Goal: Task Accomplishment & Management: Complete application form

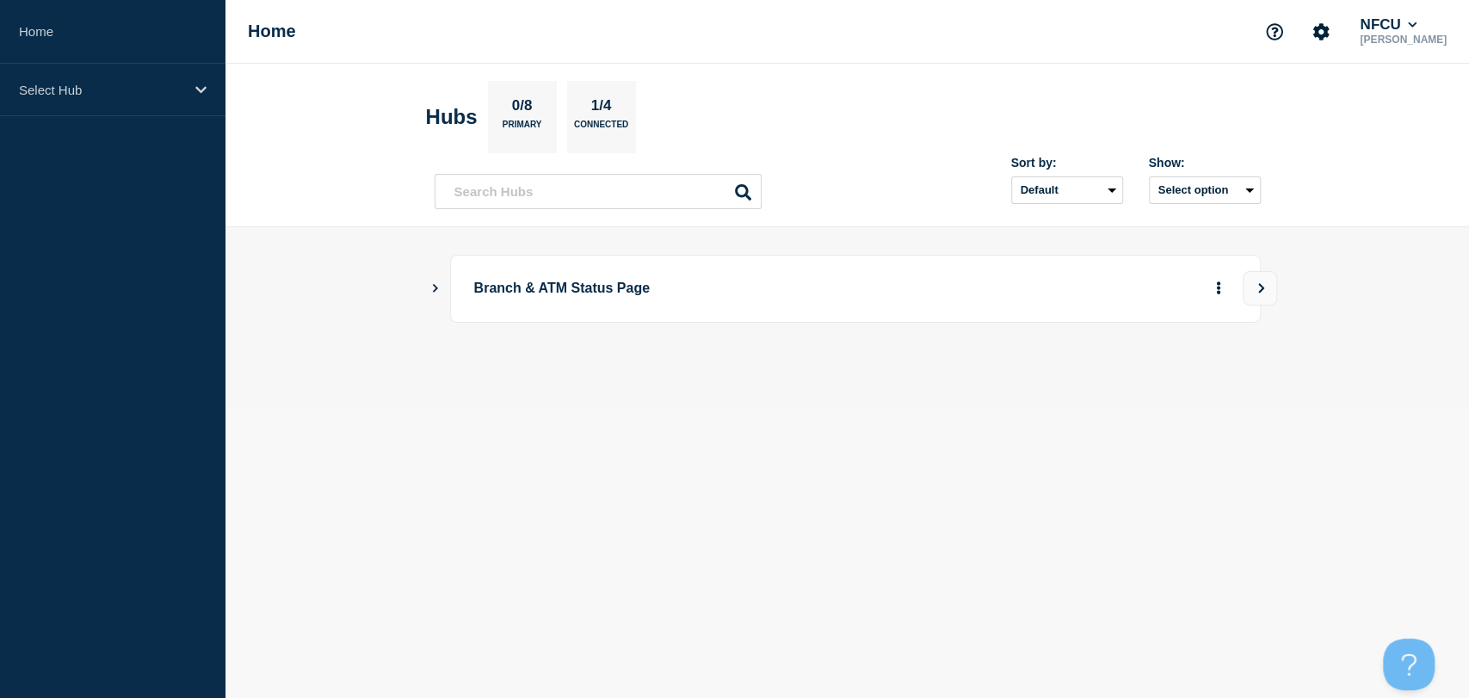
click at [435, 293] on button "Show Connected Hubs" at bounding box center [435, 288] width 9 height 13
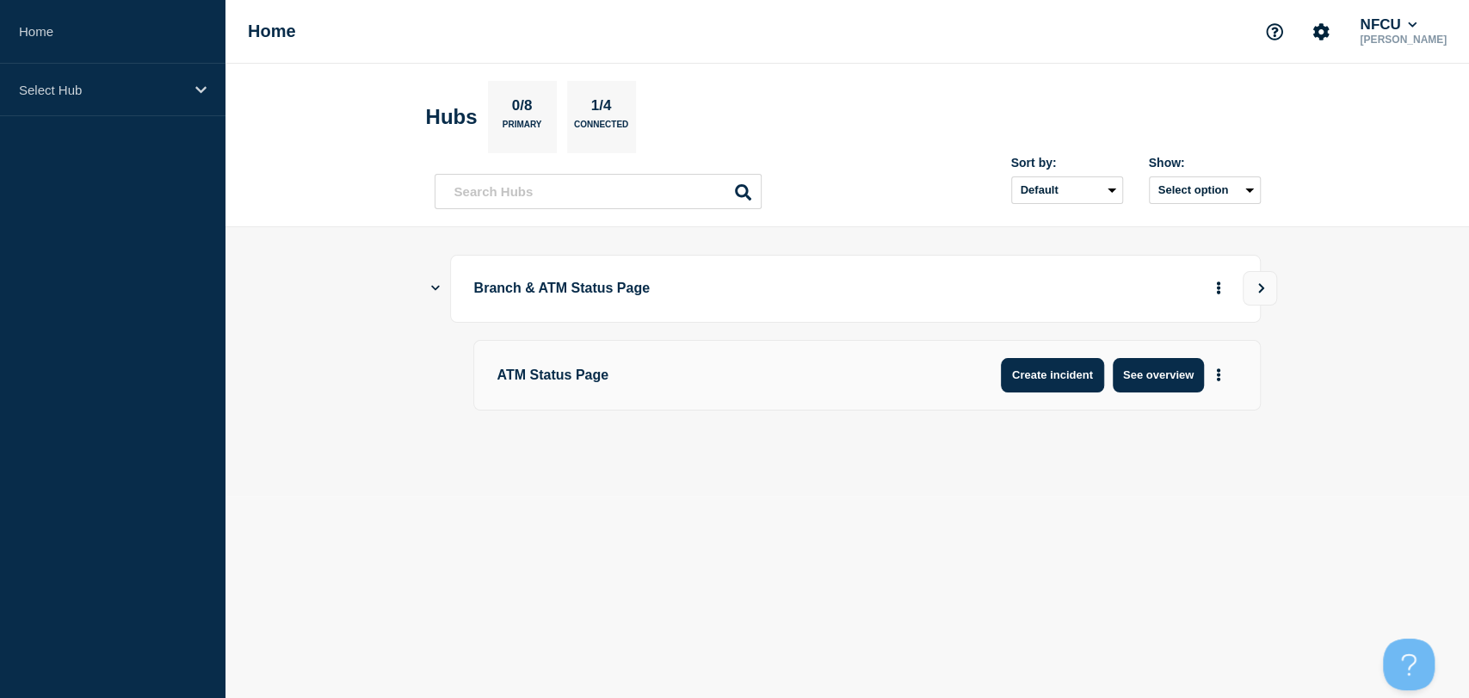
click at [1075, 385] on button "Create incident" at bounding box center [1052, 375] width 103 height 34
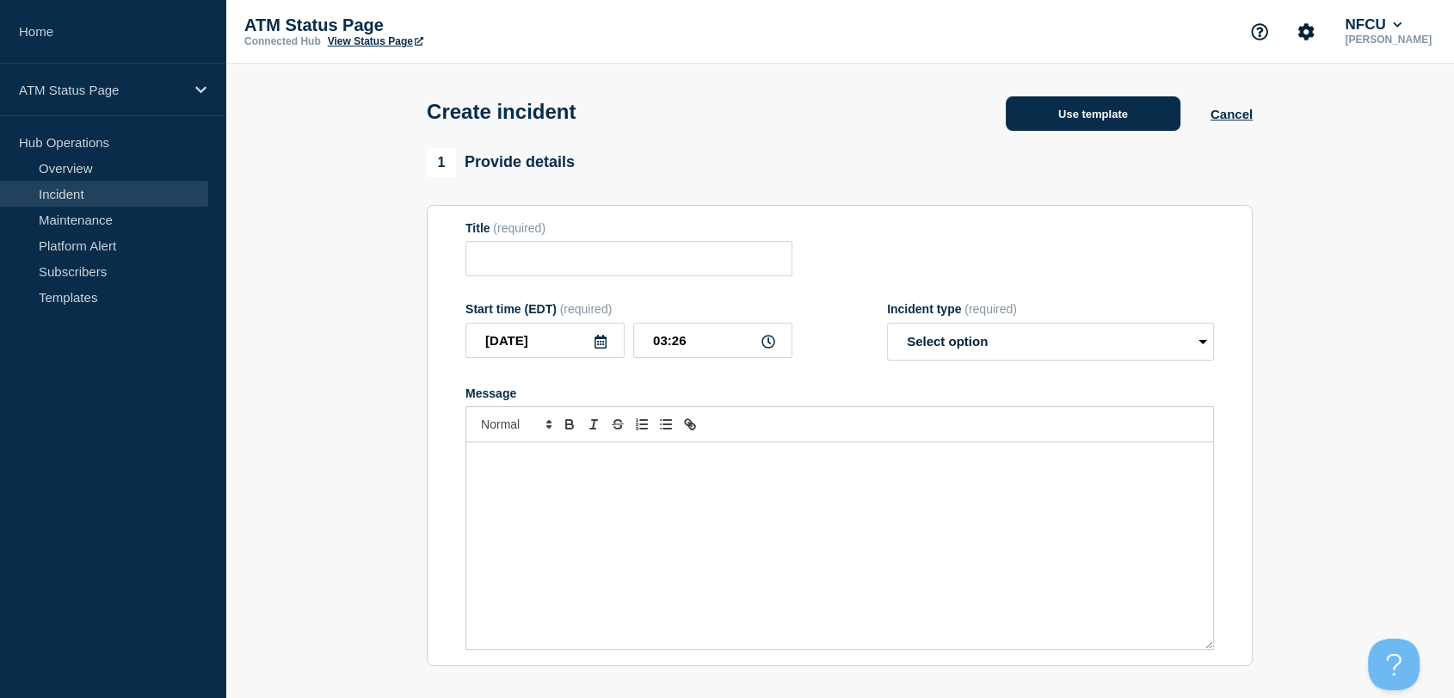
click at [1085, 106] on button "Use template" at bounding box center [1093, 113] width 175 height 34
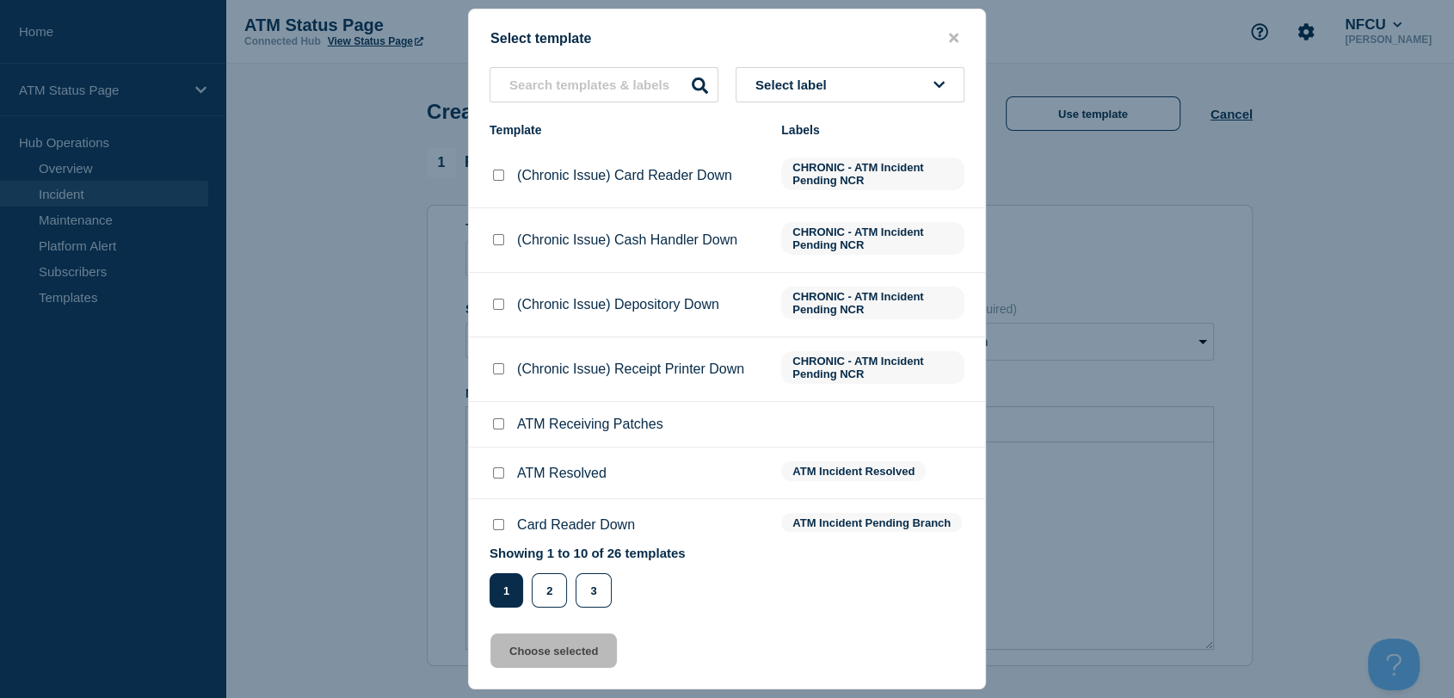
click at [851, 87] on button "Select label" at bounding box center [850, 84] width 229 height 35
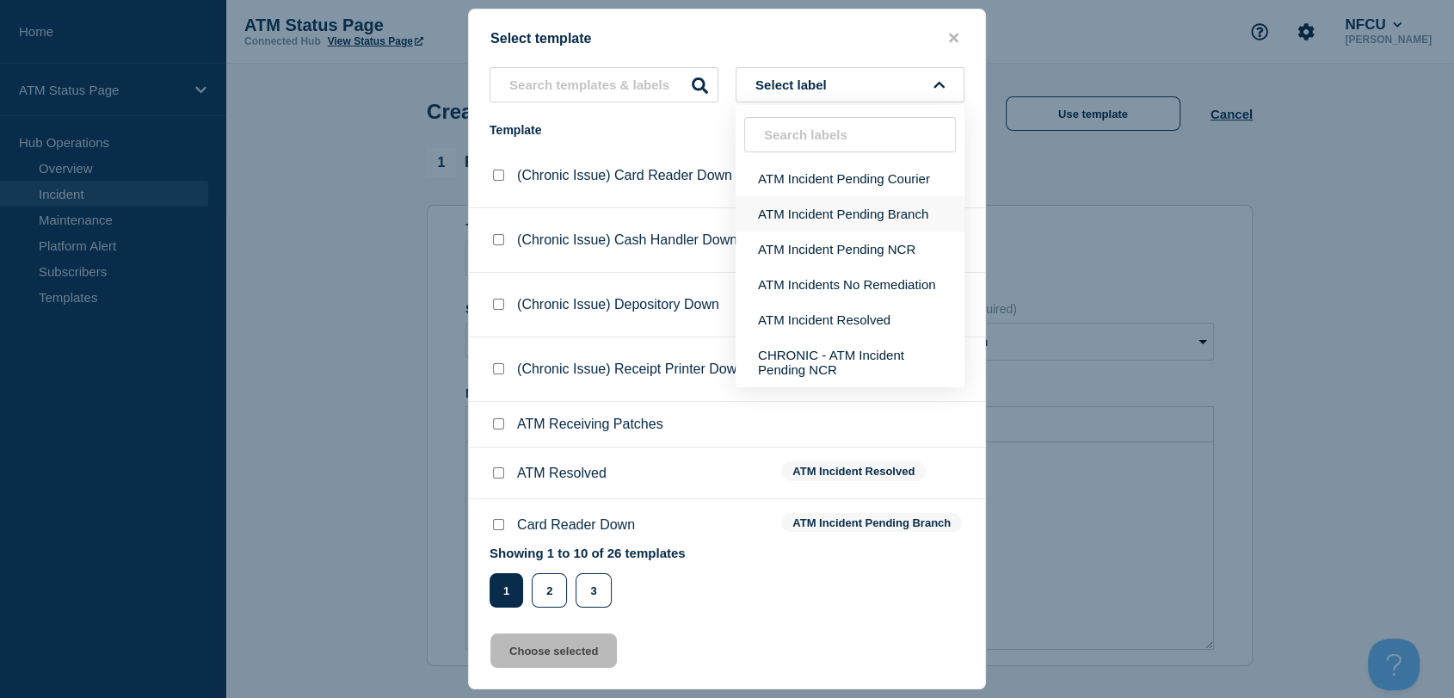
click at [868, 216] on button "ATM Incident Pending Branch" at bounding box center [850, 213] width 229 height 35
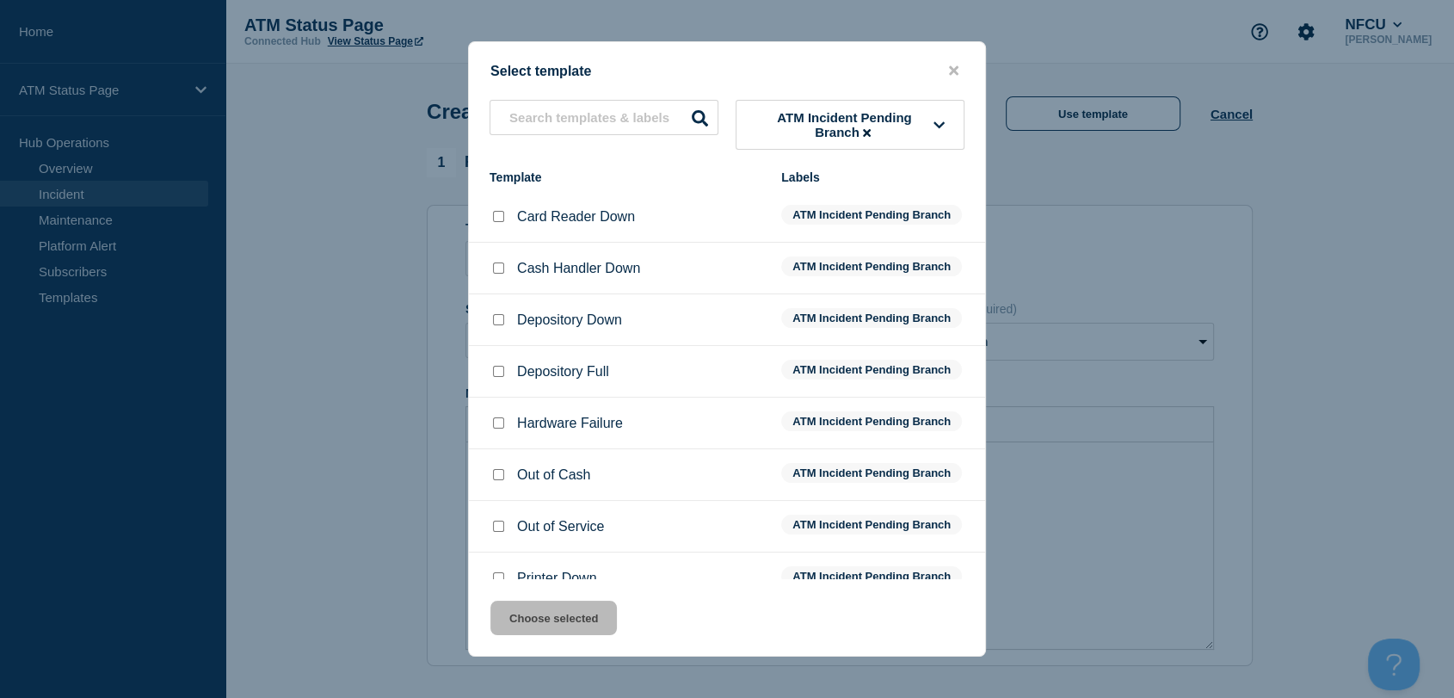
click at [492, 324] on div at bounding box center [498, 320] width 17 height 17
click at [501, 319] on input "Depository Down checkbox" at bounding box center [498, 319] width 11 height 11
checkbox input "true"
click at [573, 620] on button "Choose selected" at bounding box center [553, 618] width 126 height 34
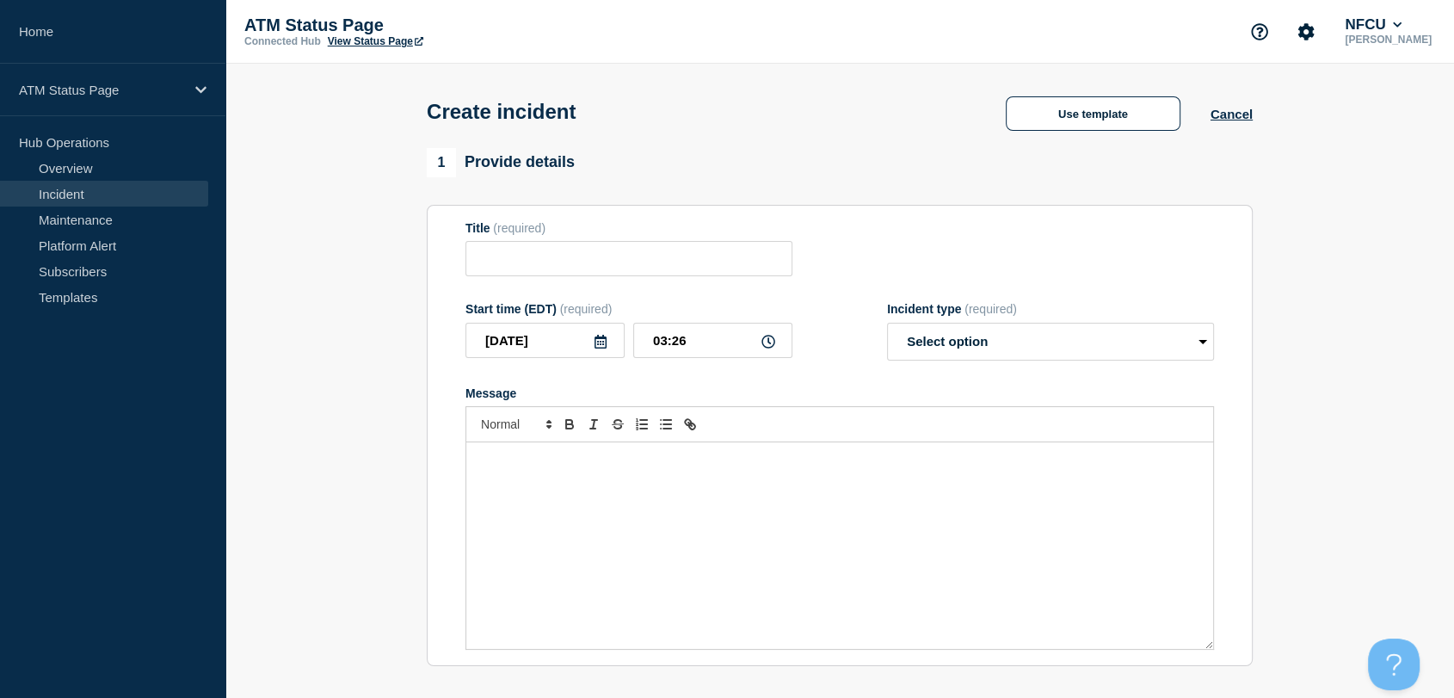
type input "Depository Down"
select select "identified"
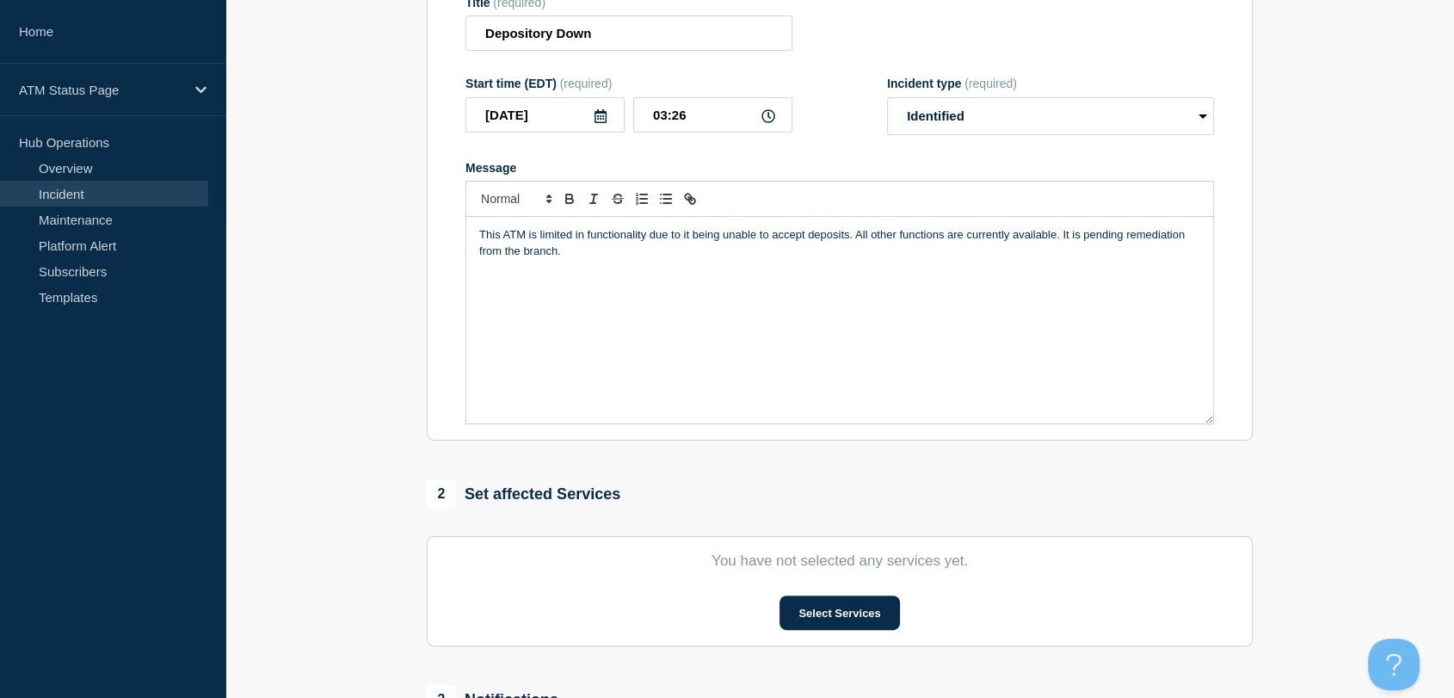
scroll to position [478, 0]
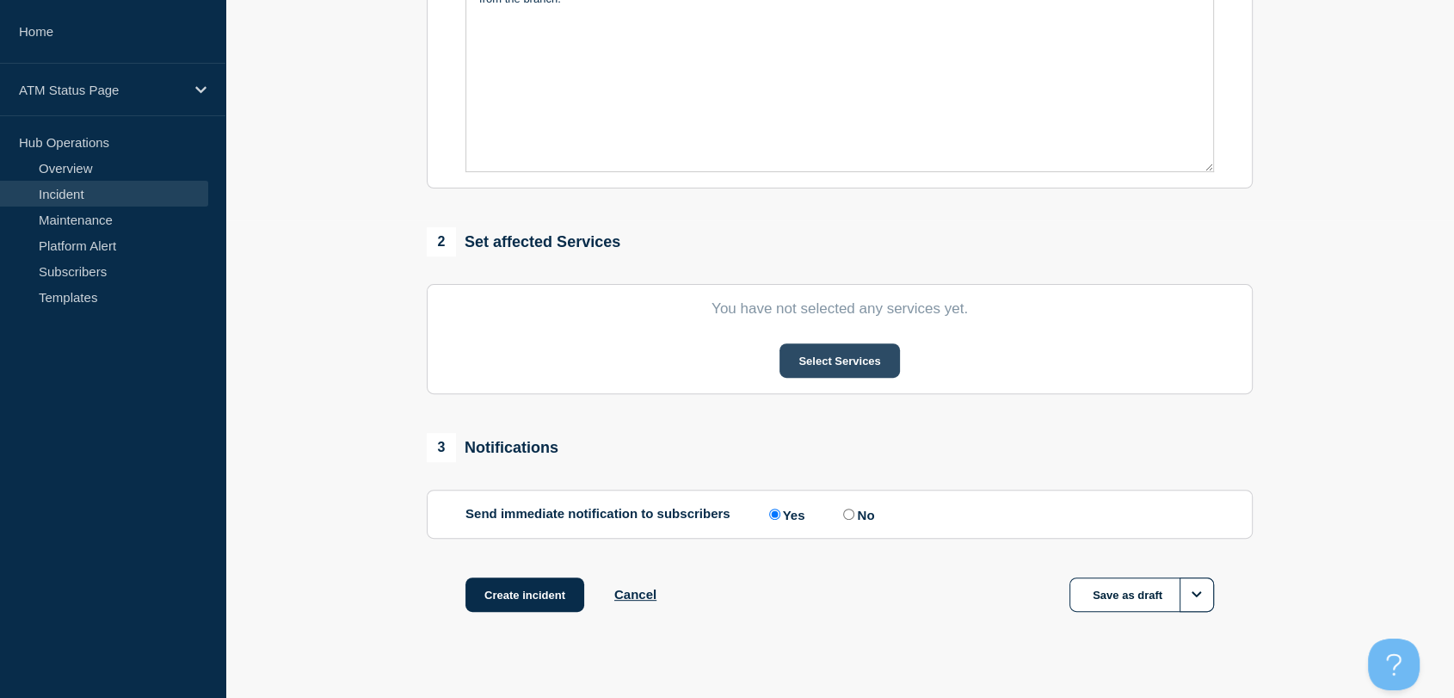
click at [820, 365] on button "Select Services" at bounding box center [840, 360] width 120 height 34
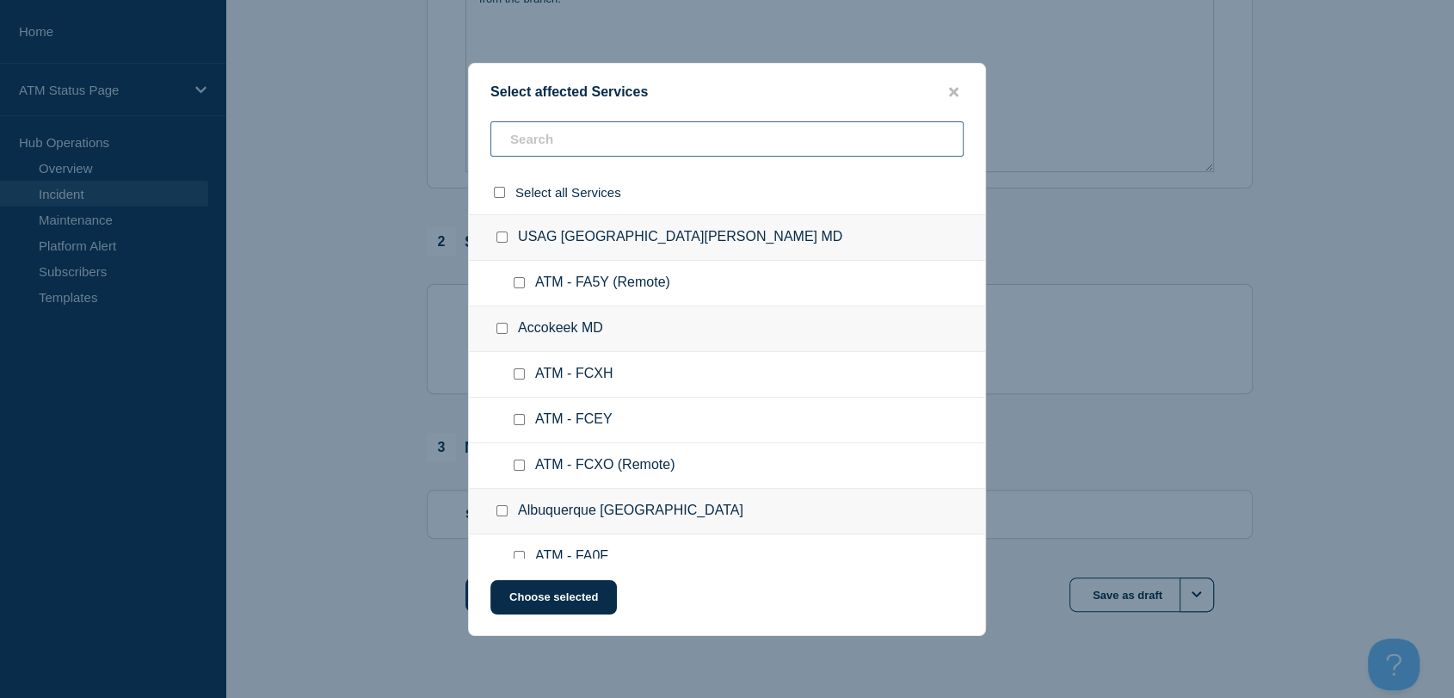
click at [647, 141] on input "text" at bounding box center [726, 138] width 473 height 35
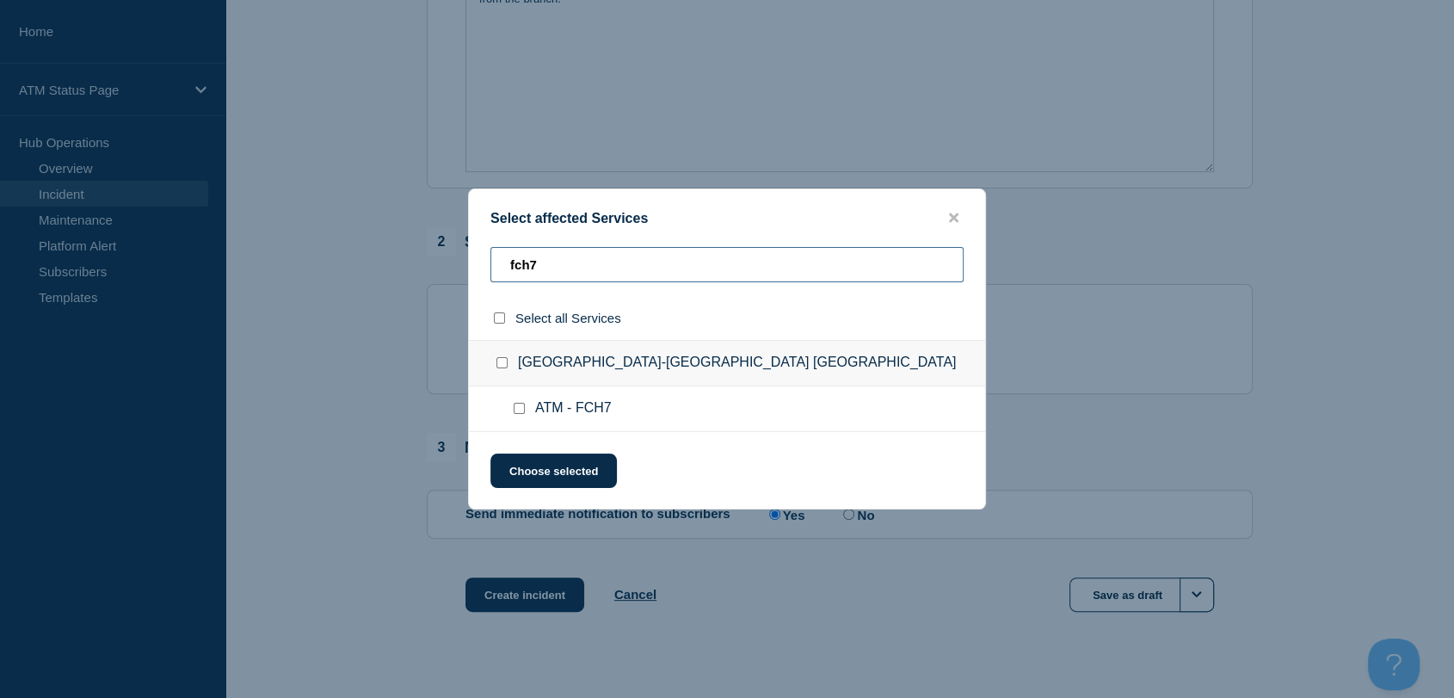
type input "fch7"
click at [519, 410] on input "ATM - FCH7 checkbox" at bounding box center [519, 408] width 11 height 11
checkbox input "true"
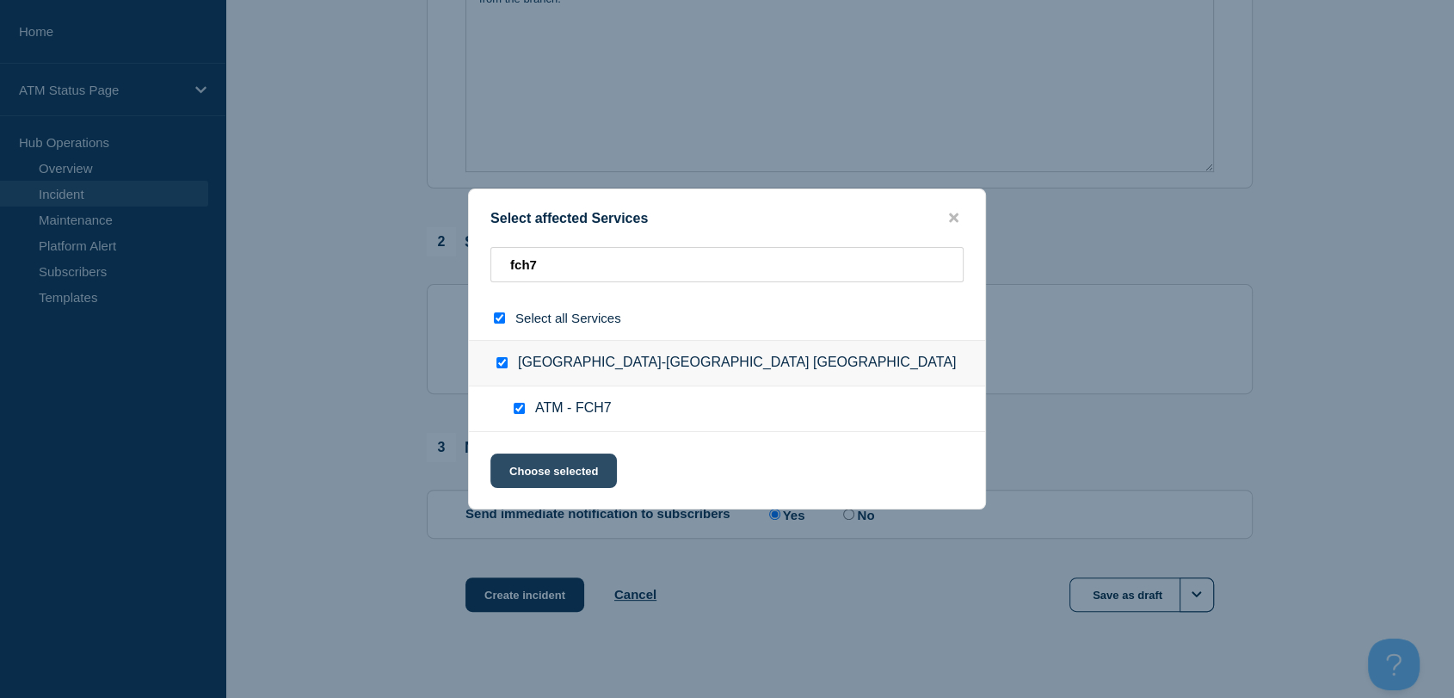
click at [547, 473] on button "Choose selected" at bounding box center [553, 470] width 126 height 34
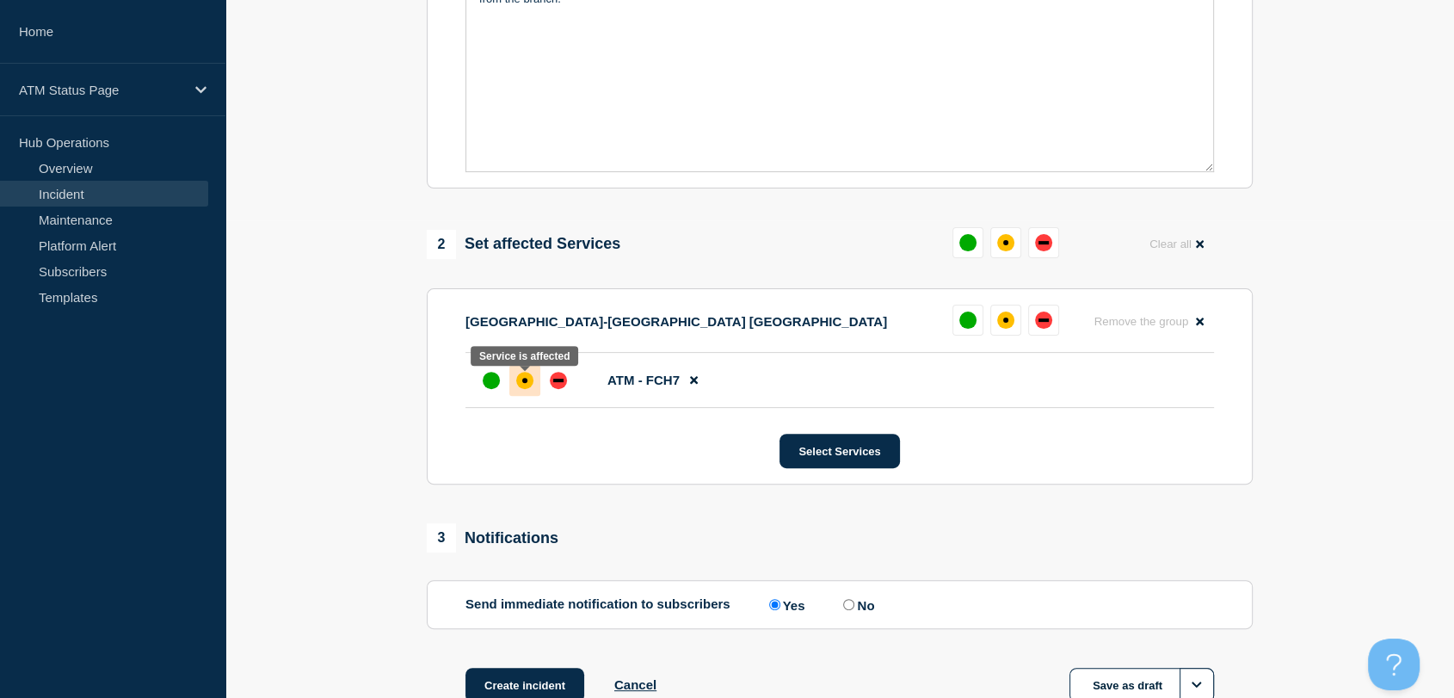
click at [525, 373] on div at bounding box center [524, 380] width 31 height 31
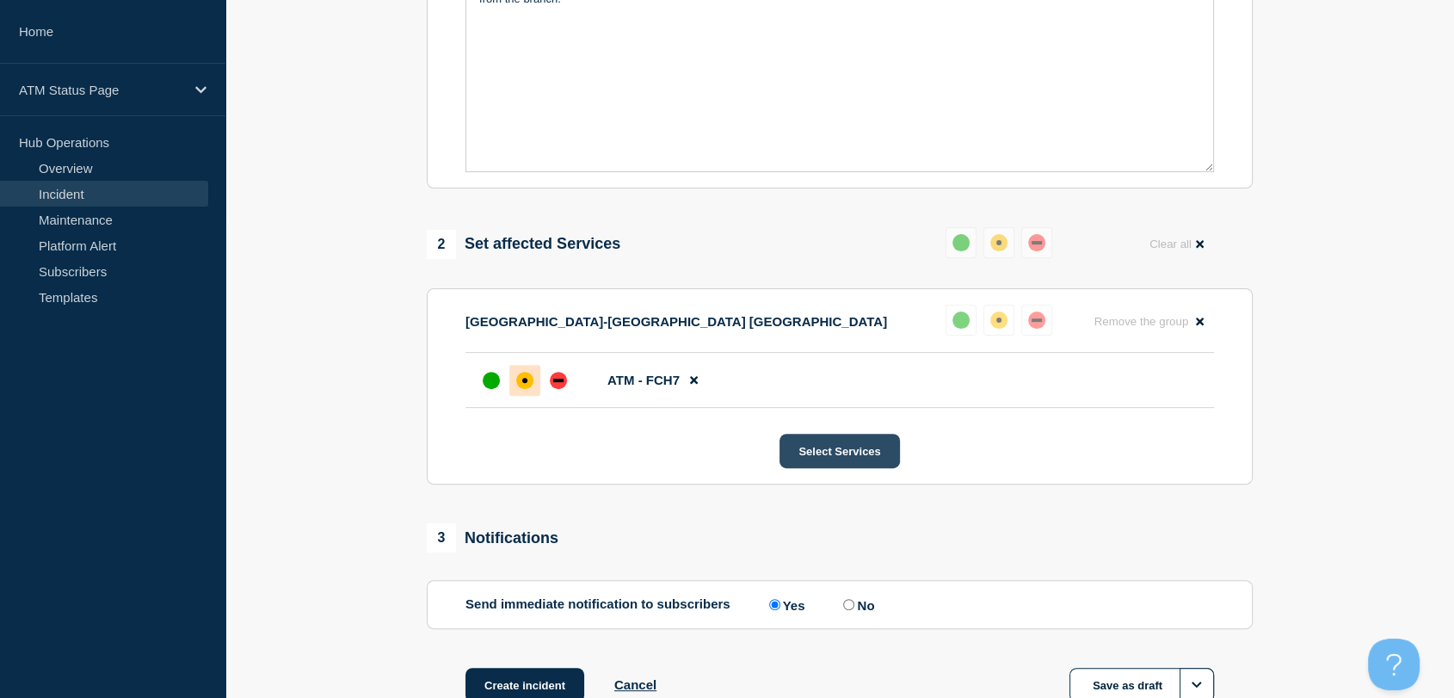
click at [830, 453] on button "Select Services" at bounding box center [840, 451] width 120 height 34
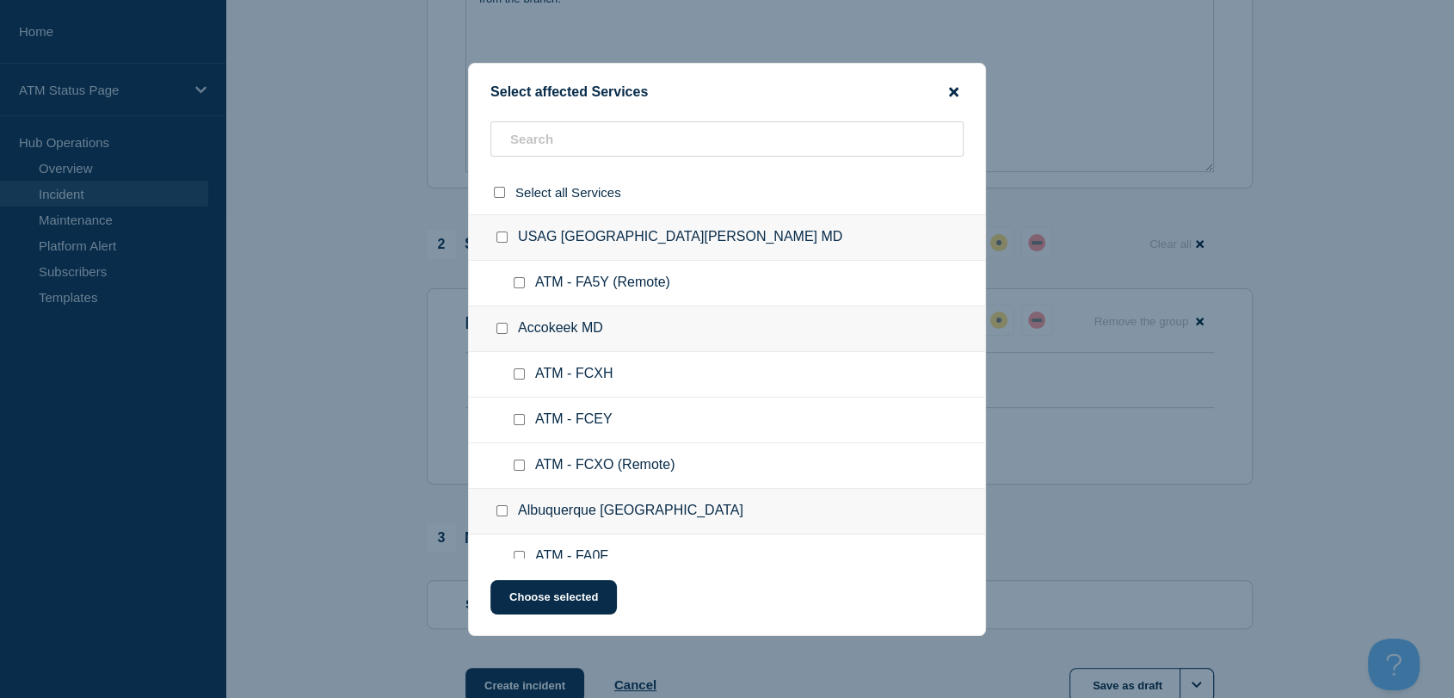
click at [953, 89] on icon "close button" at bounding box center [953, 92] width 9 height 14
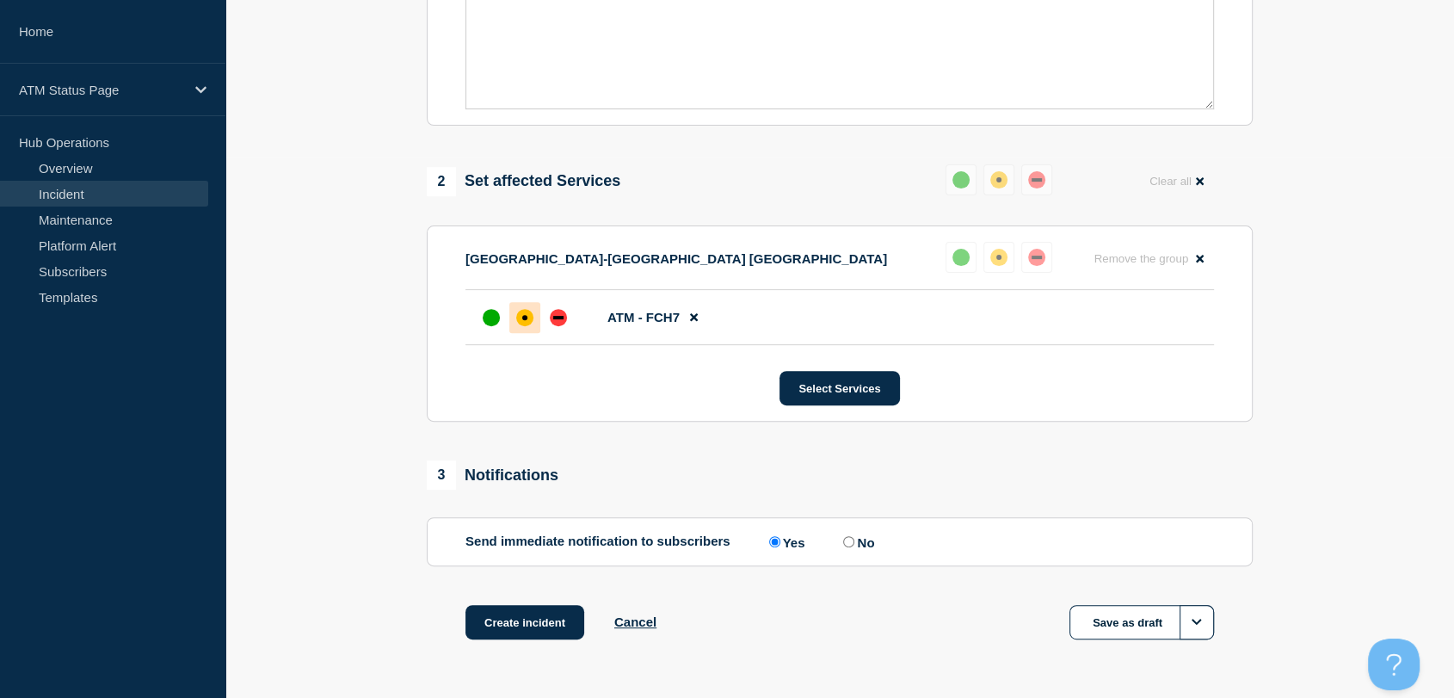
scroll to position [599, 0]
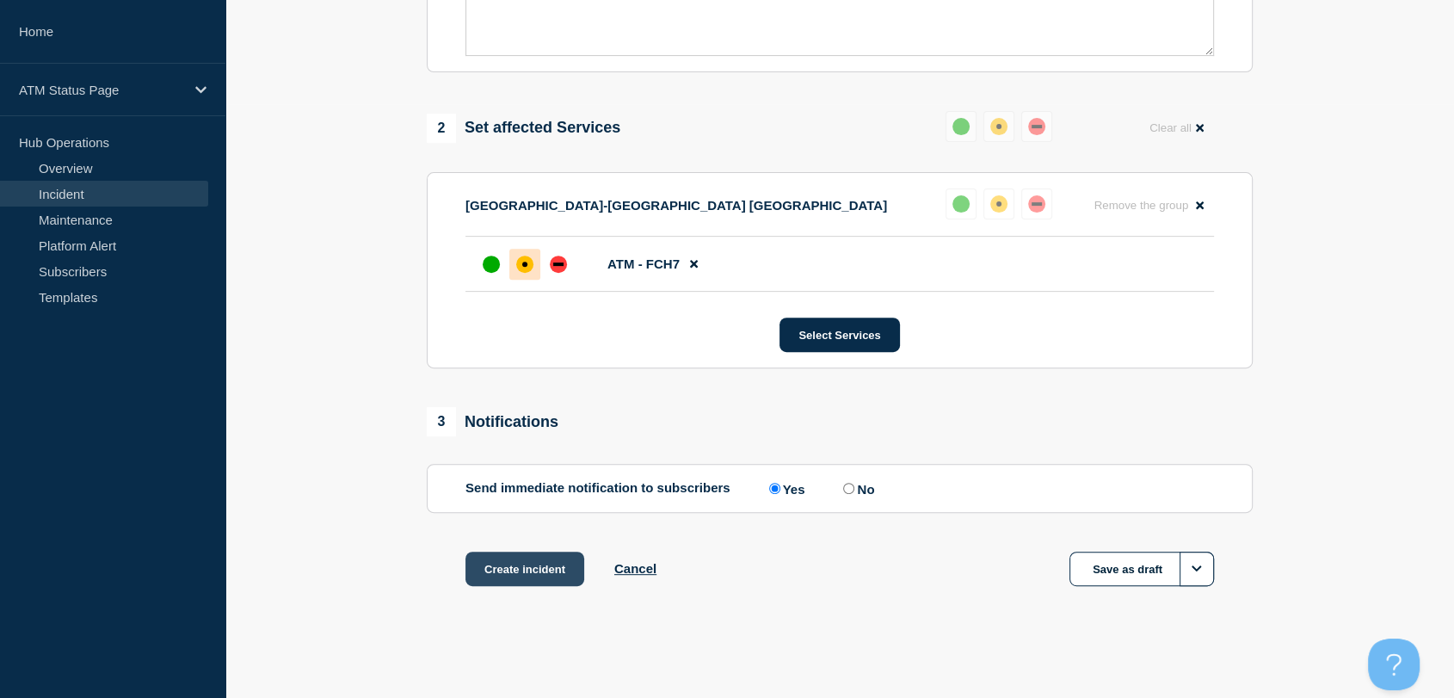
click at [507, 566] on button "Create incident" at bounding box center [525, 569] width 119 height 34
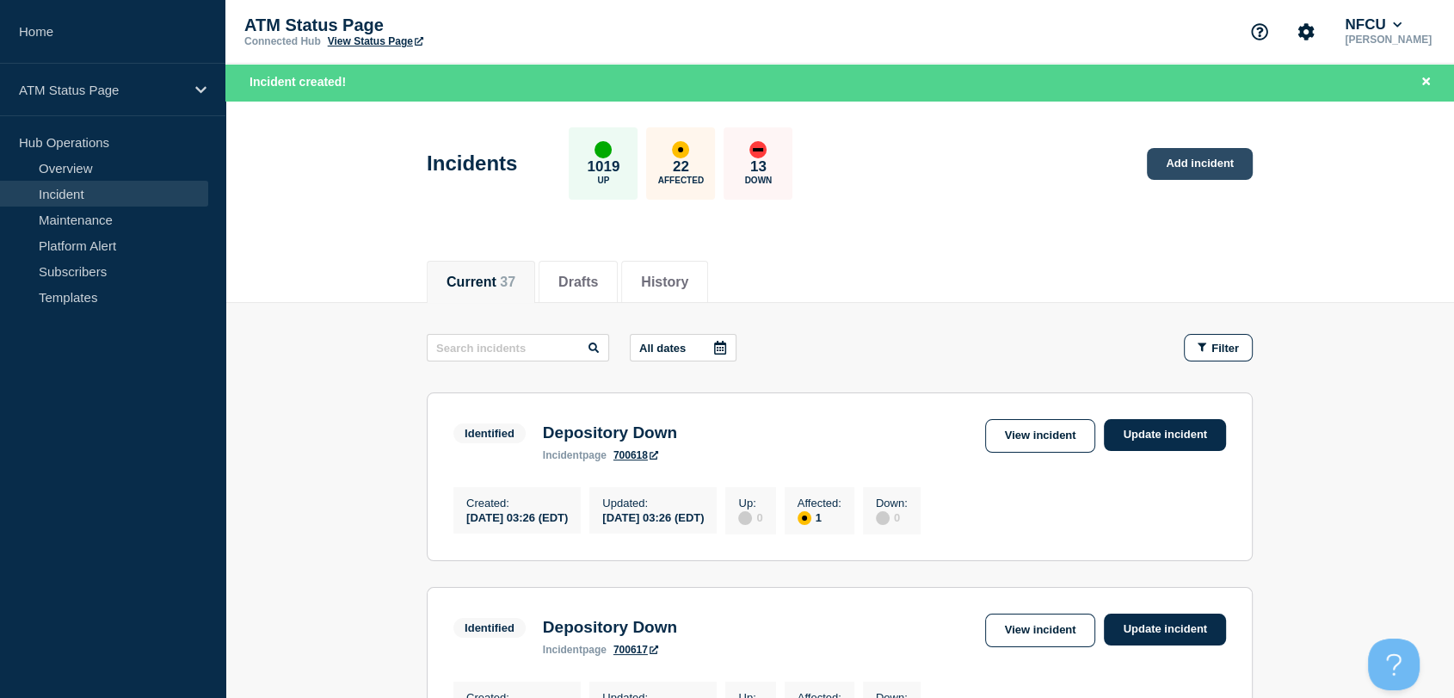
click at [1203, 168] on link "Add incident" at bounding box center [1200, 164] width 106 height 32
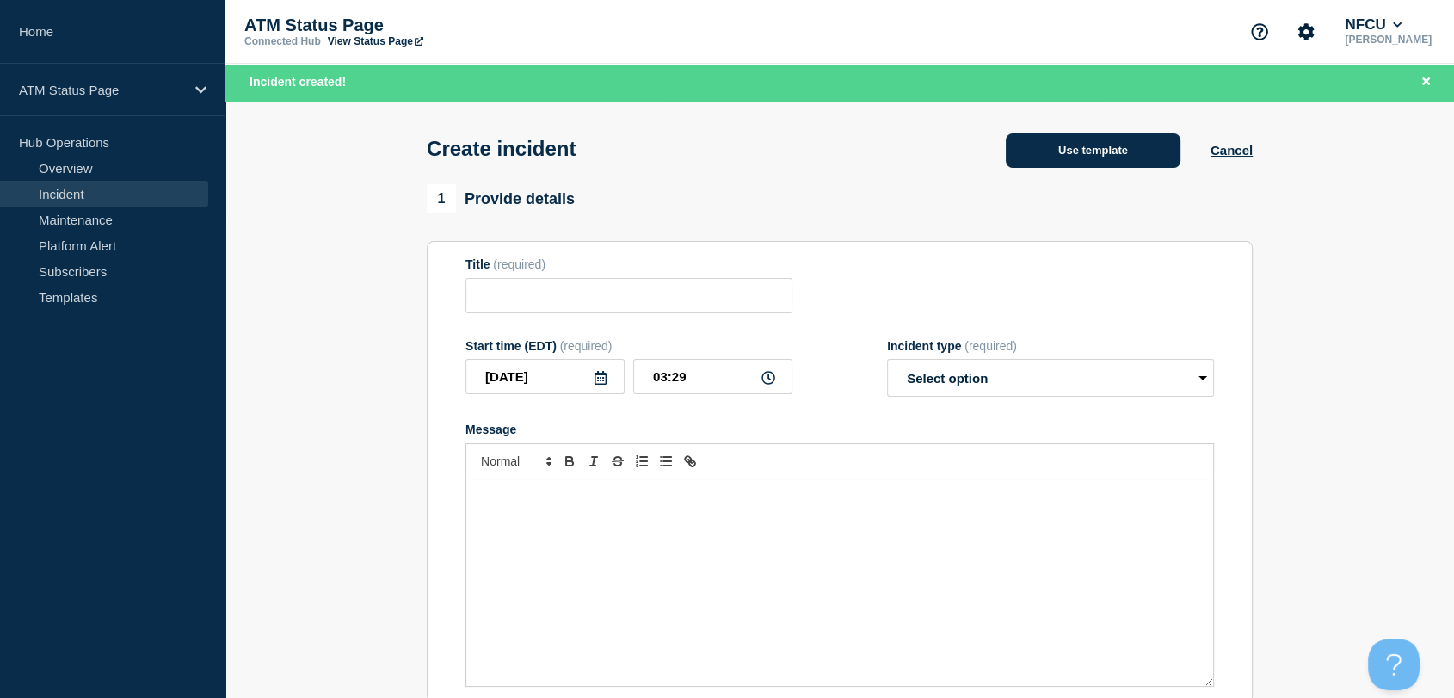
click at [1046, 152] on button "Use template" at bounding box center [1093, 150] width 175 height 34
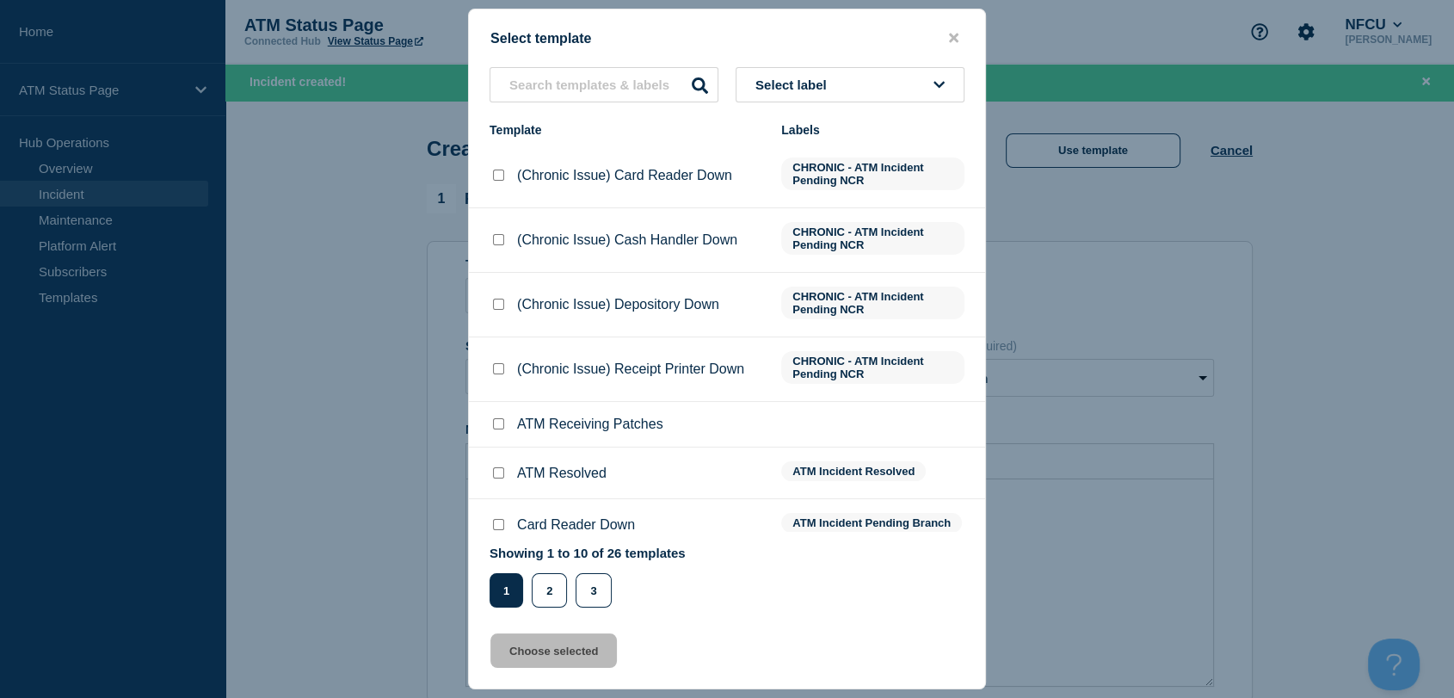
click at [846, 89] on button "Select label" at bounding box center [850, 84] width 229 height 35
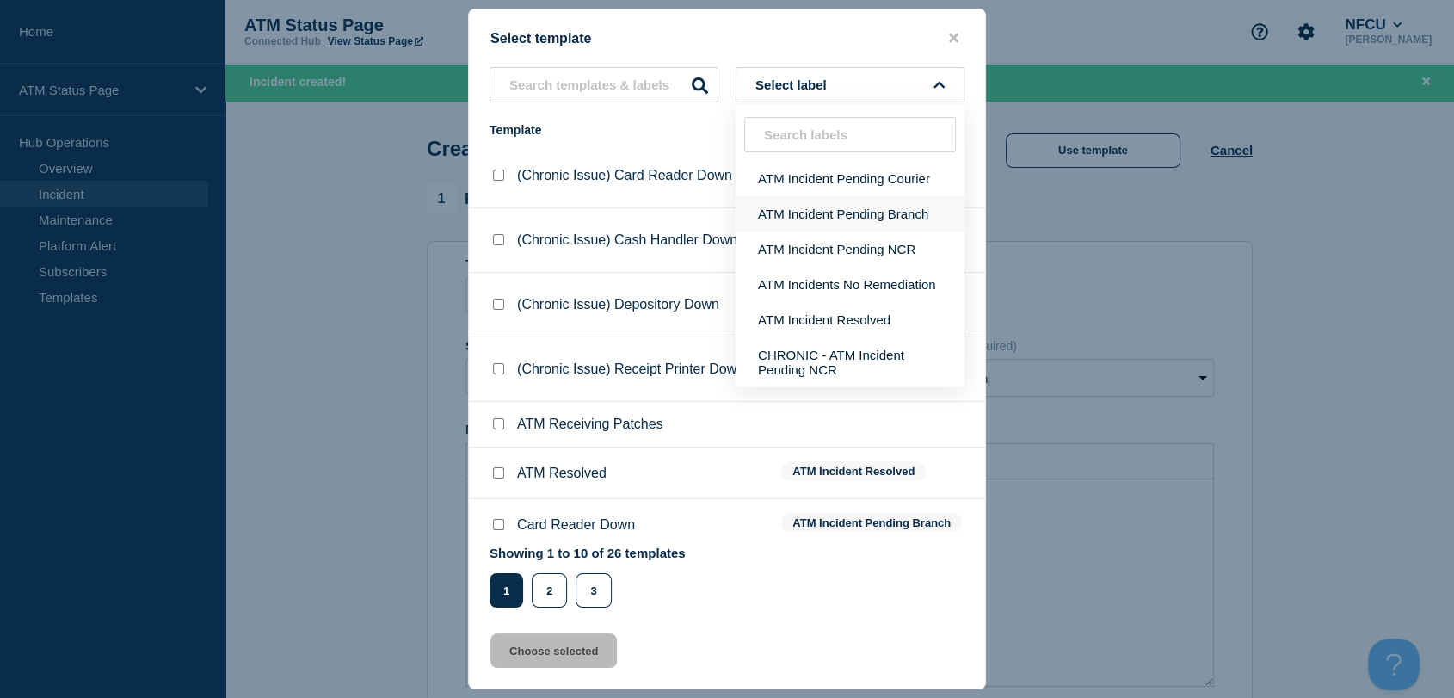
click at [878, 210] on button "ATM Incident Pending Branch" at bounding box center [850, 213] width 229 height 35
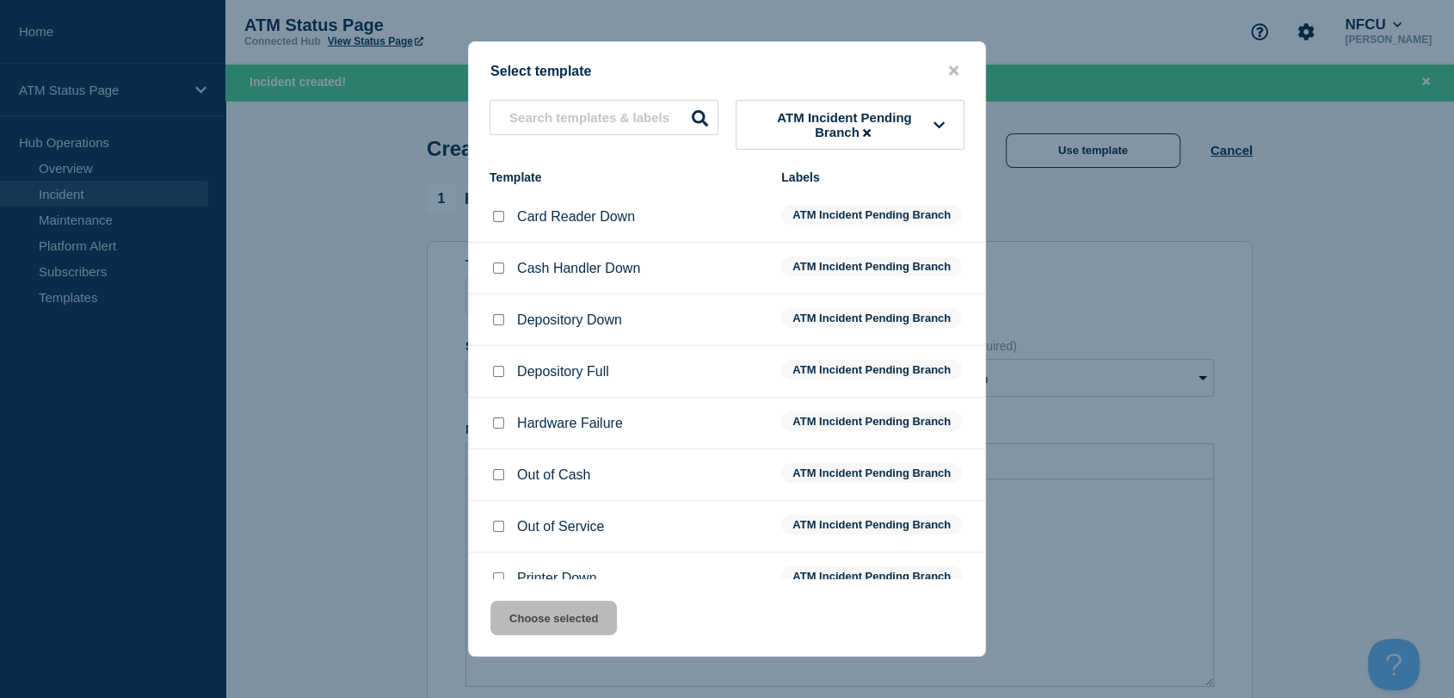
click at [498, 324] on input "Depository Down checkbox" at bounding box center [498, 319] width 11 height 11
checkbox input "true"
click at [536, 608] on button "Choose selected" at bounding box center [553, 618] width 126 height 34
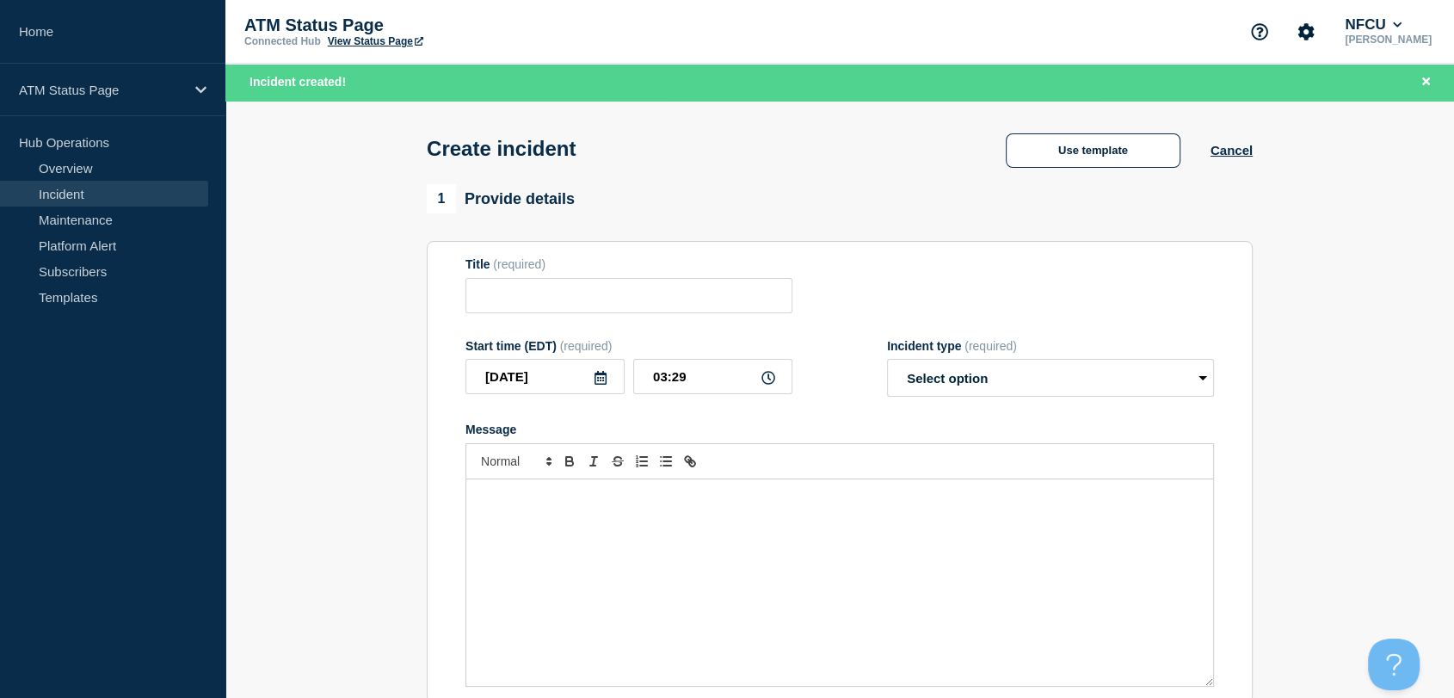
type input "Depository Down"
select select "identified"
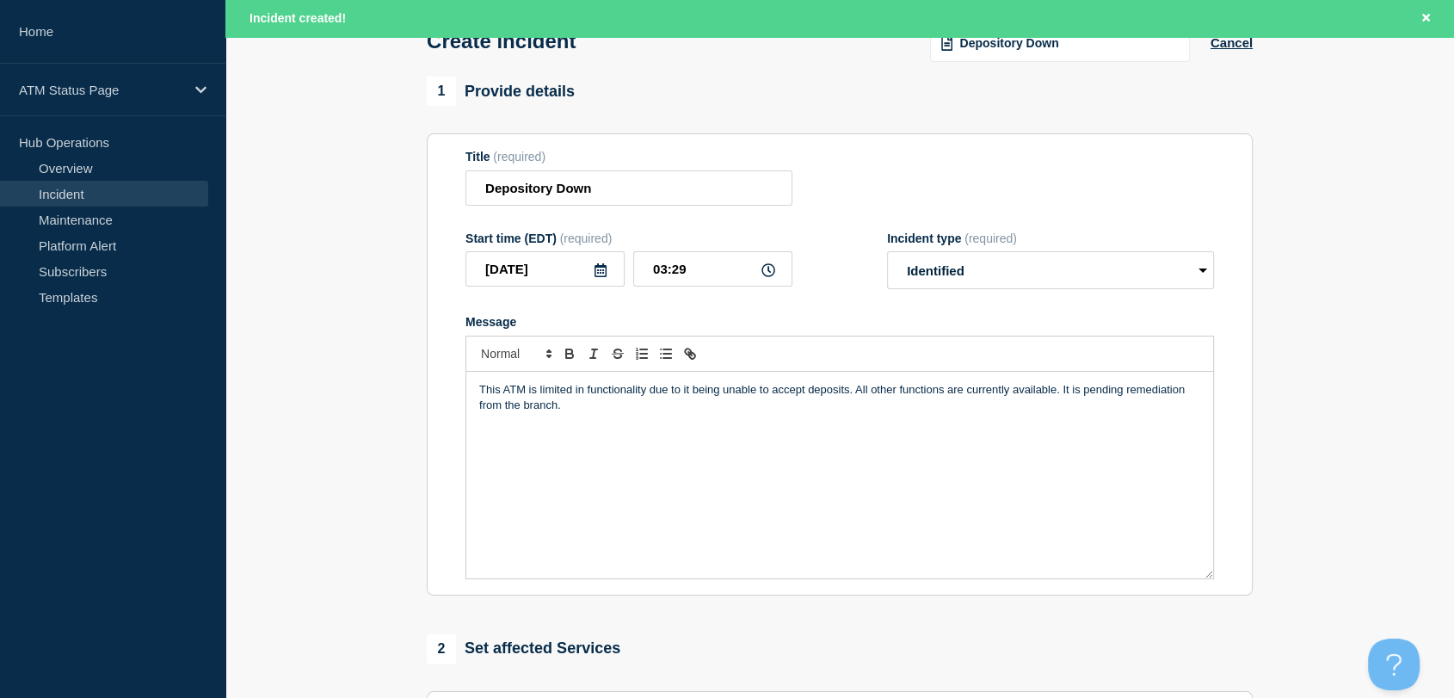
scroll to position [382, 0]
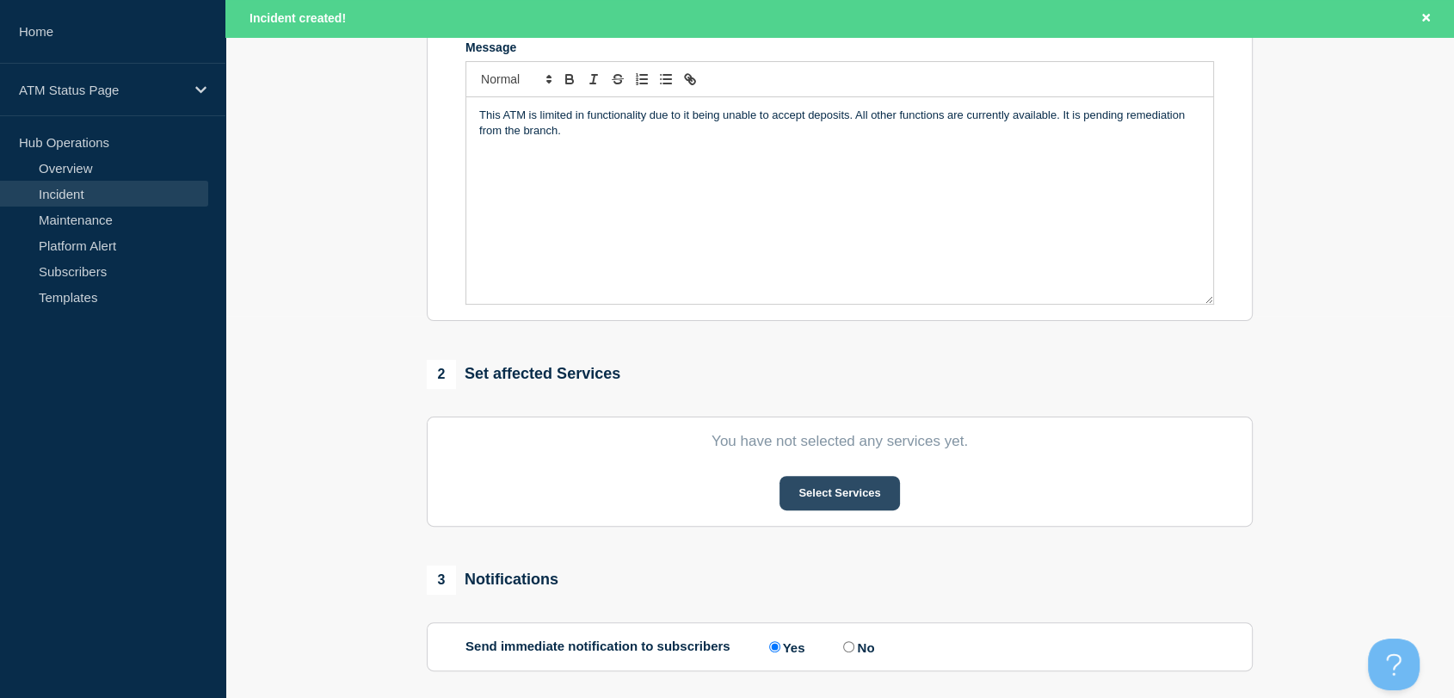
click at [801, 494] on button "Select Services" at bounding box center [840, 493] width 120 height 34
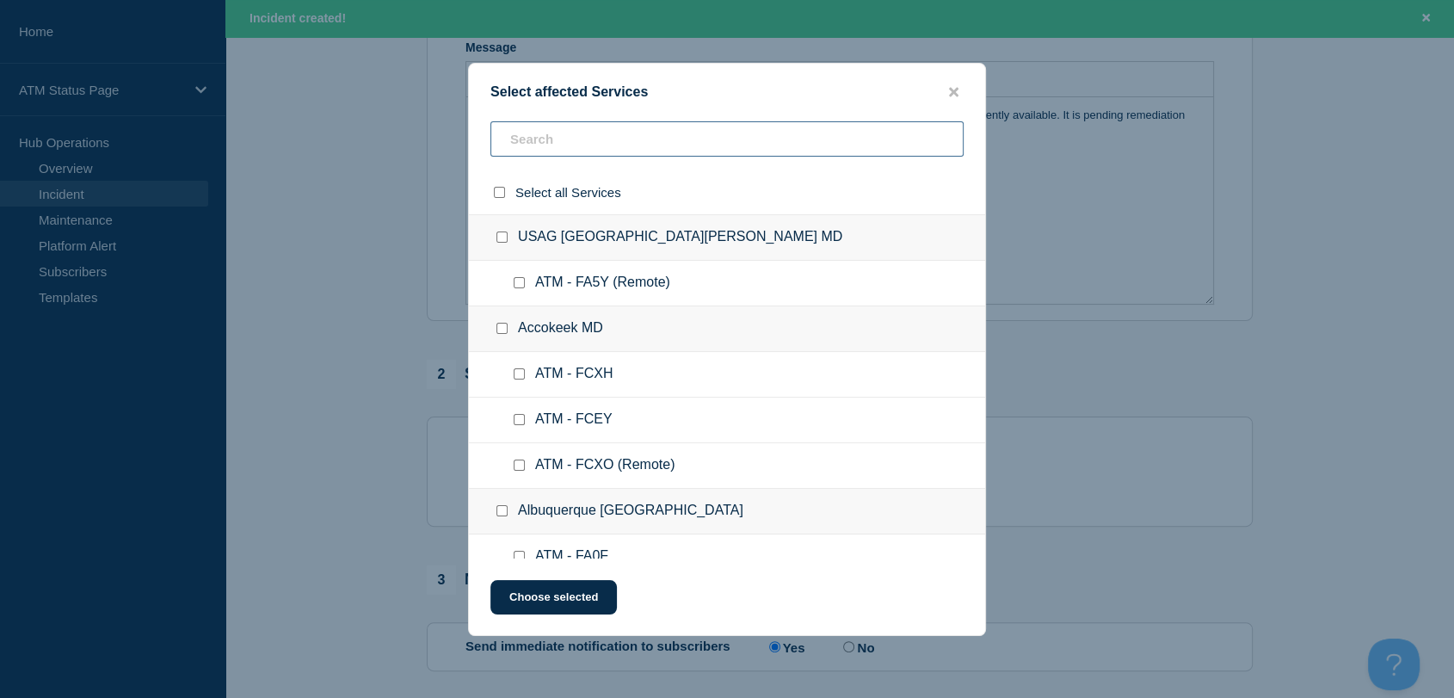
click at [664, 139] on input "text" at bounding box center [726, 138] width 473 height 35
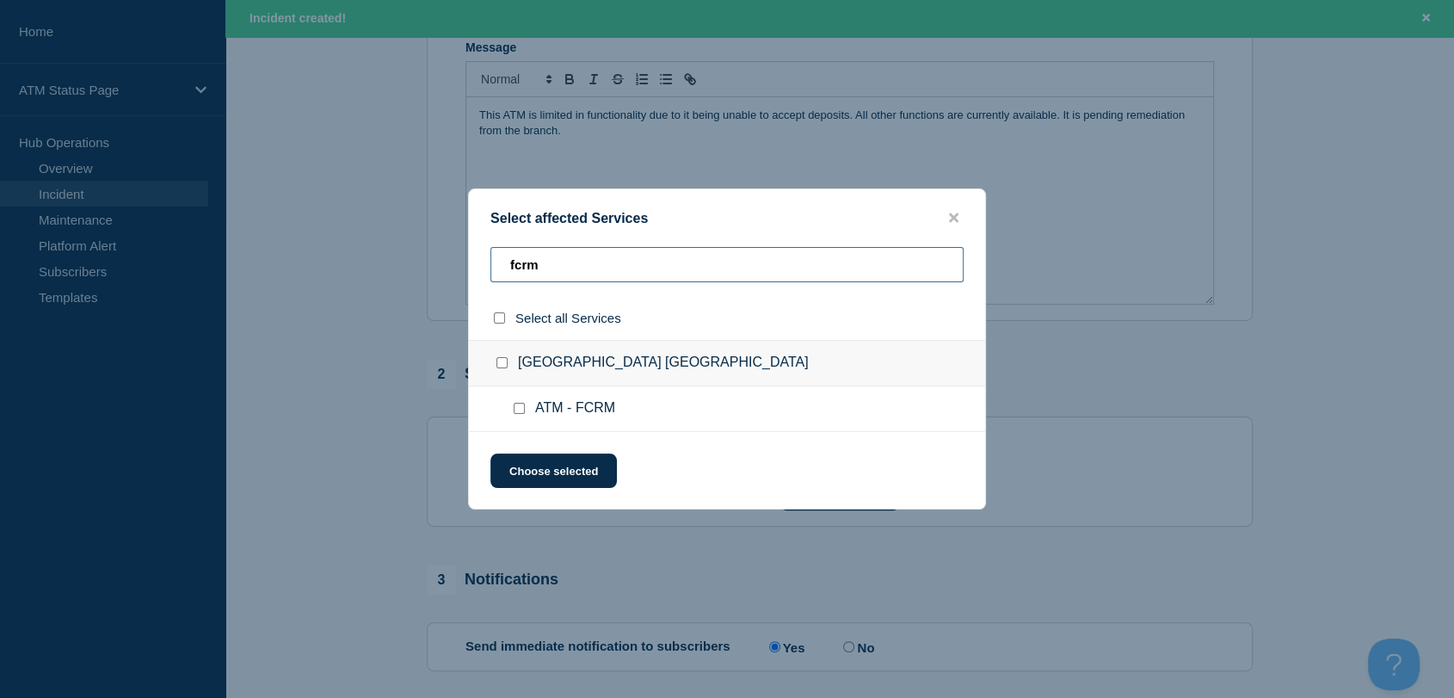
type input "fcrm"
click at [522, 411] on input "ATM - FCRM checkbox" at bounding box center [519, 408] width 11 height 11
checkbox input "true"
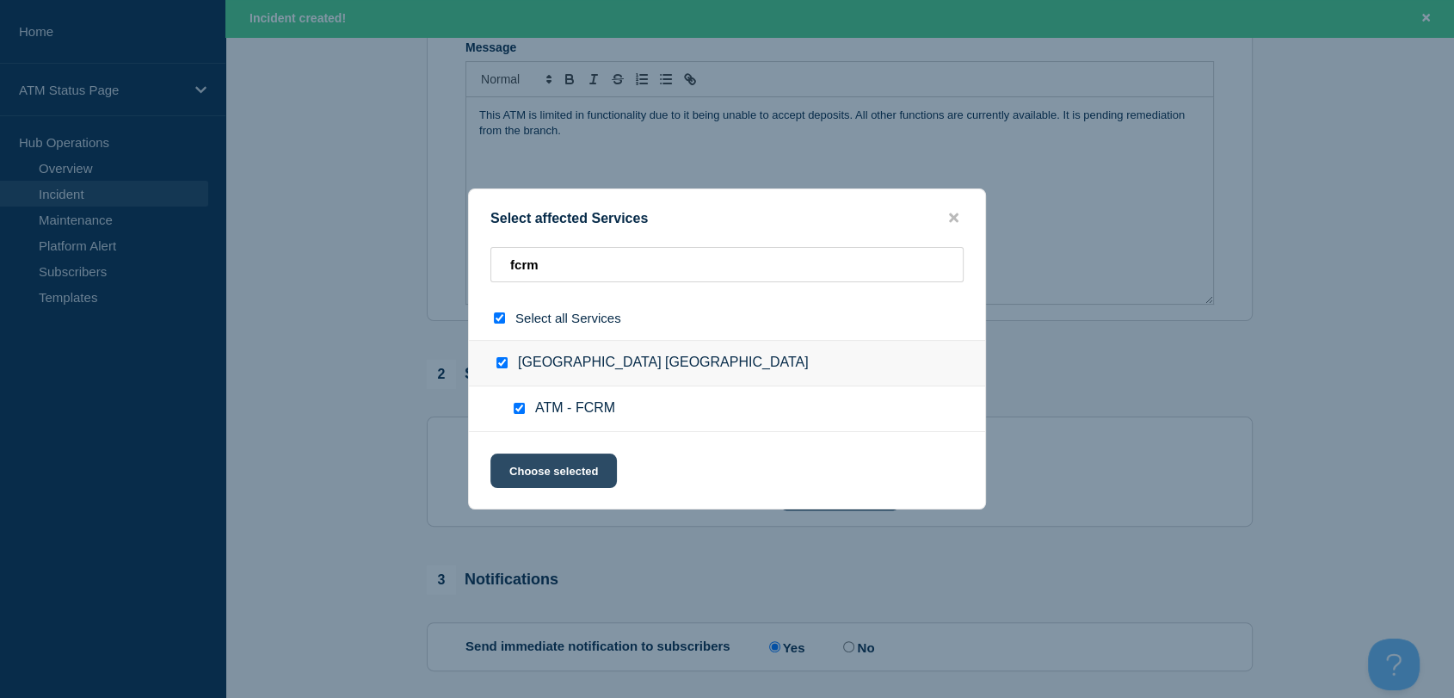
click at [554, 481] on button "Choose selected" at bounding box center [553, 470] width 126 height 34
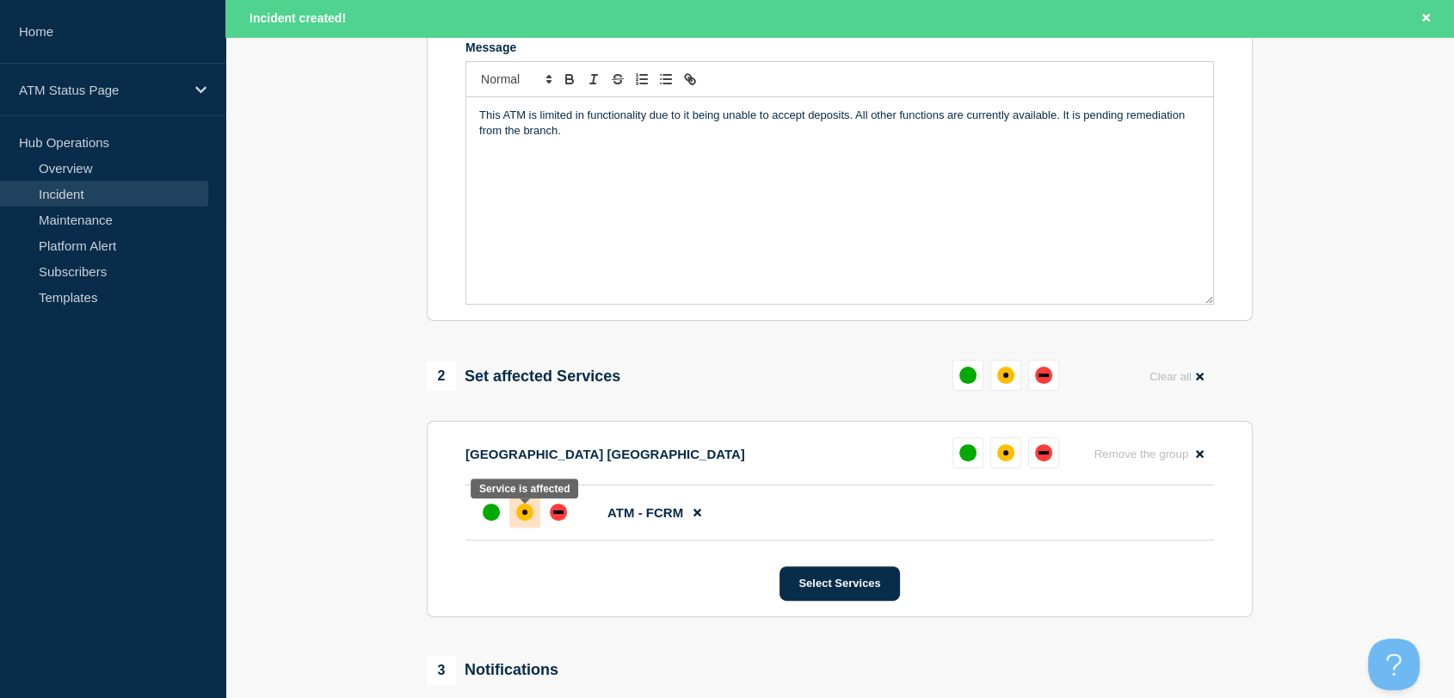
click at [521, 520] on div "affected" at bounding box center [524, 511] width 17 height 17
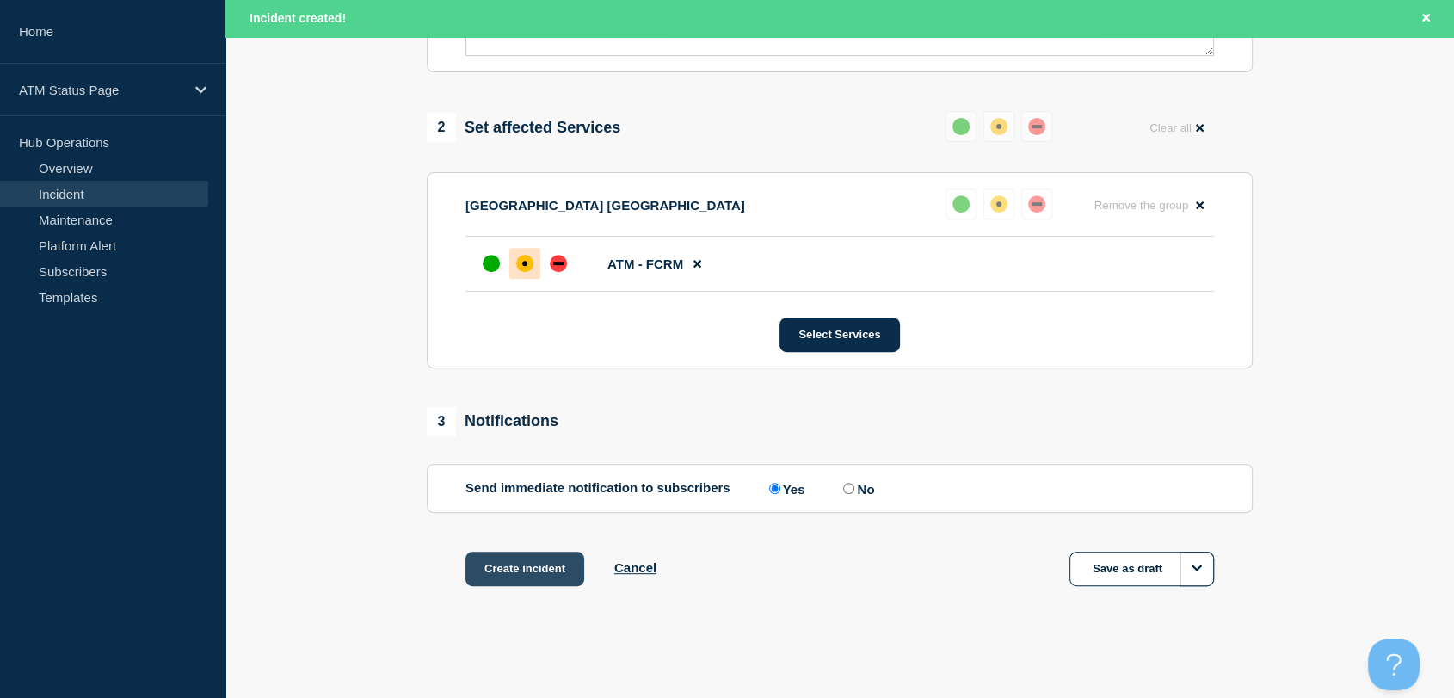
click at [548, 583] on button "Create incident" at bounding box center [525, 569] width 119 height 34
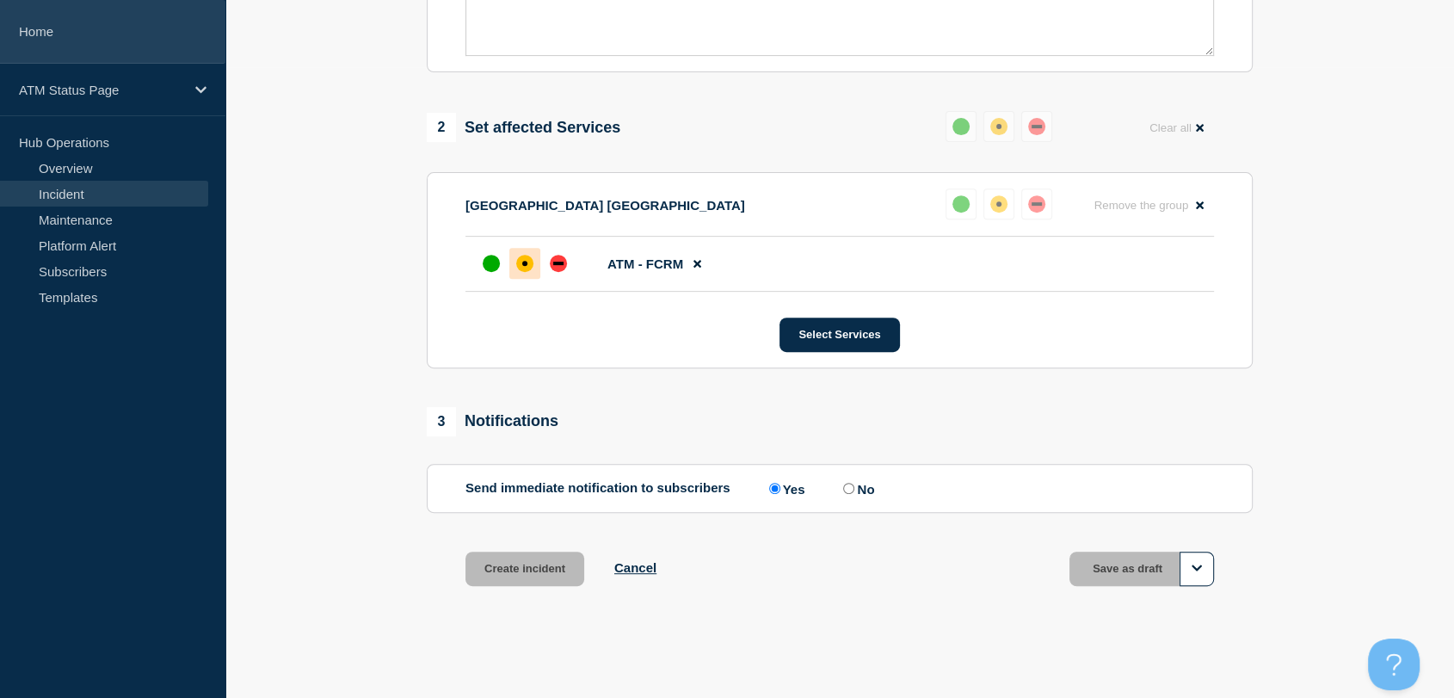
scroll to position [599, 0]
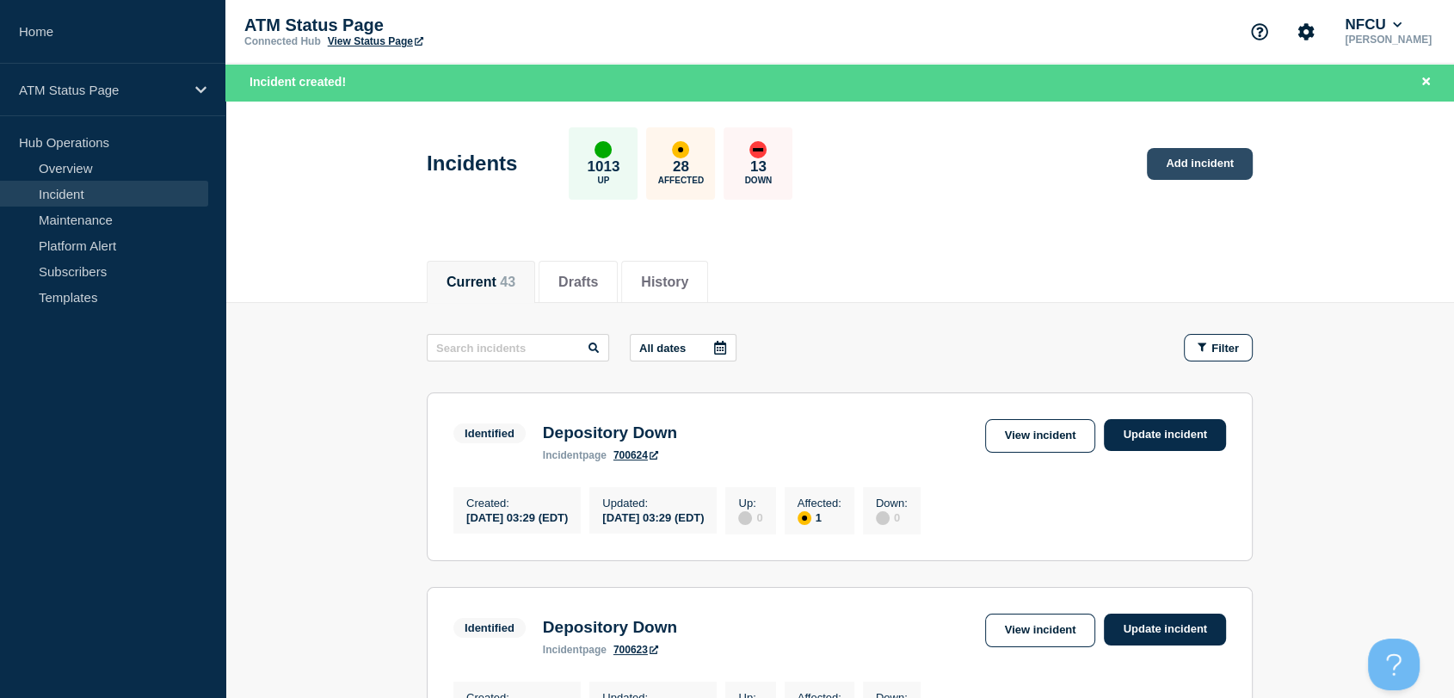
click at [1179, 163] on link "Add incident" at bounding box center [1200, 164] width 106 height 32
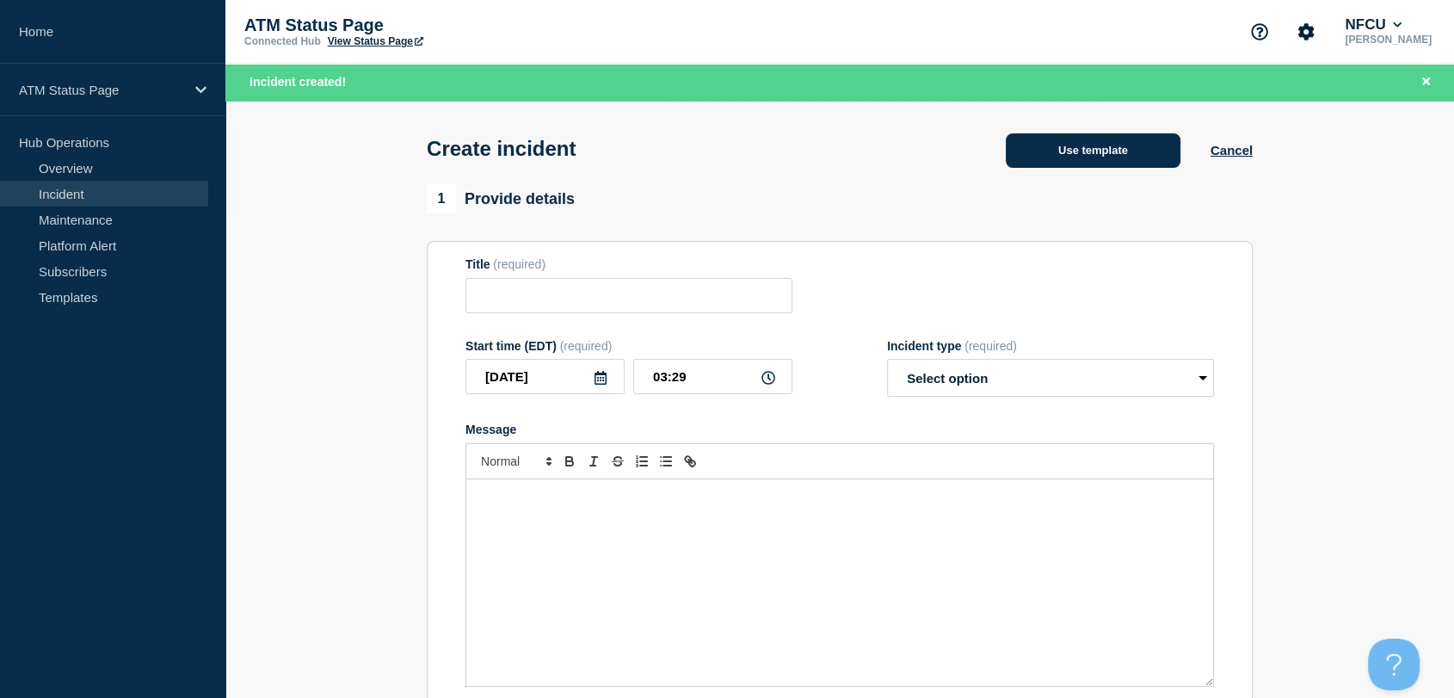
click at [1037, 155] on button "Use template" at bounding box center [1093, 150] width 175 height 34
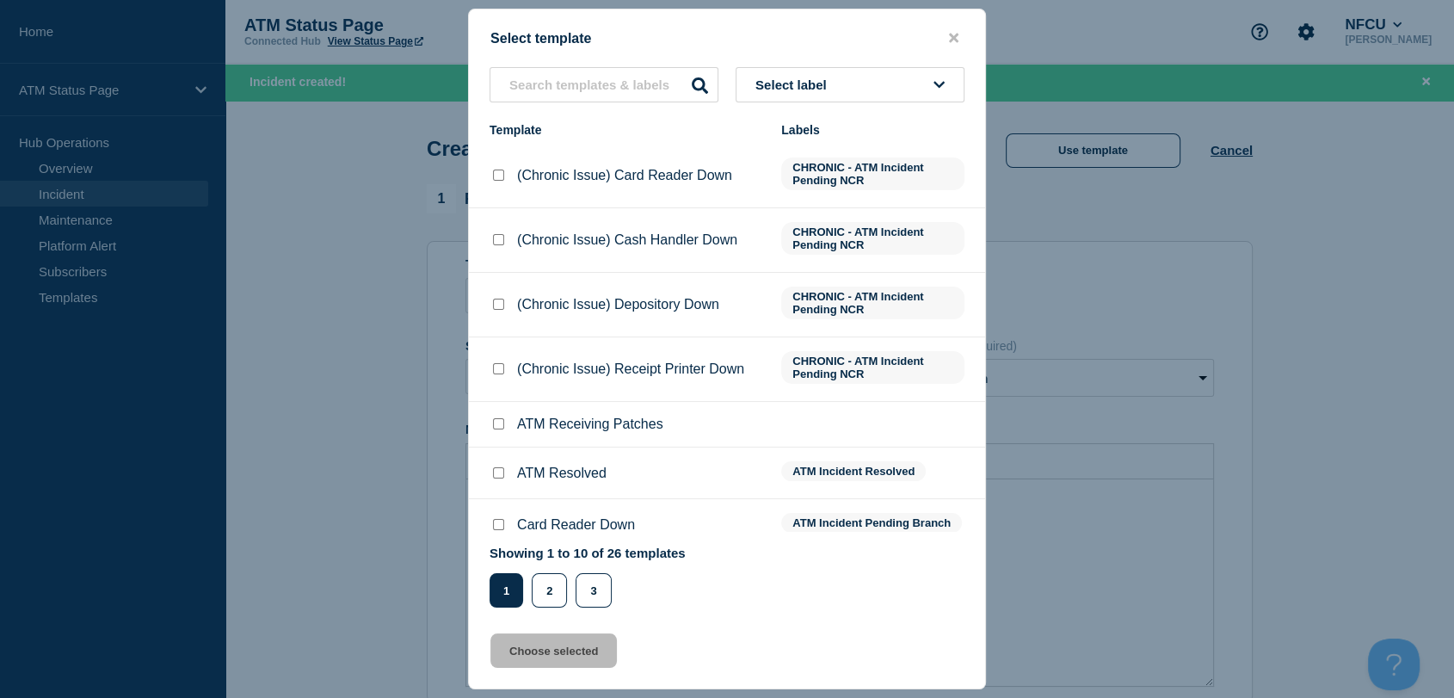
click at [876, 78] on button "Select label" at bounding box center [850, 84] width 229 height 35
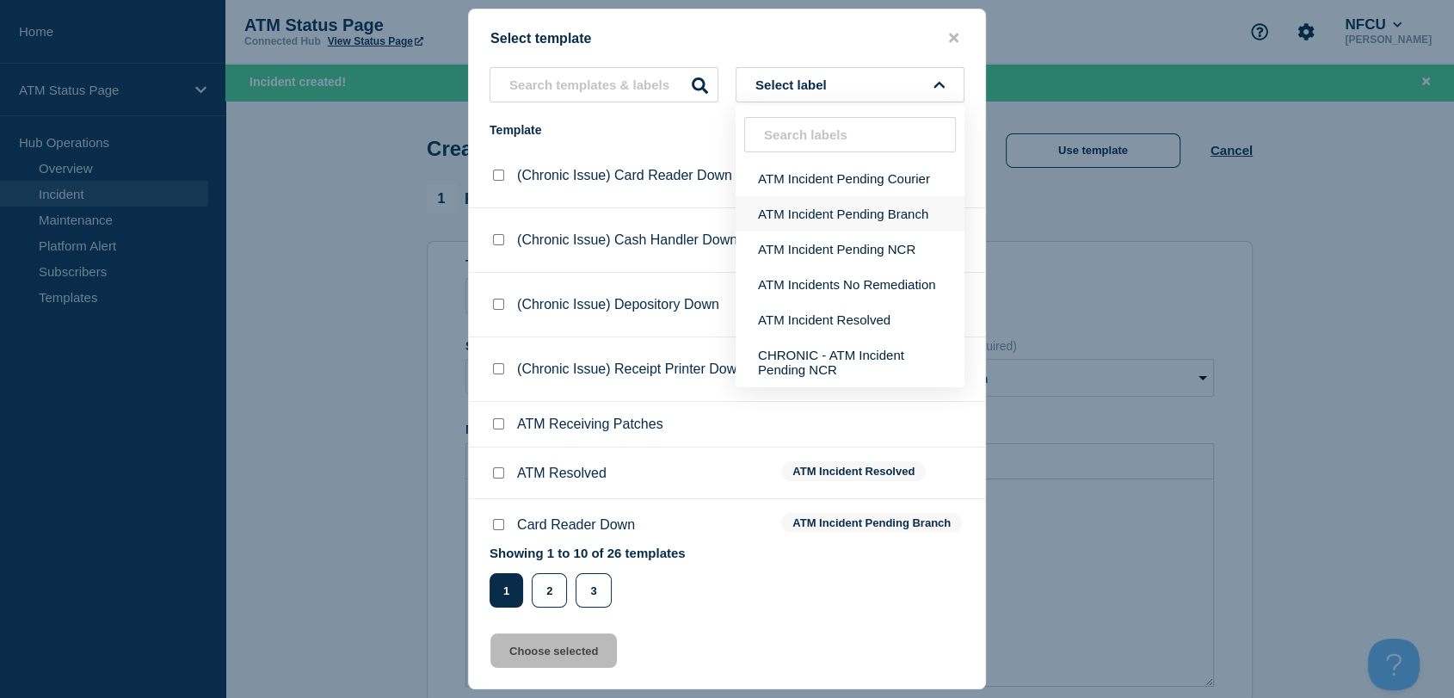
click at [889, 210] on button "ATM Incident Pending Branch" at bounding box center [850, 213] width 229 height 35
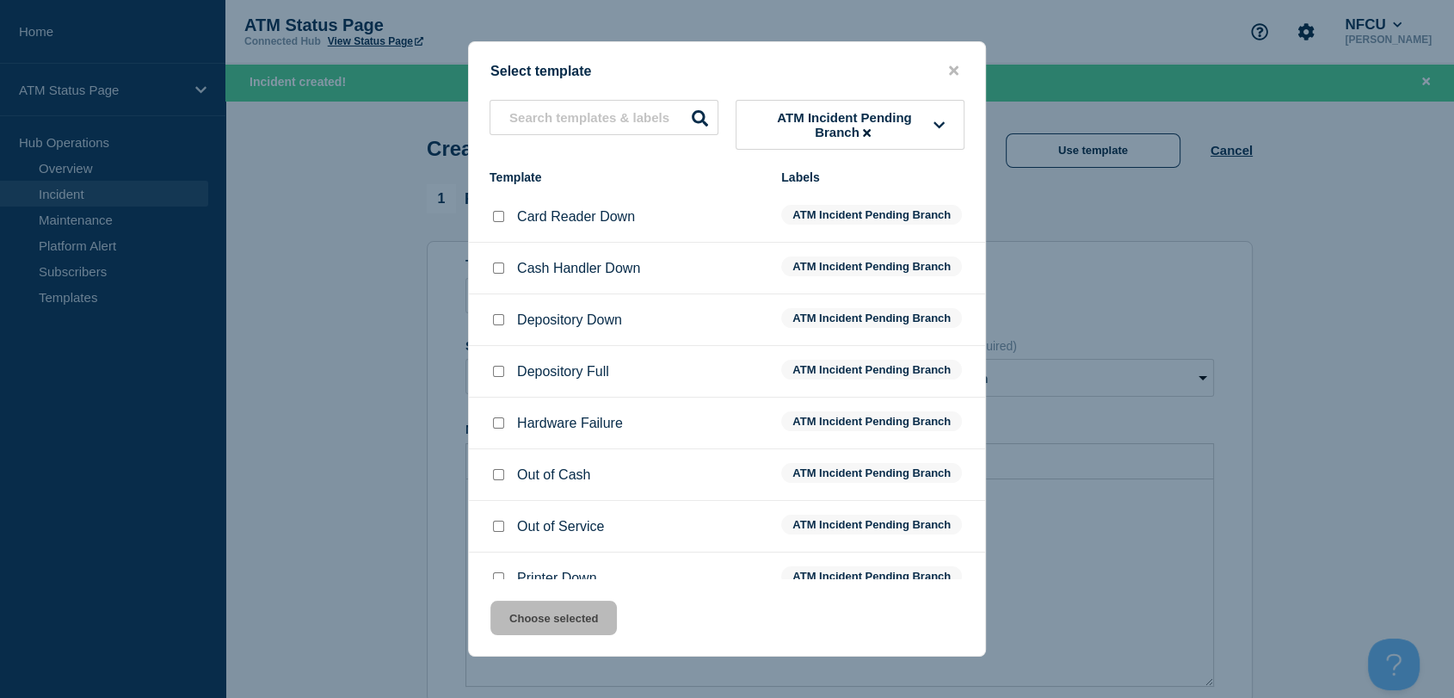
click at [497, 318] on input "Depository Down checkbox" at bounding box center [498, 319] width 11 height 11
checkbox input "true"
click at [568, 624] on button "Choose selected" at bounding box center [553, 618] width 126 height 34
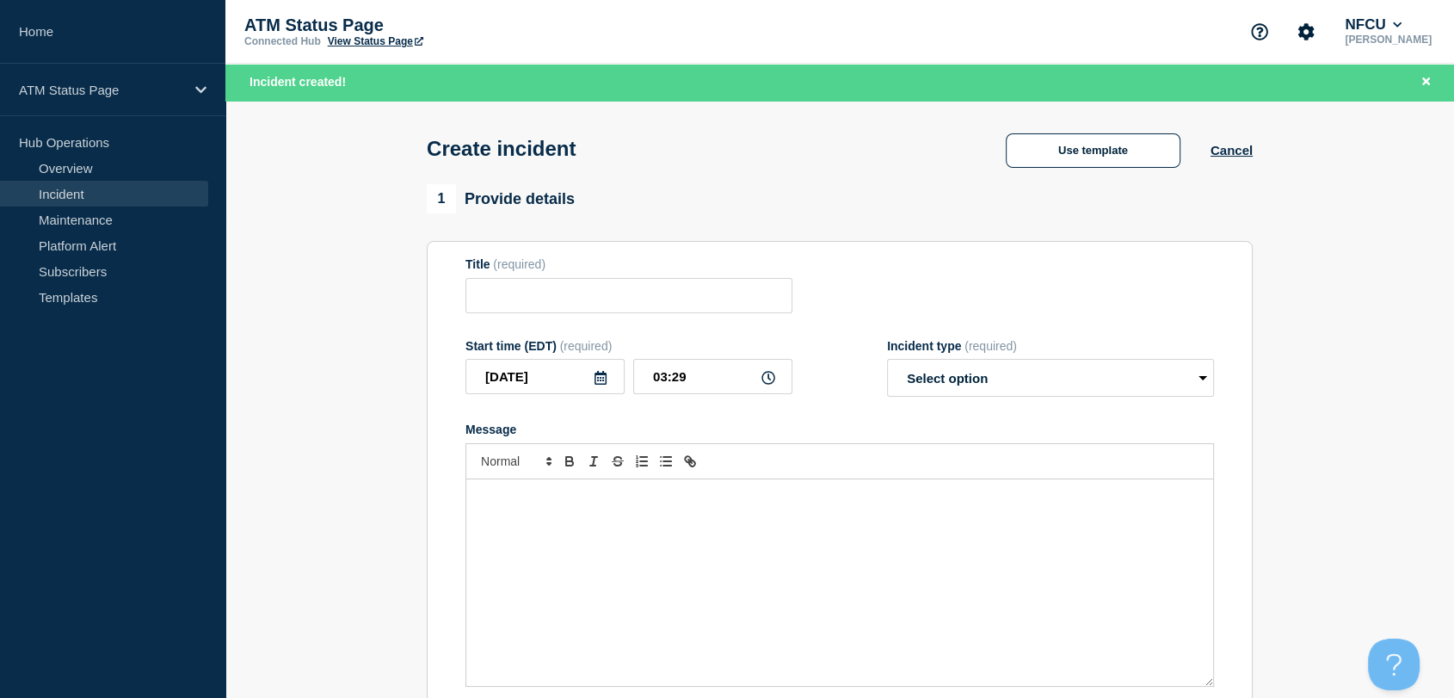
type input "Depository Down"
select select "identified"
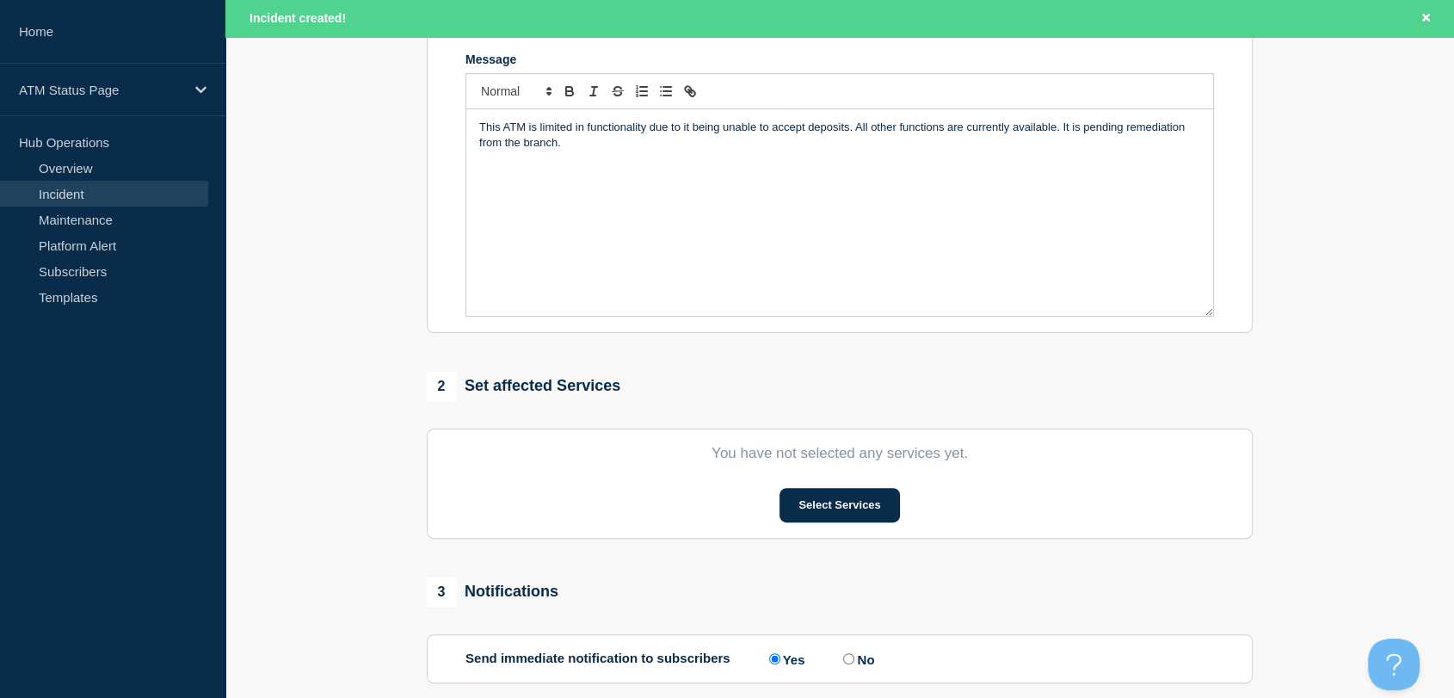
scroll to position [382, 0]
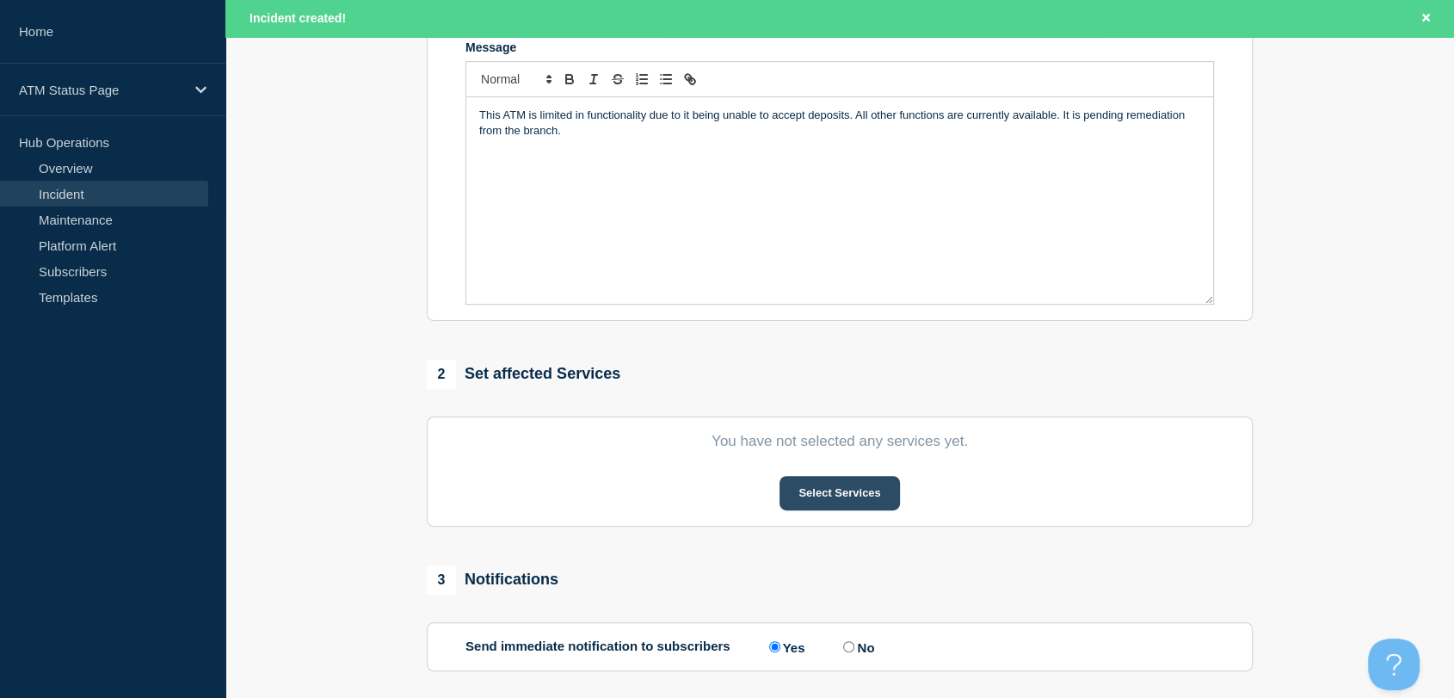
click at [836, 499] on button "Select Services" at bounding box center [840, 493] width 120 height 34
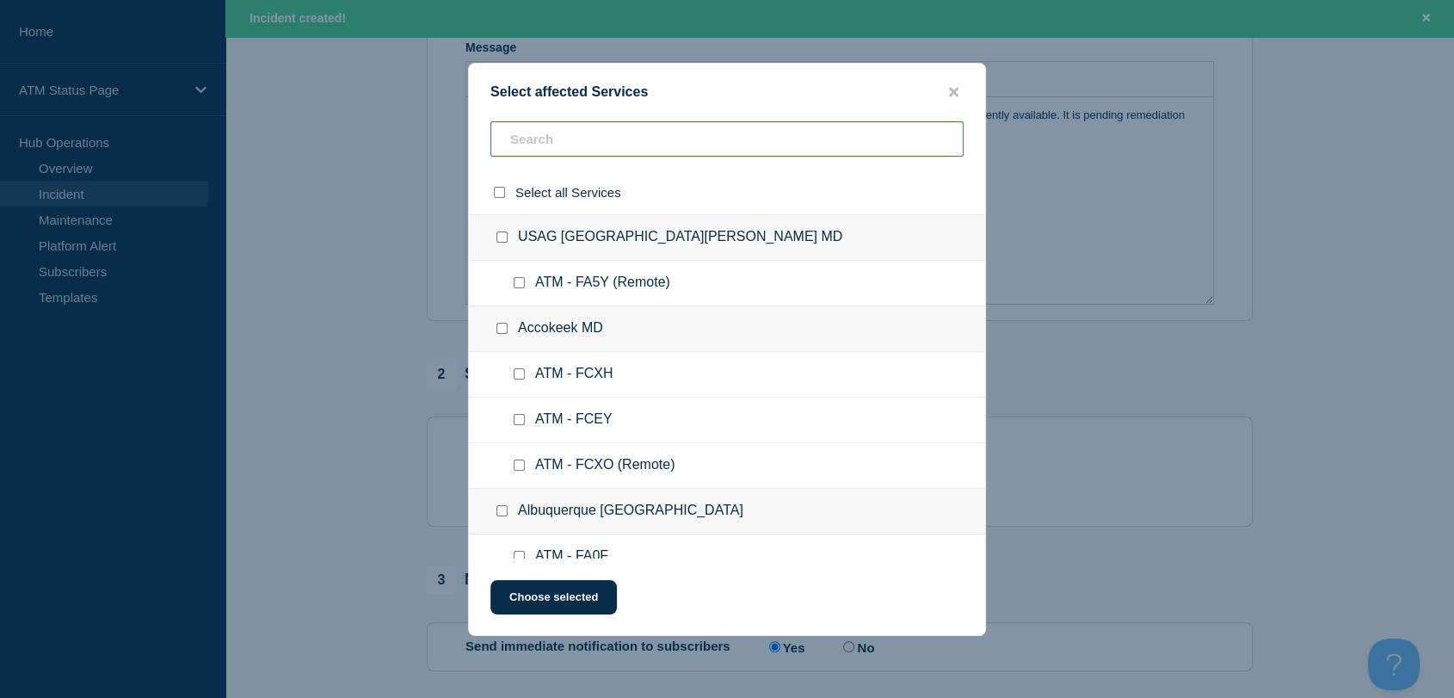
click at [645, 139] on input "text" at bounding box center [726, 138] width 473 height 35
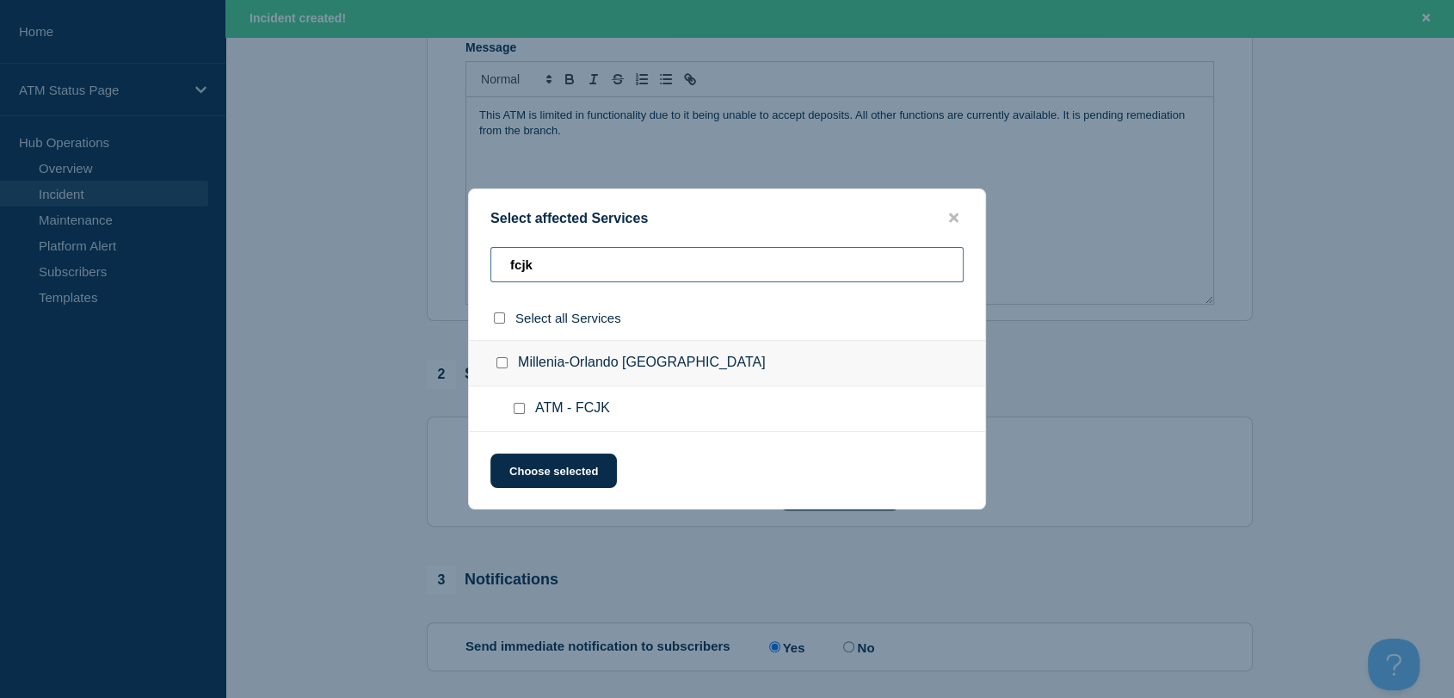
type input "fcjk"
click at [521, 410] on input "ATM - FCJK checkbox" at bounding box center [519, 408] width 11 height 11
checkbox input "true"
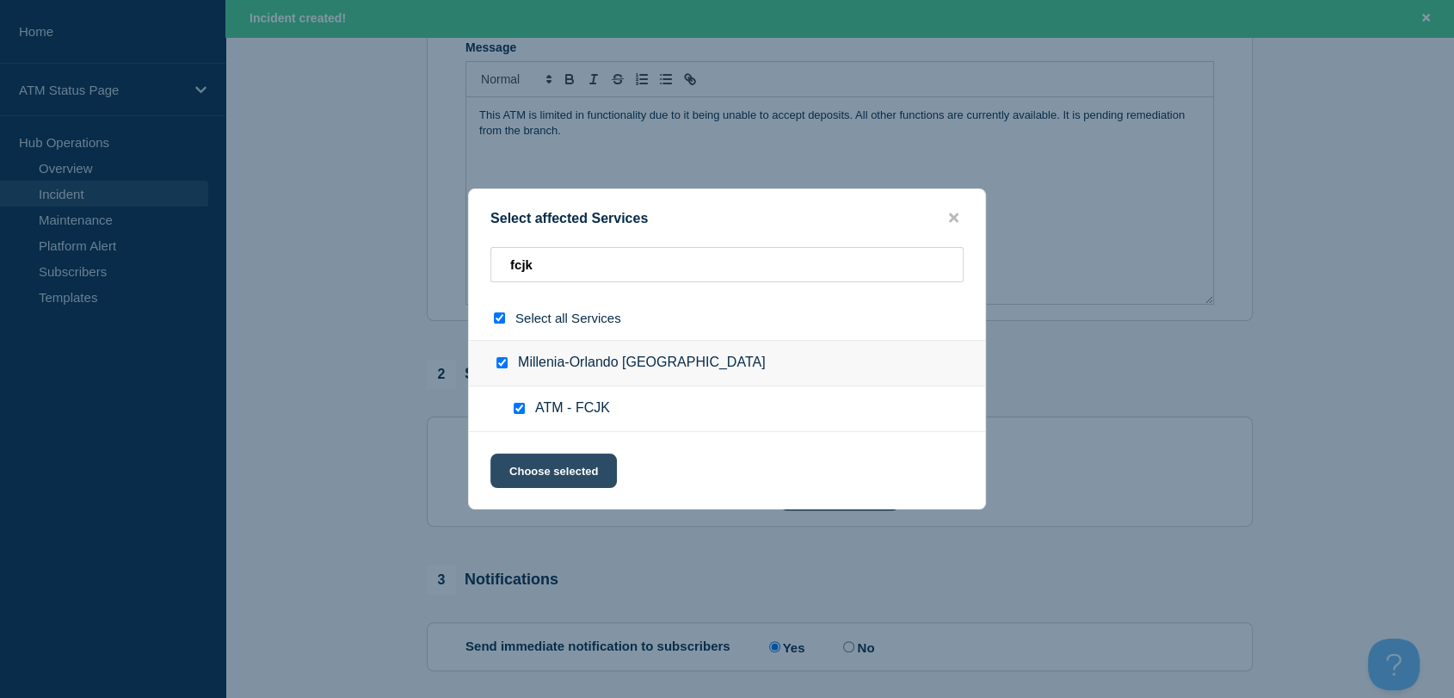
click at [549, 464] on button "Choose selected" at bounding box center [553, 470] width 126 height 34
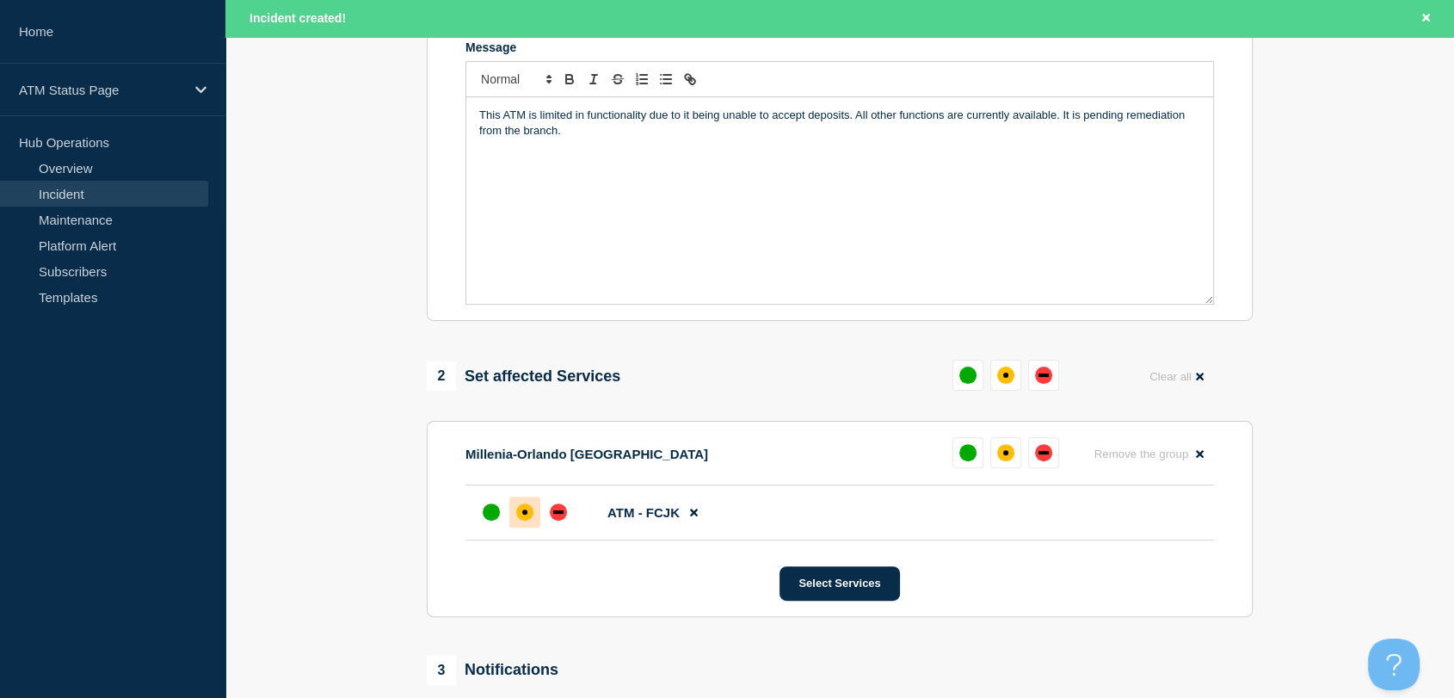
click at [530, 515] on div "affected" at bounding box center [524, 511] width 17 height 17
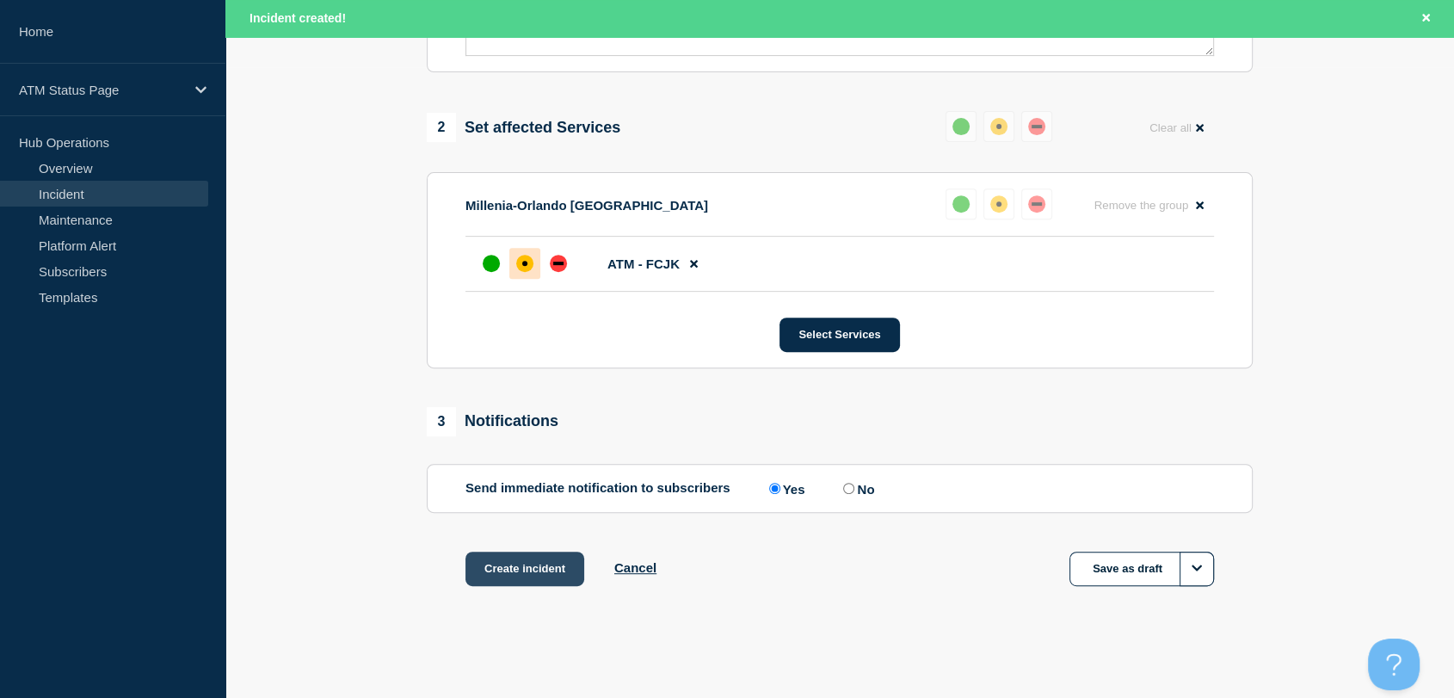
click at [517, 564] on button "Create incident" at bounding box center [525, 569] width 119 height 34
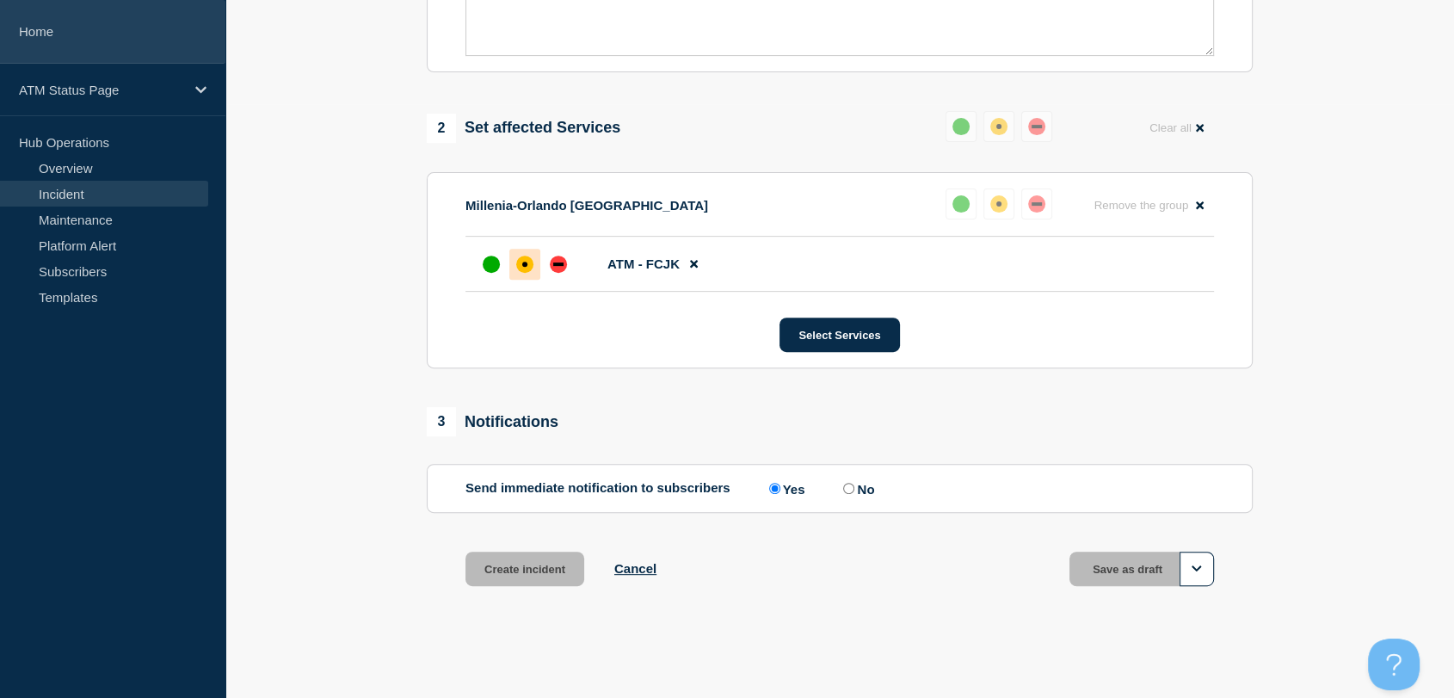
scroll to position [599, 0]
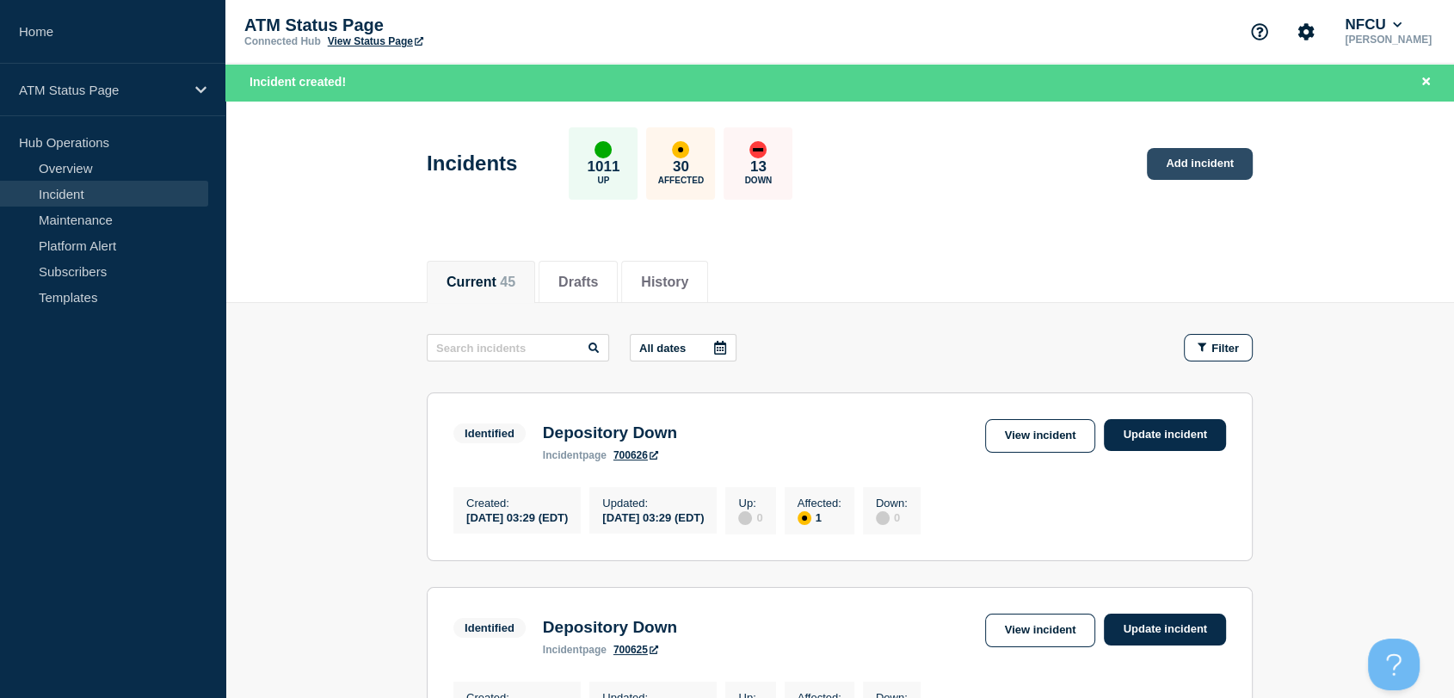
click at [1200, 169] on link "Add incident" at bounding box center [1200, 164] width 106 height 32
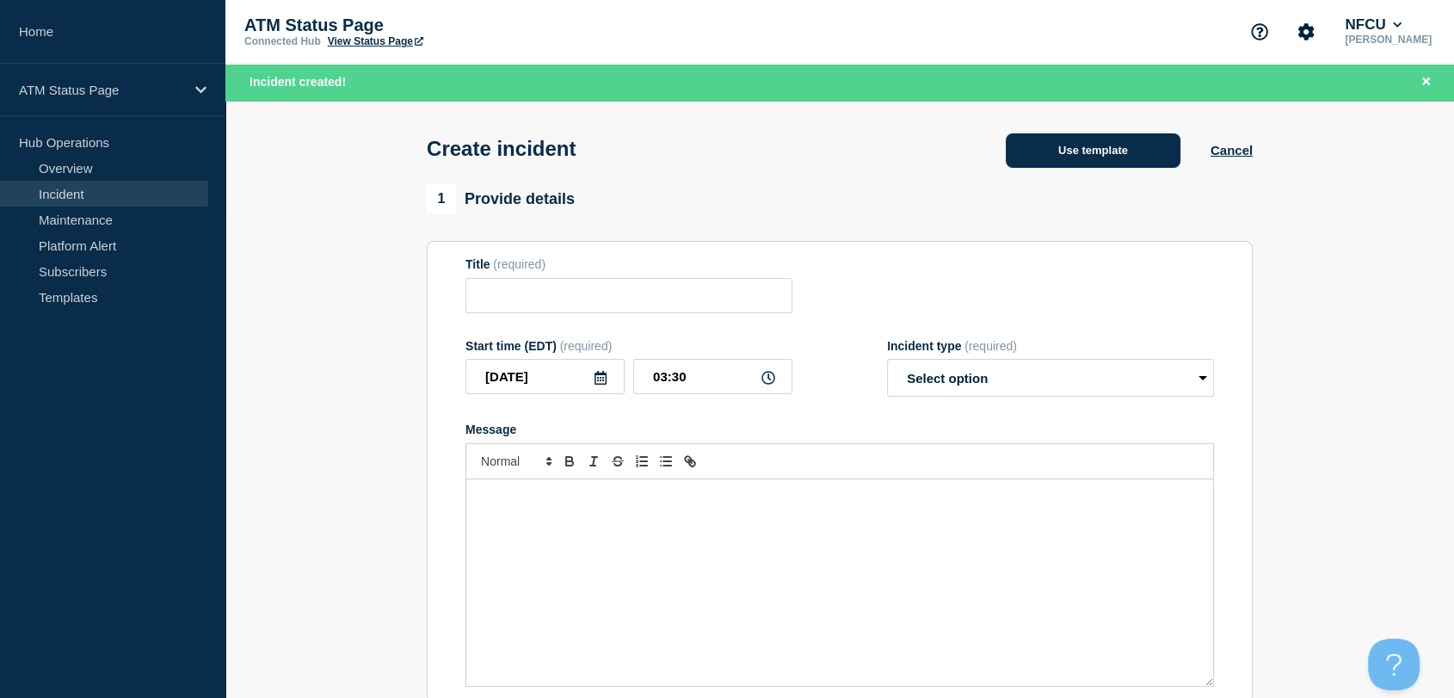
click at [1120, 151] on button "Use template" at bounding box center [1093, 150] width 175 height 34
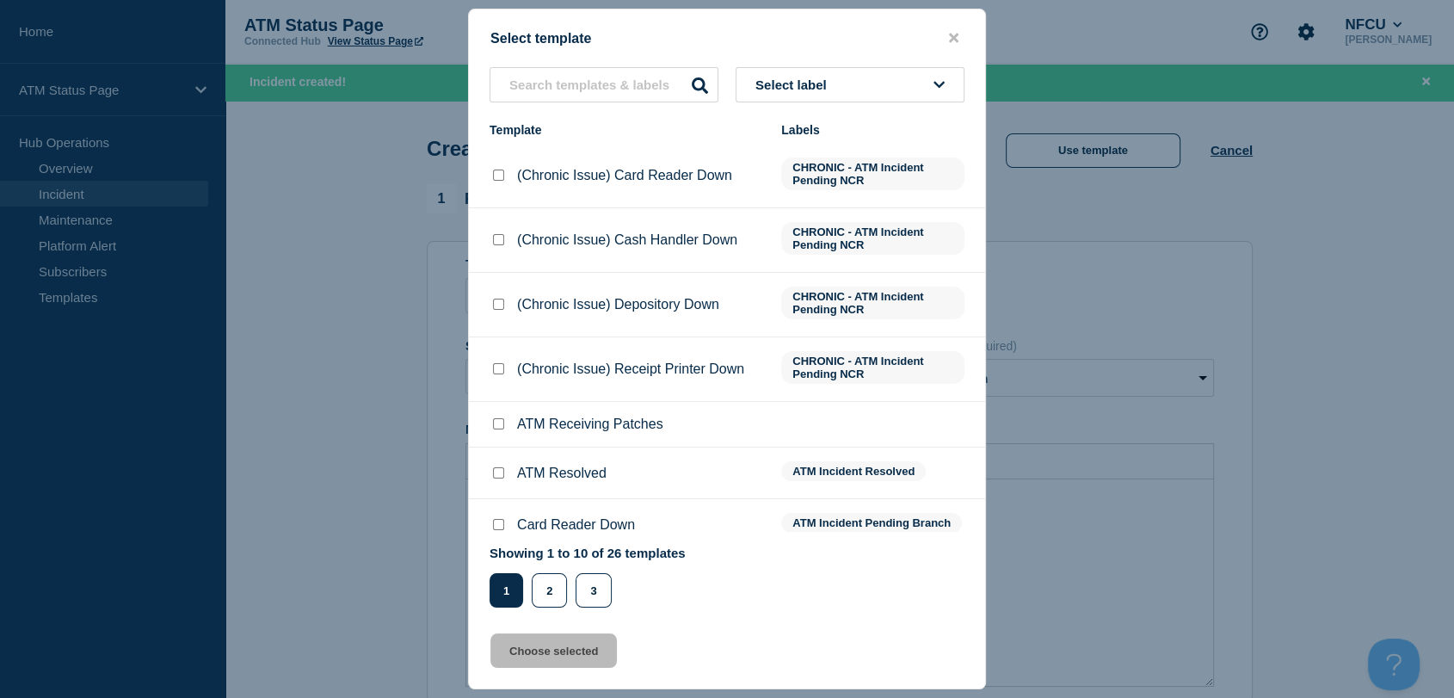
click at [861, 71] on button "Select label" at bounding box center [850, 84] width 229 height 35
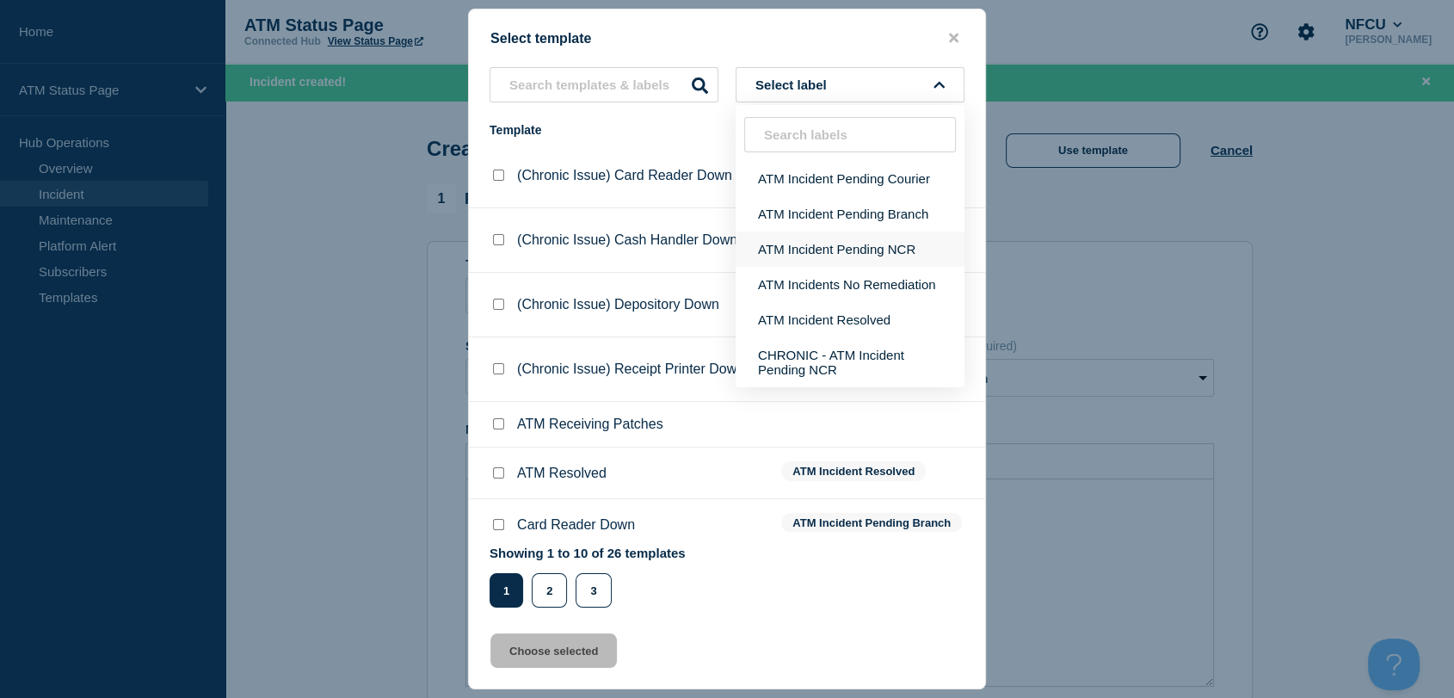
click at [867, 241] on button "ATM Incident Pending NCR" at bounding box center [850, 248] width 229 height 35
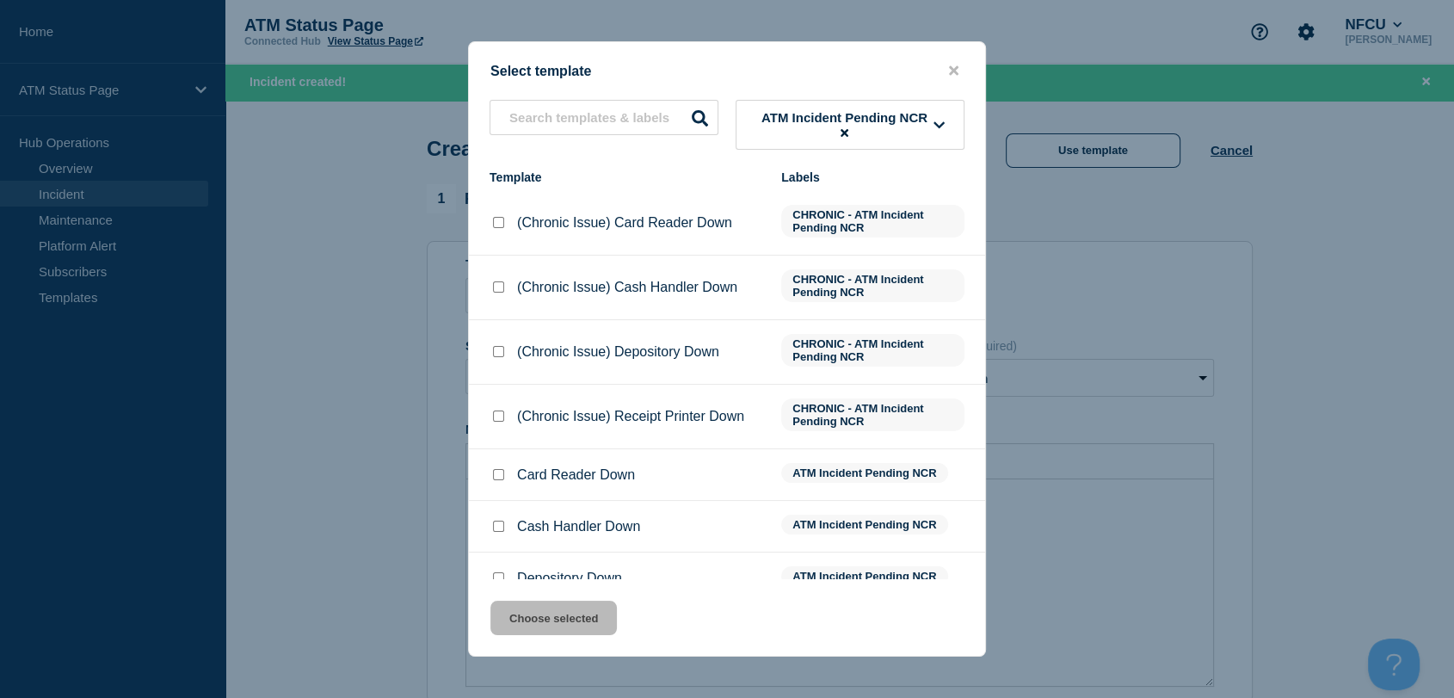
click at [496, 577] on input "Depository Down checkbox" at bounding box center [498, 577] width 11 height 11
checkbox input "true"
click at [538, 621] on button "Choose selected" at bounding box center [553, 618] width 126 height 34
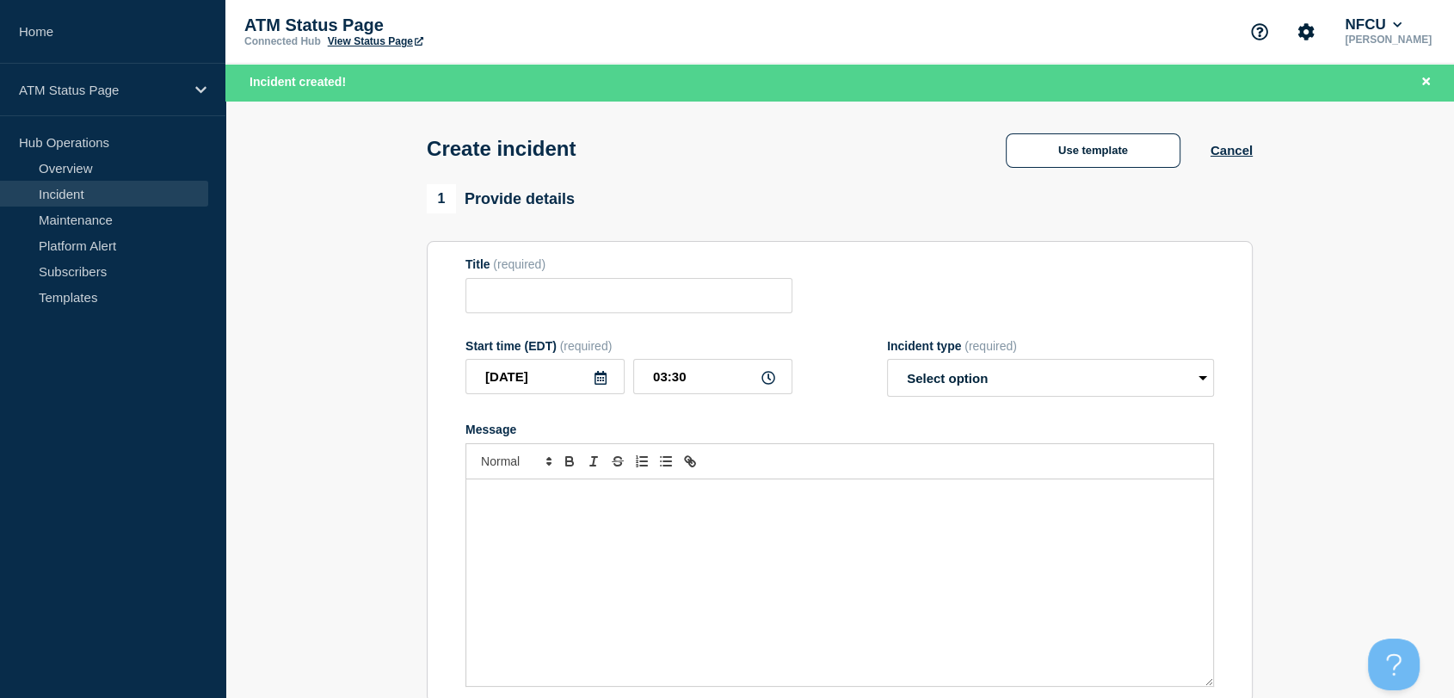
type input "Depository Down"
select select "identified"
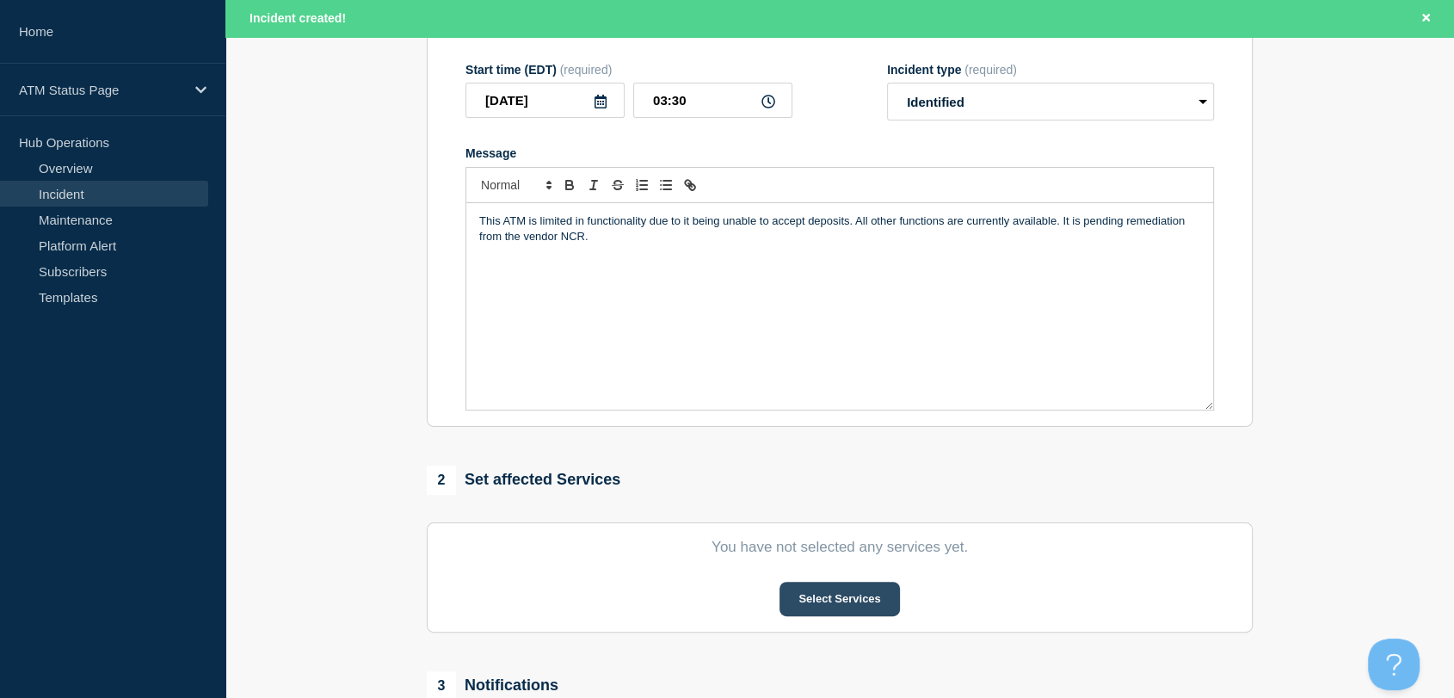
scroll to position [287, 0]
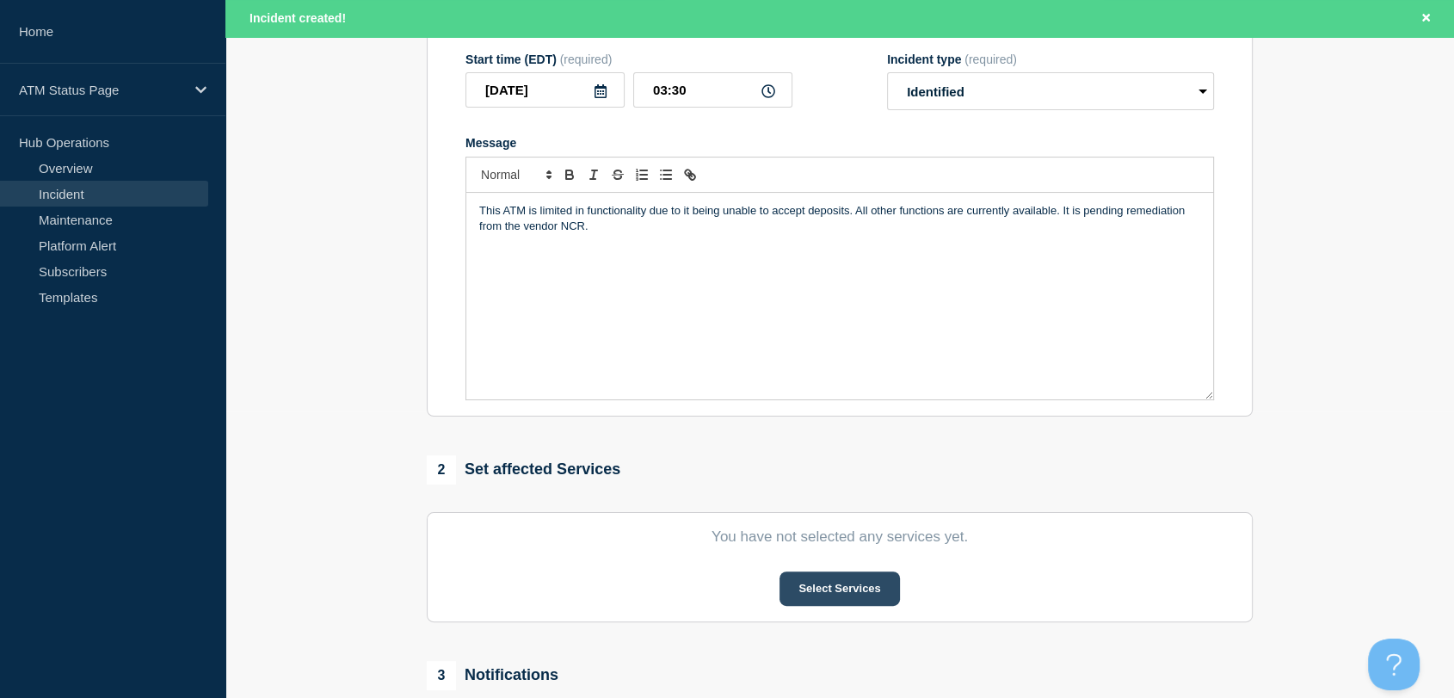
click at [861, 587] on button "Select Services" at bounding box center [840, 588] width 120 height 34
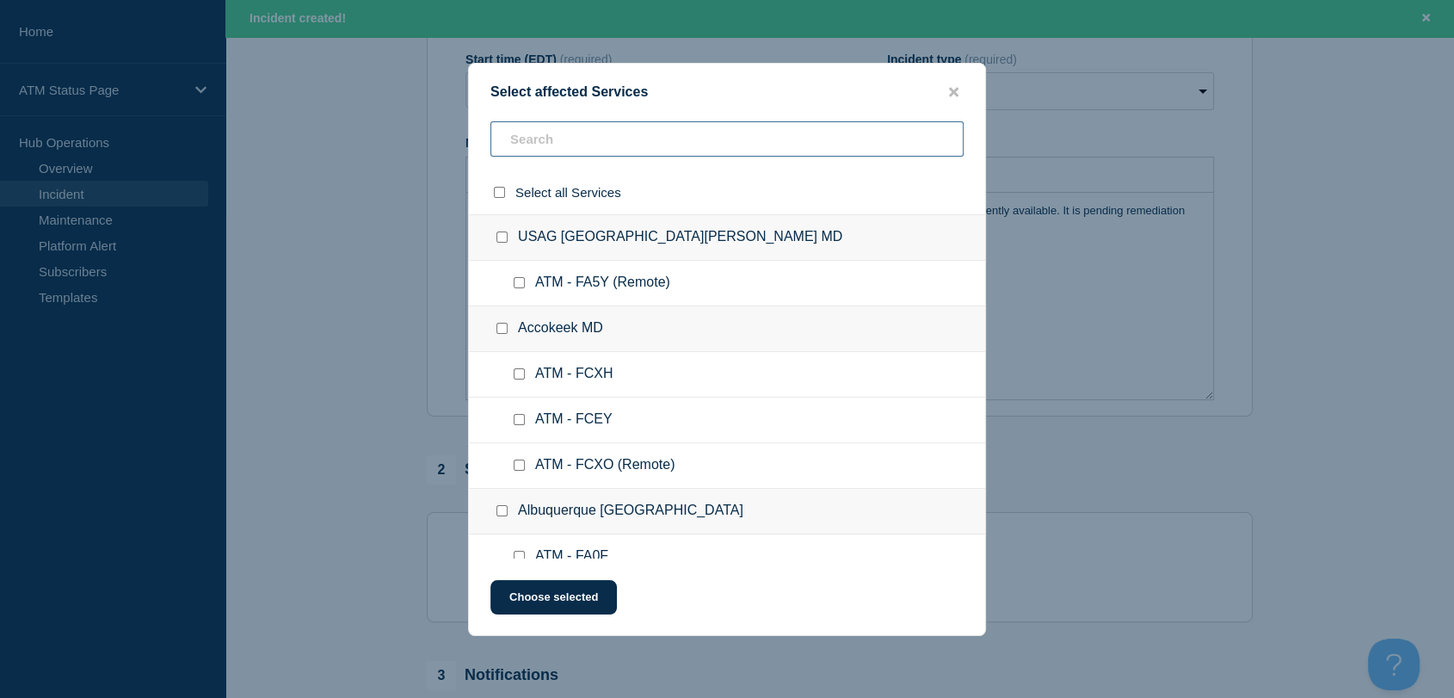
click at [543, 139] on input "text" at bounding box center [726, 138] width 473 height 35
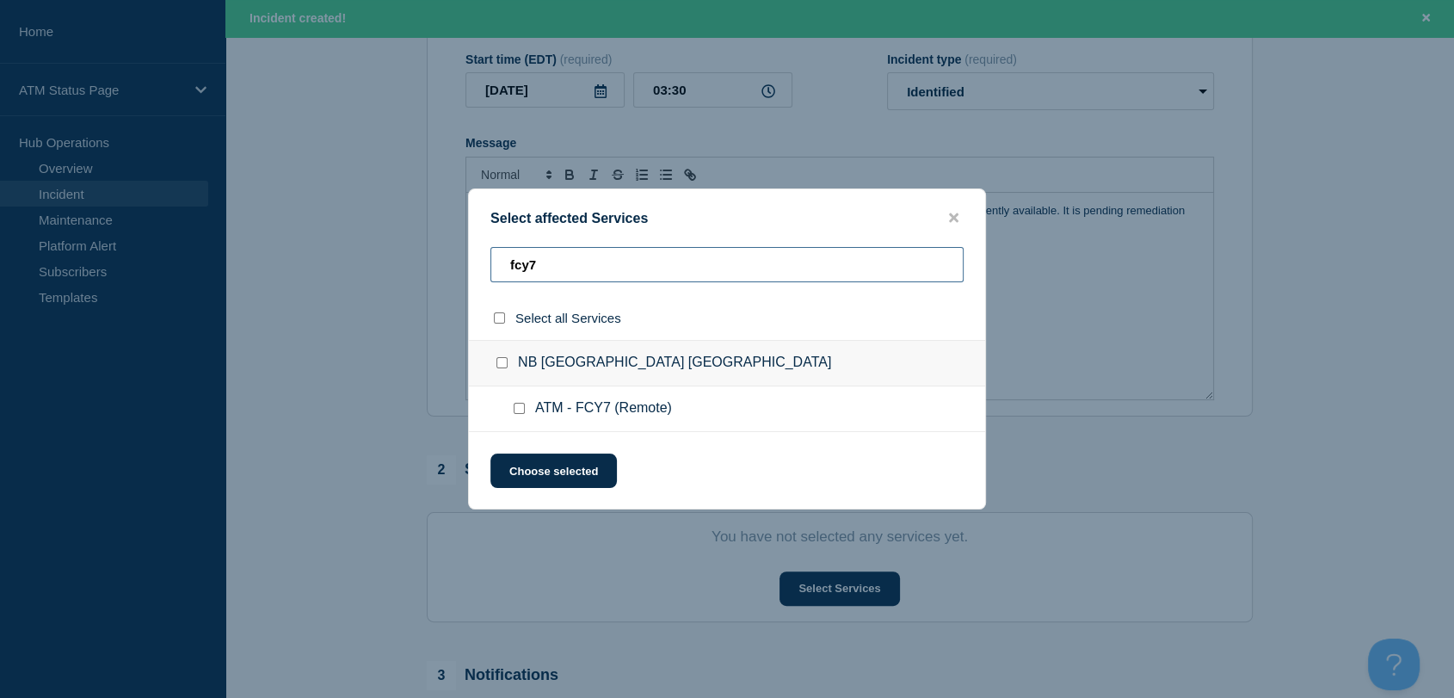
type input "fcy7"
click at [517, 414] on input "ATM - FCY7 (Remote) checkbox" at bounding box center [519, 408] width 11 height 11
checkbox input "true"
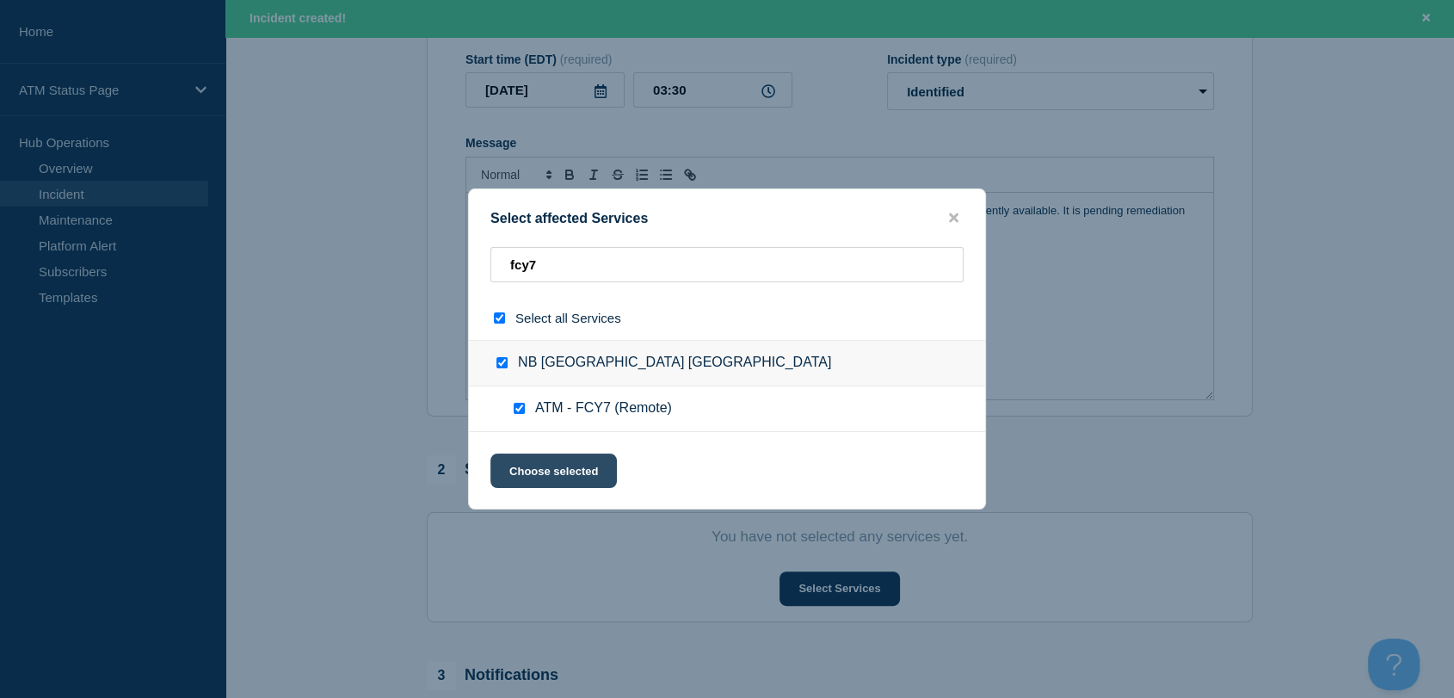
click at [537, 462] on button "Choose selected" at bounding box center [553, 470] width 126 height 34
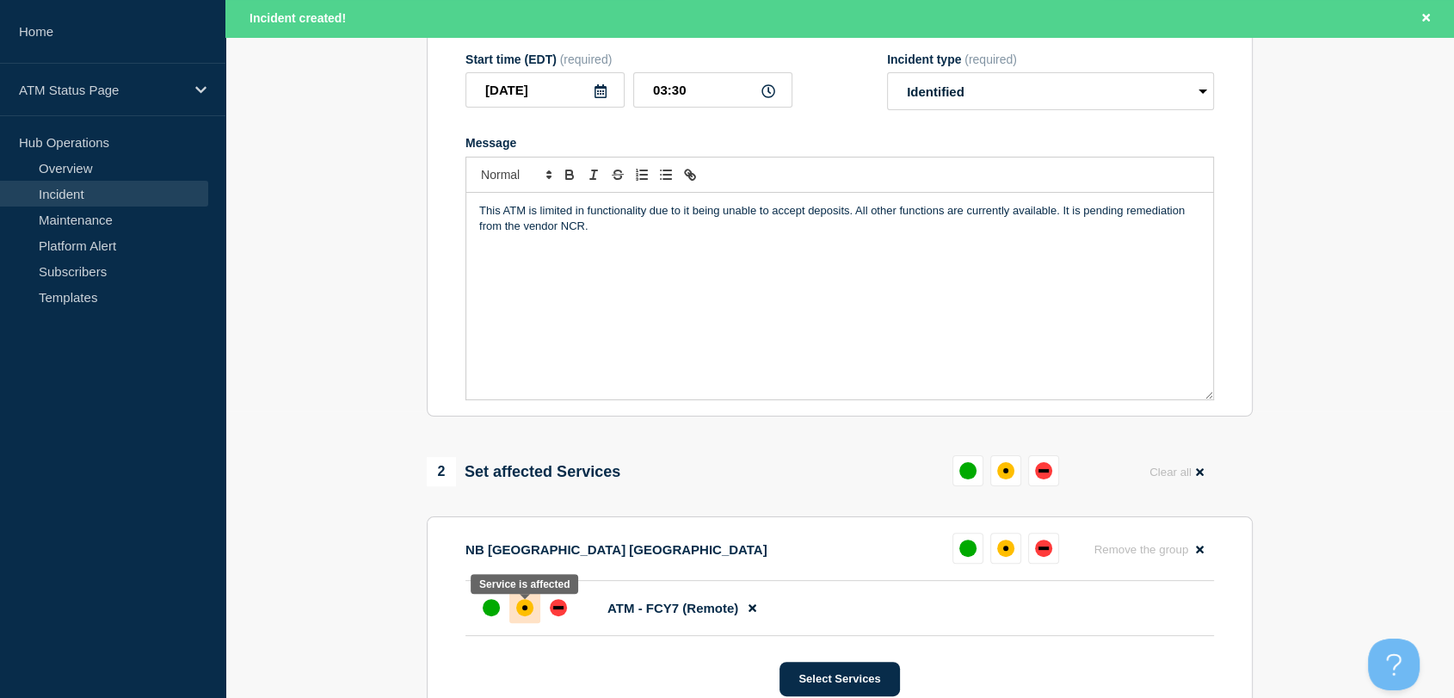
click at [528, 616] on div "affected" at bounding box center [524, 607] width 17 height 17
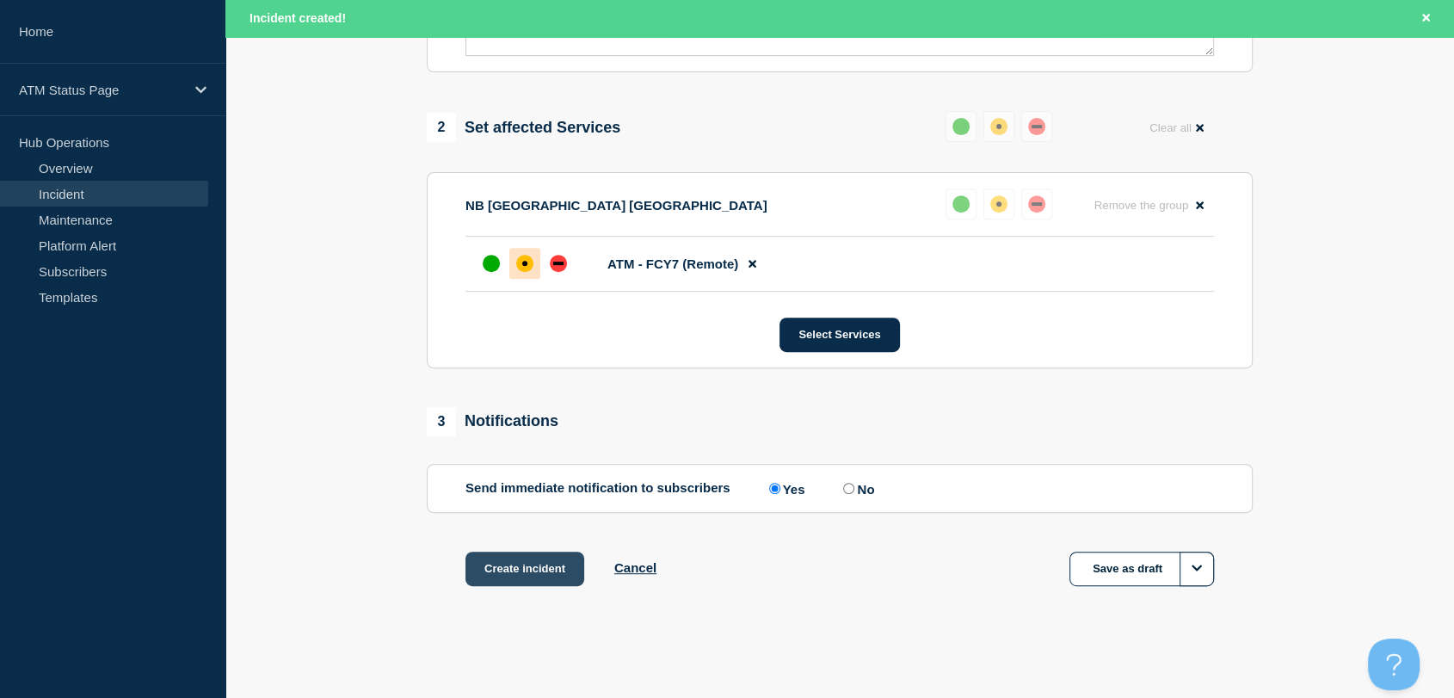
click at [547, 562] on button "Create incident" at bounding box center [525, 569] width 119 height 34
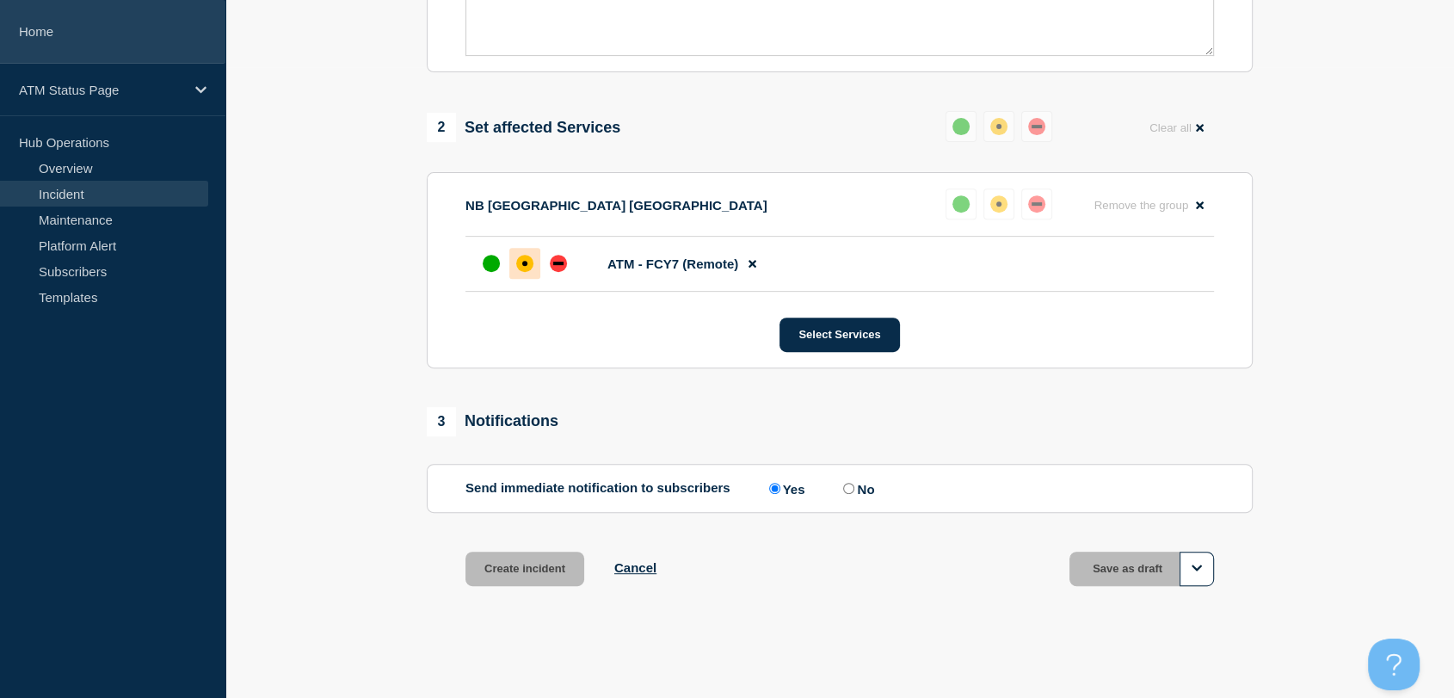
scroll to position [599, 0]
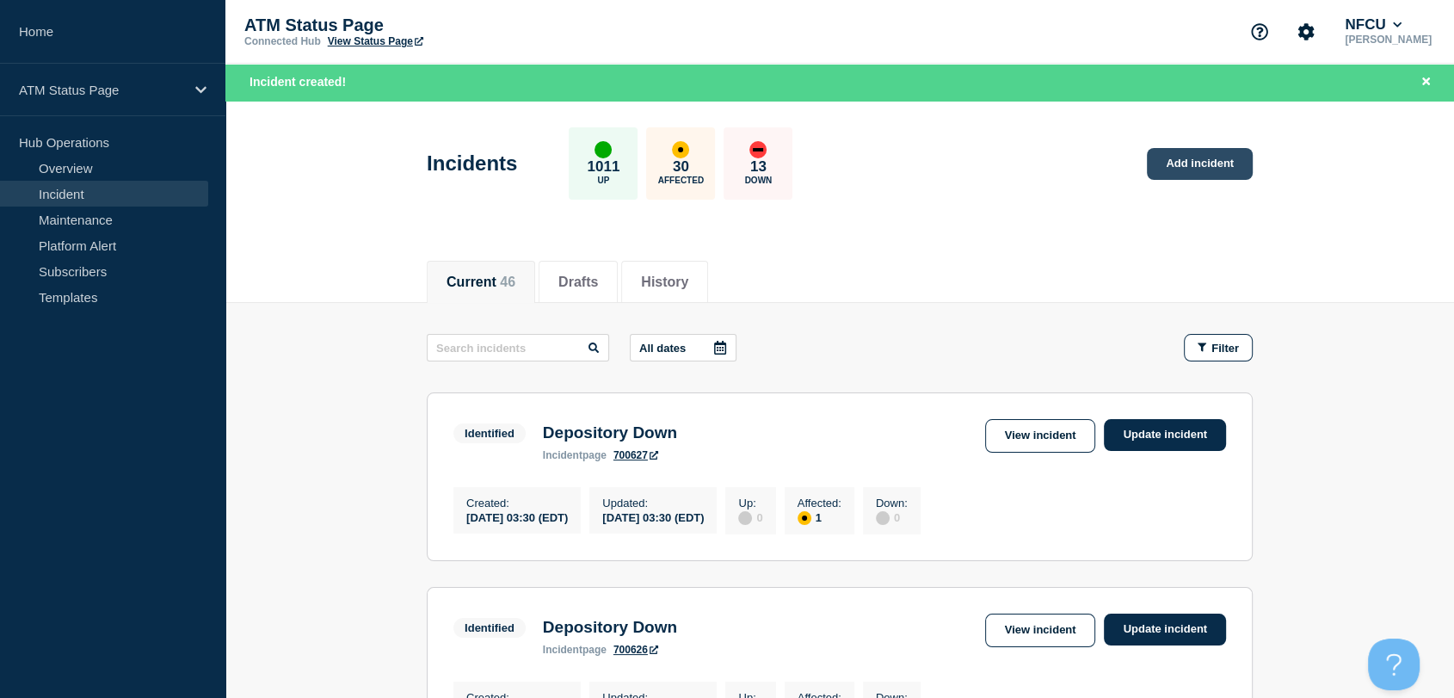
click at [1200, 155] on link "Add incident" at bounding box center [1200, 164] width 106 height 32
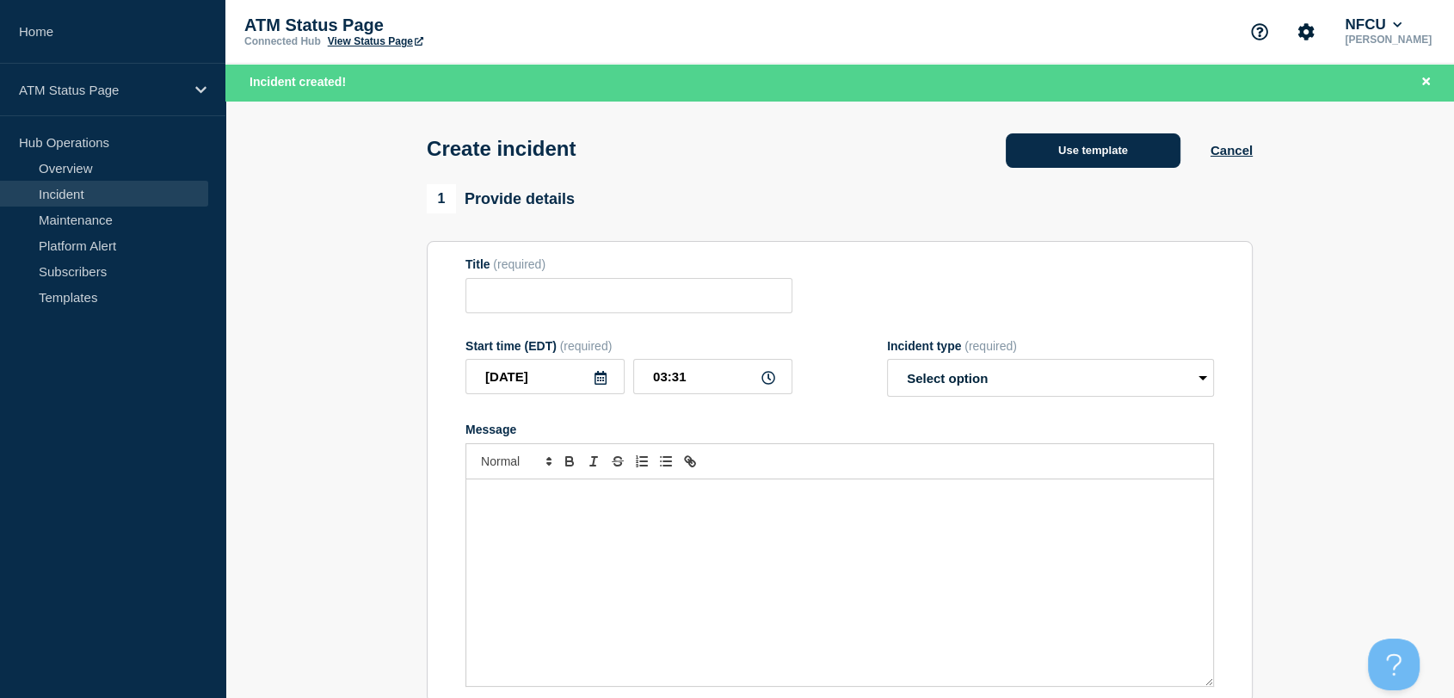
click at [1040, 152] on button "Use template" at bounding box center [1093, 150] width 175 height 34
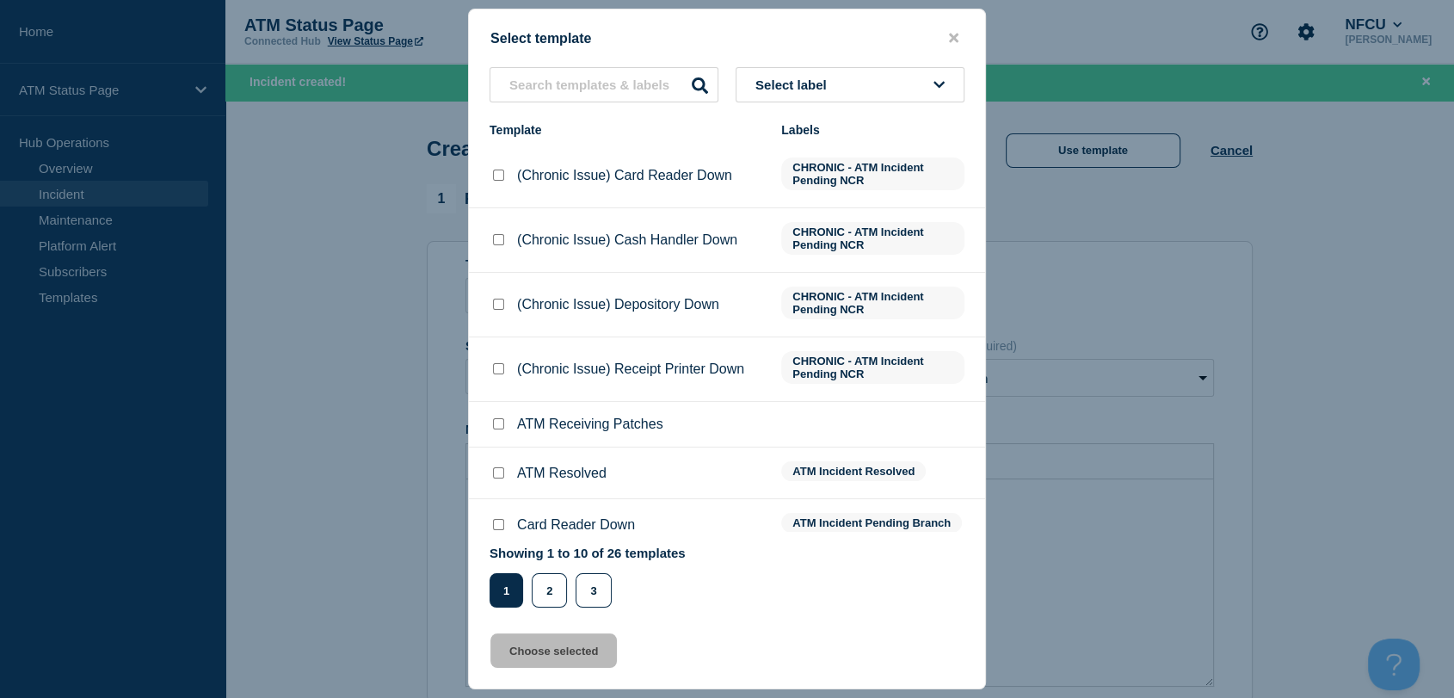
click at [843, 82] on button "Select label" at bounding box center [850, 84] width 229 height 35
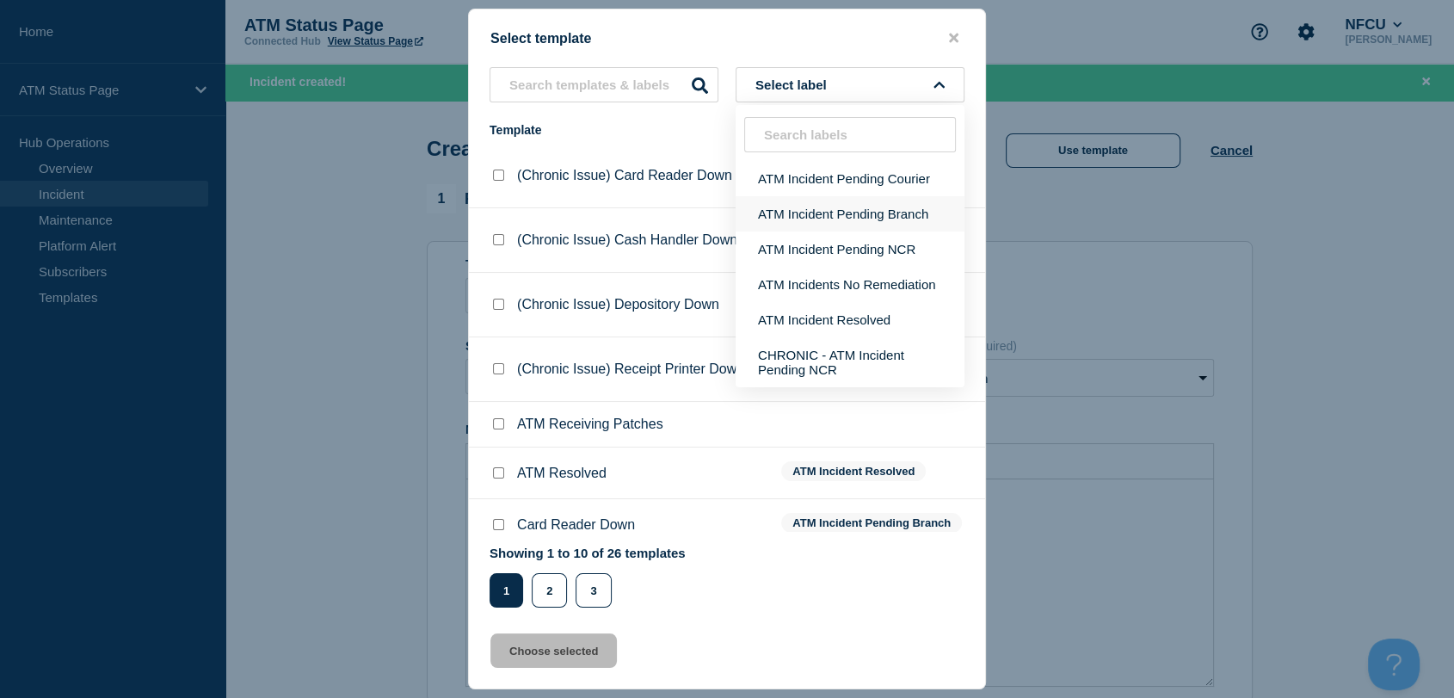
click at [865, 218] on button "ATM Incident Pending Branch" at bounding box center [850, 213] width 229 height 35
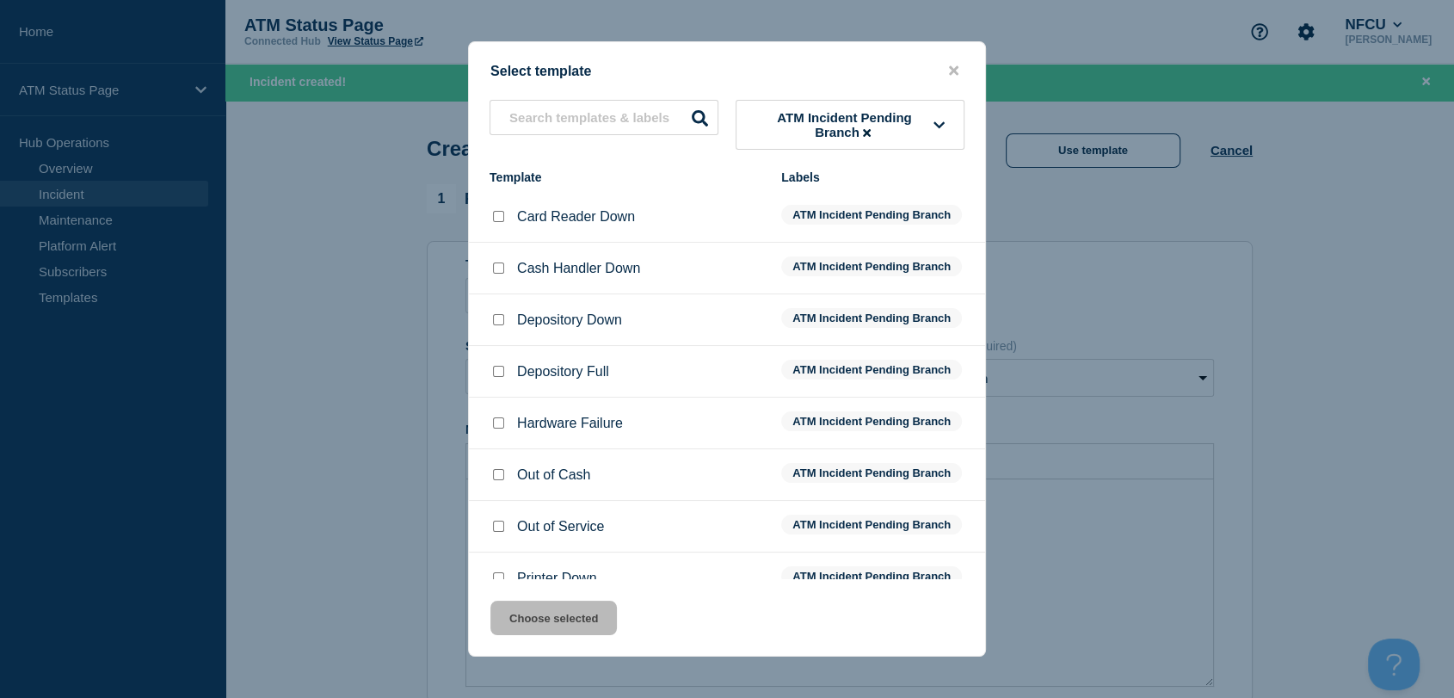
drag, startPoint x: 503, startPoint y: 318, endPoint x: 511, endPoint y: 346, distance: 29.4
click at [503, 318] on input "Depository Down checkbox" at bounding box center [498, 319] width 11 height 11
checkbox input "true"
click at [560, 614] on button "Choose selected" at bounding box center [553, 618] width 126 height 34
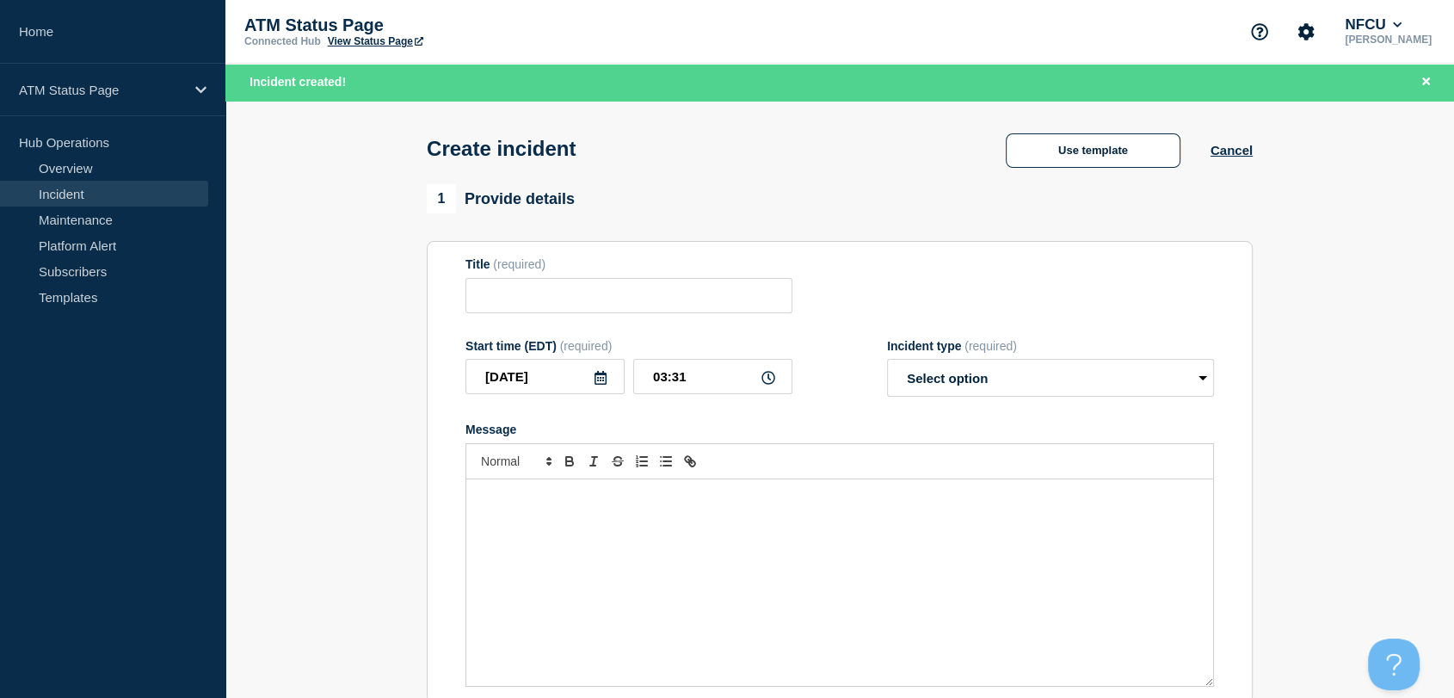
type input "Depository Down"
select select "identified"
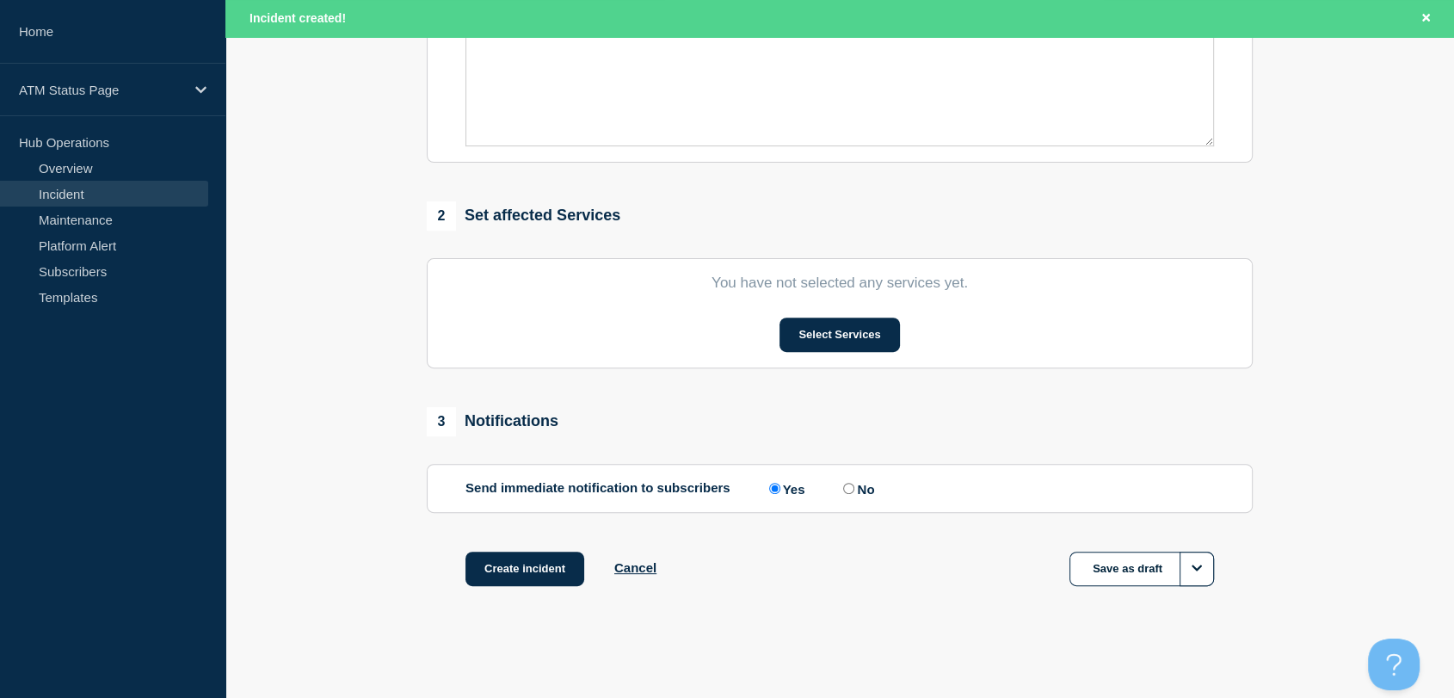
scroll to position [545, 0]
click at [852, 344] on button "Select Services" at bounding box center [840, 335] width 120 height 34
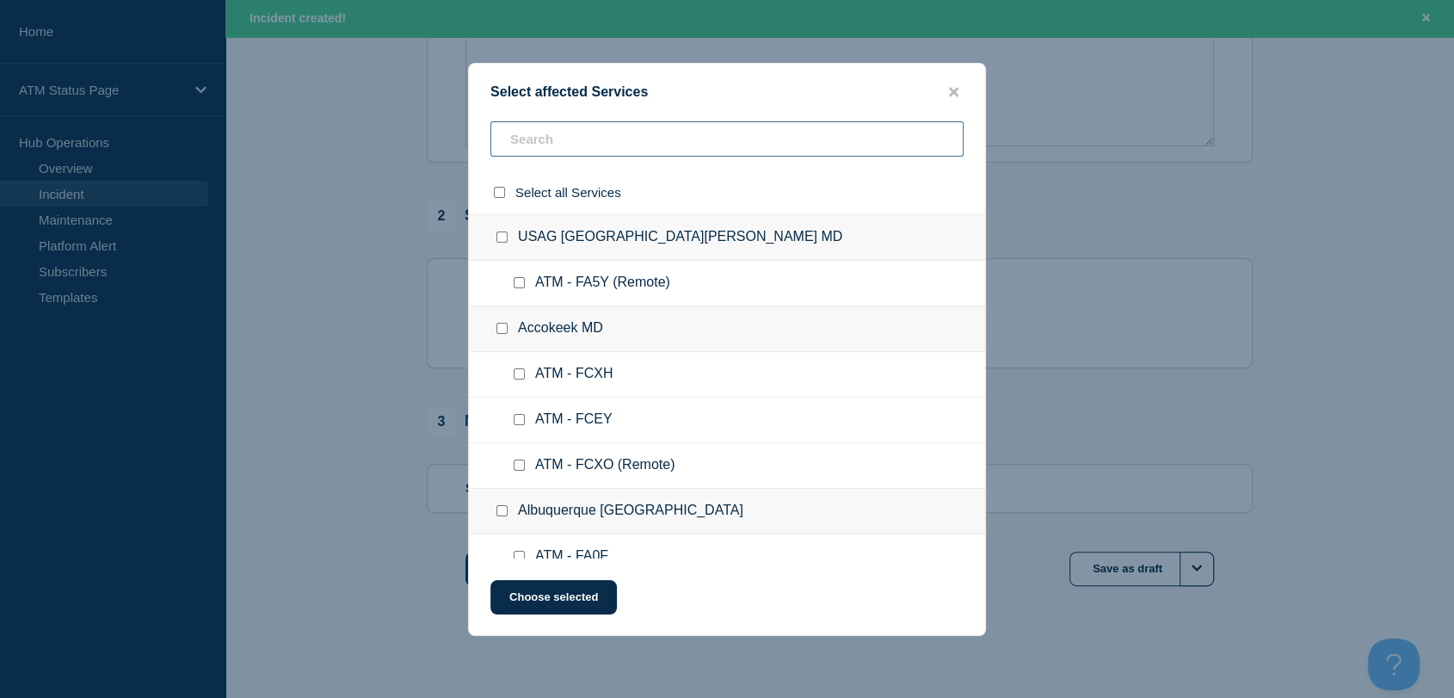
click at [606, 140] on input "text" at bounding box center [726, 138] width 473 height 35
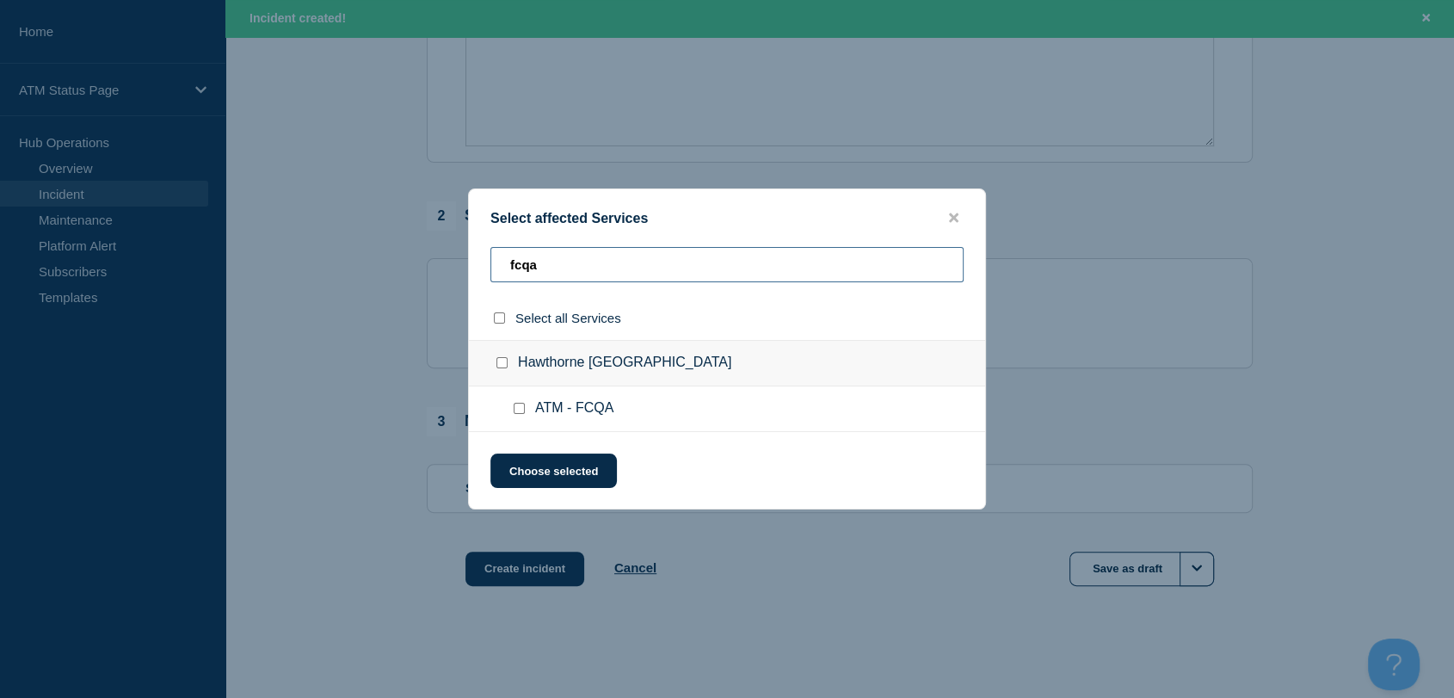
type input "fcqa"
click at [516, 410] on input "ATM - FCQA checkbox" at bounding box center [519, 408] width 11 height 11
checkbox input "true"
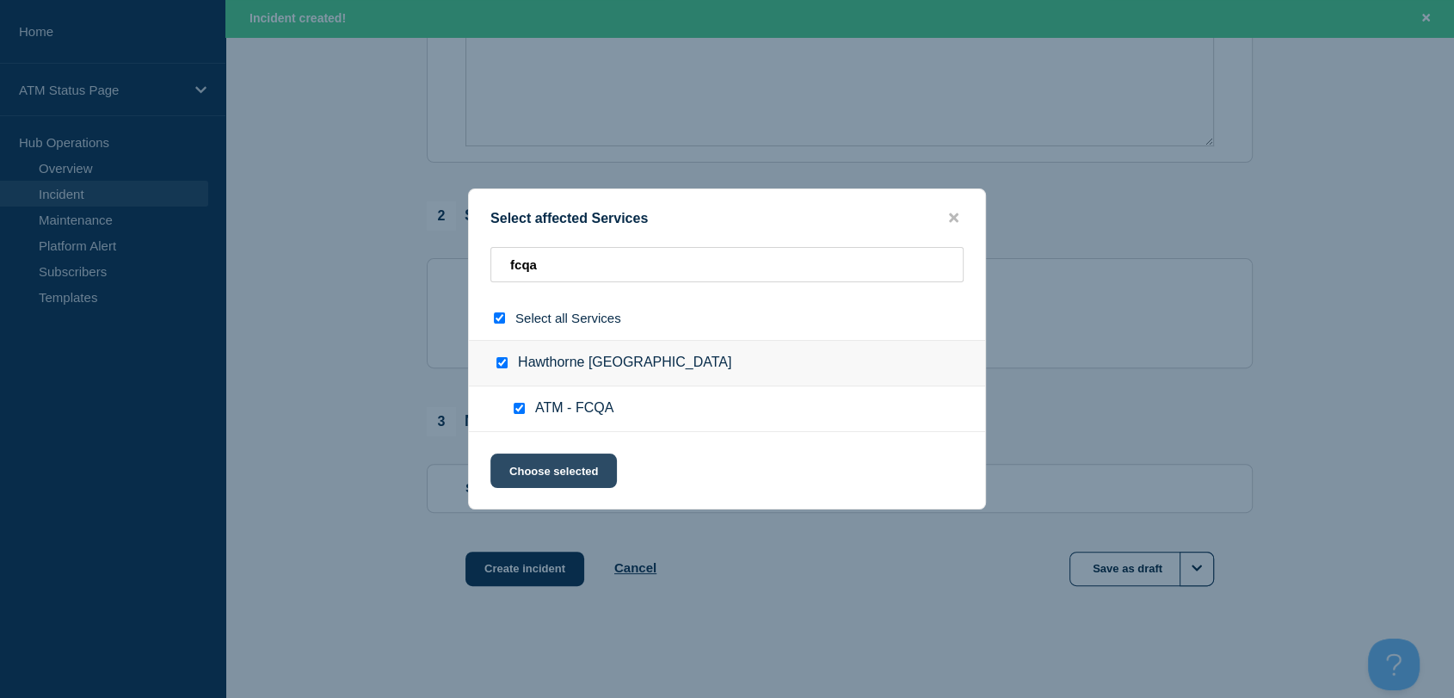
click at [568, 465] on button "Choose selected" at bounding box center [553, 470] width 126 height 34
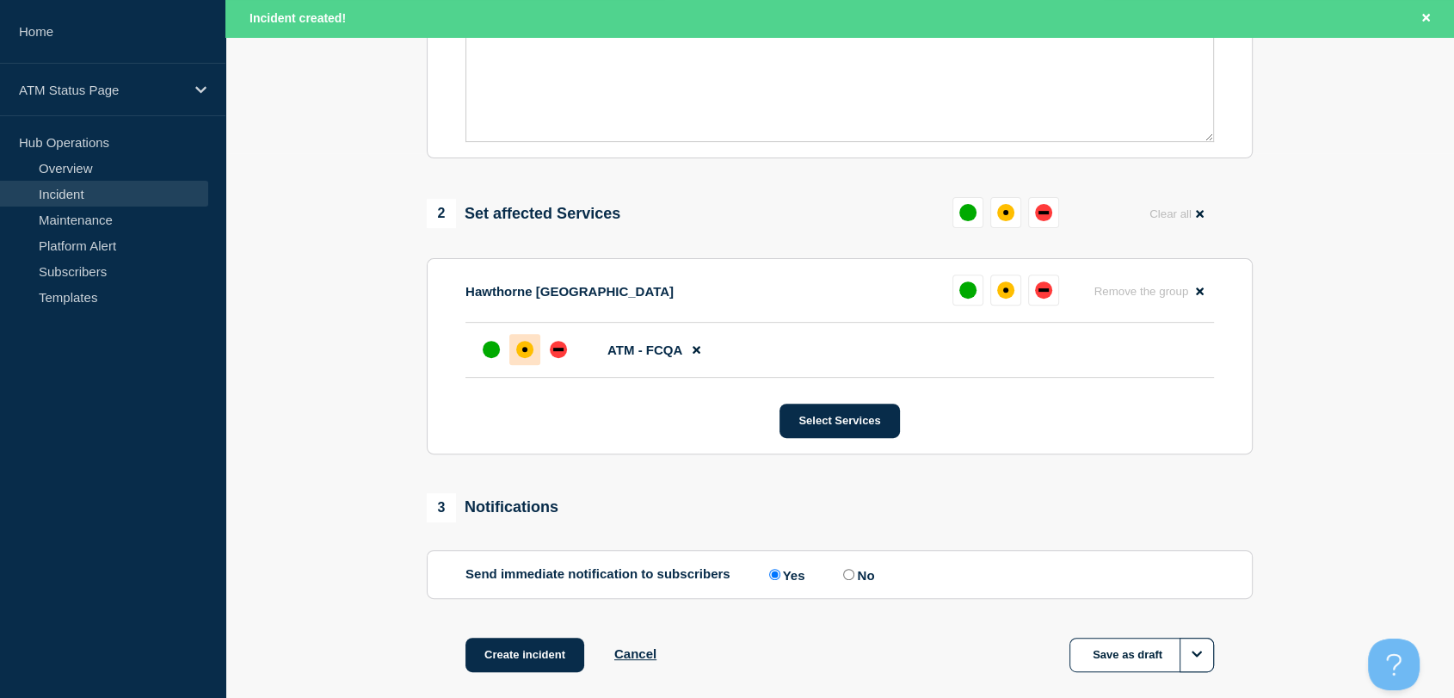
click at [528, 355] on div "affected" at bounding box center [524, 349] width 17 height 17
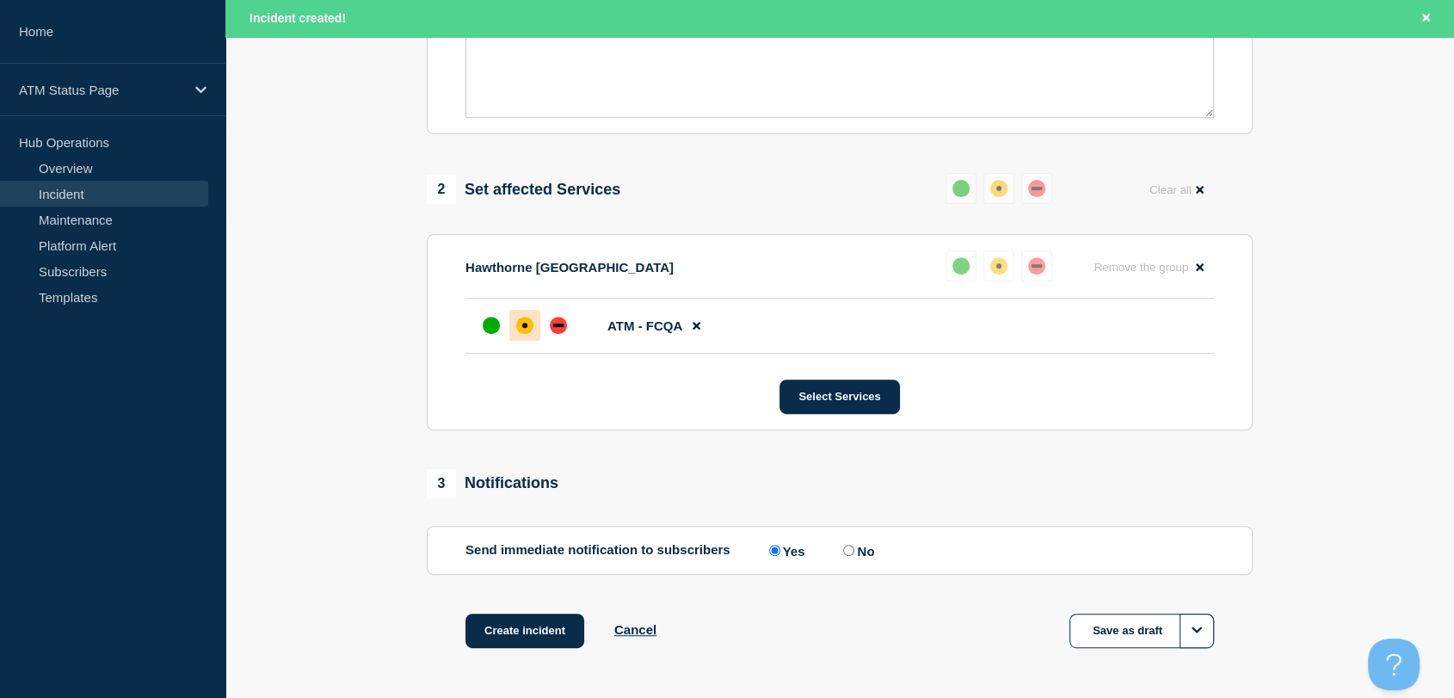
scroll to position [573, 0]
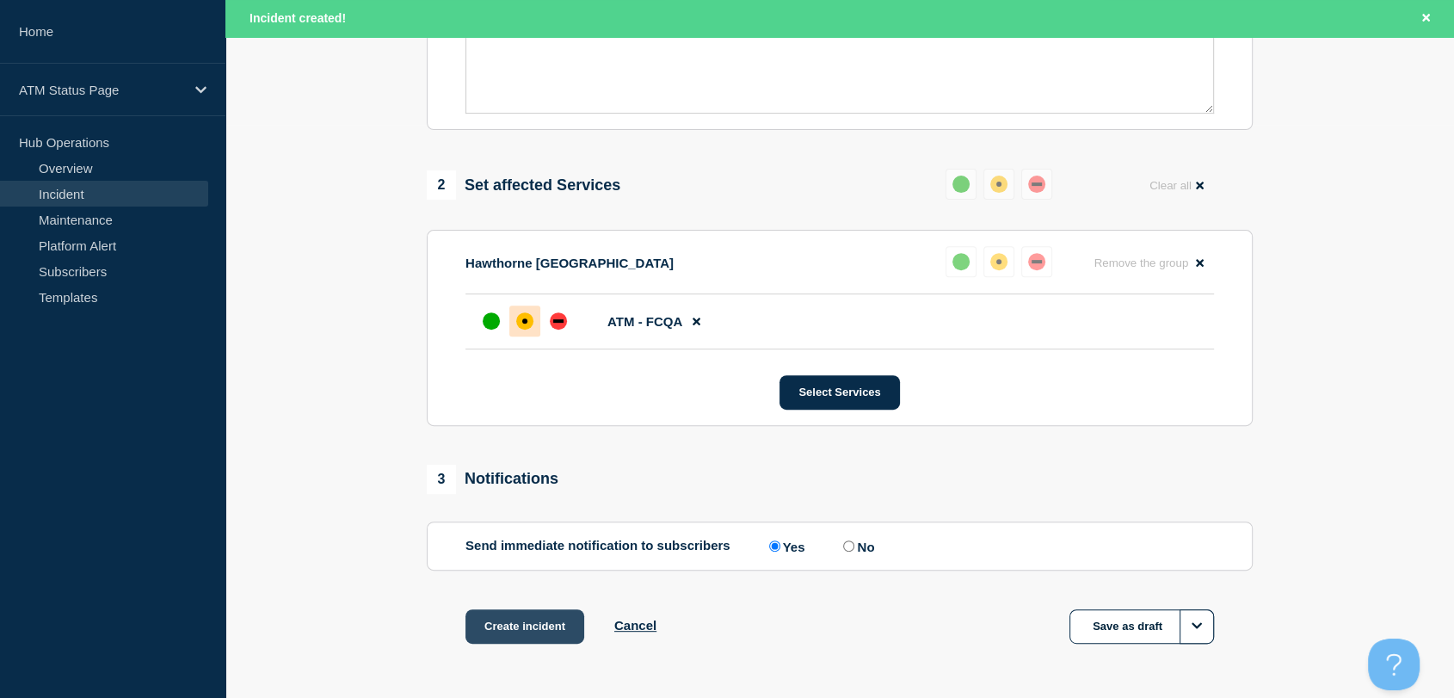
click at [530, 627] on button "Create incident" at bounding box center [525, 626] width 119 height 34
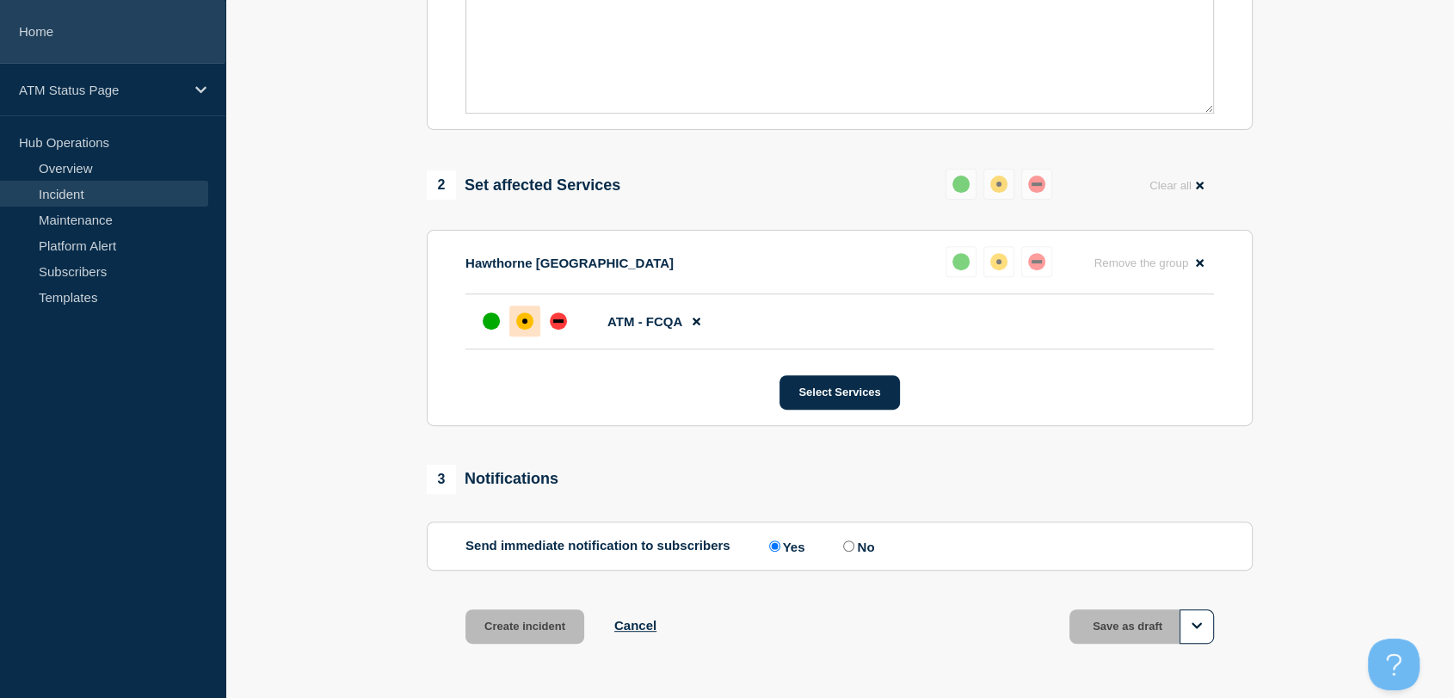
scroll to position [537, 0]
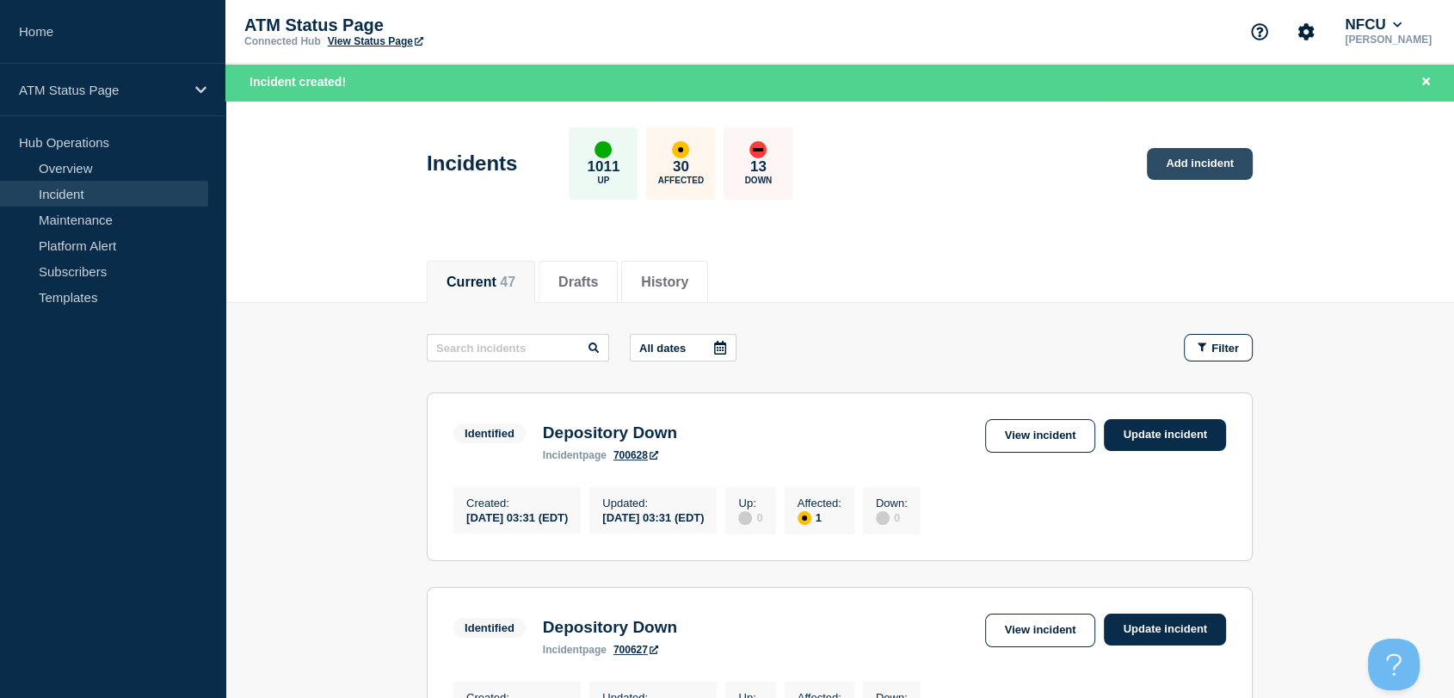
click at [1175, 156] on link "Add incident" at bounding box center [1200, 164] width 106 height 32
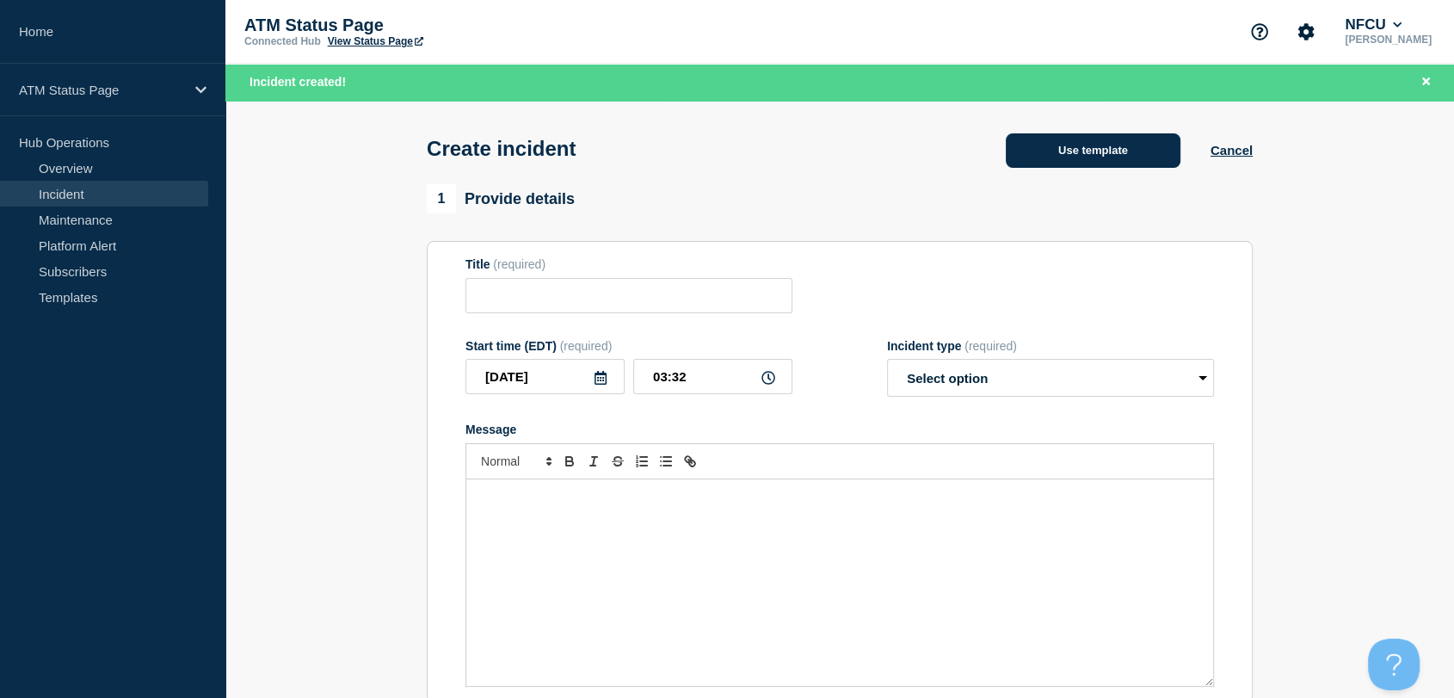
click at [1106, 152] on button "Use template" at bounding box center [1093, 150] width 175 height 34
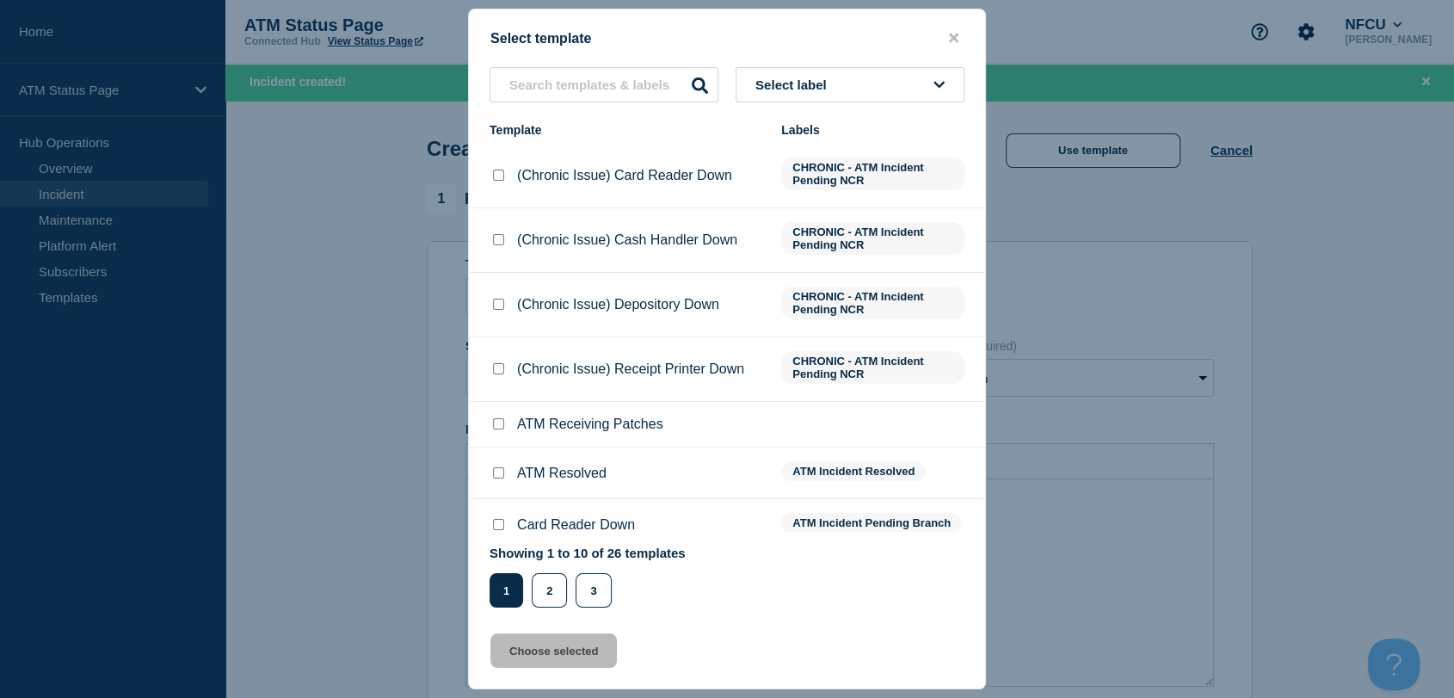
click at [840, 90] on button "Select label" at bounding box center [850, 84] width 229 height 35
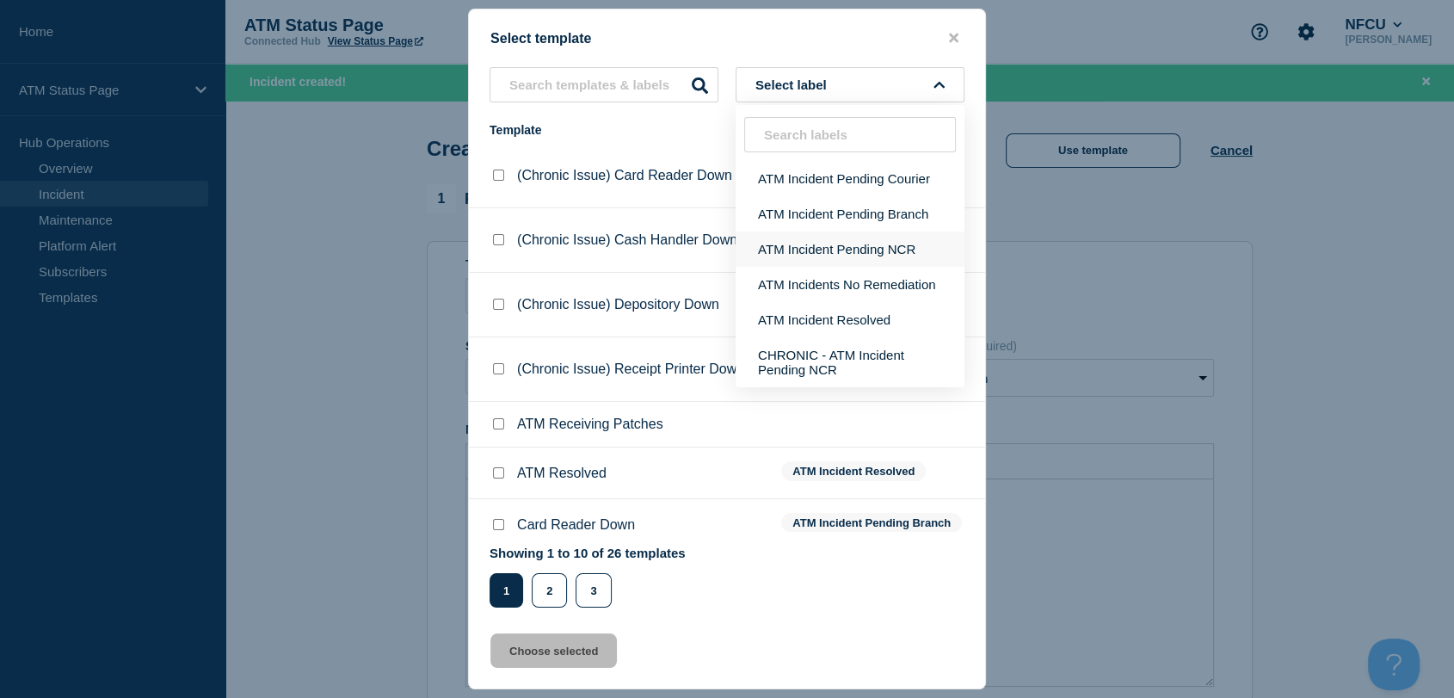
click at [859, 241] on button "ATM Incident Pending NCR" at bounding box center [850, 248] width 229 height 35
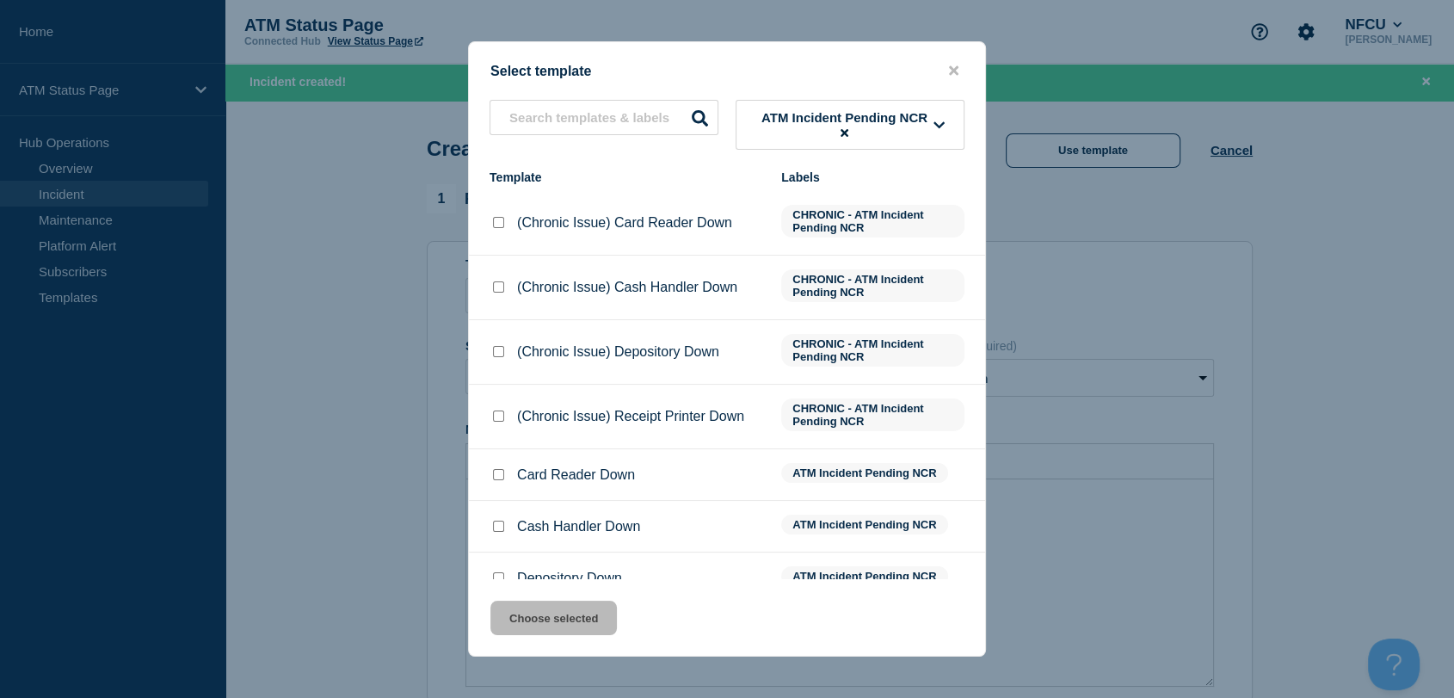
click at [505, 572] on div at bounding box center [498, 578] width 17 height 17
click at [494, 572] on input "Depository Down checkbox" at bounding box center [498, 577] width 11 height 11
checkbox input "true"
click at [553, 620] on button "Choose selected" at bounding box center [553, 618] width 126 height 34
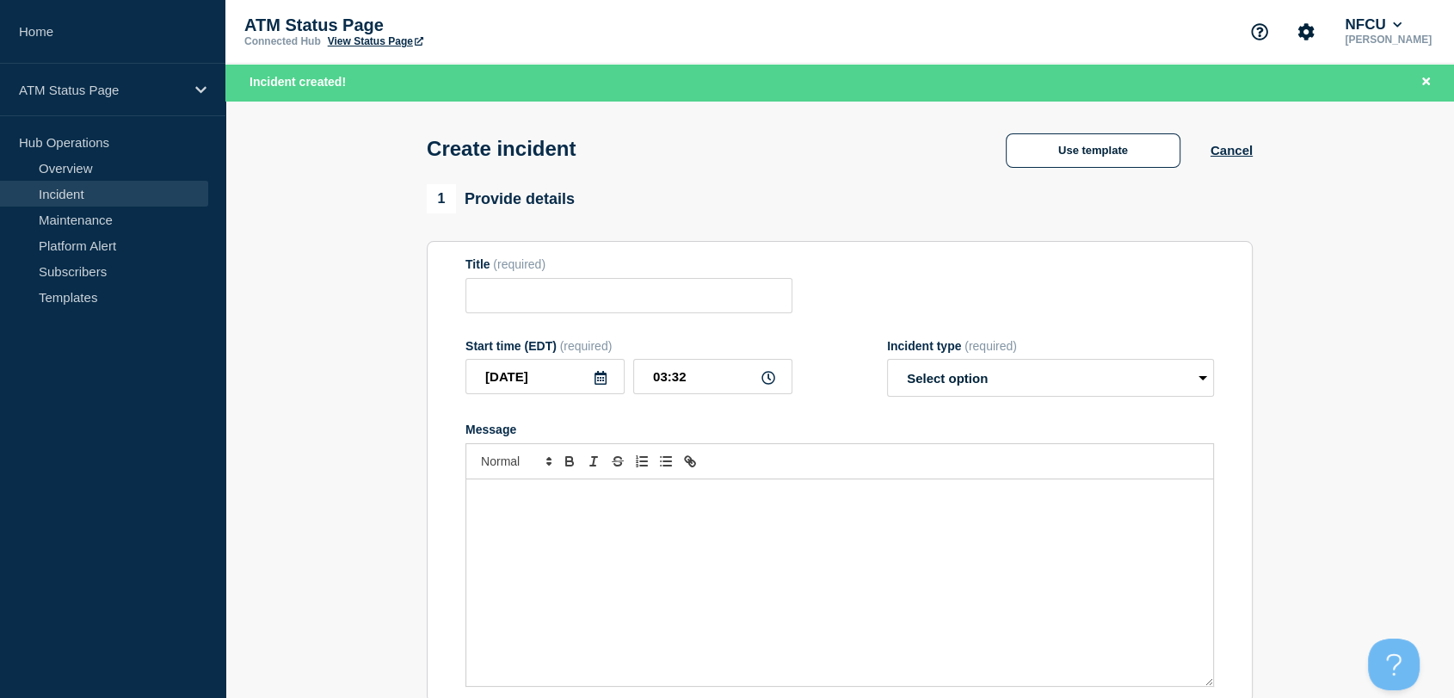
type input "Depository Down"
select select "identified"
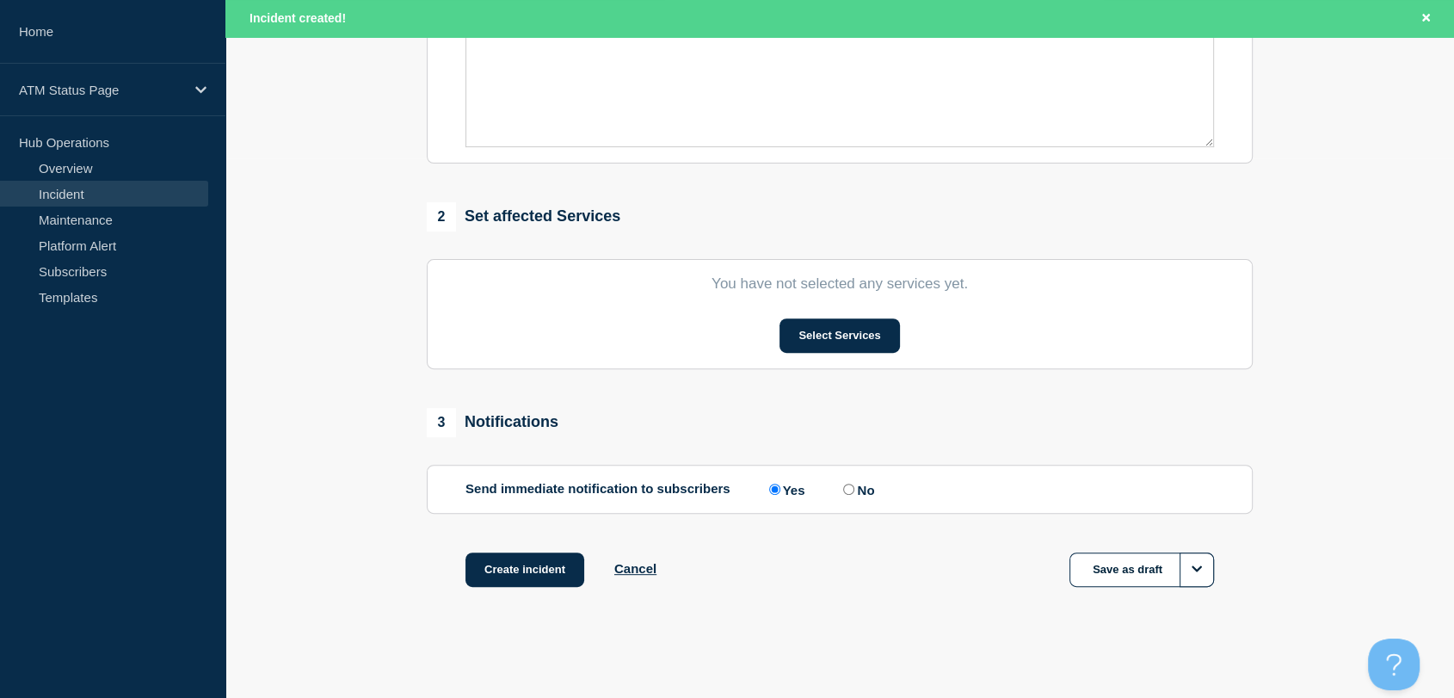
scroll to position [545, 0]
click at [821, 325] on button "Select Services" at bounding box center [840, 335] width 120 height 34
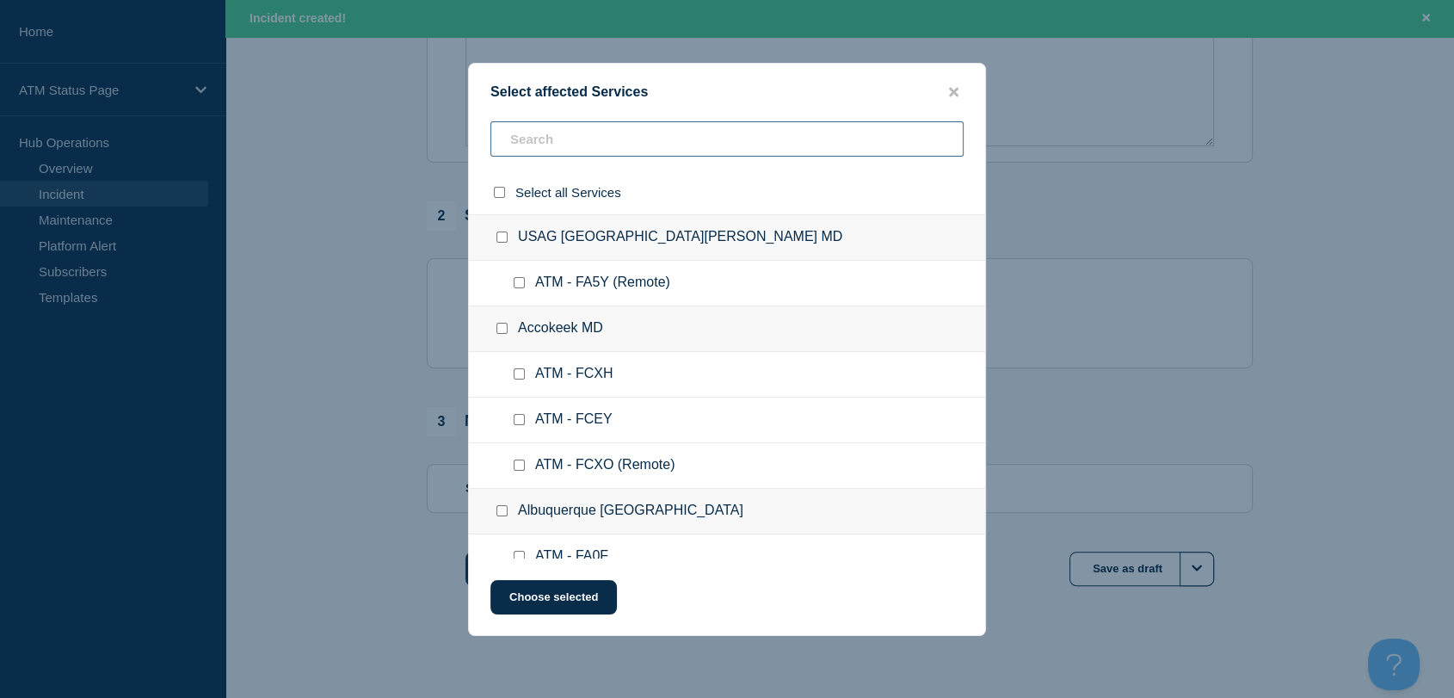
click at [659, 141] on input "text" at bounding box center [726, 138] width 473 height 35
paste input "FCDO"
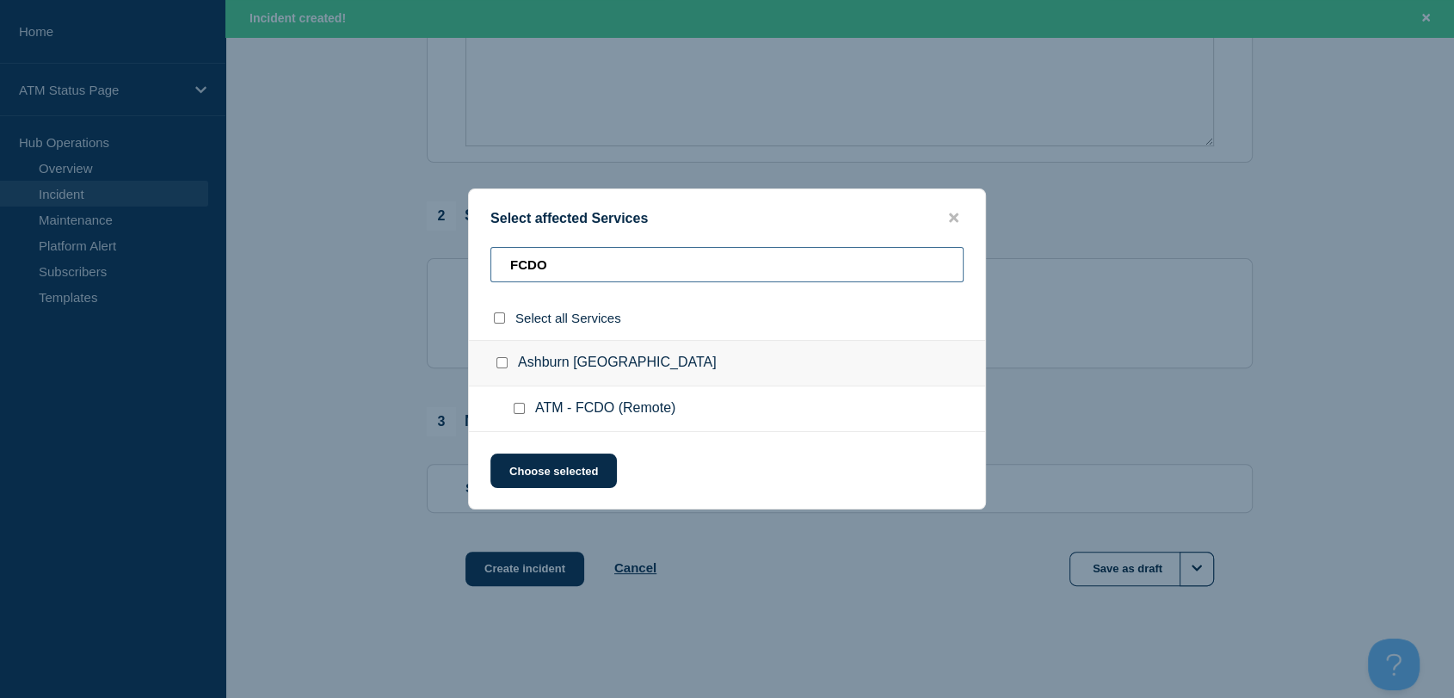
type input "FCDO"
click at [523, 413] on input "ATM - FCDO (Remote) checkbox" at bounding box center [519, 408] width 11 height 11
checkbox input "true"
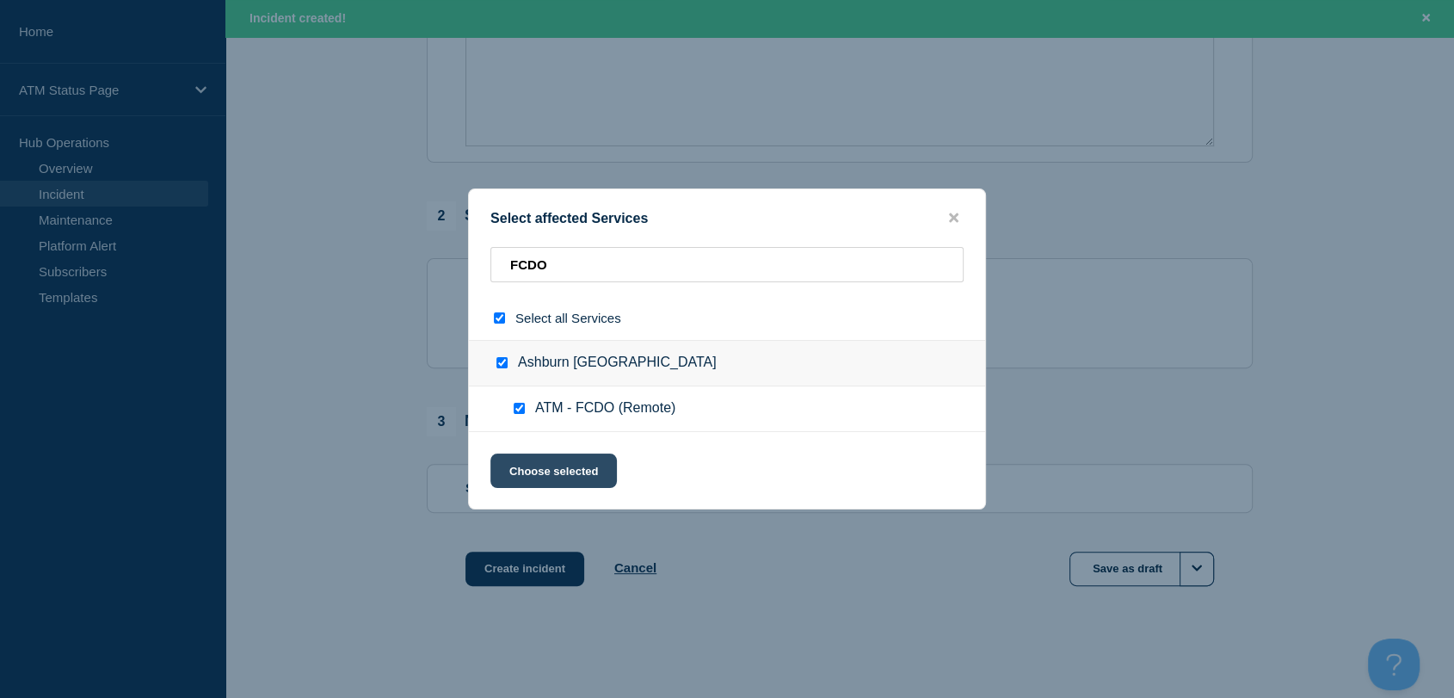
click at [534, 471] on button "Choose selected" at bounding box center [553, 470] width 126 height 34
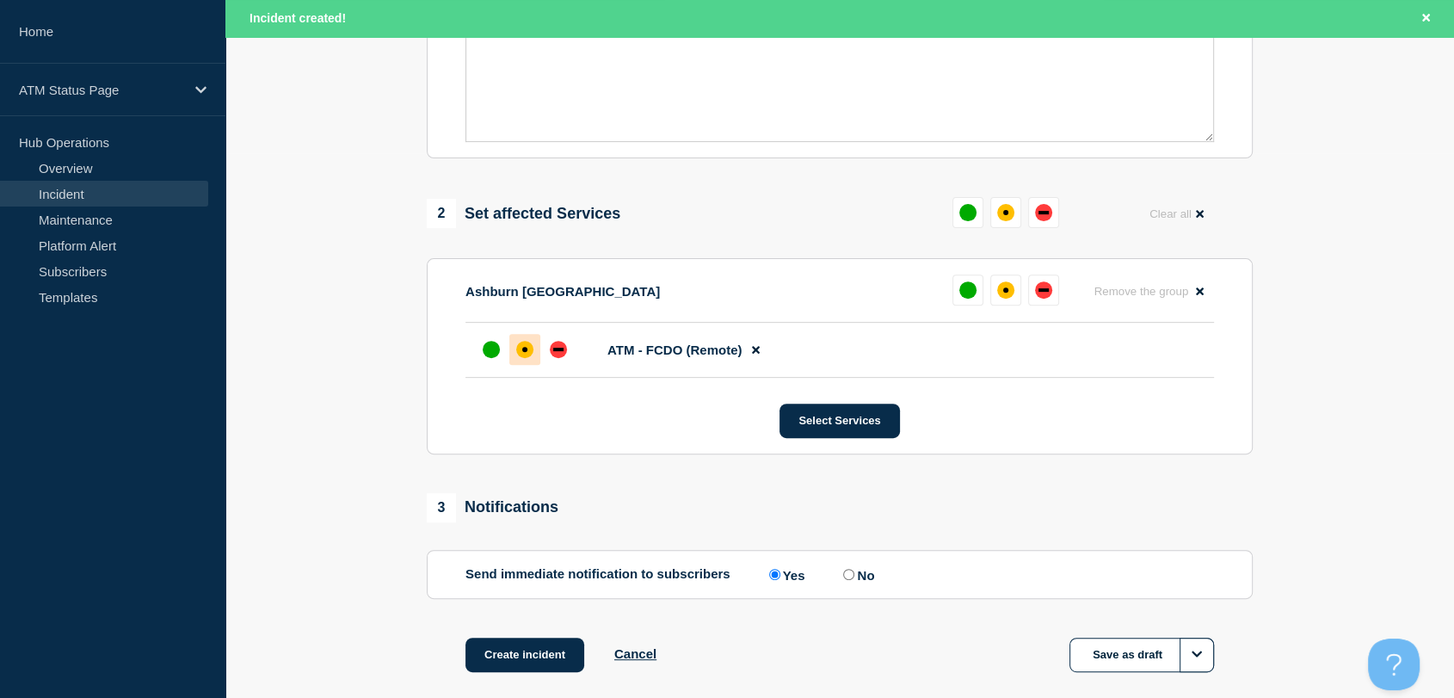
click at [533, 355] on div at bounding box center [524, 349] width 31 height 31
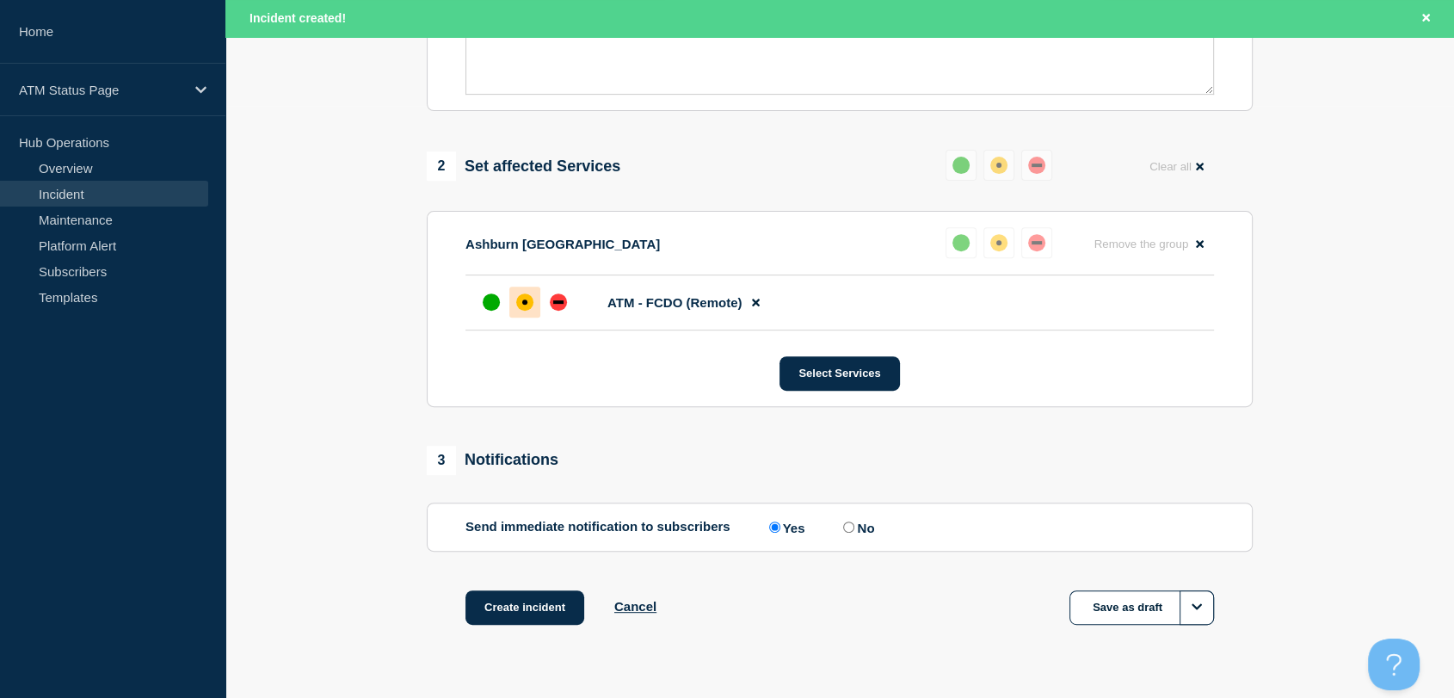
scroll to position [636, 0]
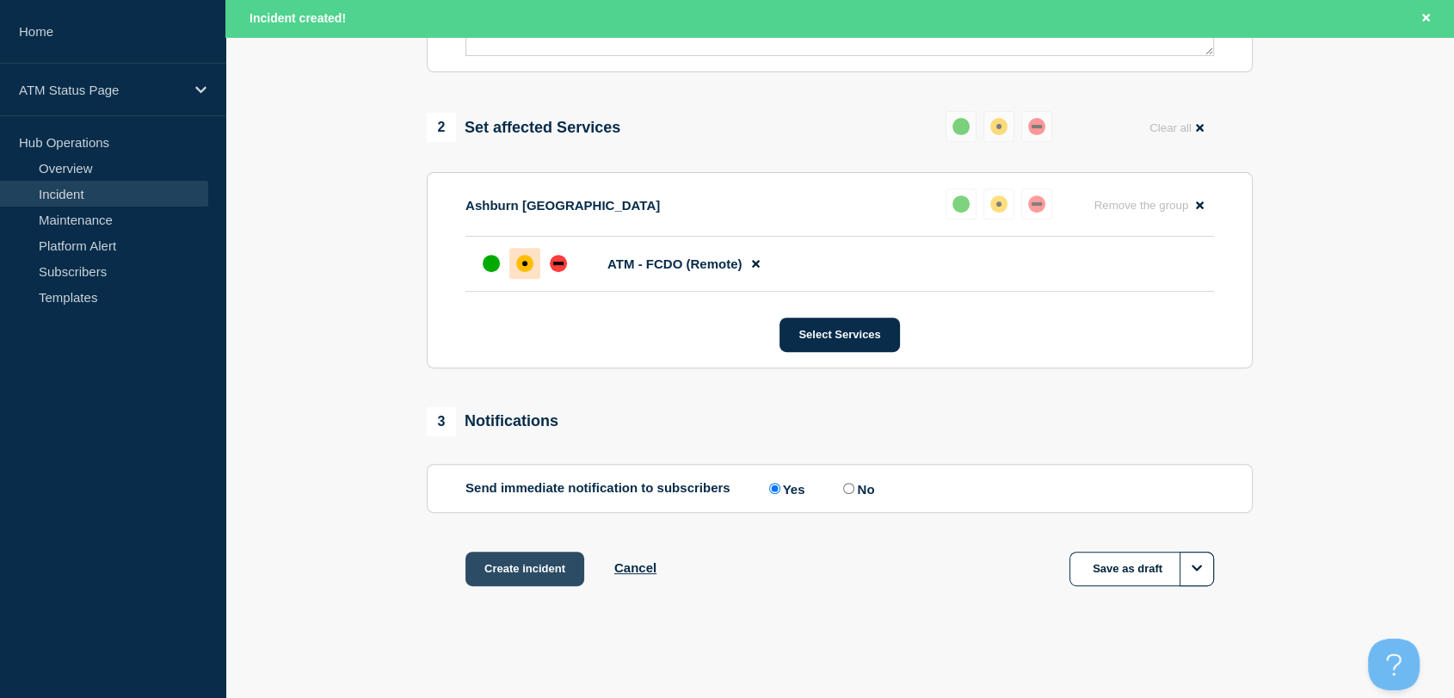
click at [530, 559] on button "Create incident" at bounding box center [525, 569] width 119 height 34
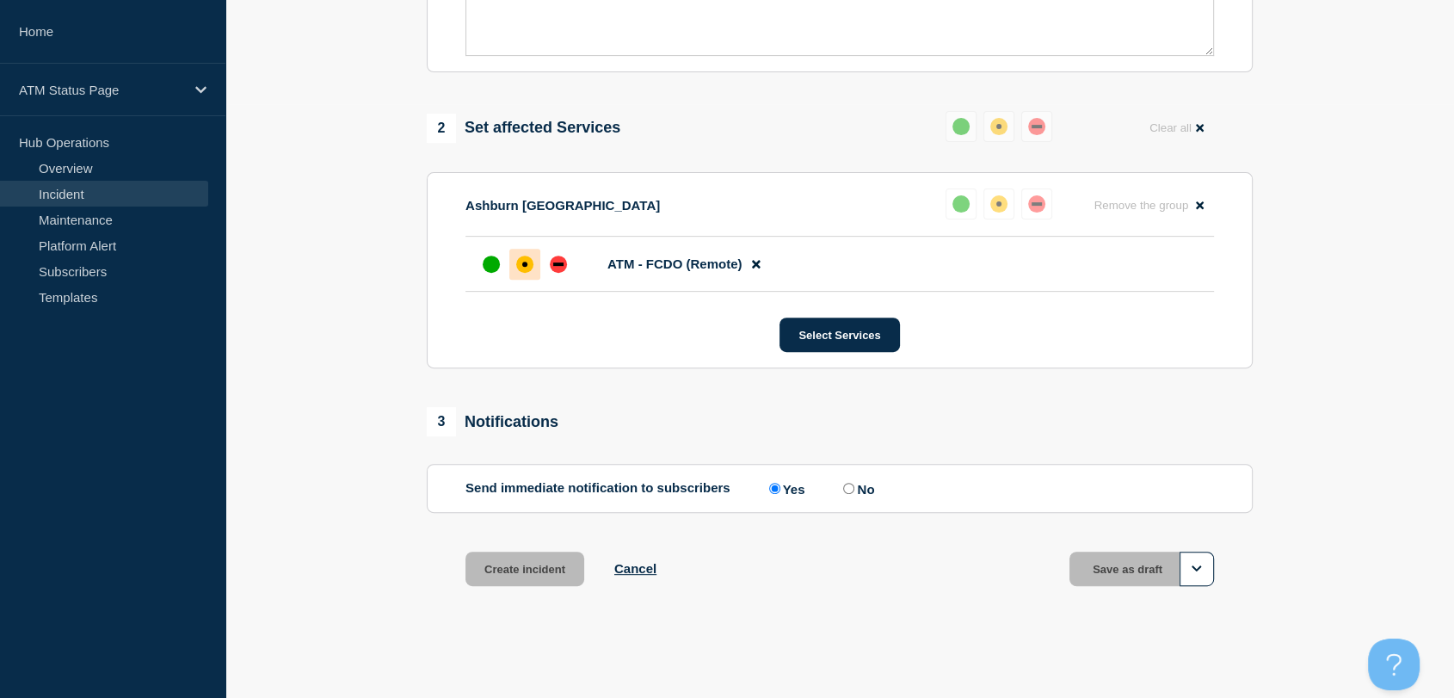
scroll to position [599, 0]
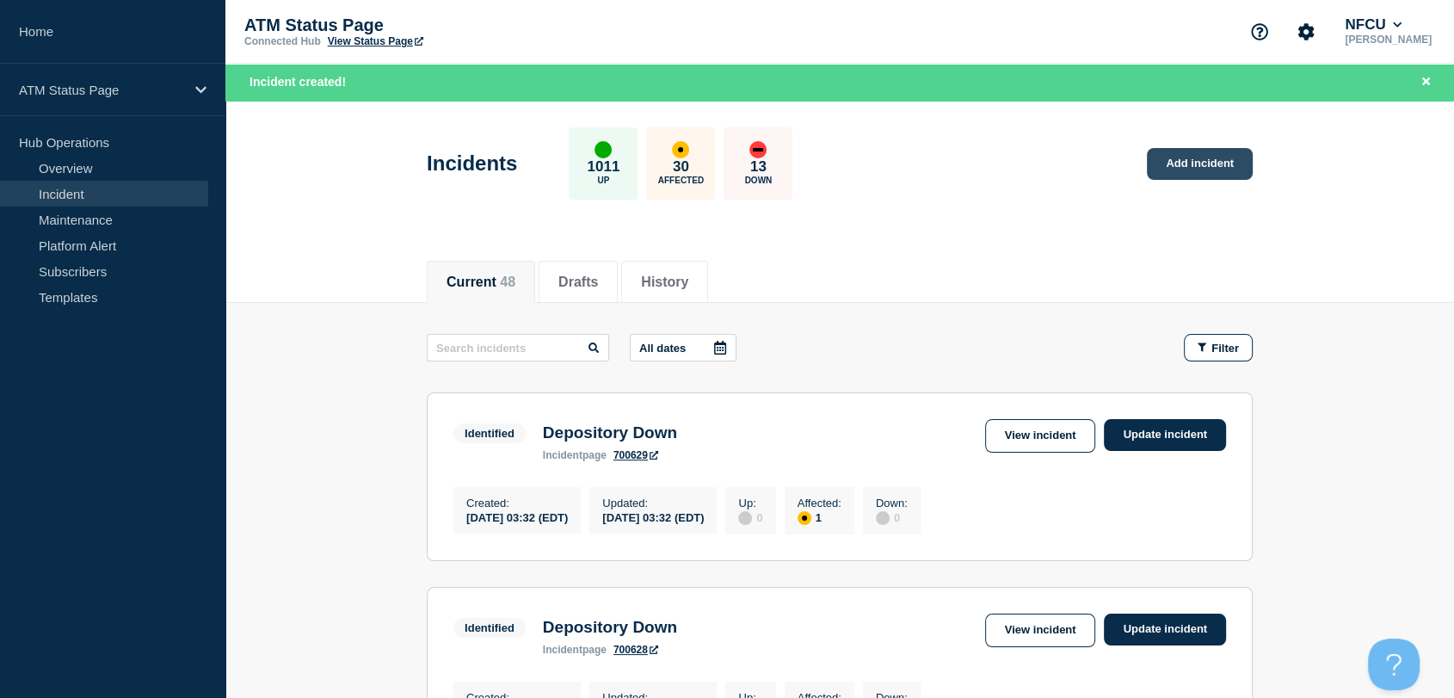
click at [1200, 160] on link "Add incident" at bounding box center [1200, 164] width 106 height 32
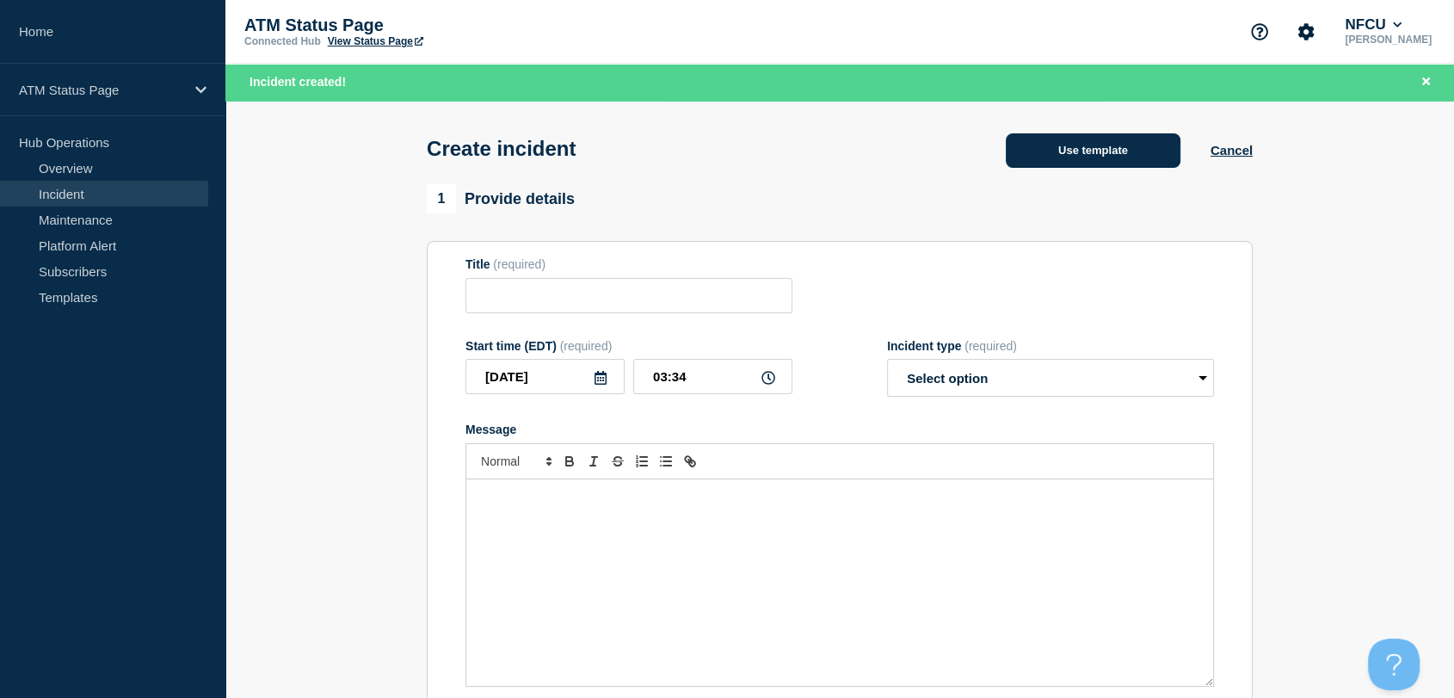
click at [1075, 158] on button "Use template" at bounding box center [1093, 150] width 175 height 34
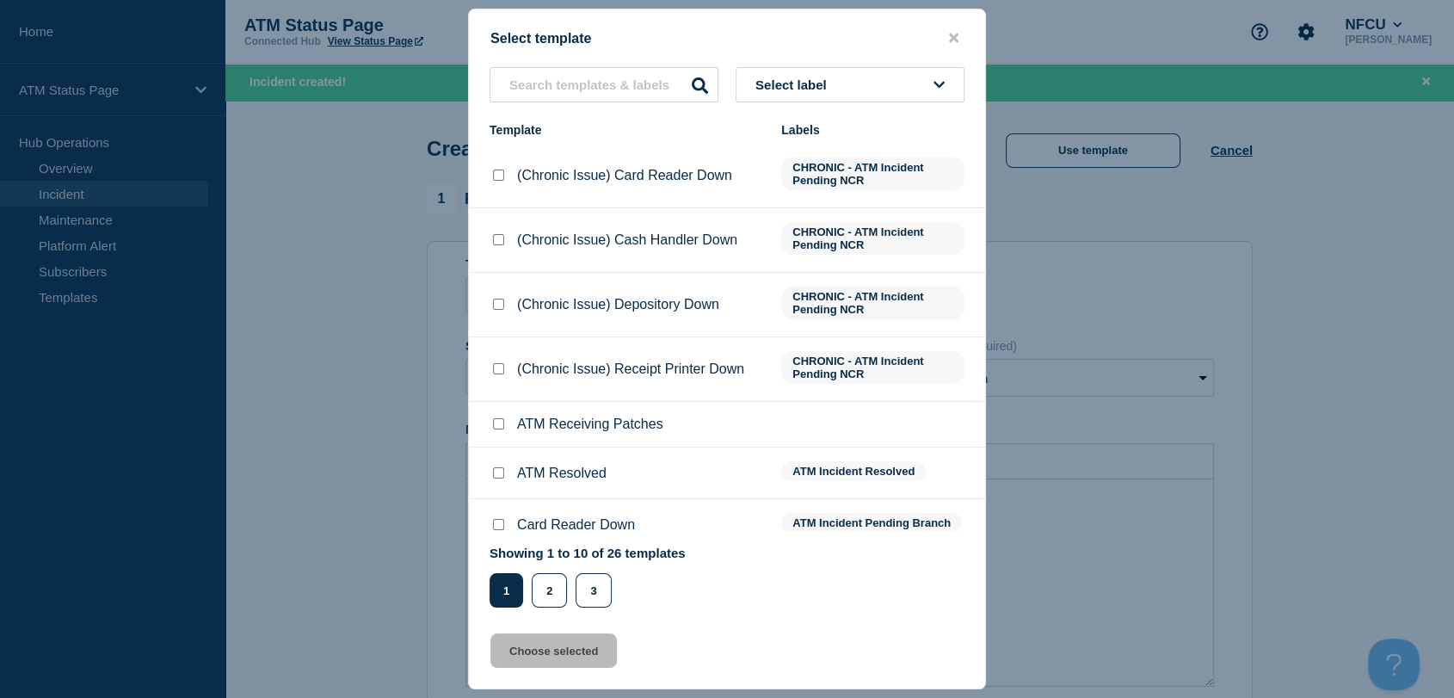
click at [882, 70] on button "Select label" at bounding box center [850, 84] width 229 height 35
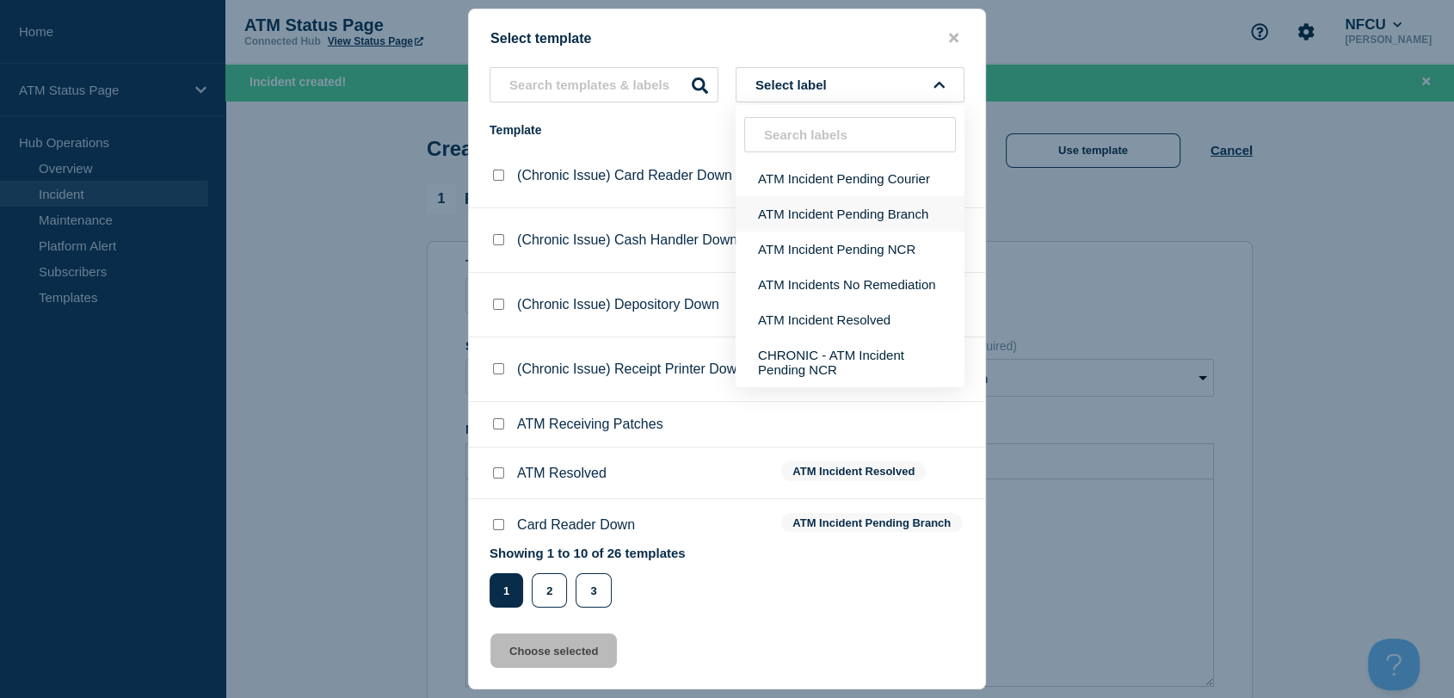
click at [848, 213] on button "ATM Incident Pending Branch" at bounding box center [850, 213] width 229 height 35
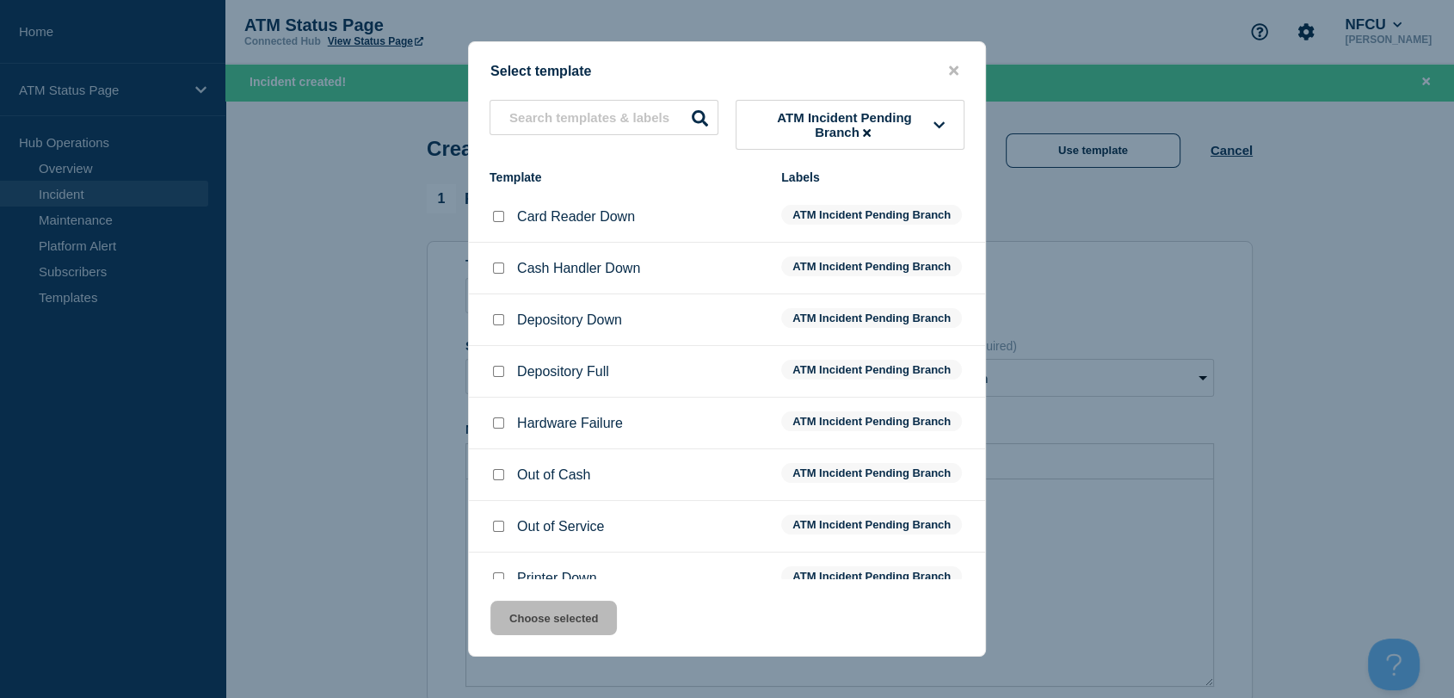
click at [502, 317] on input "Depository Down checkbox" at bounding box center [498, 319] width 11 height 11
checkbox input "true"
click at [582, 624] on button "Choose selected" at bounding box center [553, 618] width 126 height 34
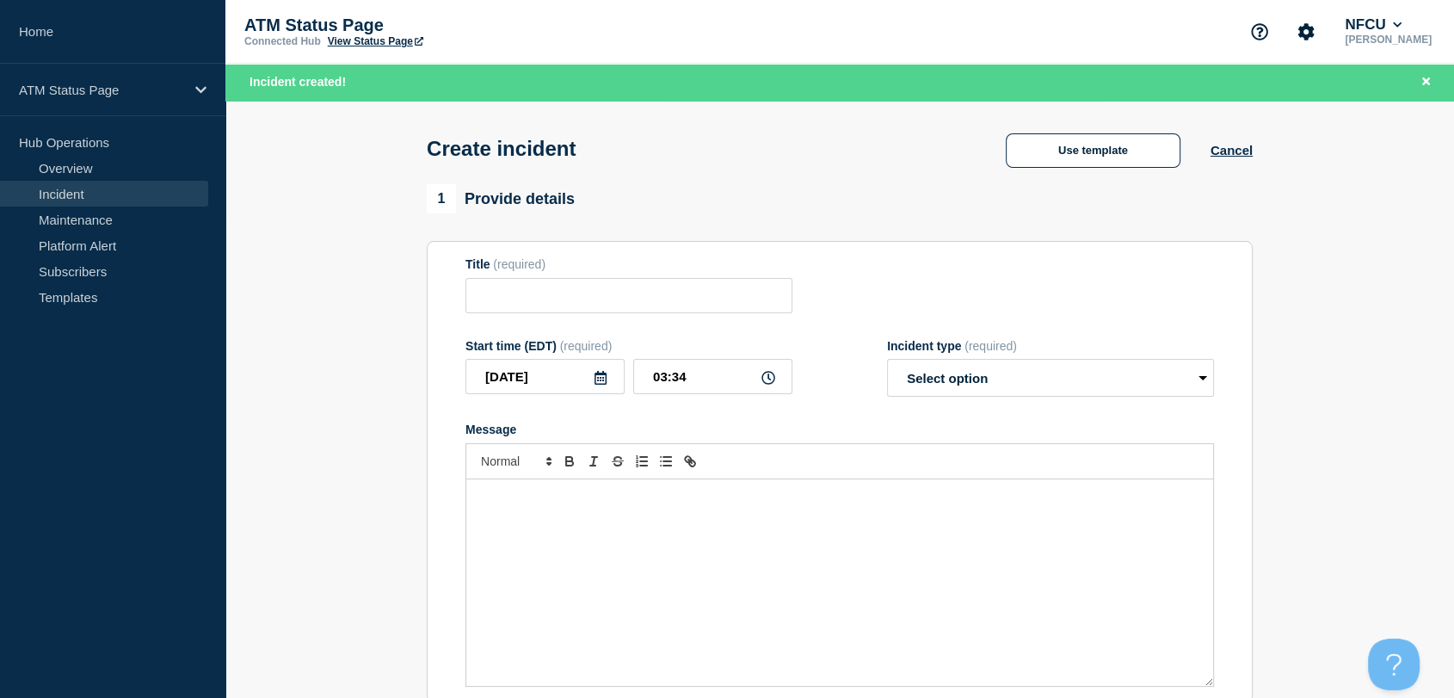
type input "Depository Down"
select select "identified"
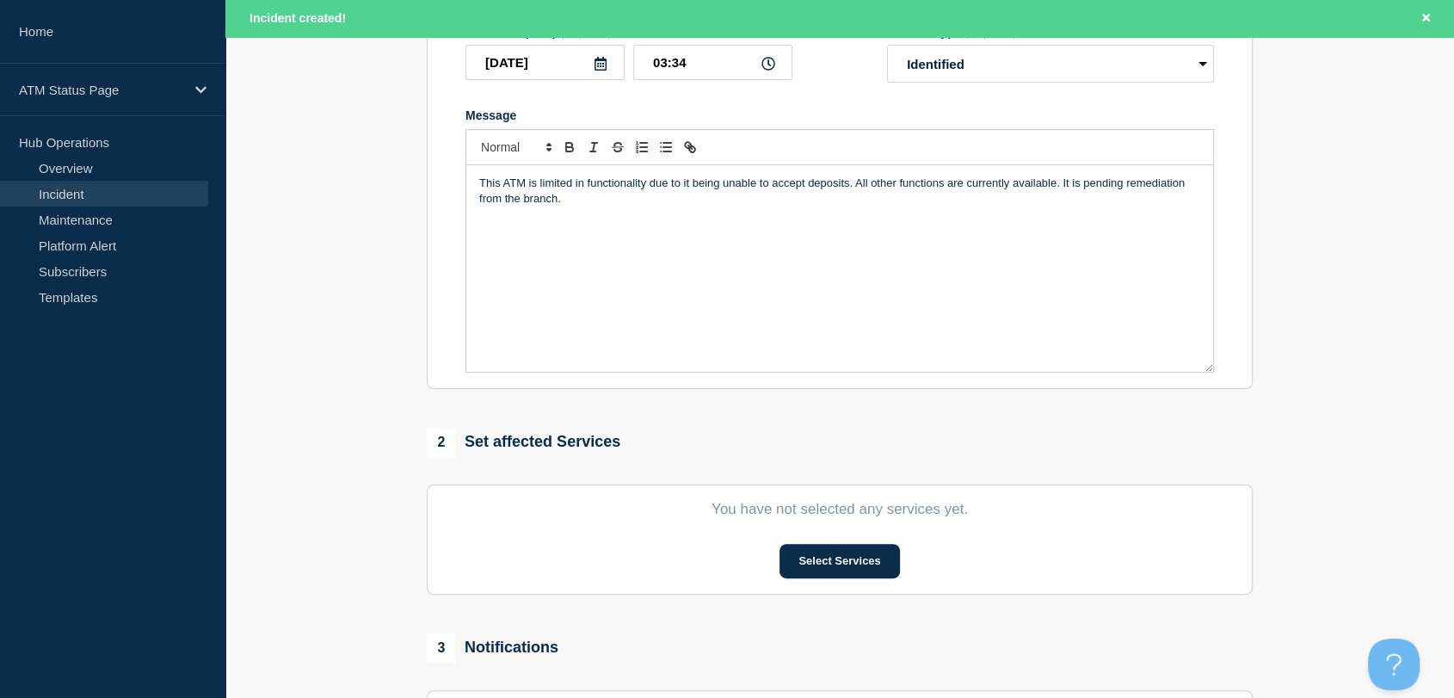
scroll to position [545, 0]
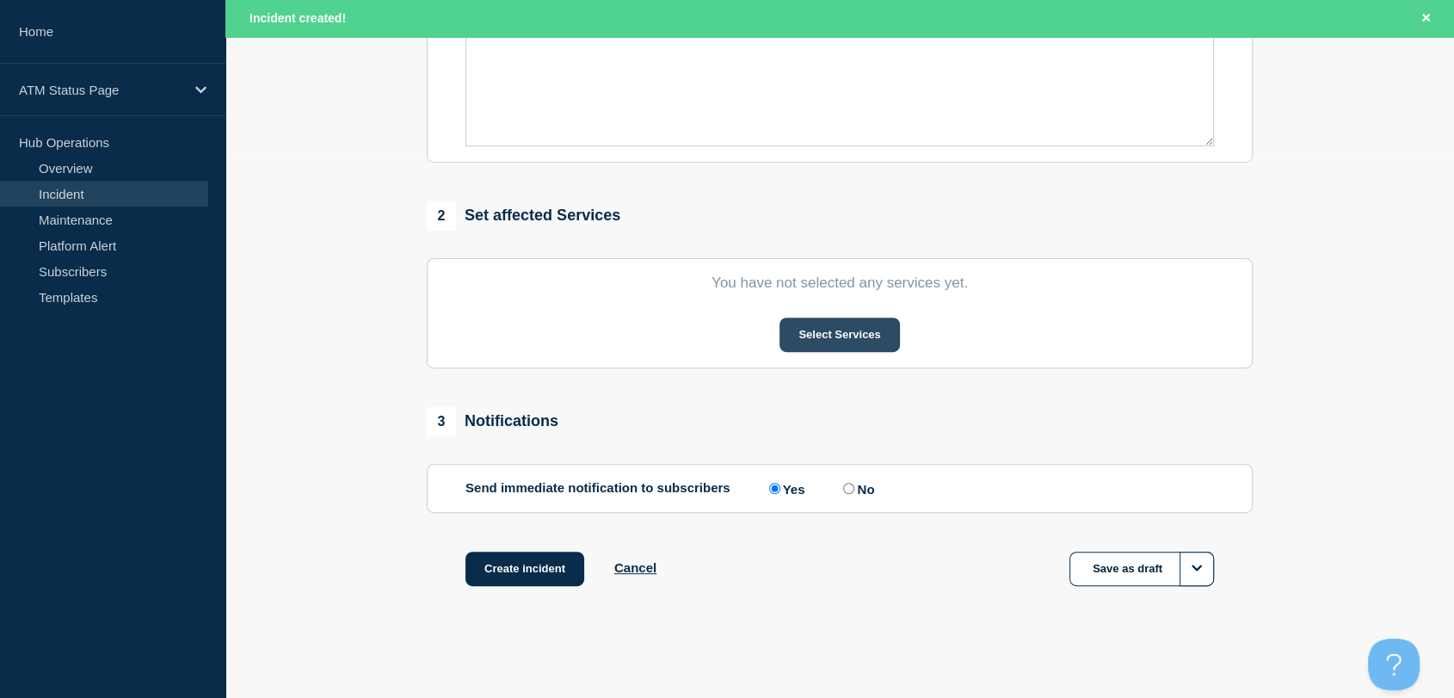
click at [829, 323] on button "Select Services" at bounding box center [840, 335] width 120 height 34
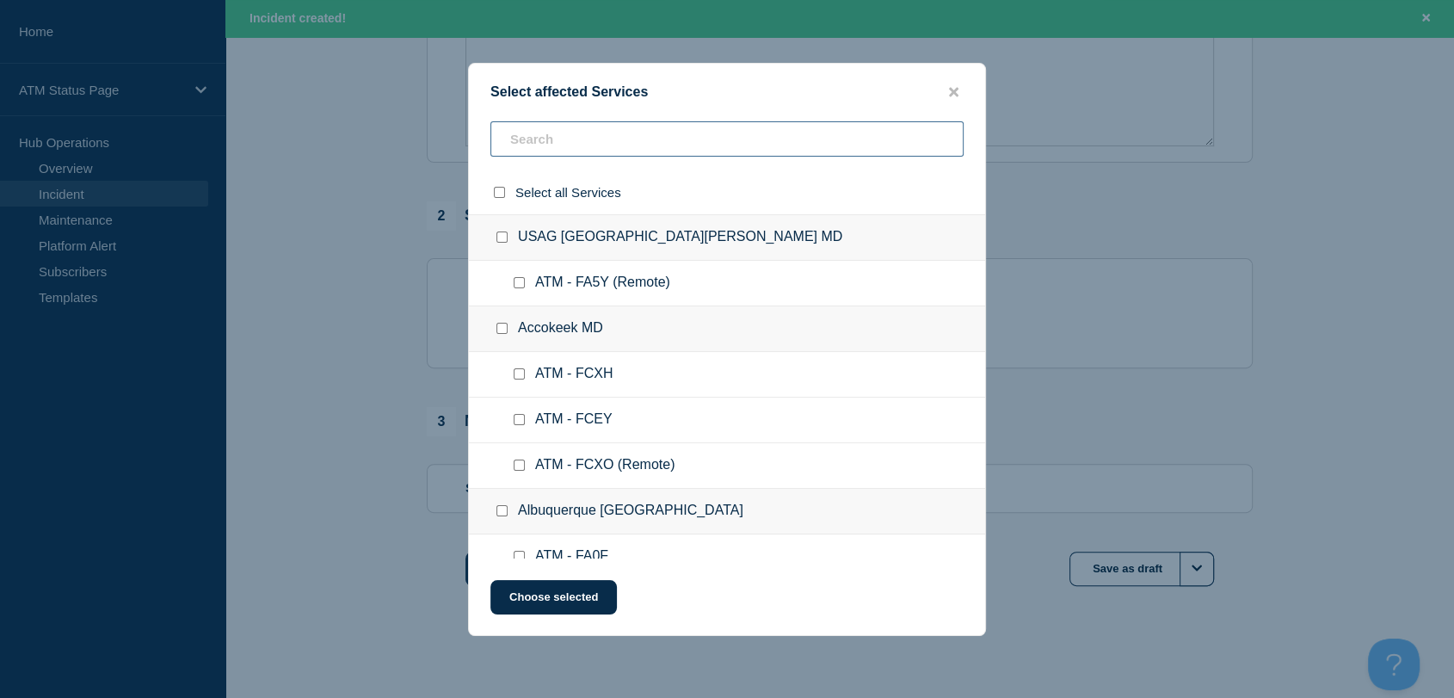
click at [620, 143] on input "text" at bounding box center [726, 138] width 473 height 35
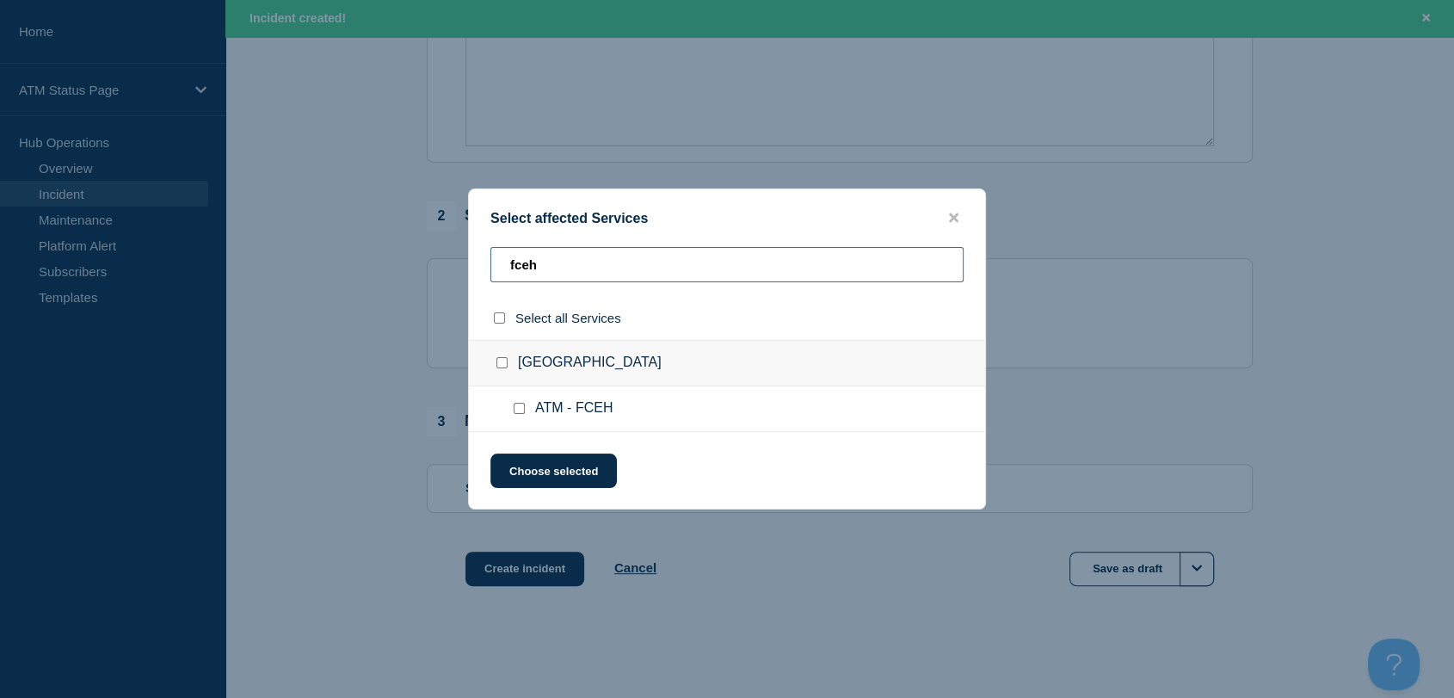
type input "fceh"
click at [510, 409] on div at bounding box center [522, 408] width 25 height 17
click at [515, 411] on input "ATM - FCEH checkbox" at bounding box center [519, 408] width 11 height 11
checkbox input "true"
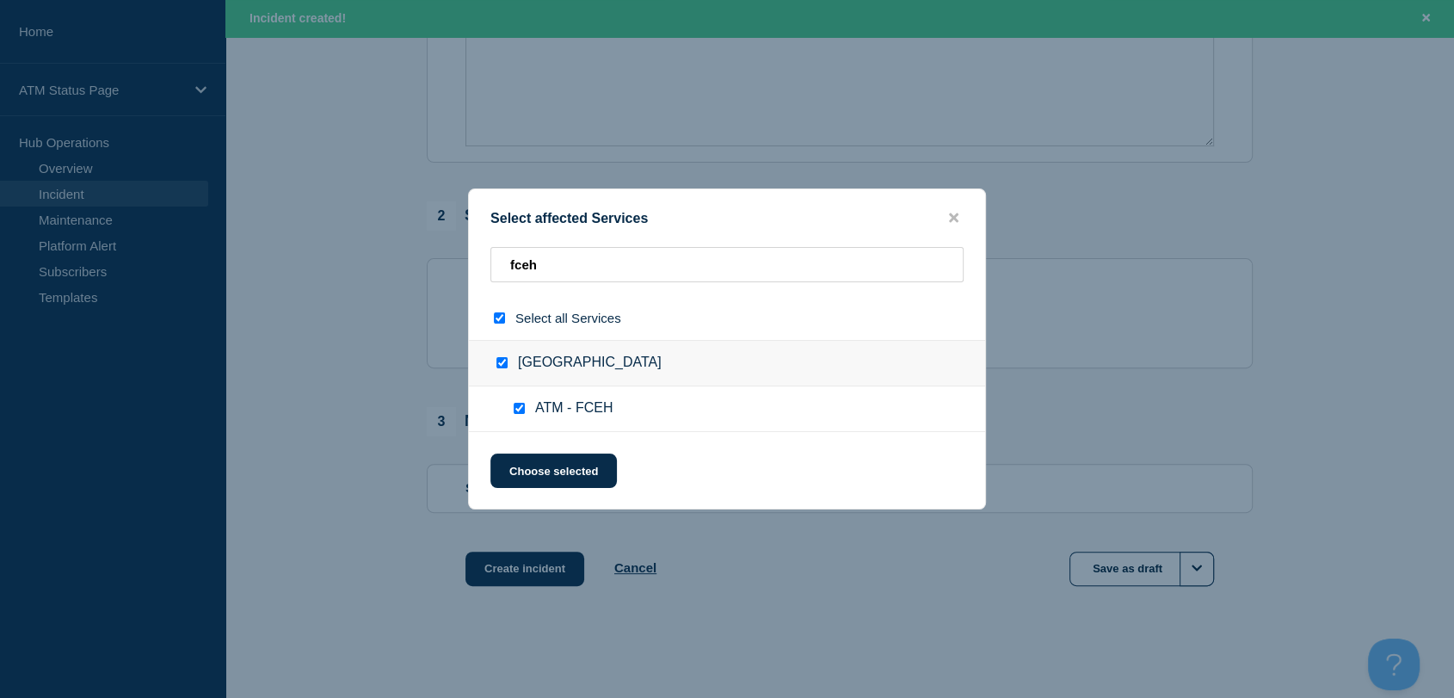
checkbox input "true"
click at [546, 481] on button "Choose selected" at bounding box center [553, 470] width 126 height 34
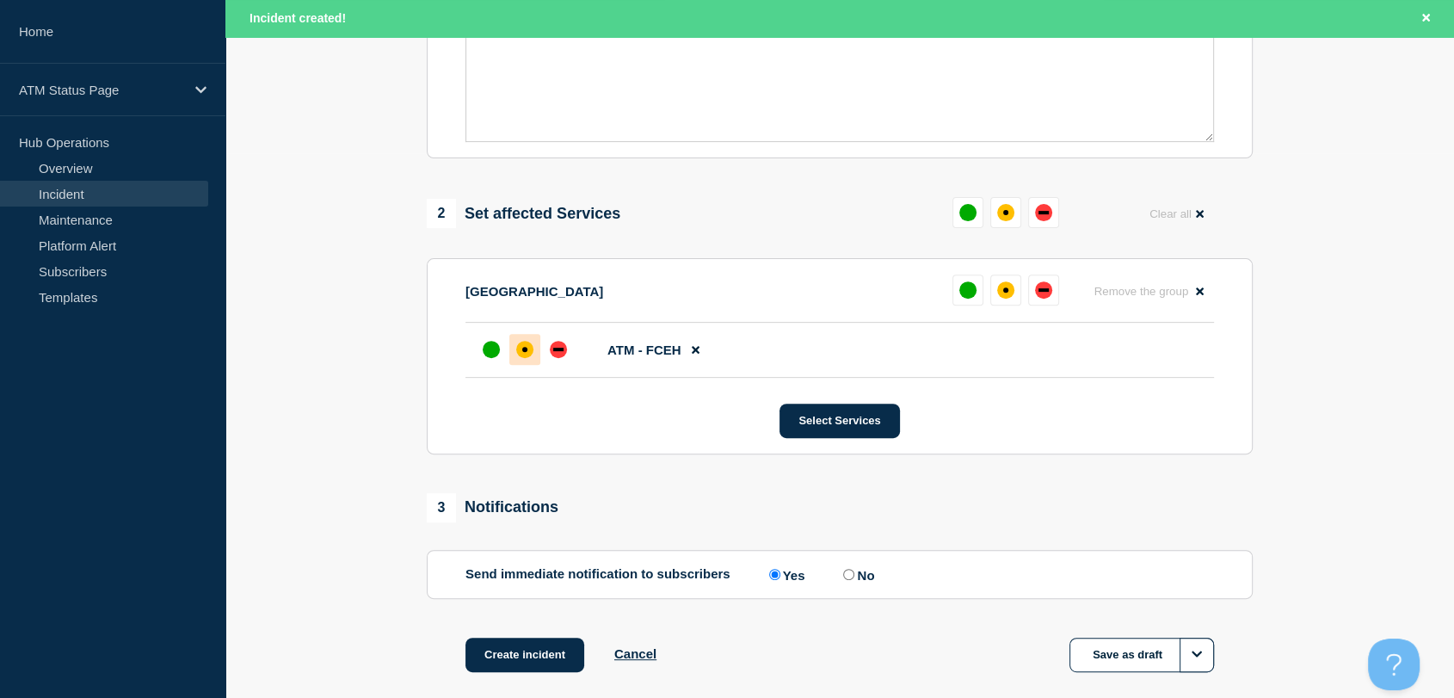
click at [521, 358] on div "affected" at bounding box center [524, 349] width 17 height 17
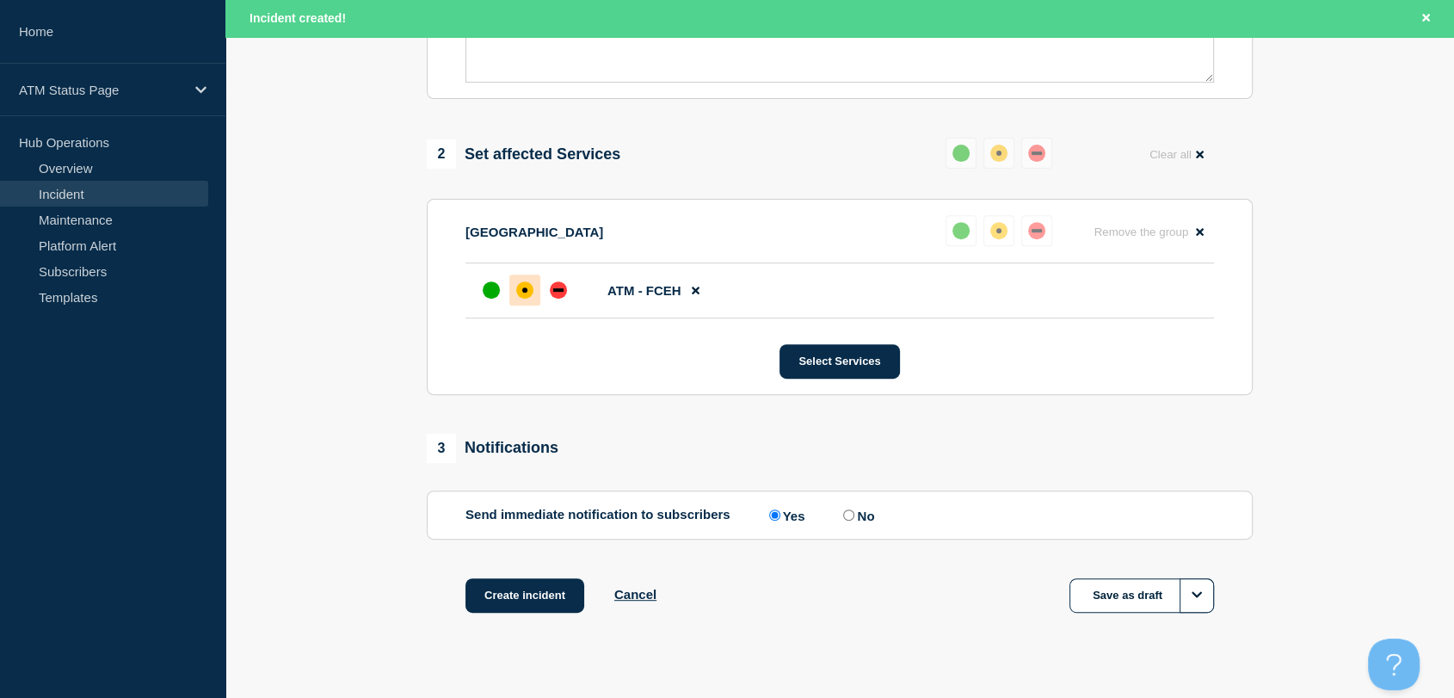
scroll to position [636, 0]
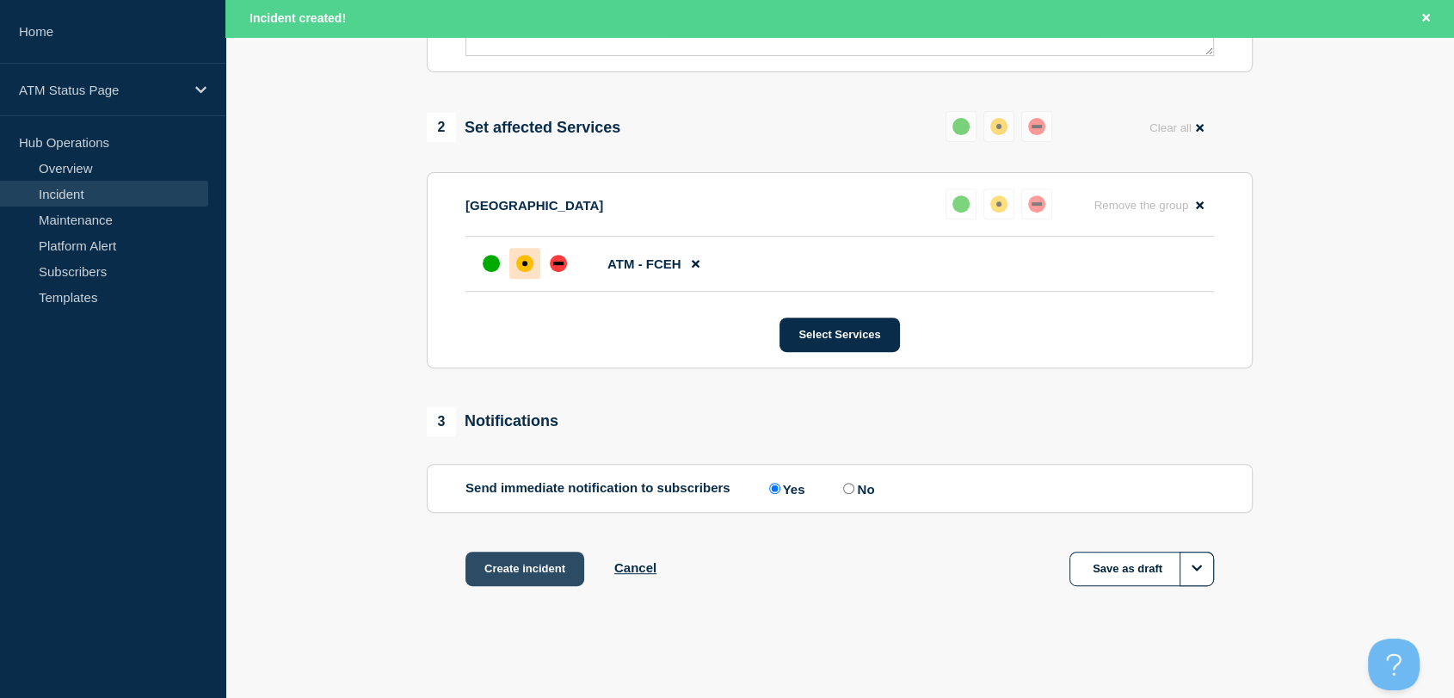
click at [527, 566] on button "Create incident" at bounding box center [525, 569] width 119 height 34
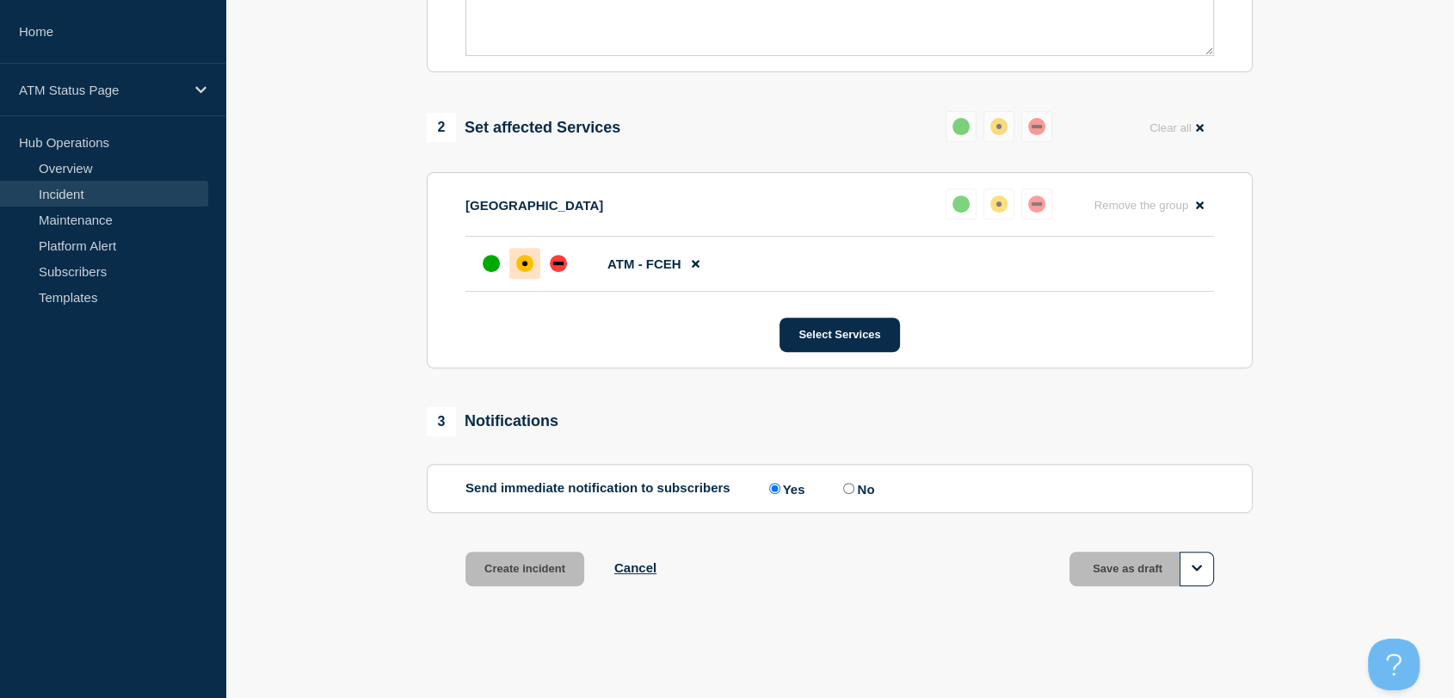
scroll to position [599, 0]
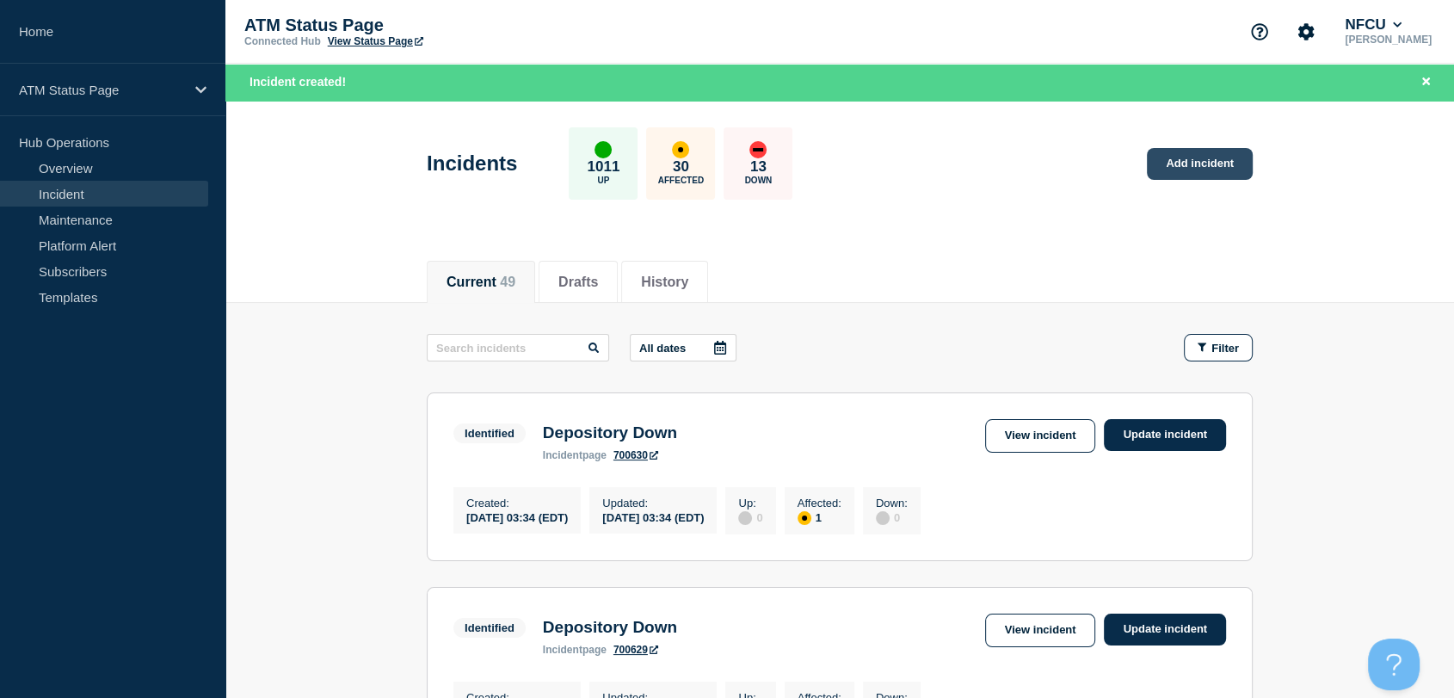
click at [1202, 158] on link "Add incident" at bounding box center [1200, 164] width 106 height 32
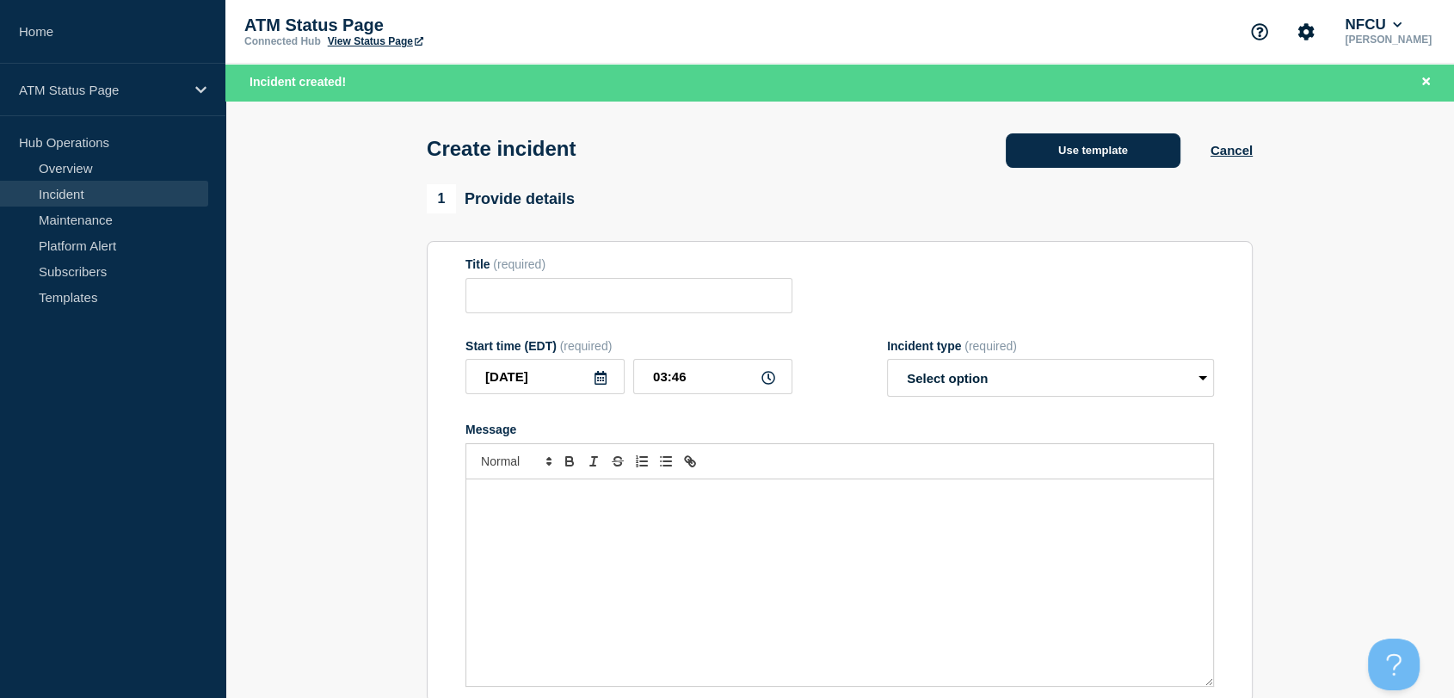
click at [1043, 154] on button "Use template" at bounding box center [1093, 150] width 175 height 34
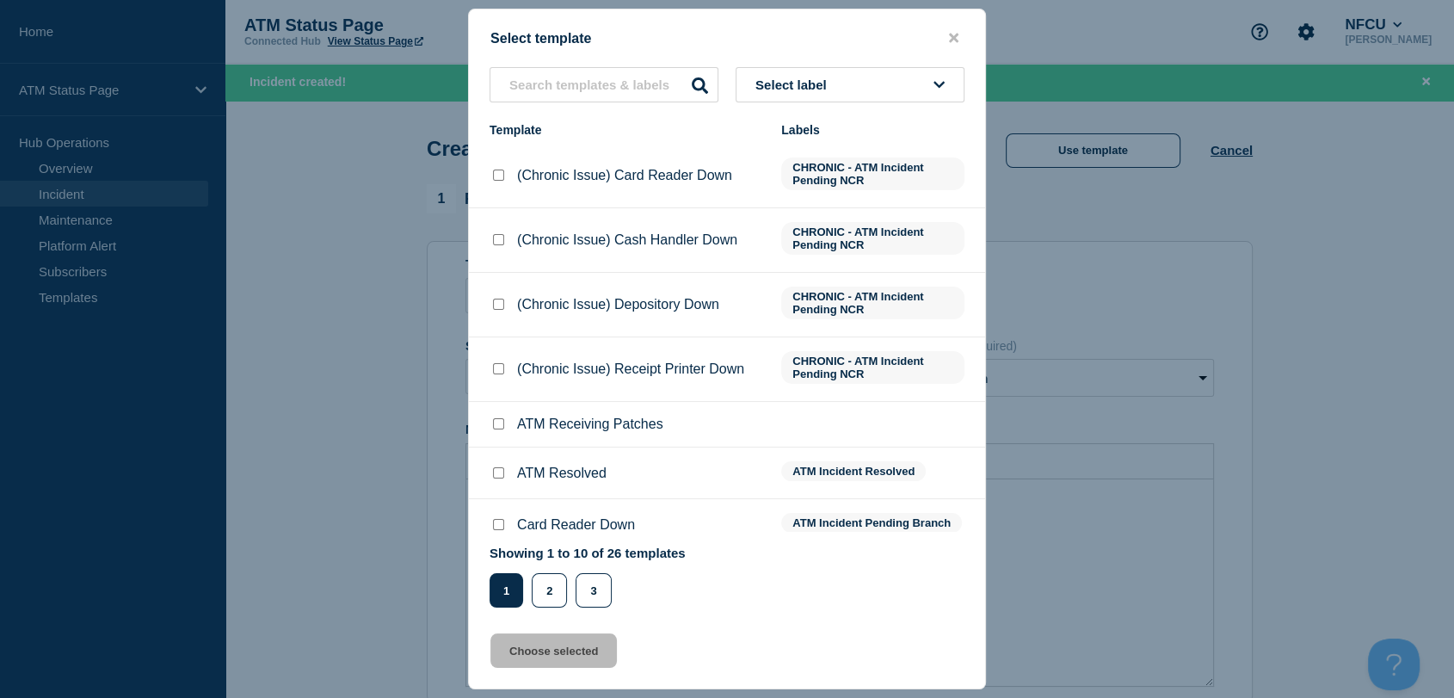
click at [810, 84] on span "Select label" at bounding box center [795, 84] width 78 height 15
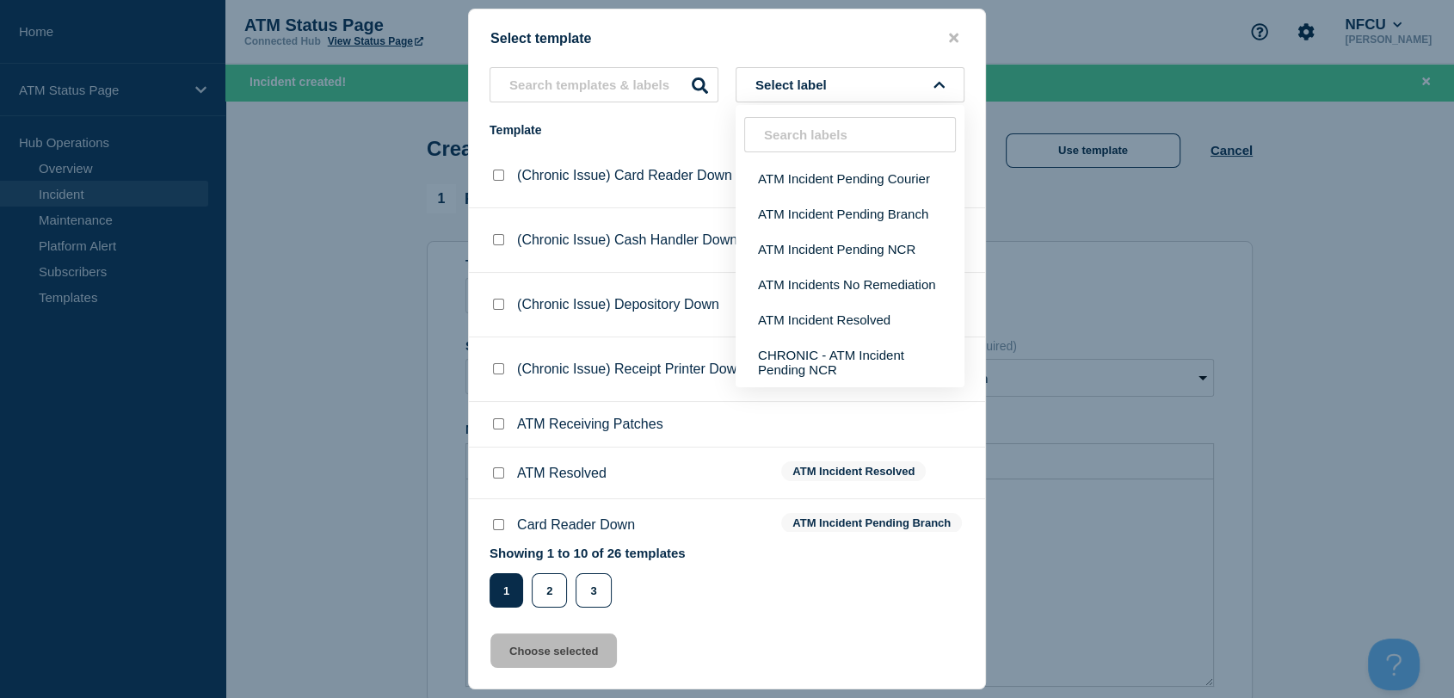
click at [846, 83] on button "Select label" at bounding box center [850, 84] width 229 height 35
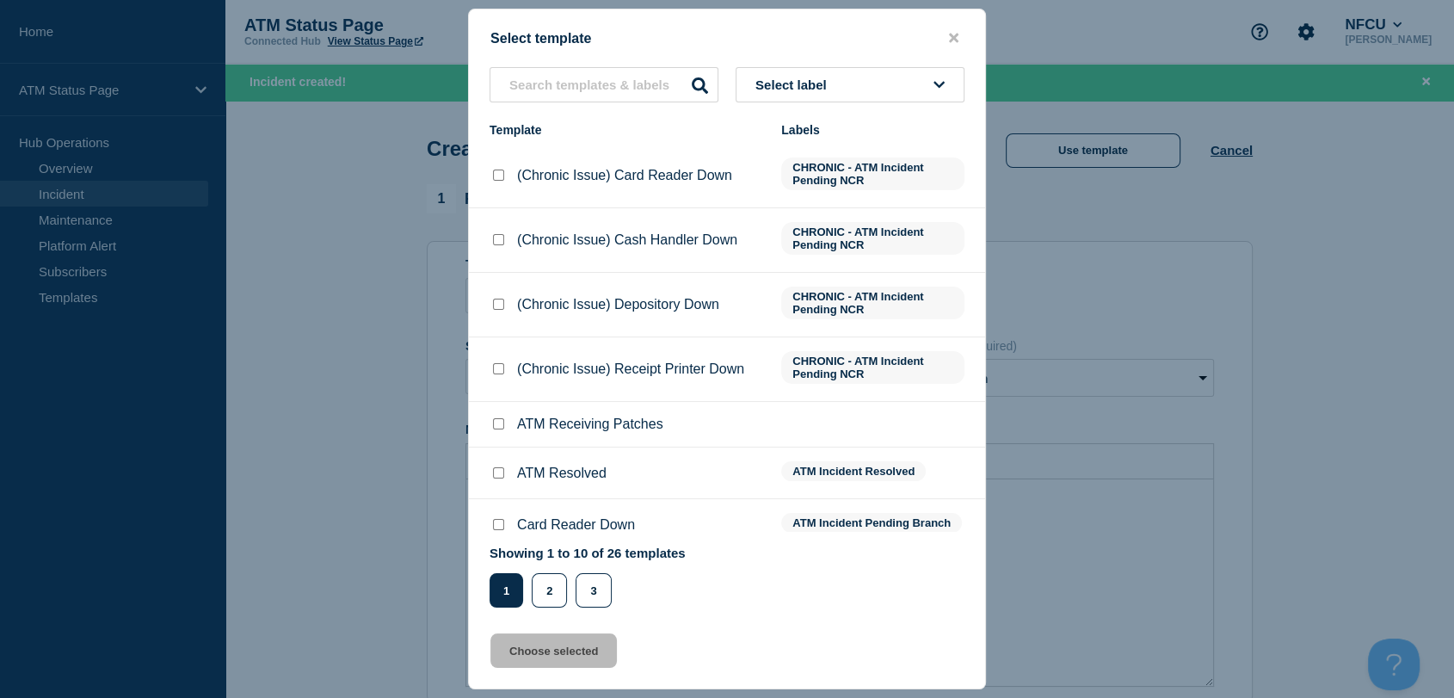
click at [909, 86] on button "Select label" at bounding box center [850, 84] width 229 height 35
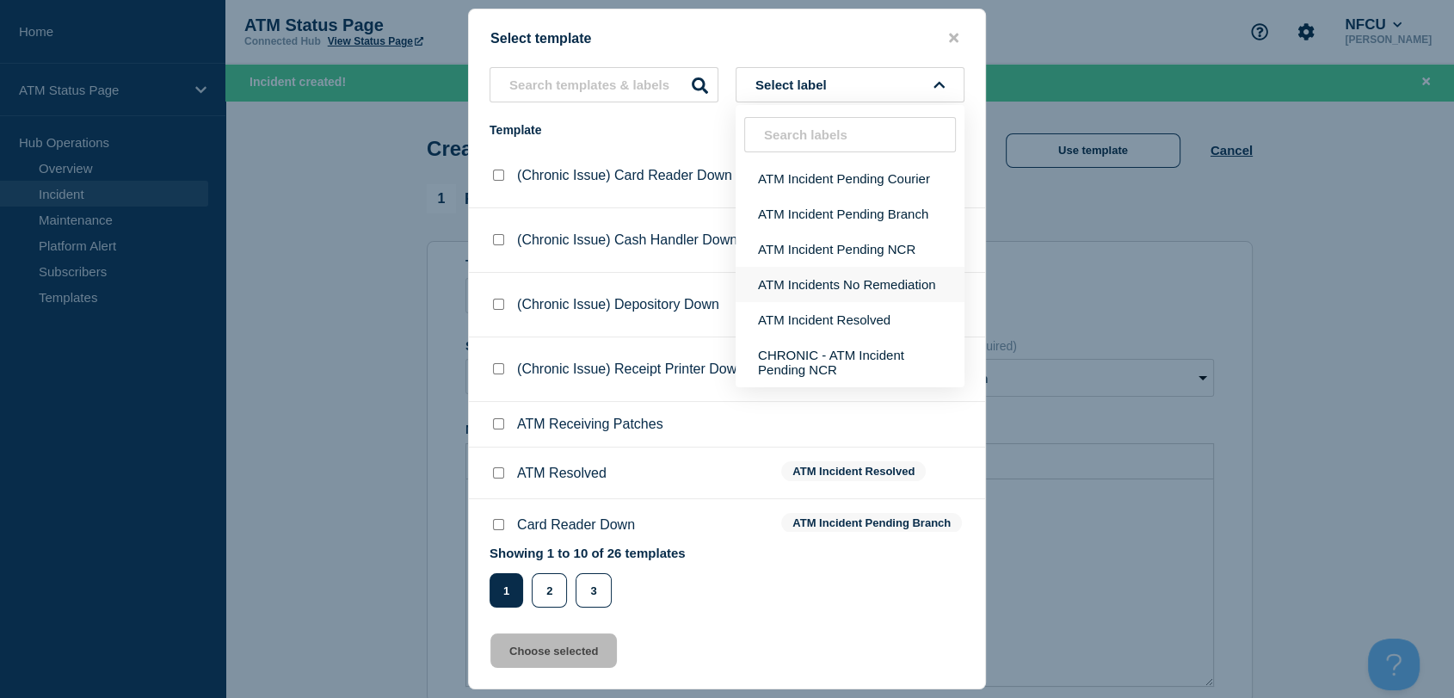
click at [872, 288] on button "ATM Incidents No Remediation" at bounding box center [850, 284] width 229 height 35
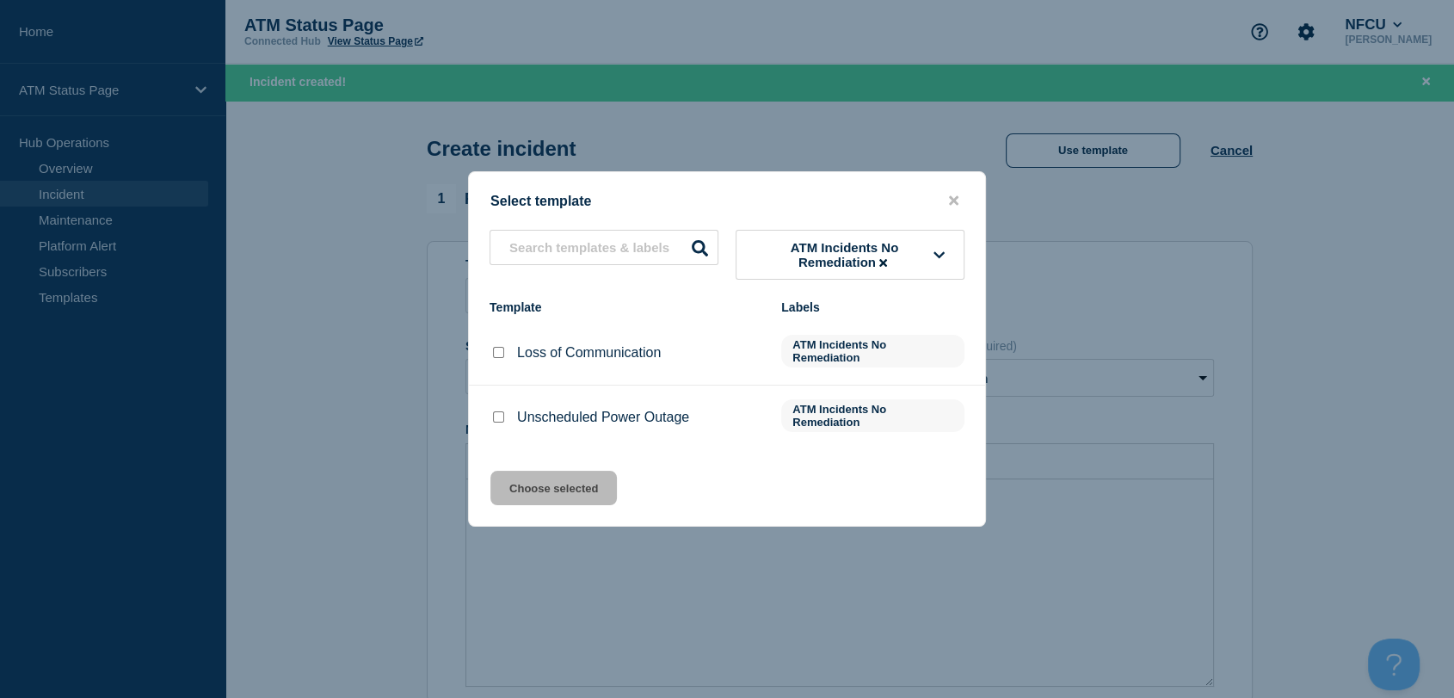
click at [496, 356] on input "Loss of Communication checkbox" at bounding box center [498, 352] width 11 height 11
checkbox input "true"
click at [542, 482] on button "Choose selected" at bounding box center [553, 488] width 126 height 34
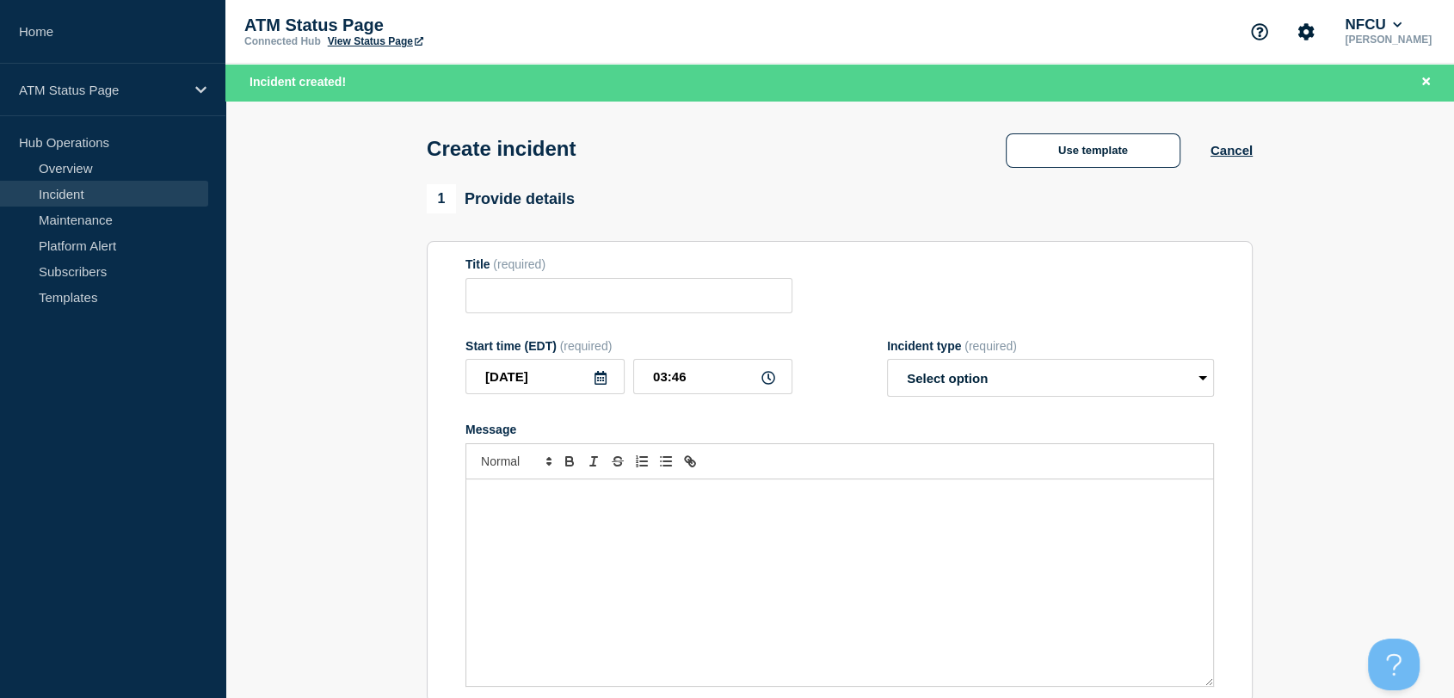
type input "Loss of Communication"
select select "identified"
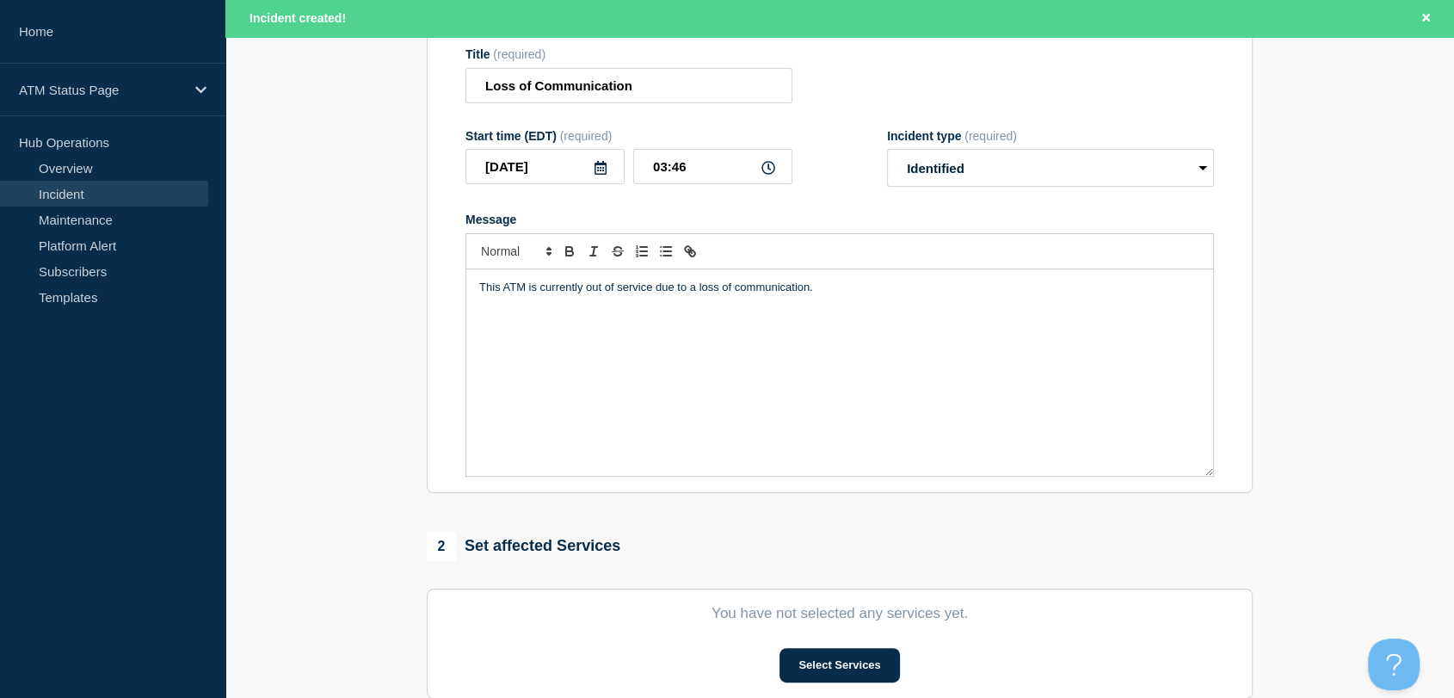
scroll to position [382, 0]
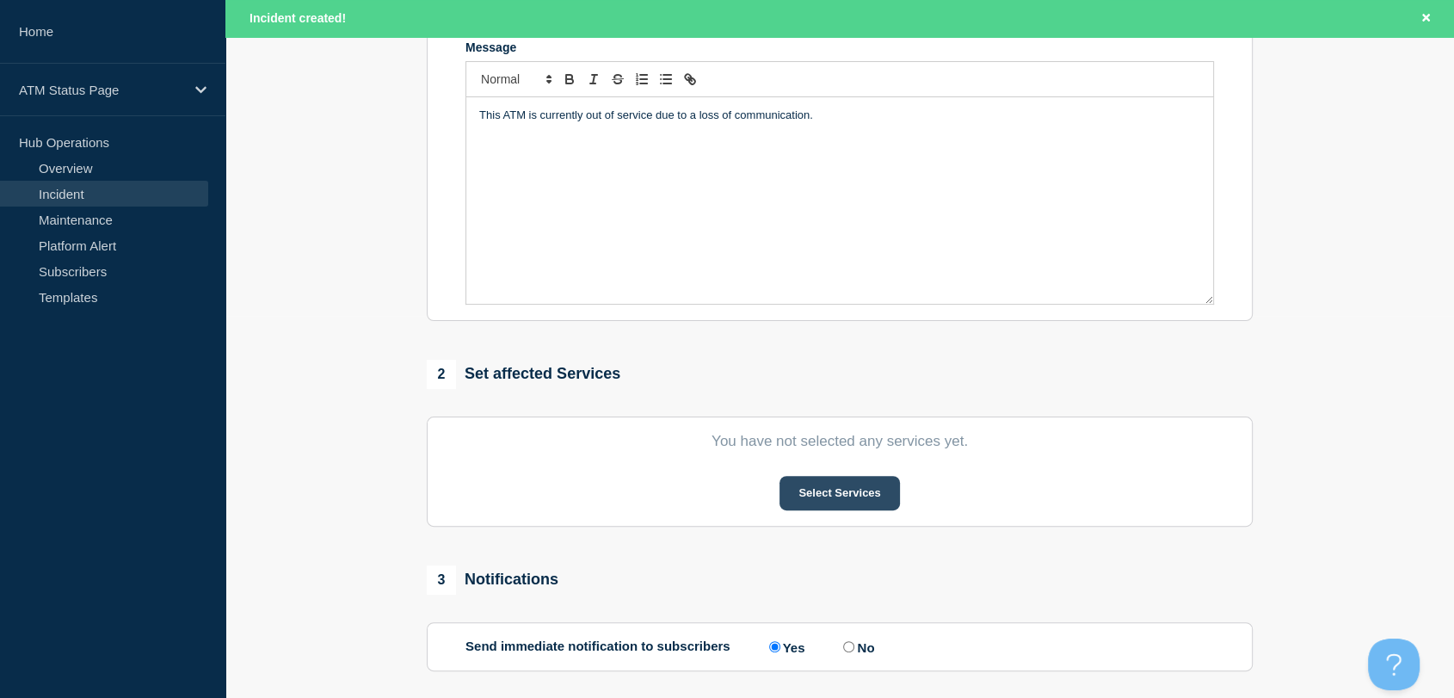
click at [817, 495] on button "Select Services" at bounding box center [840, 493] width 120 height 34
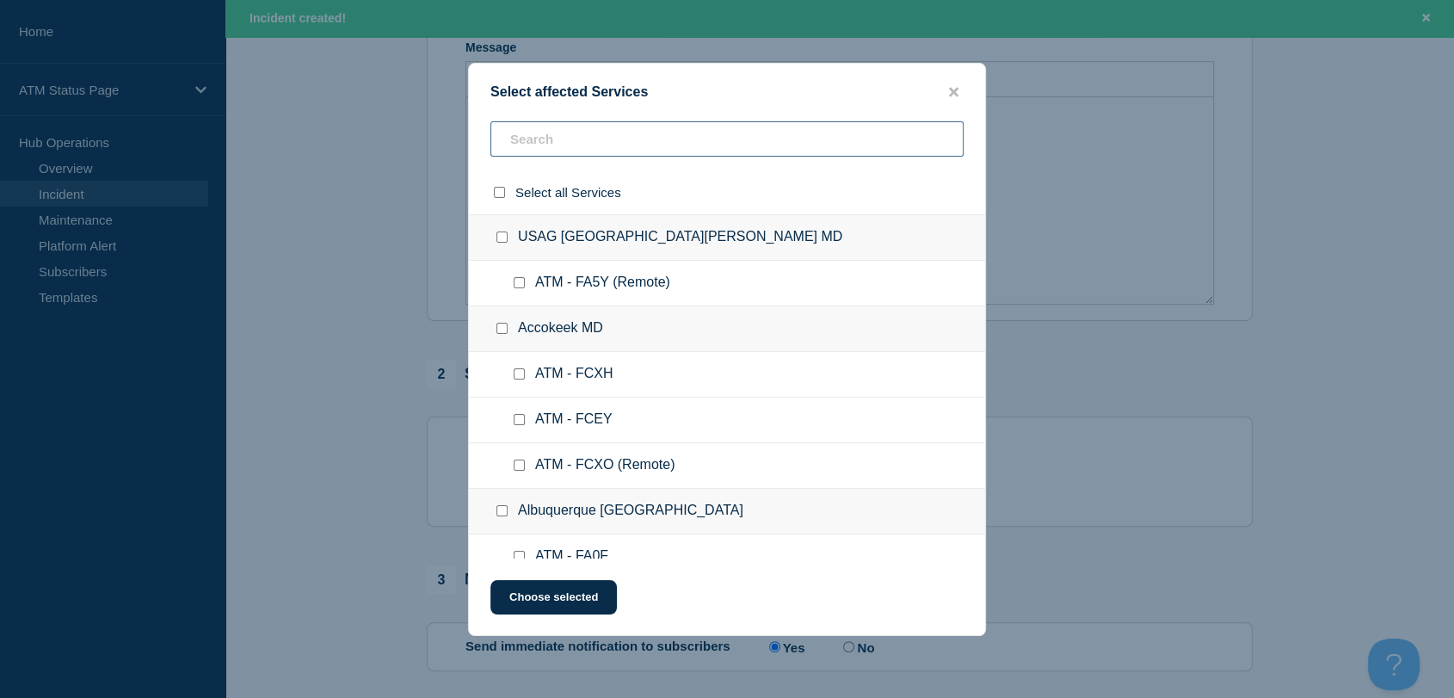
click at [647, 139] on input "text" at bounding box center [726, 138] width 473 height 35
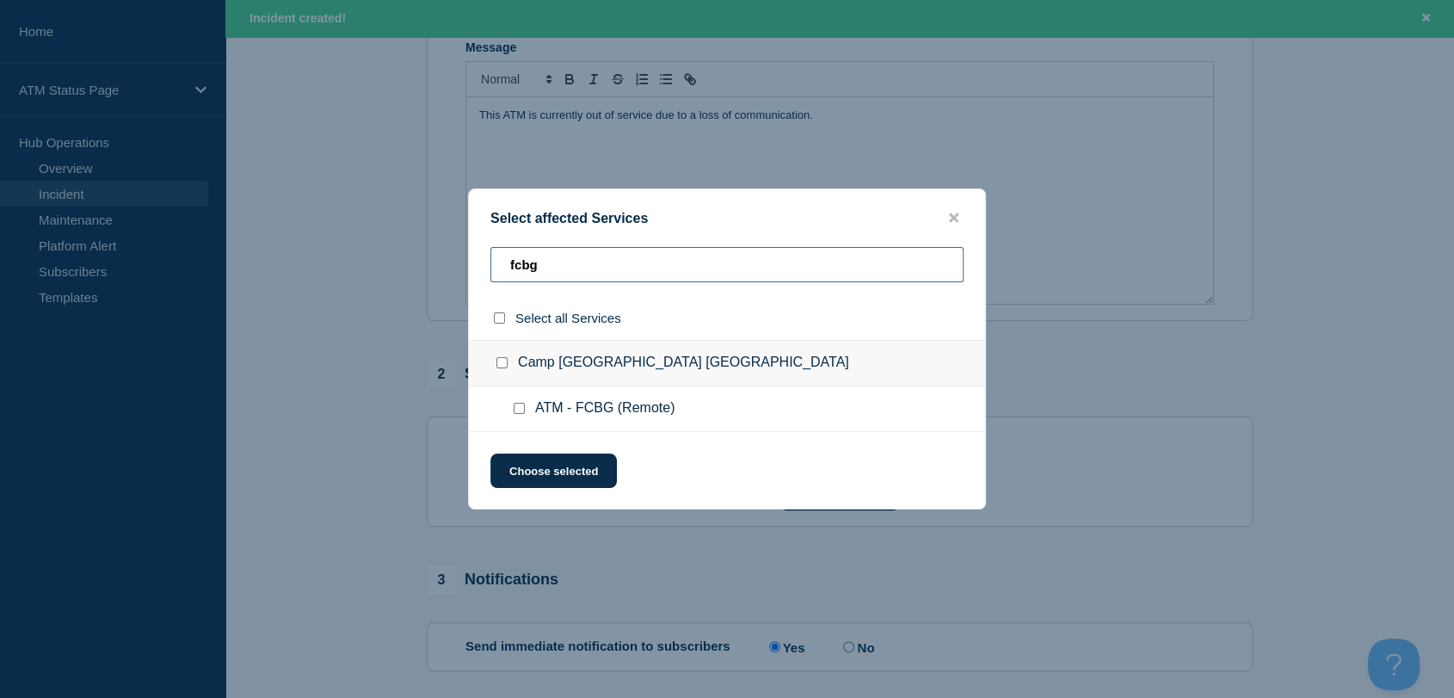
type input "fcbg"
click at [519, 409] on input "ATM - FCBG (Remote) checkbox" at bounding box center [519, 408] width 11 height 11
checkbox input "true"
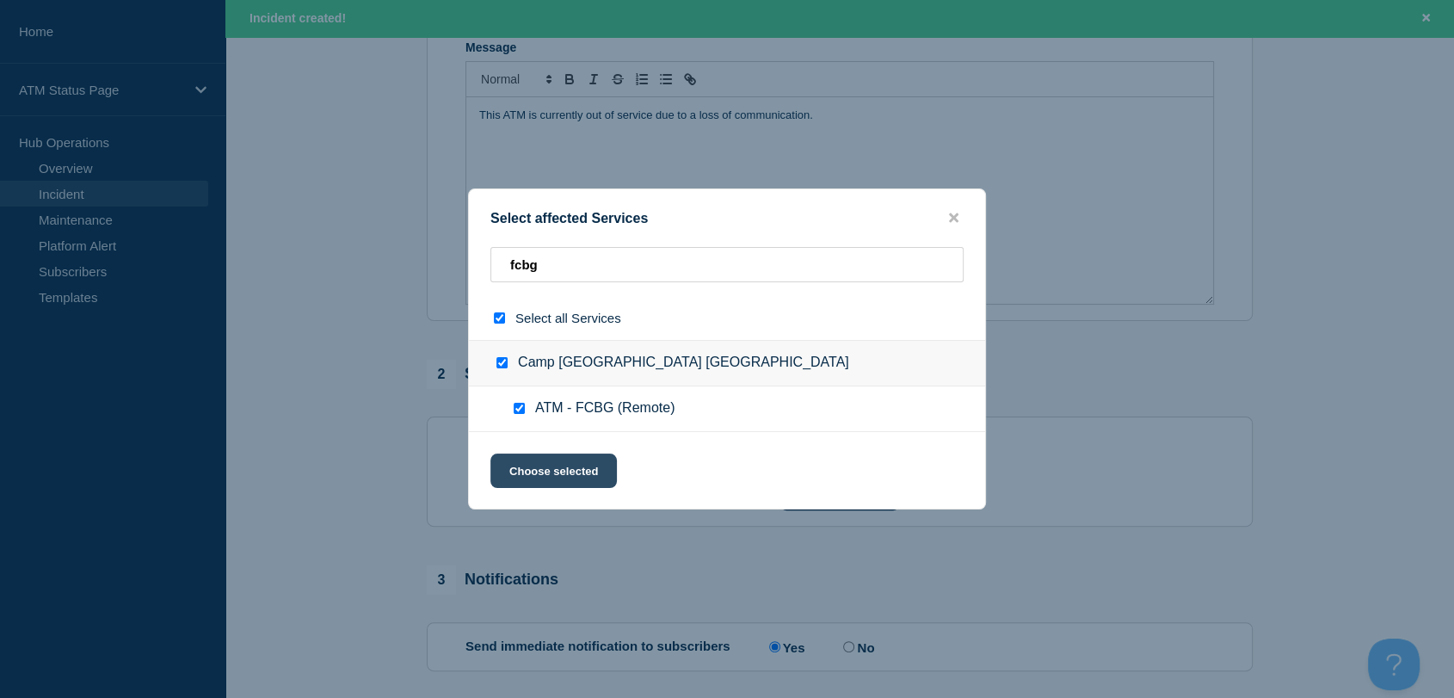
click at [554, 469] on button "Choose selected" at bounding box center [553, 470] width 126 height 34
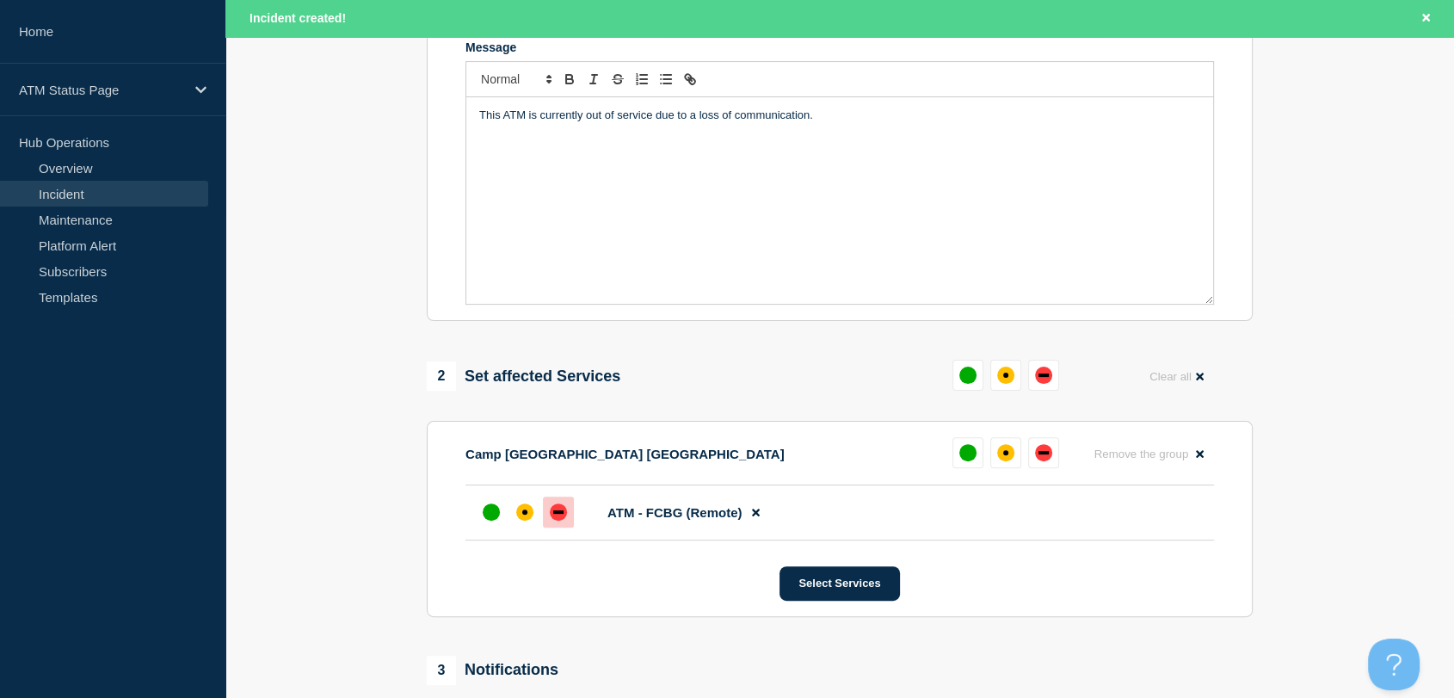
click at [554, 514] on div "down" at bounding box center [558, 511] width 10 height 3
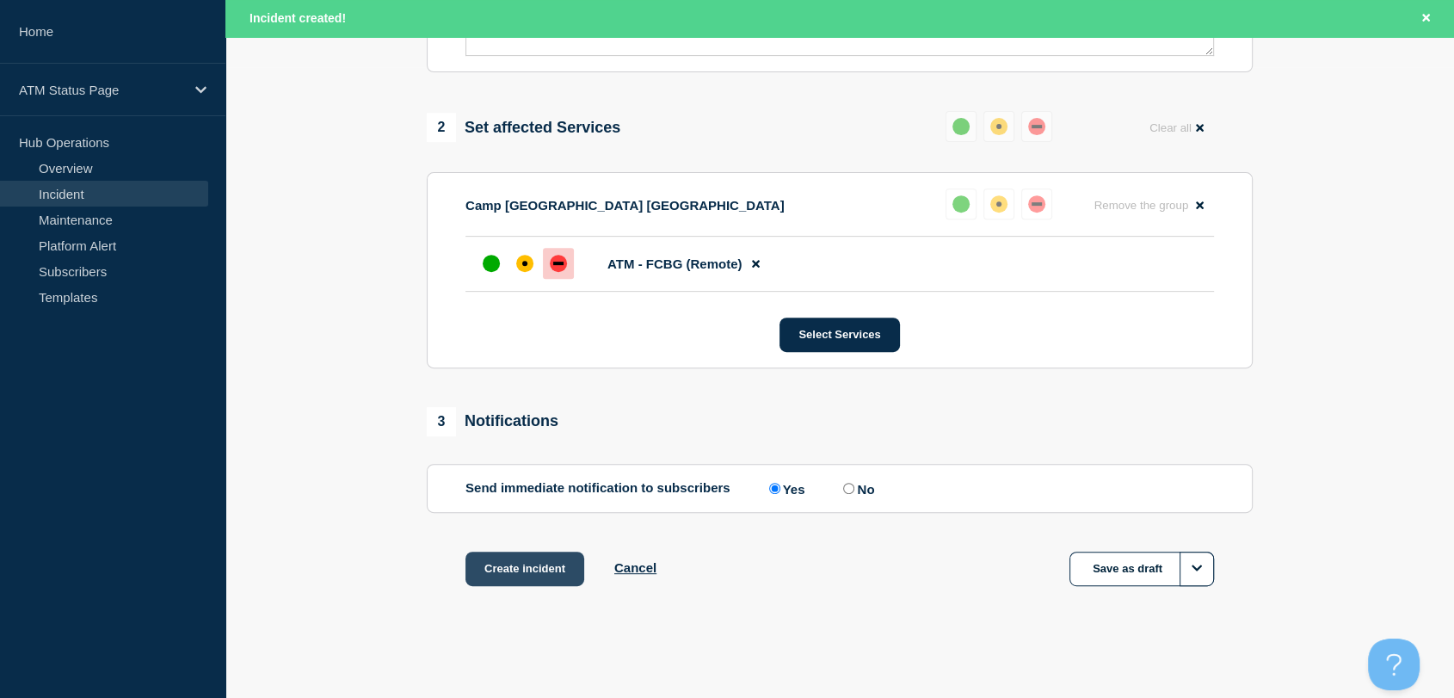
click at [530, 575] on button "Create incident" at bounding box center [525, 569] width 119 height 34
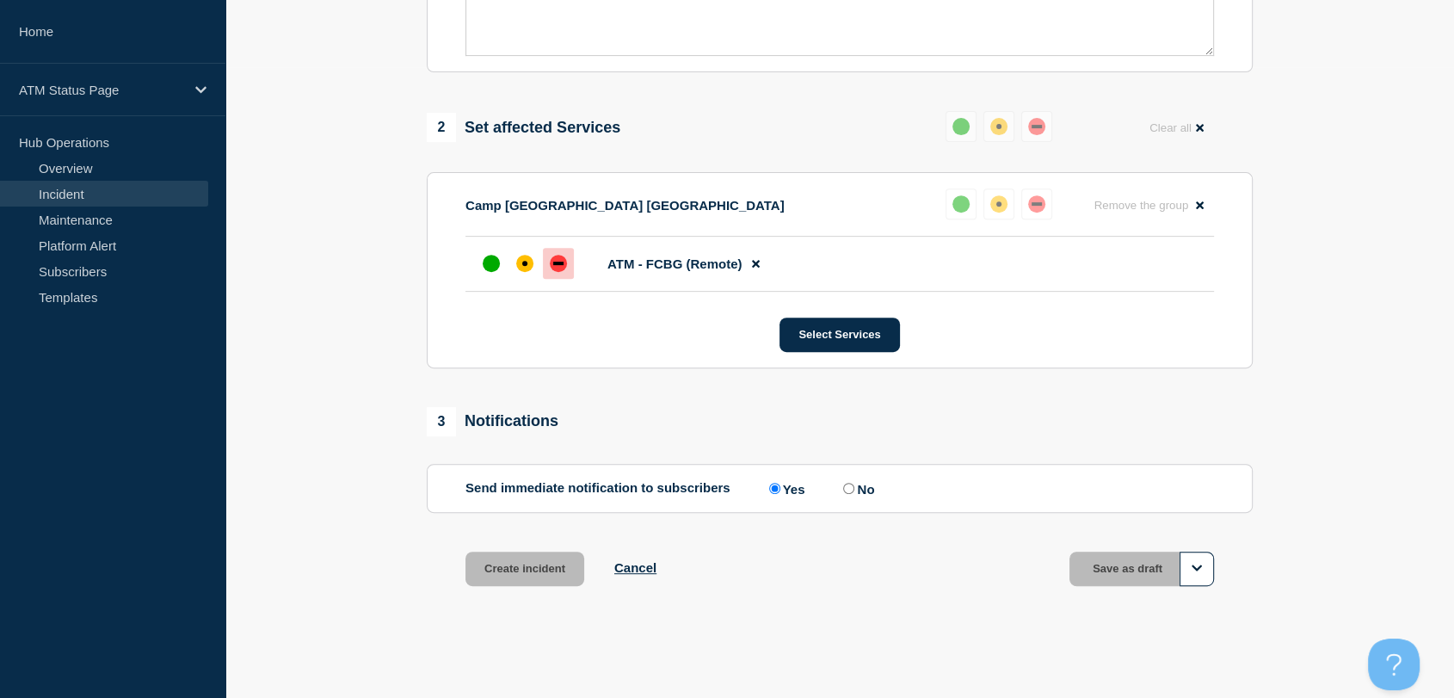
scroll to position [599, 0]
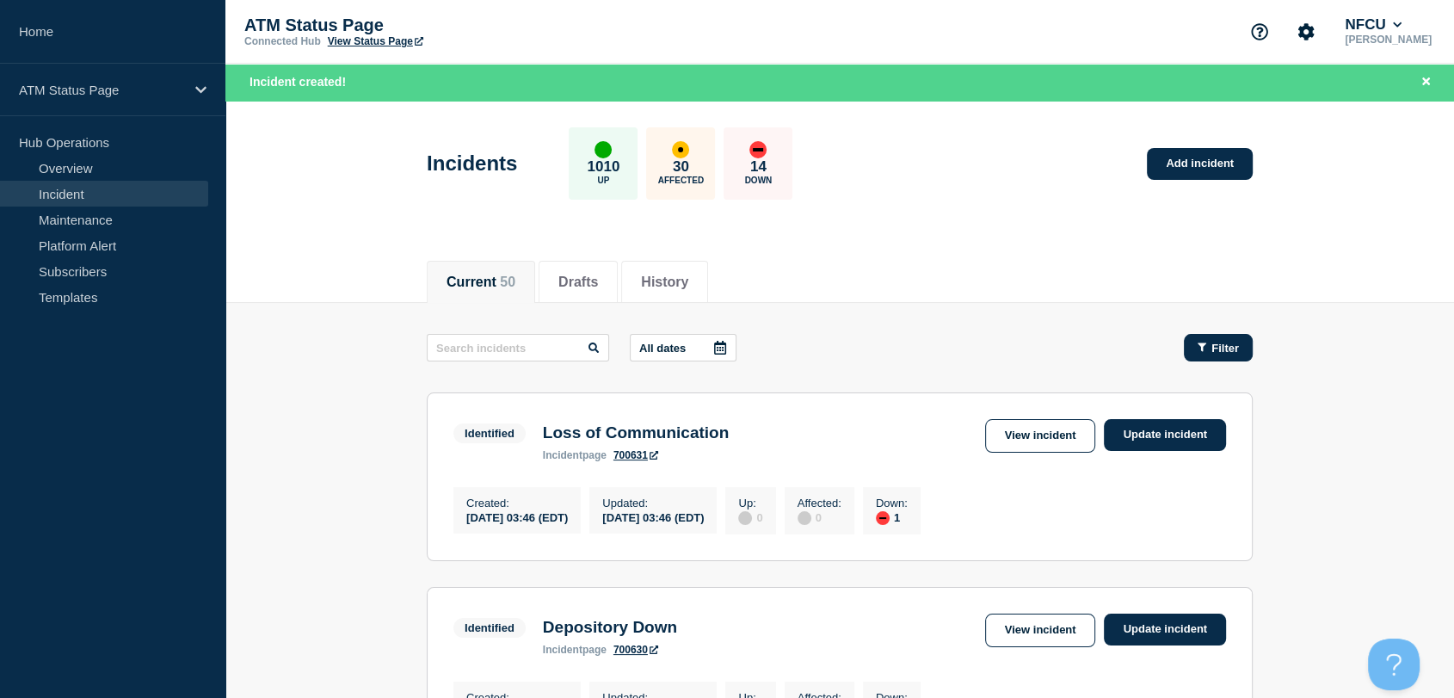
click at [1205, 352] on icon "button" at bounding box center [1202, 347] width 9 height 11
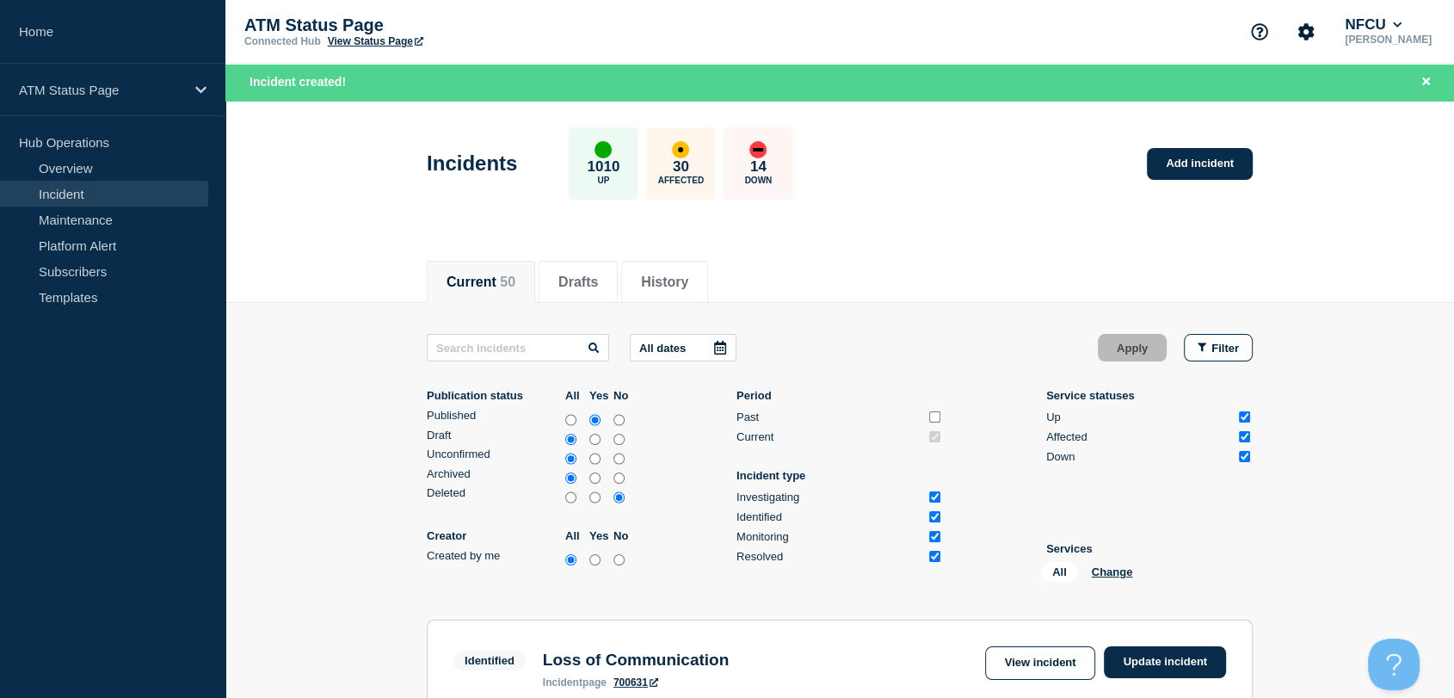
click at [1247, 438] on input "Affected" at bounding box center [1244, 436] width 11 height 11
checkbox input "false"
click at [1245, 415] on input "Up" at bounding box center [1244, 416] width 11 height 11
checkbox input "false"
click at [1108, 346] on button "Apply" at bounding box center [1132, 348] width 69 height 28
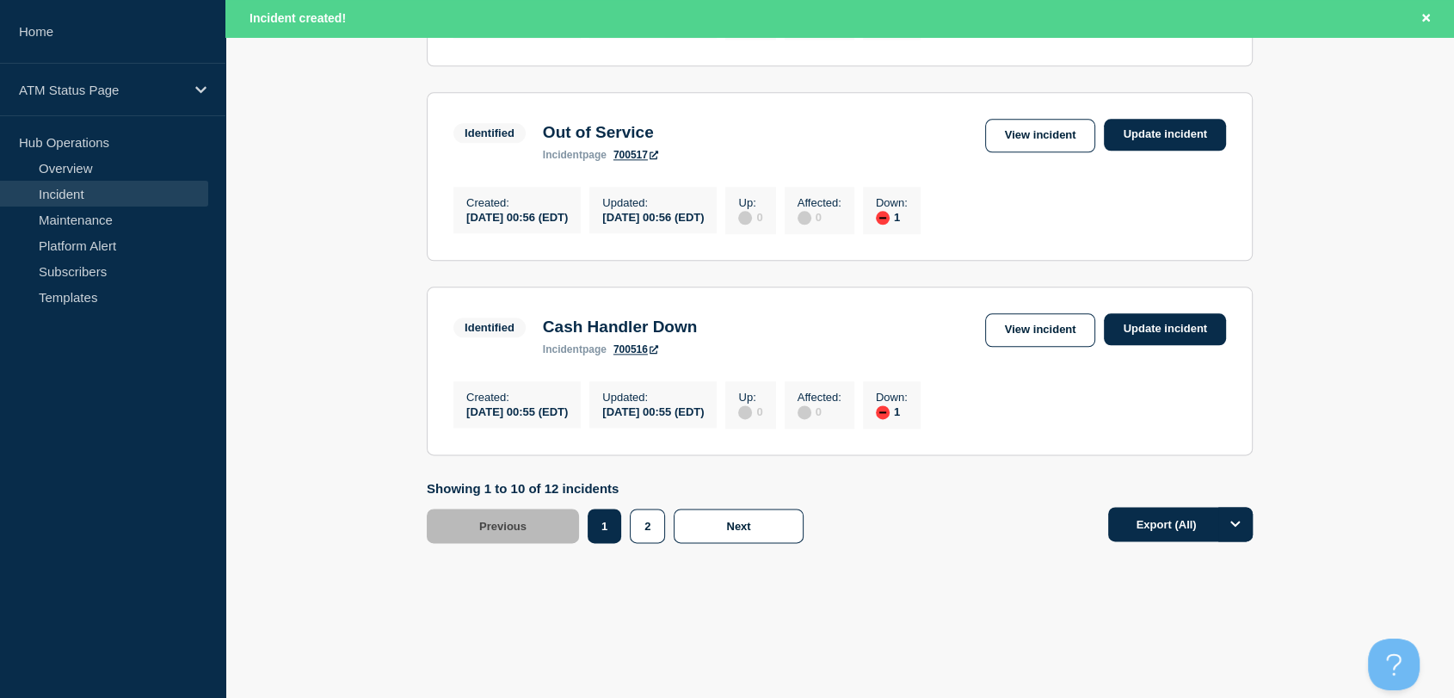
scroll to position [2146, 0]
click at [640, 526] on button "2" at bounding box center [647, 526] width 35 height 34
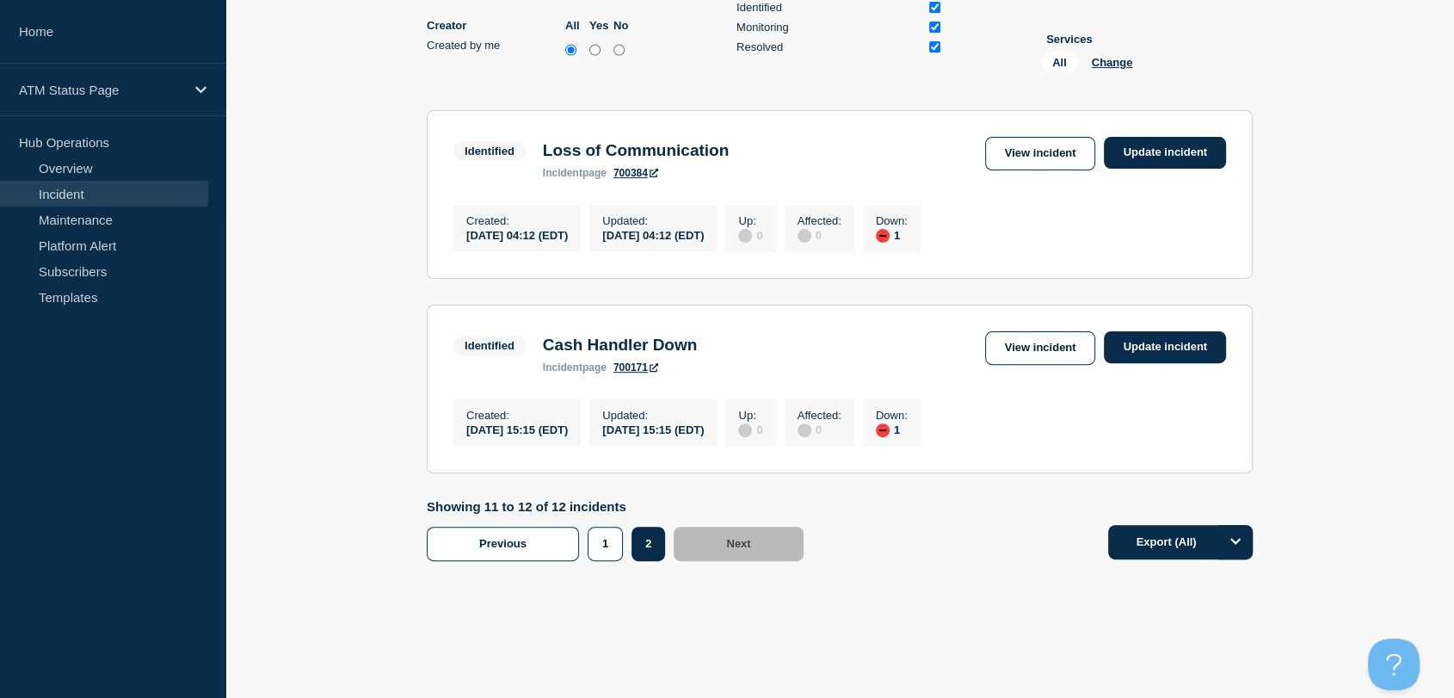
scroll to position [509, 0]
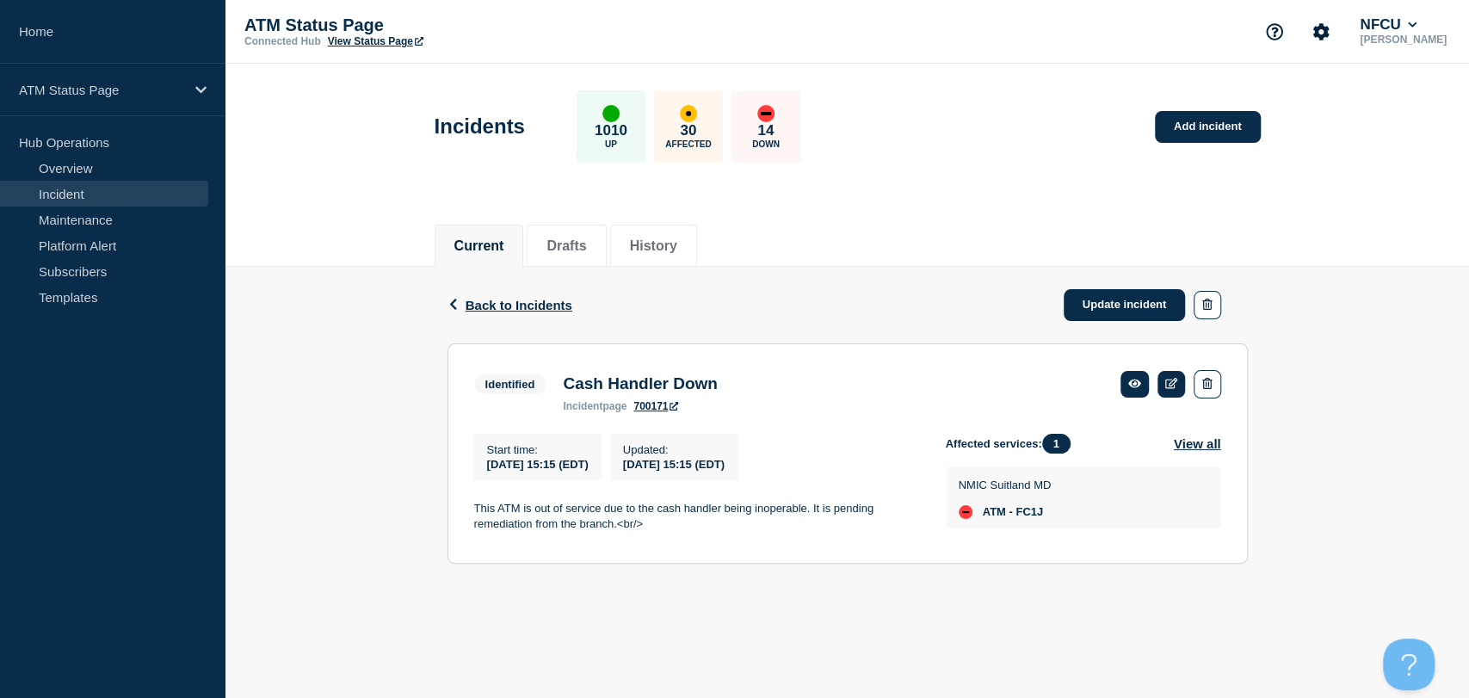
click at [876, 269] on div "Back Back to Incidents Update incident" at bounding box center [847, 305] width 800 height 77
click at [1345, 264] on div "Current Drafts History Back Back to Incidents Update incident Identified Cash H…" at bounding box center [846, 398] width 1243 height 382
click at [1099, 306] on link "Update incident" at bounding box center [1125, 305] width 122 height 32
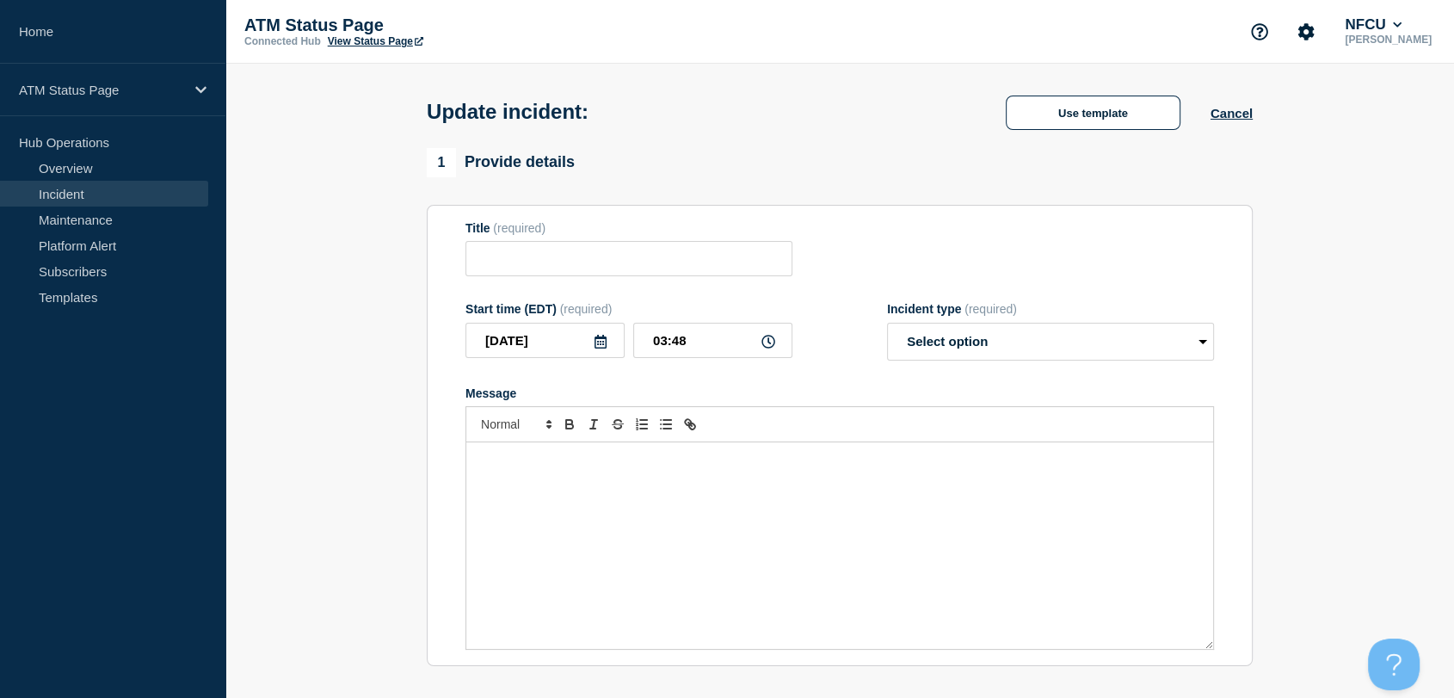
type input "Cash Handler Down"
click at [971, 350] on select "Select option Investigating Identified Monitoring Resolved" at bounding box center [1050, 342] width 327 height 38
select select "resolved"
click at [887, 327] on select "Select option Investigating Identified Monitoring Resolved" at bounding box center [1050, 342] width 327 height 38
click at [1403, 484] on section "1 Provide details Title (required) Cash Handler Down Start time (EDT) (required…" at bounding box center [839, 607] width 1229 height 919
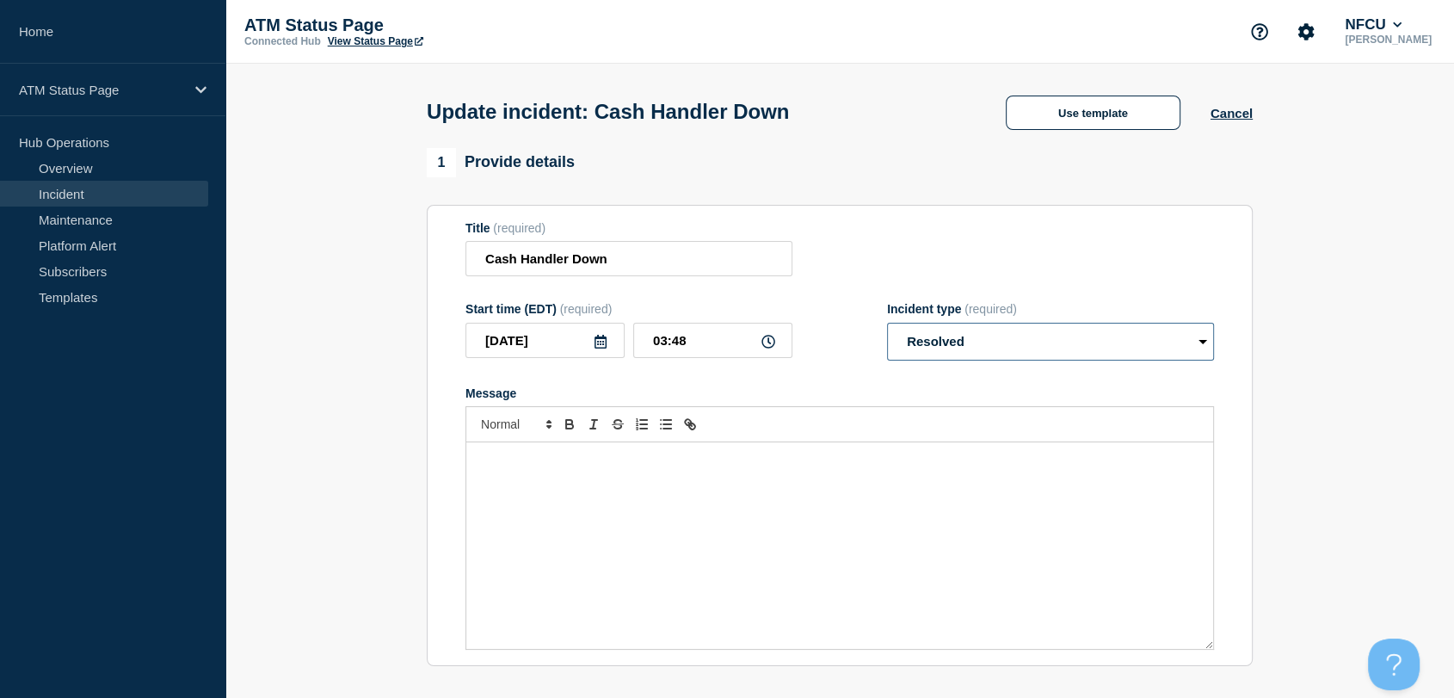
click at [1016, 346] on select "Select option Investigating Identified Monitoring Resolved" at bounding box center [1050, 342] width 327 height 38
click at [825, 387] on form "Title (required) Cash Handler Down Start time (EDT) (required) 2025-08-12 03:48…" at bounding box center [840, 435] width 749 height 429
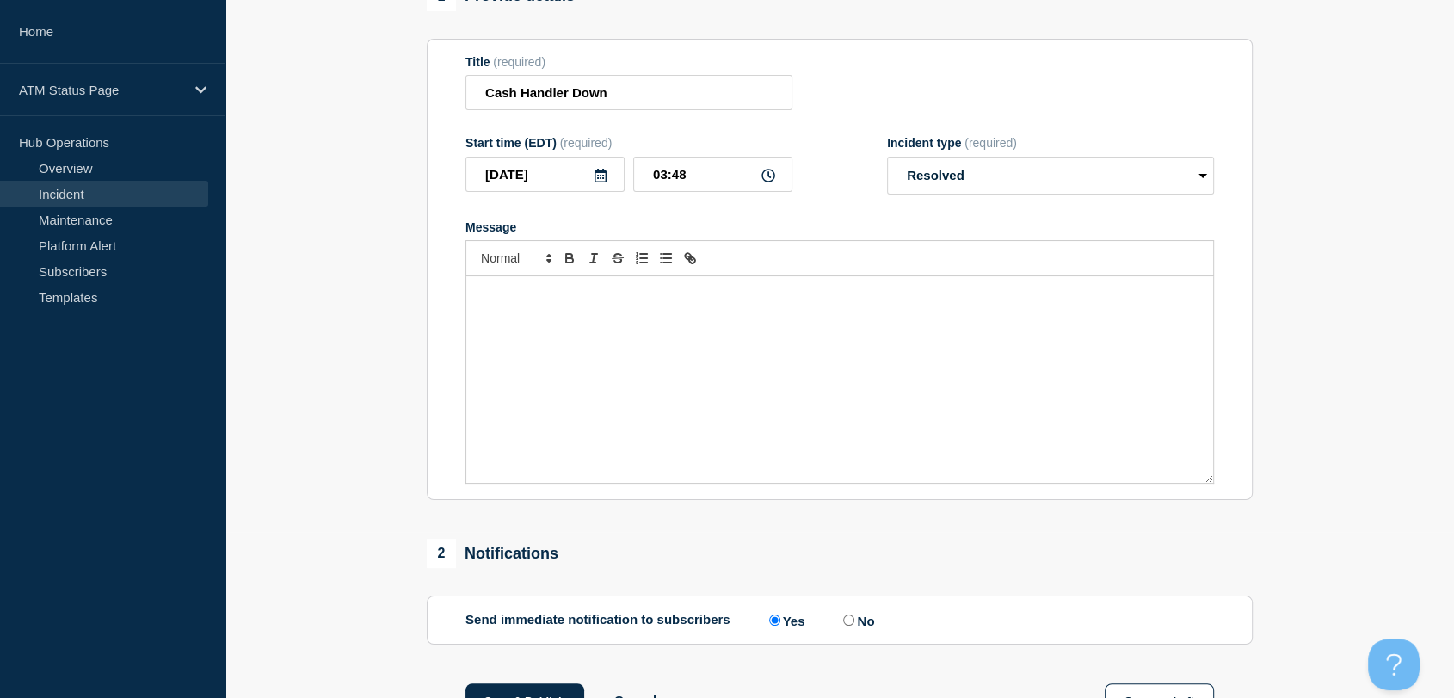
scroll to position [287, 0]
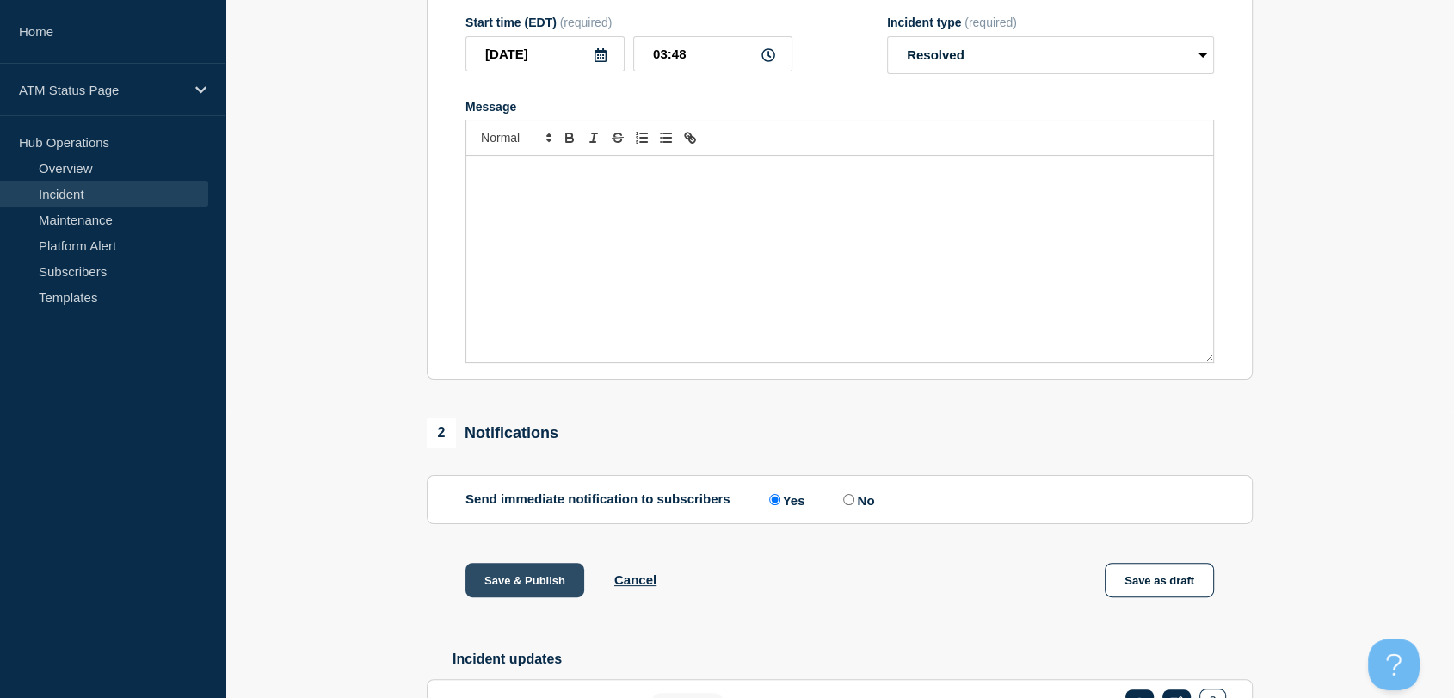
click at [519, 585] on button "Save & Publish" at bounding box center [525, 580] width 119 height 34
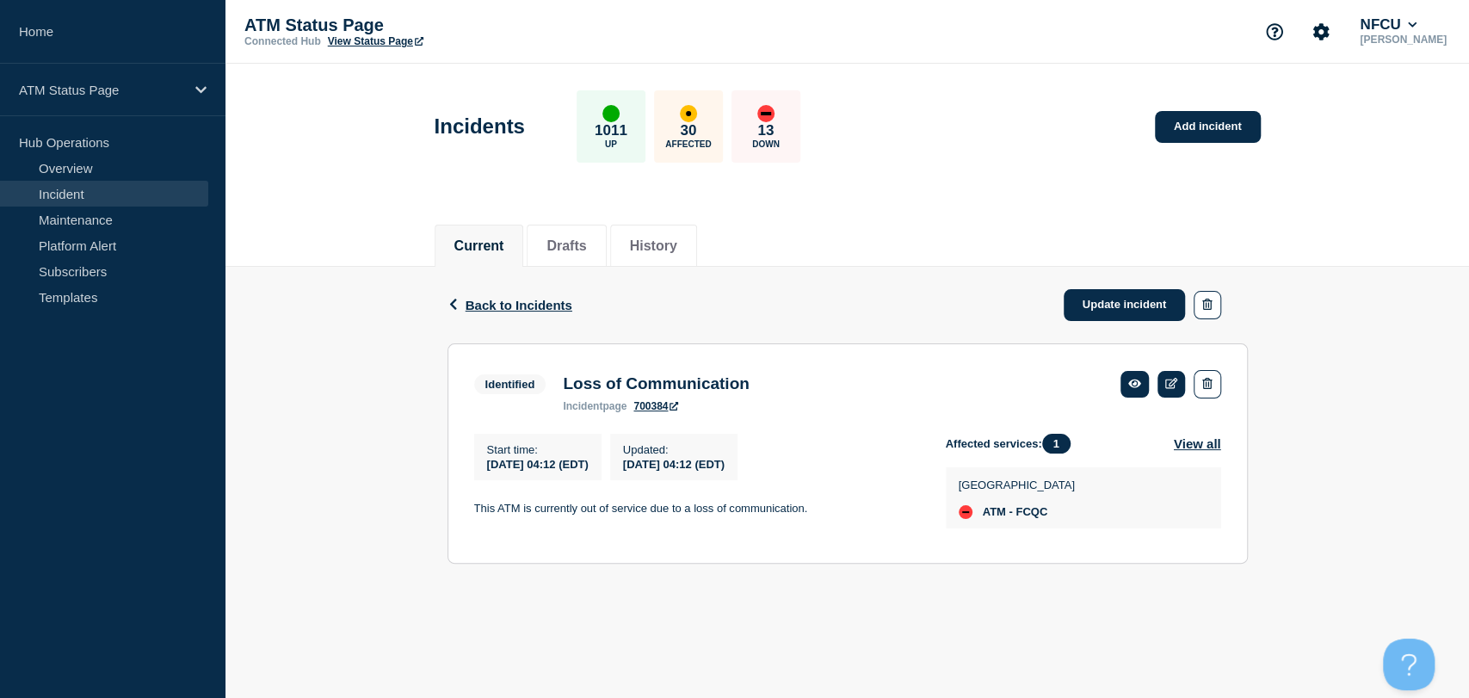
click at [987, 158] on div "Incidents 1011 Up 30 Affected 13 Down Add incident" at bounding box center [847, 120] width 865 height 105
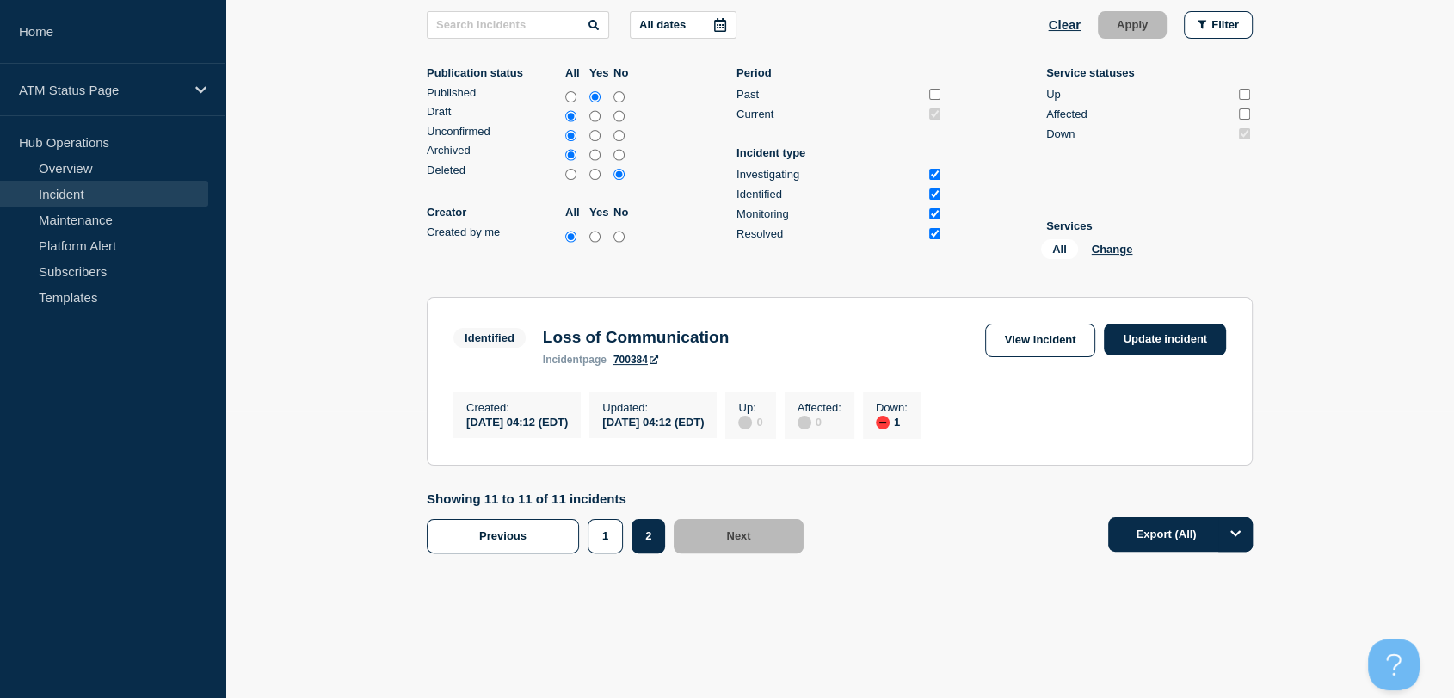
scroll to position [309, 0]
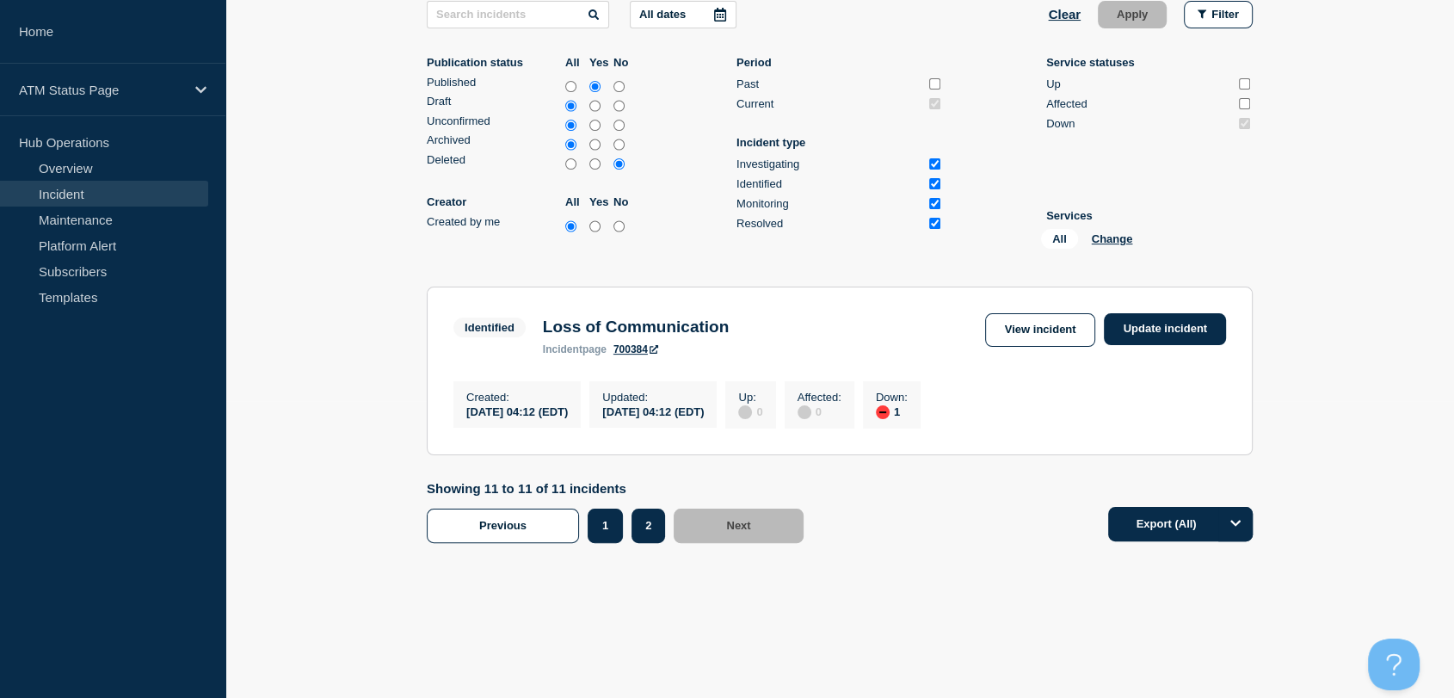
click at [606, 530] on button "1" at bounding box center [605, 526] width 35 height 34
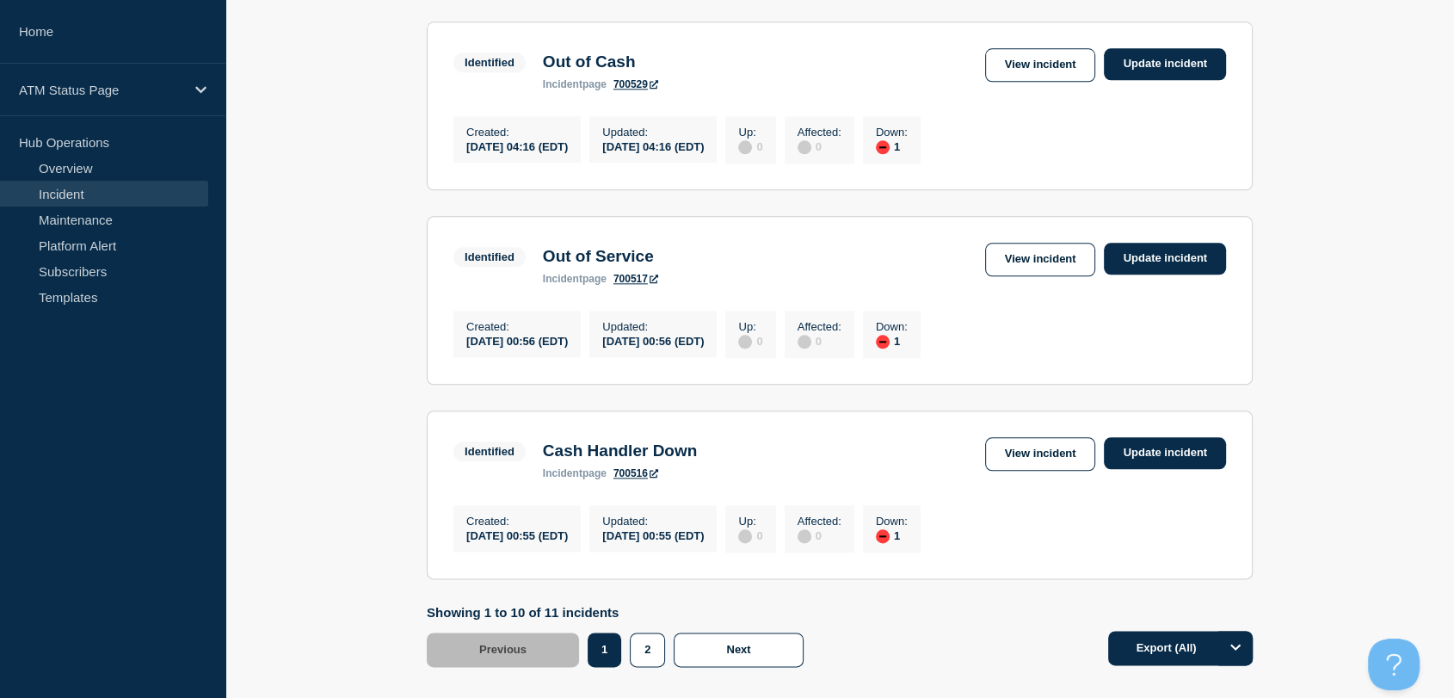
scroll to position [1919, 0]
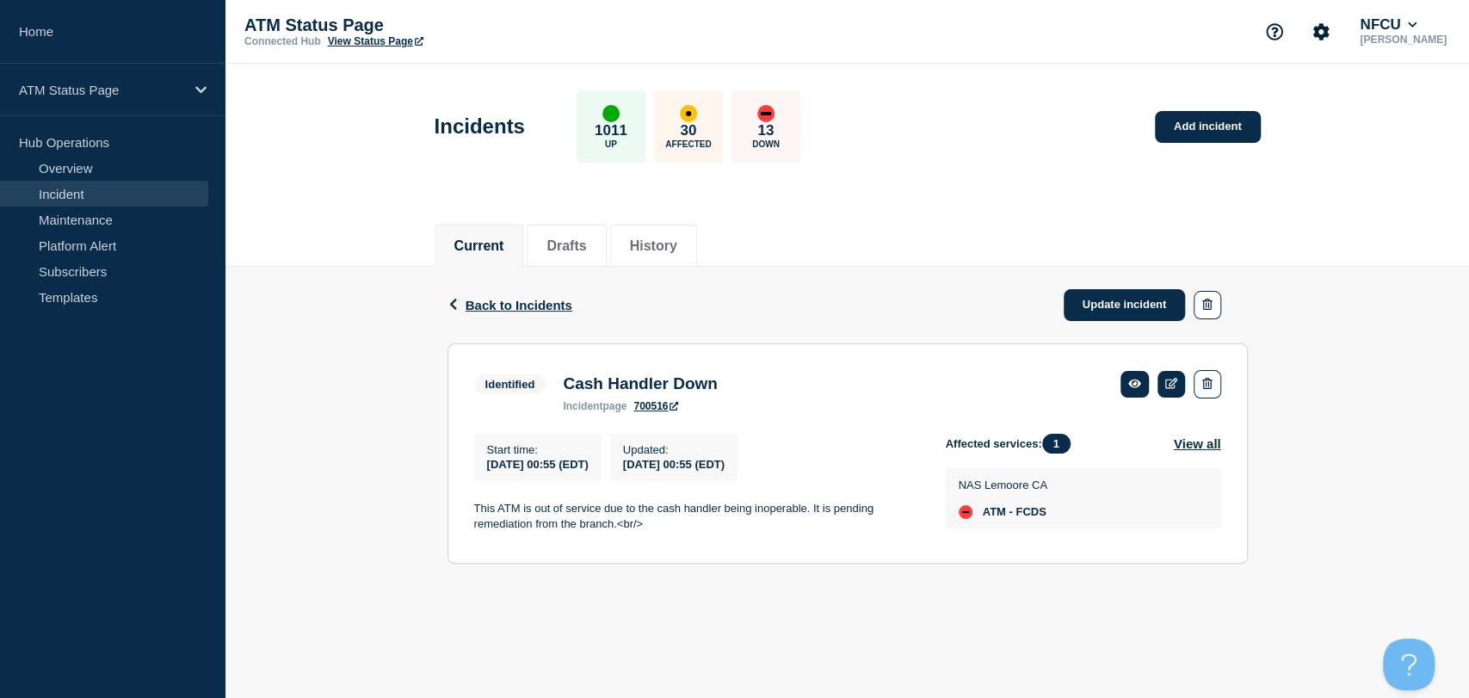
drag, startPoint x: 973, startPoint y: 52, endPoint x: 1058, endPoint y: 15, distance: 92.9
click at [974, 52] on div "ATM Status Page Connected Hub View Status Page NFCU [PERSON_NAME]" at bounding box center [846, 32] width 1243 height 64
click at [1120, 305] on link "Update incident" at bounding box center [1125, 305] width 122 height 32
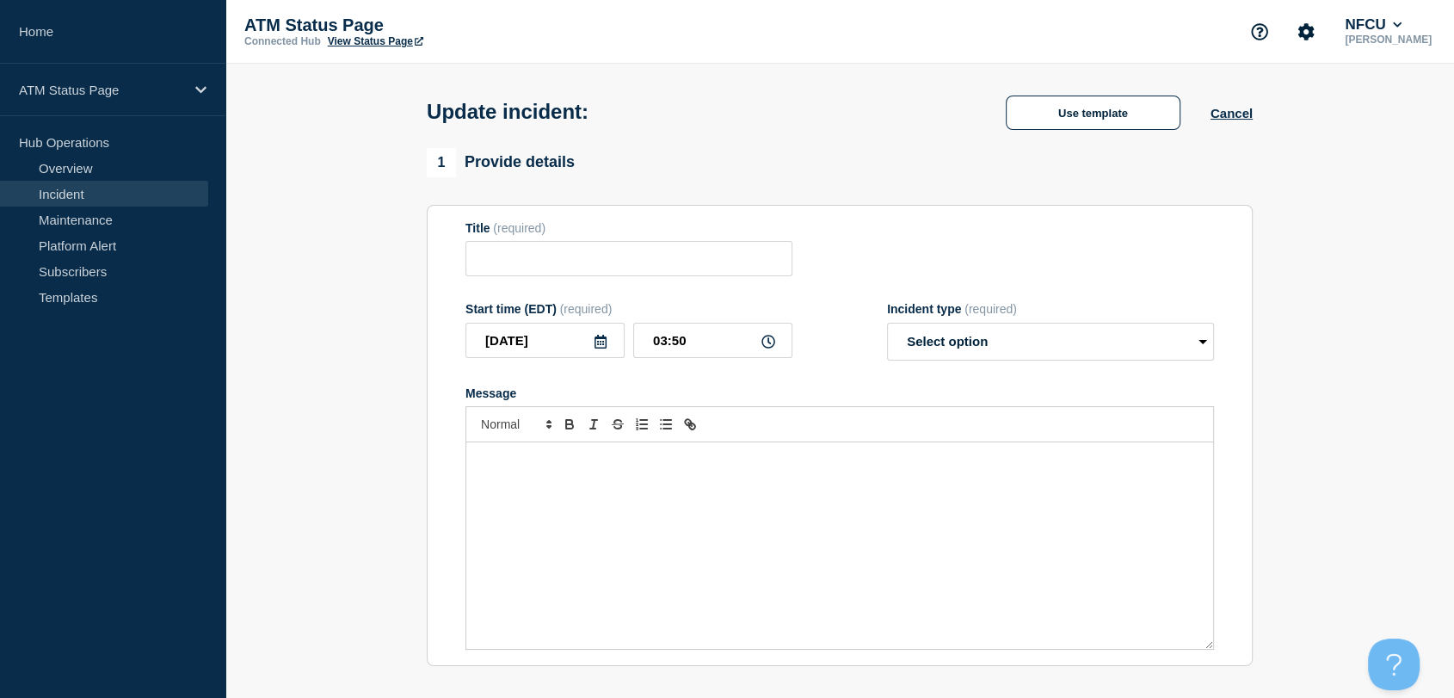
type input "Out of Service"
click at [1039, 337] on select "Select option Investigating Identified Monitoring Resolved" at bounding box center [1050, 342] width 327 height 38
select select "resolved"
click at [887, 327] on select "Select option Investigating Identified Monitoring Resolved" at bounding box center [1050, 342] width 327 height 38
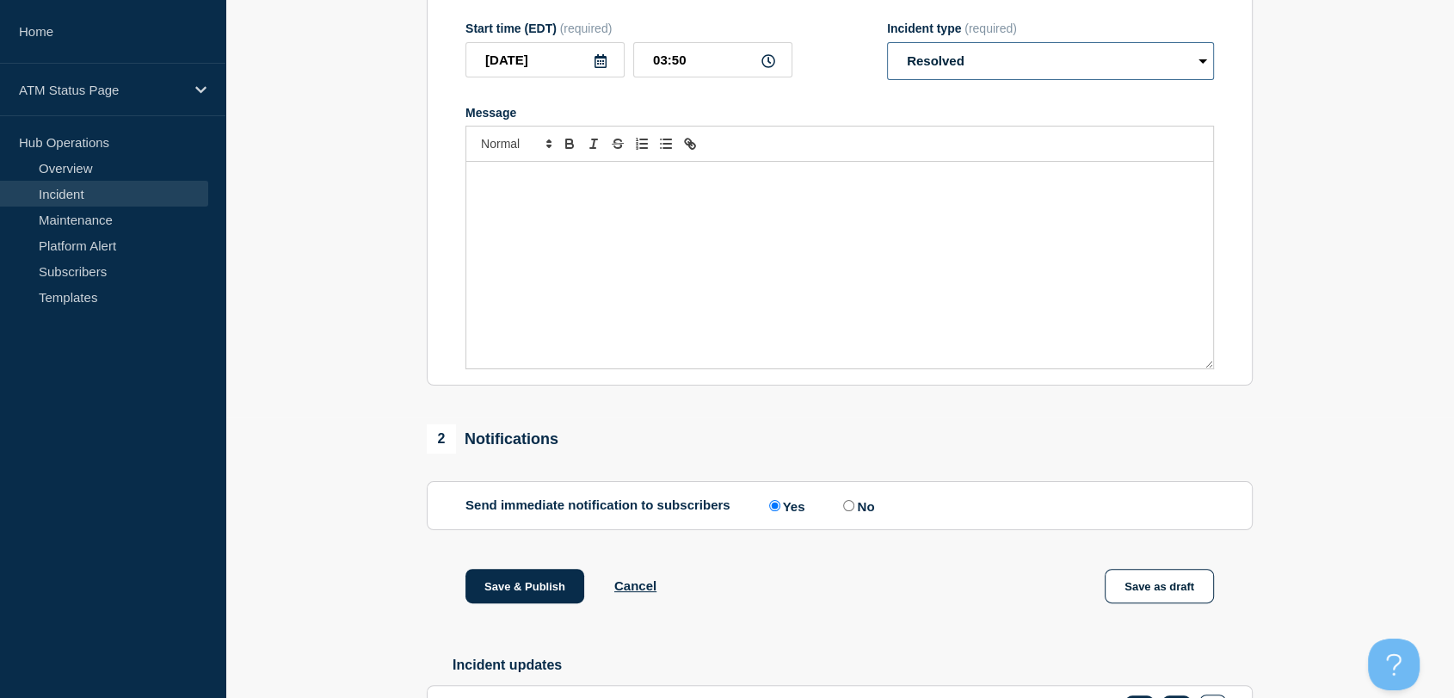
scroll to position [287, 0]
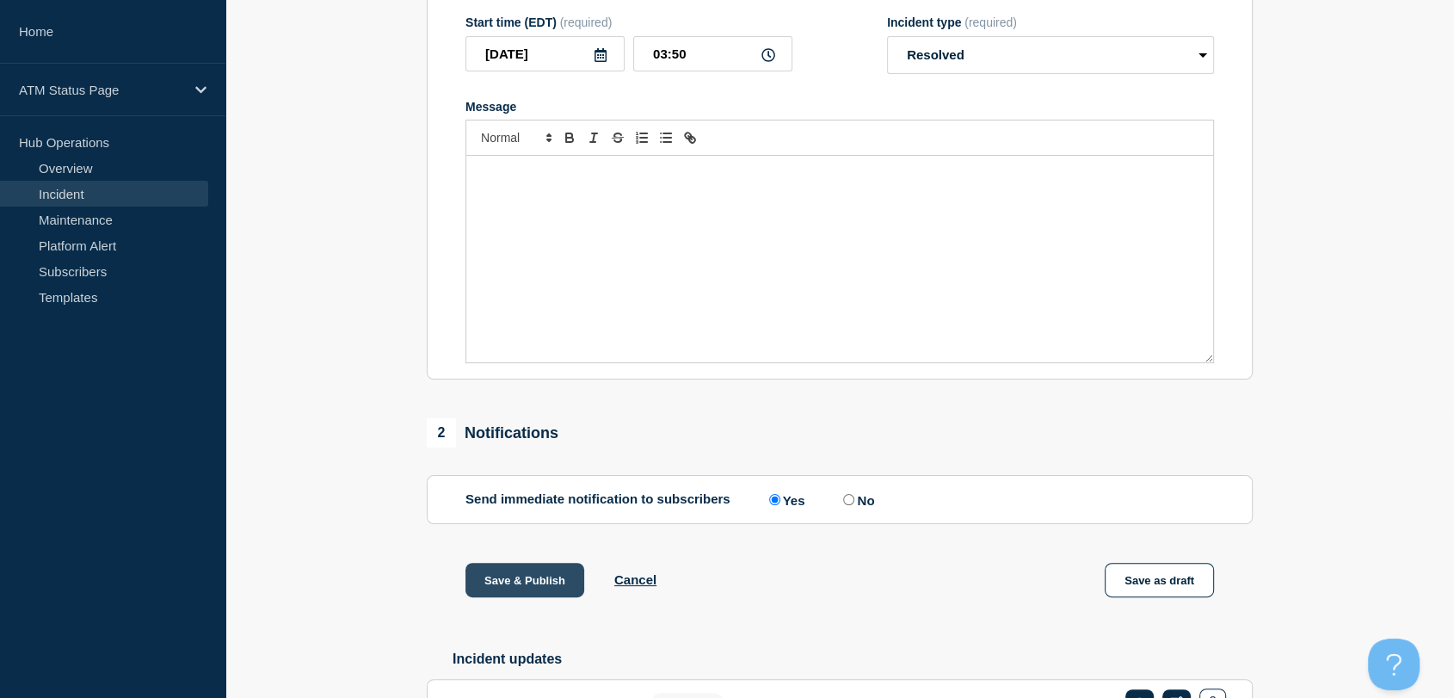
click at [534, 588] on button "Save & Publish" at bounding box center [525, 580] width 119 height 34
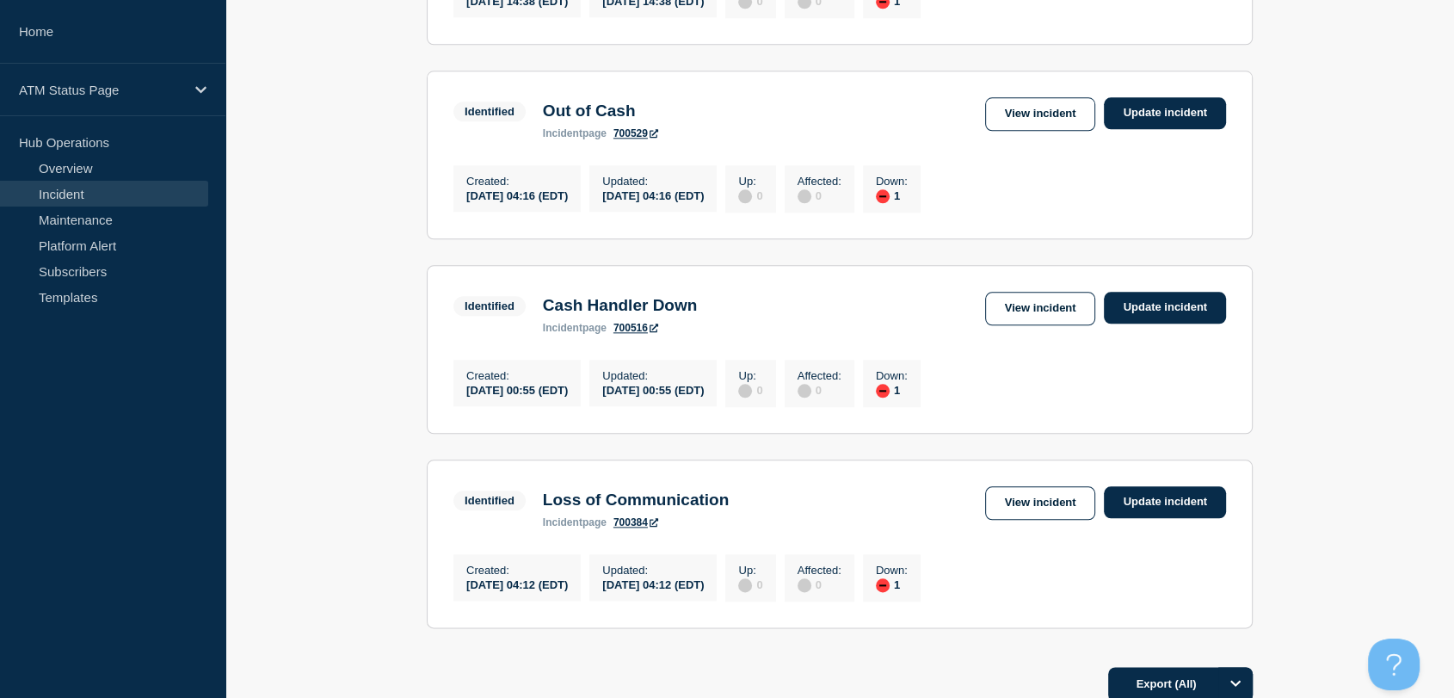
scroll to position [1810, 0]
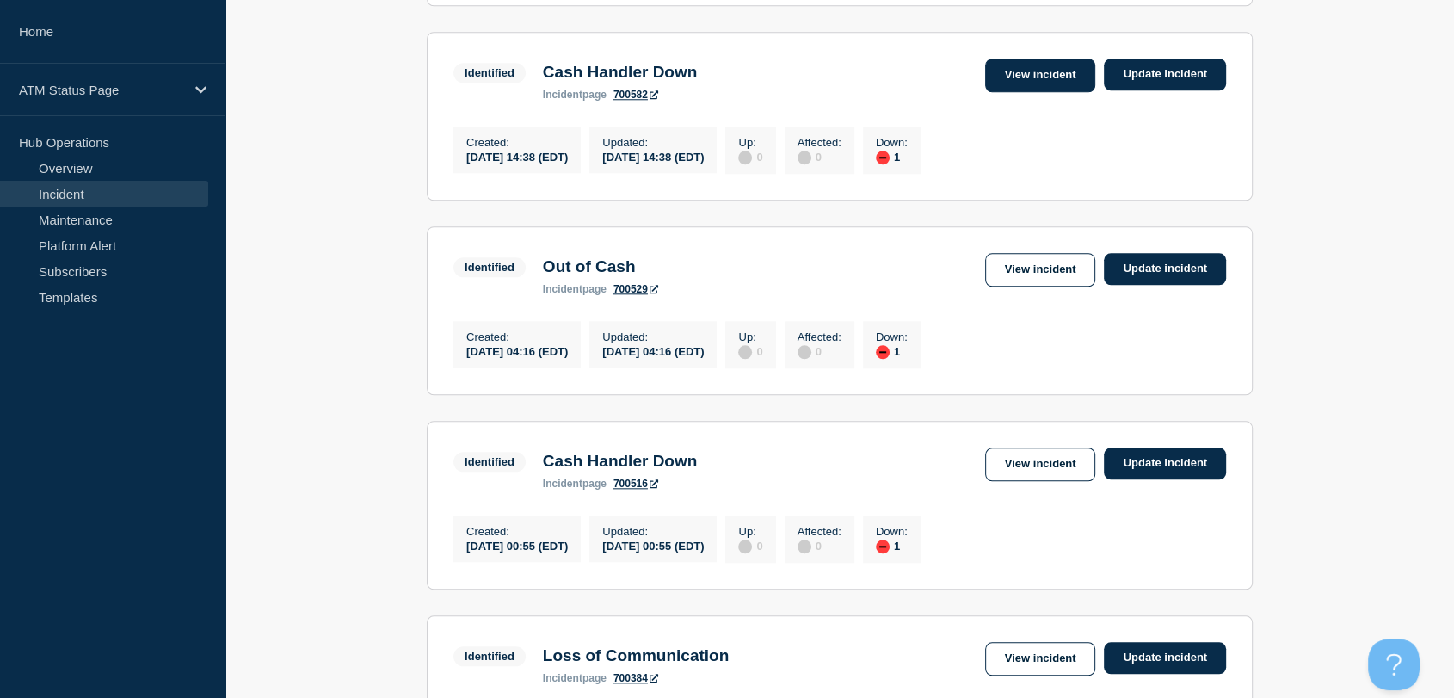
scroll to position [1714, 0]
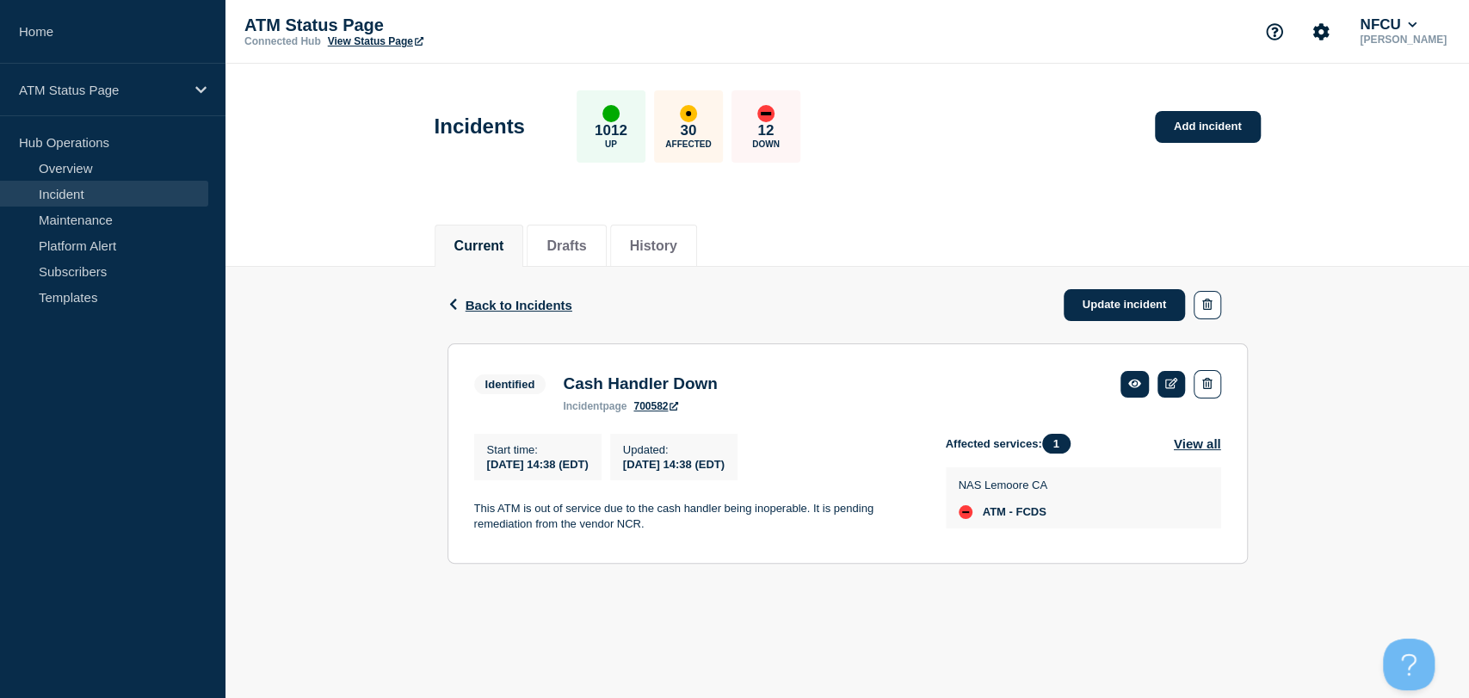
click at [1356, 256] on div "Current Drafts History" at bounding box center [846, 236] width 1243 height 59
click at [1117, 304] on link "Update incident" at bounding box center [1125, 305] width 122 height 32
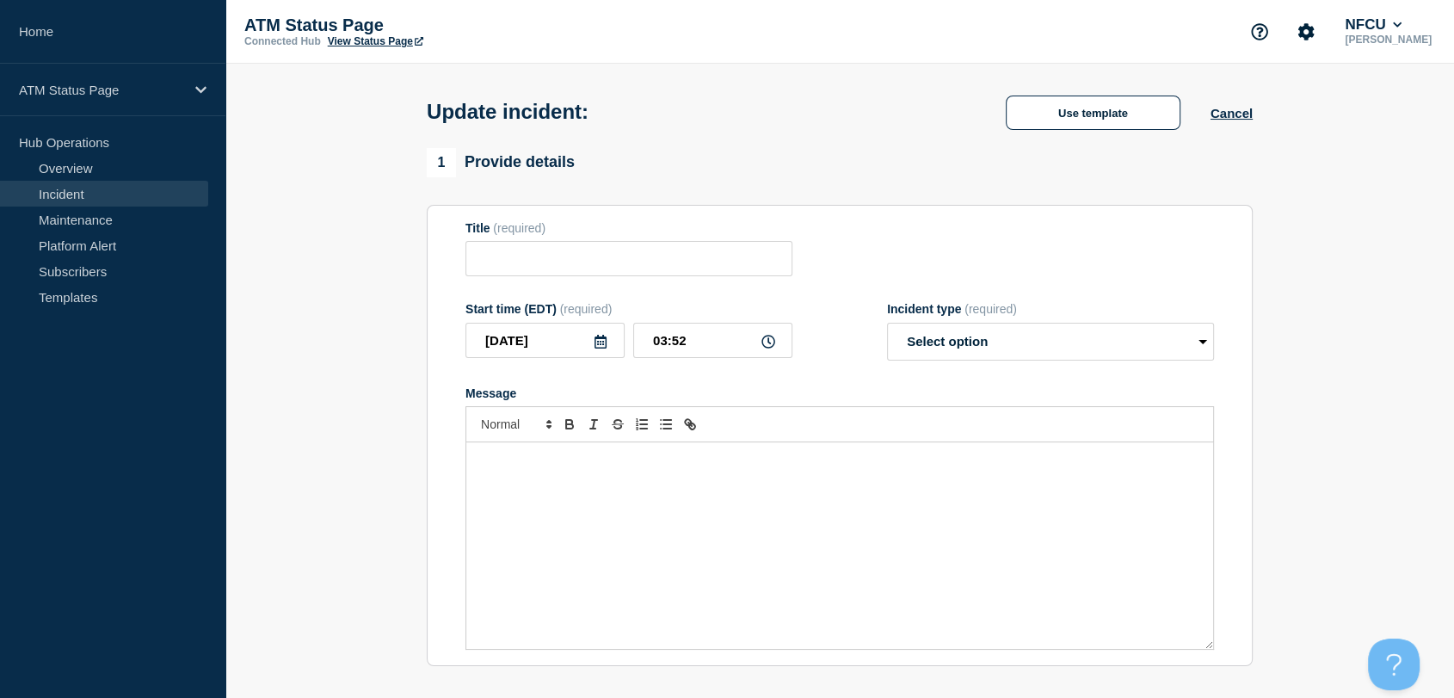
type input "Cash Handler Down"
click at [1019, 347] on select "Select option Investigating Identified Monitoring Resolved" at bounding box center [1050, 342] width 327 height 38
select select "resolved"
click at [887, 327] on select "Select option Investigating Identified Monitoring Resolved" at bounding box center [1050, 342] width 327 height 38
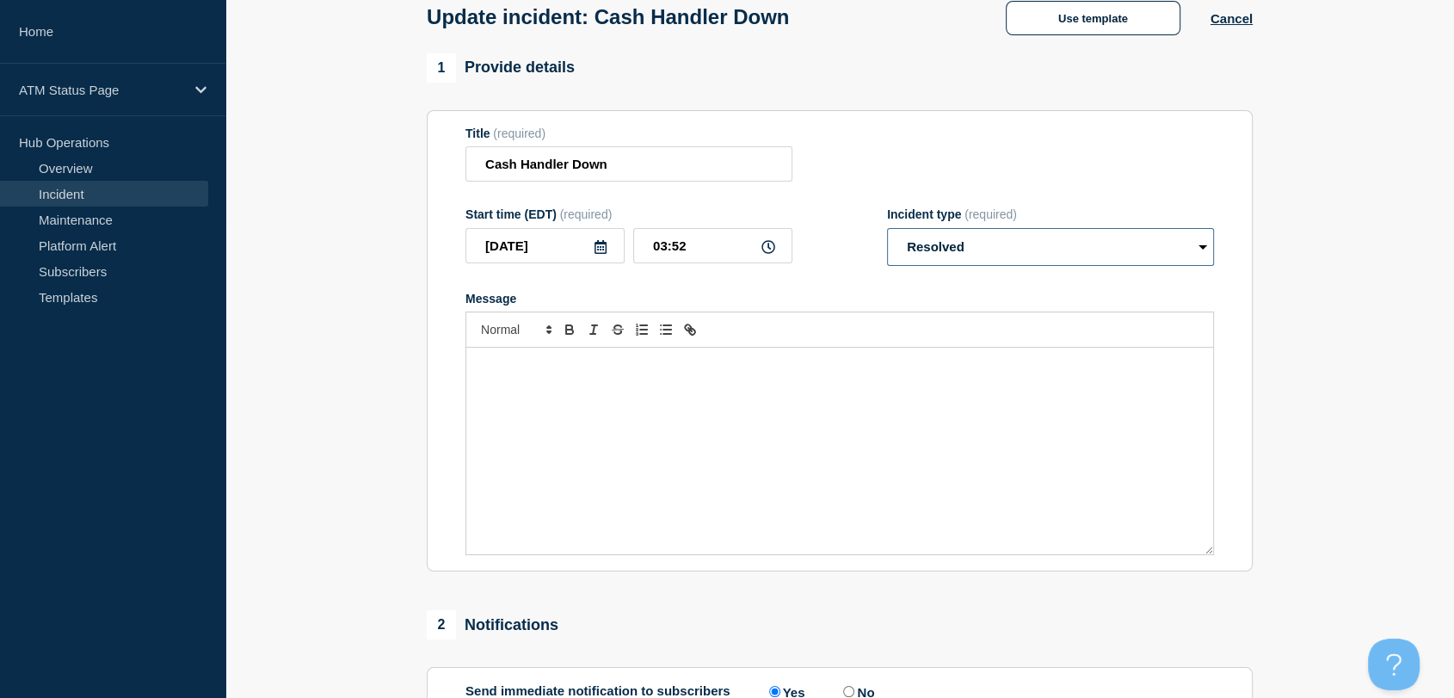
scroll to position [287, 0]
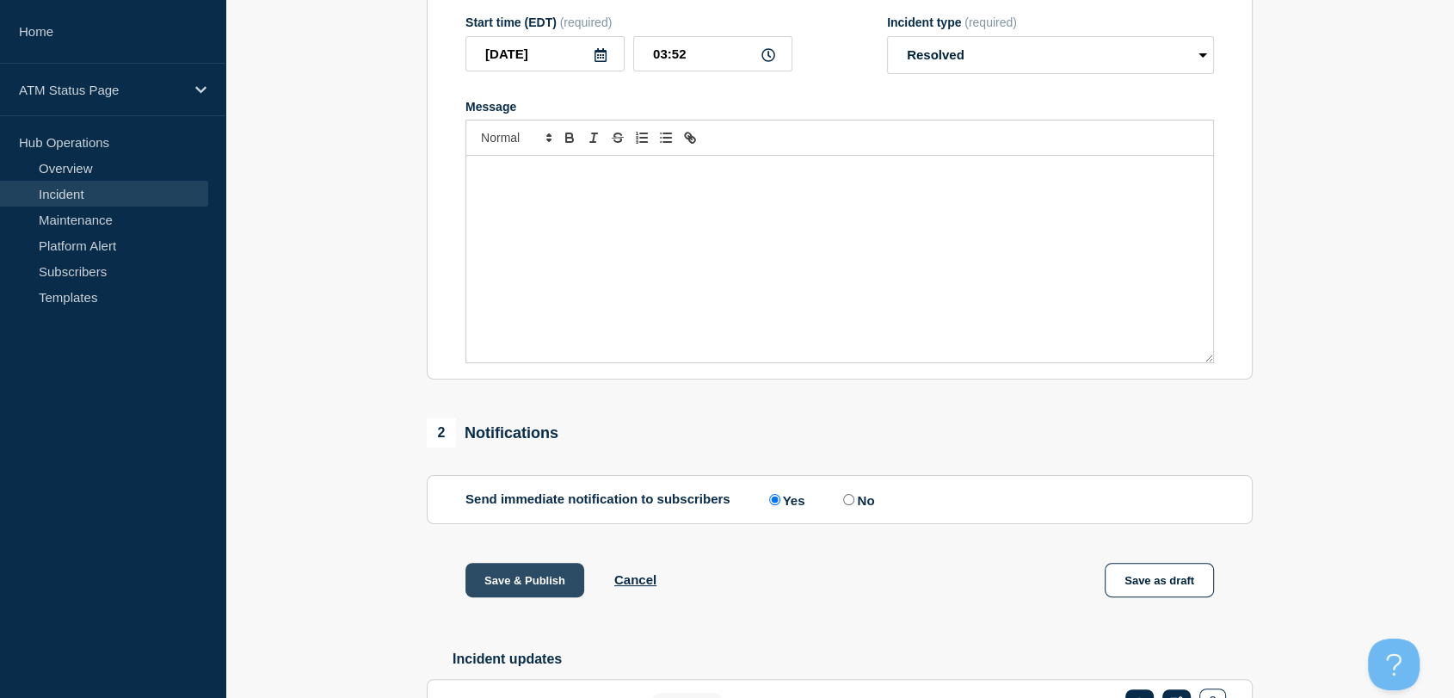
click at [530, 575] on button "Save & Publish" at bounding box center [525, 580] width 119 height 34
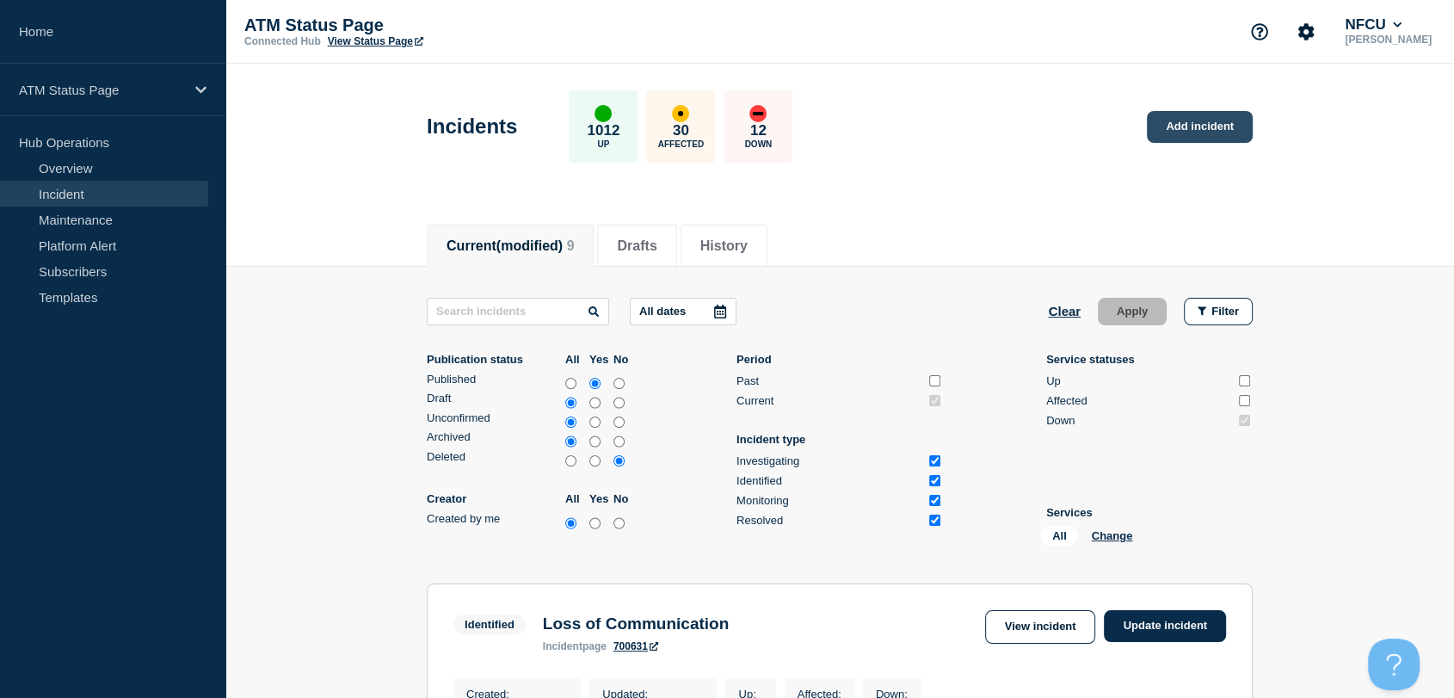
click at [1220, 118] on link "Add incident" at bounding box center [1200, 127] width 106 height 32
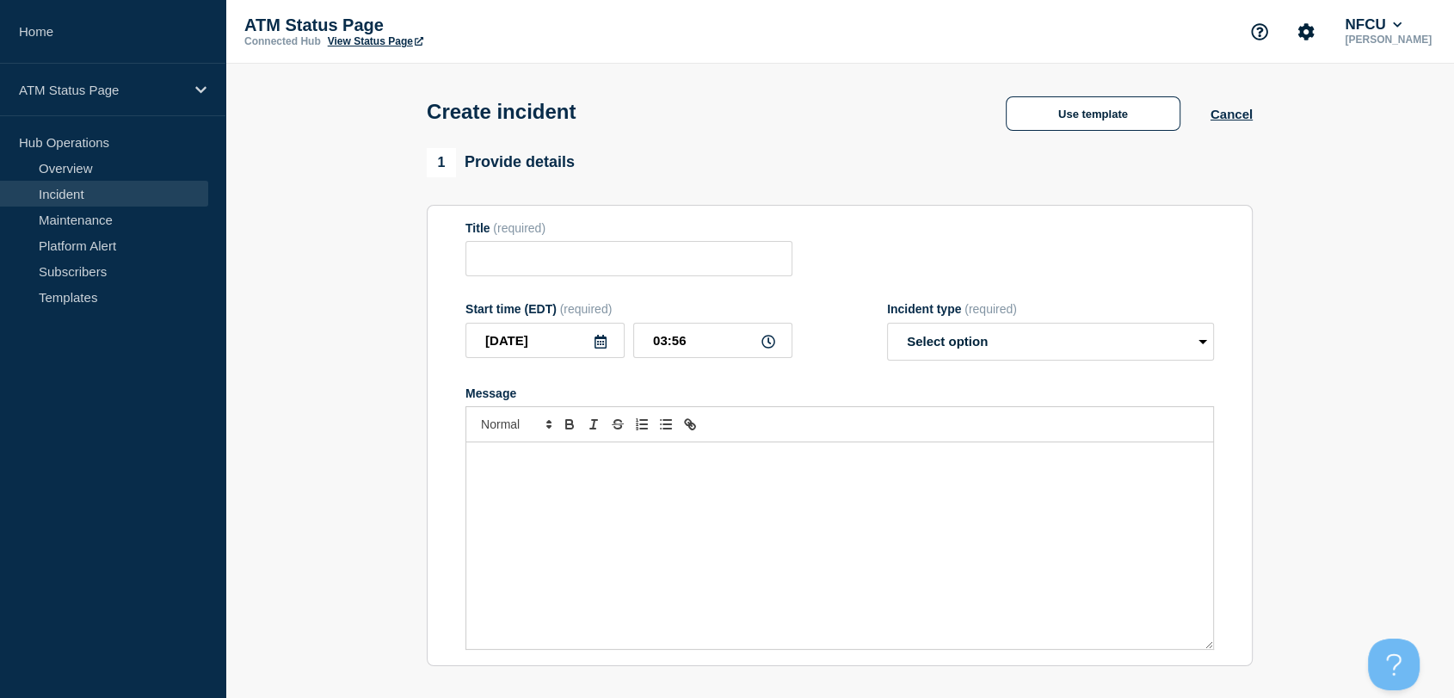
click at [1122, 87] on div "Create incident Use template Cancel" at bounding box center [840, 106] width 865 height 84
click at [1116, 105] on button "Use template" at bounding box center [1093, 113] width 175 height 34
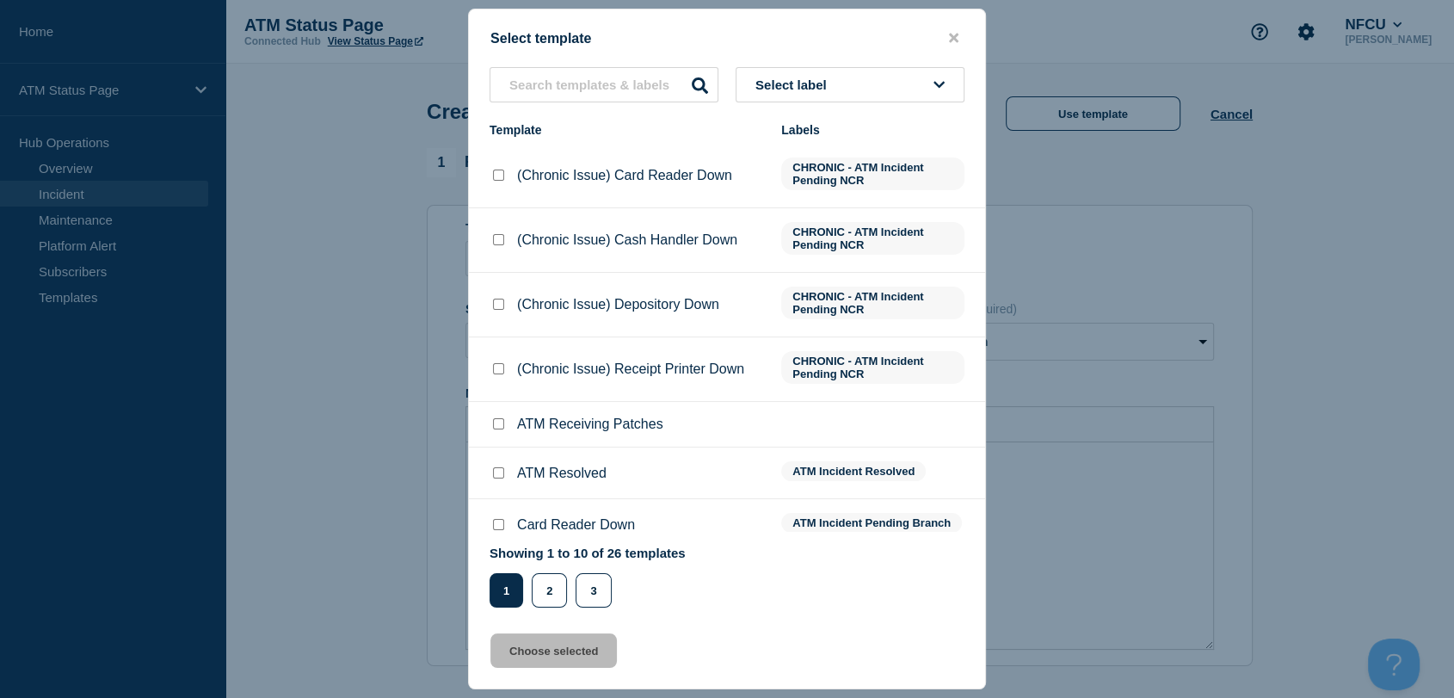
click at [854, 71] on button "Select label" at bounding box center [850, 84] width 229 height 35
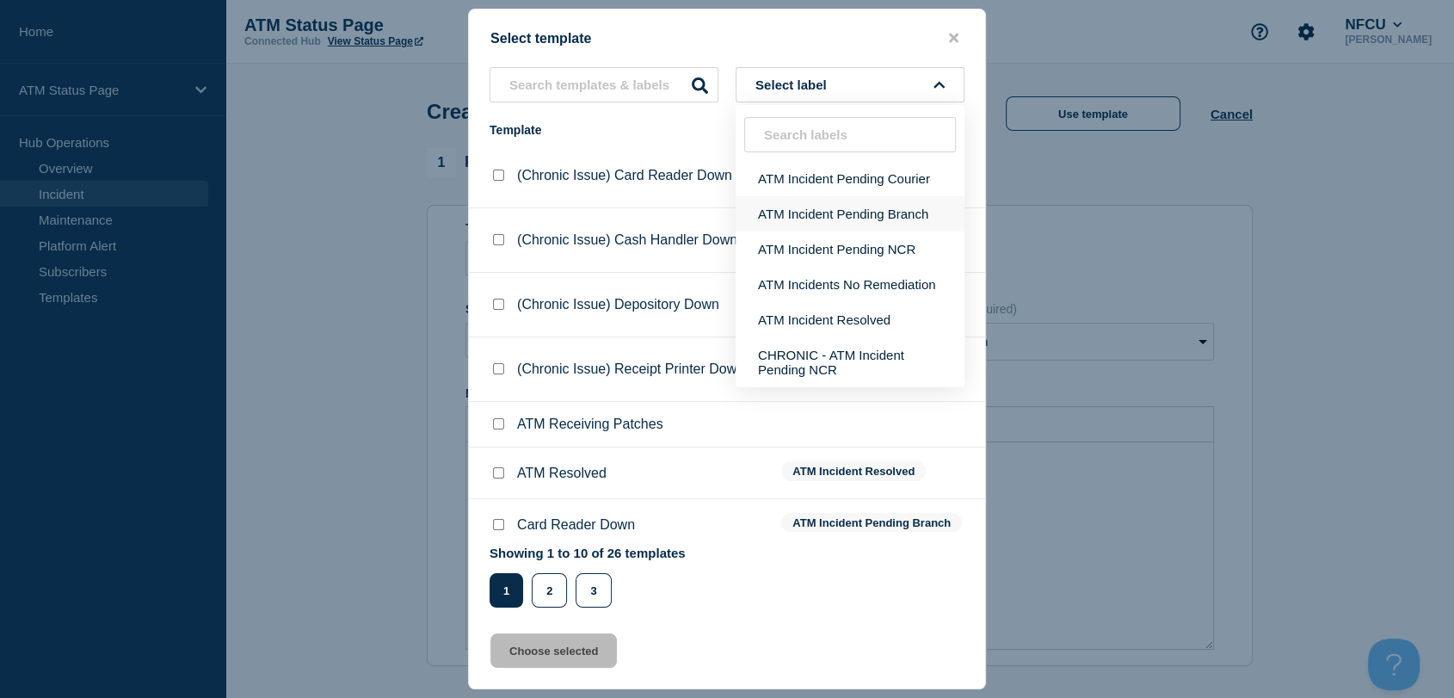
click at [853, 214] on button "ATM Incident Pending Branch" at bounding box center [850, 213] width 229 height 35
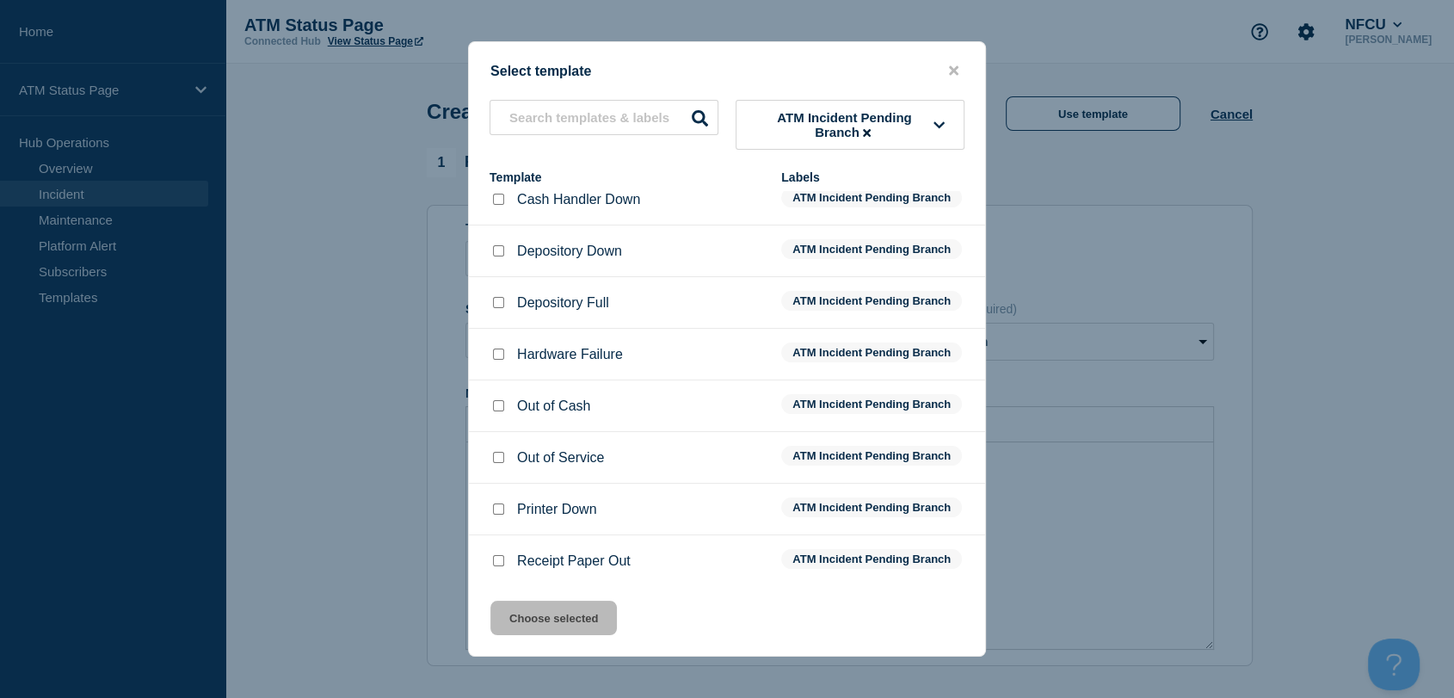
click at [613, 200] on p "Cash Handler Down" at bounding box center [578, 199] width 123 height 15
click at [497, 199] on input "Cash Handler Down checkbox" at bounding box center [498, 199] width 11 height 11
checkbox input "true"
click at [534, 616] on button "Choose selected" at bounding box center [553, 618] width 126 height 34
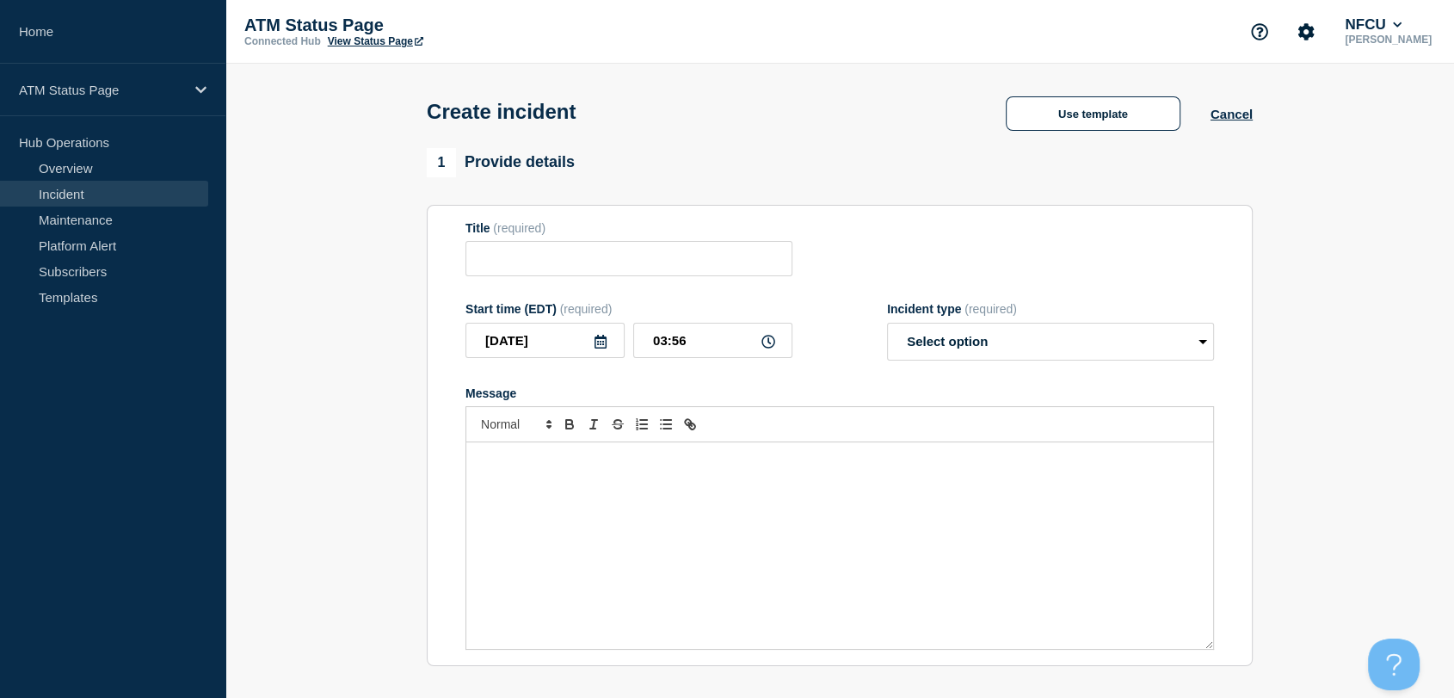
type input "Cash Handler Down"
select select "identified"
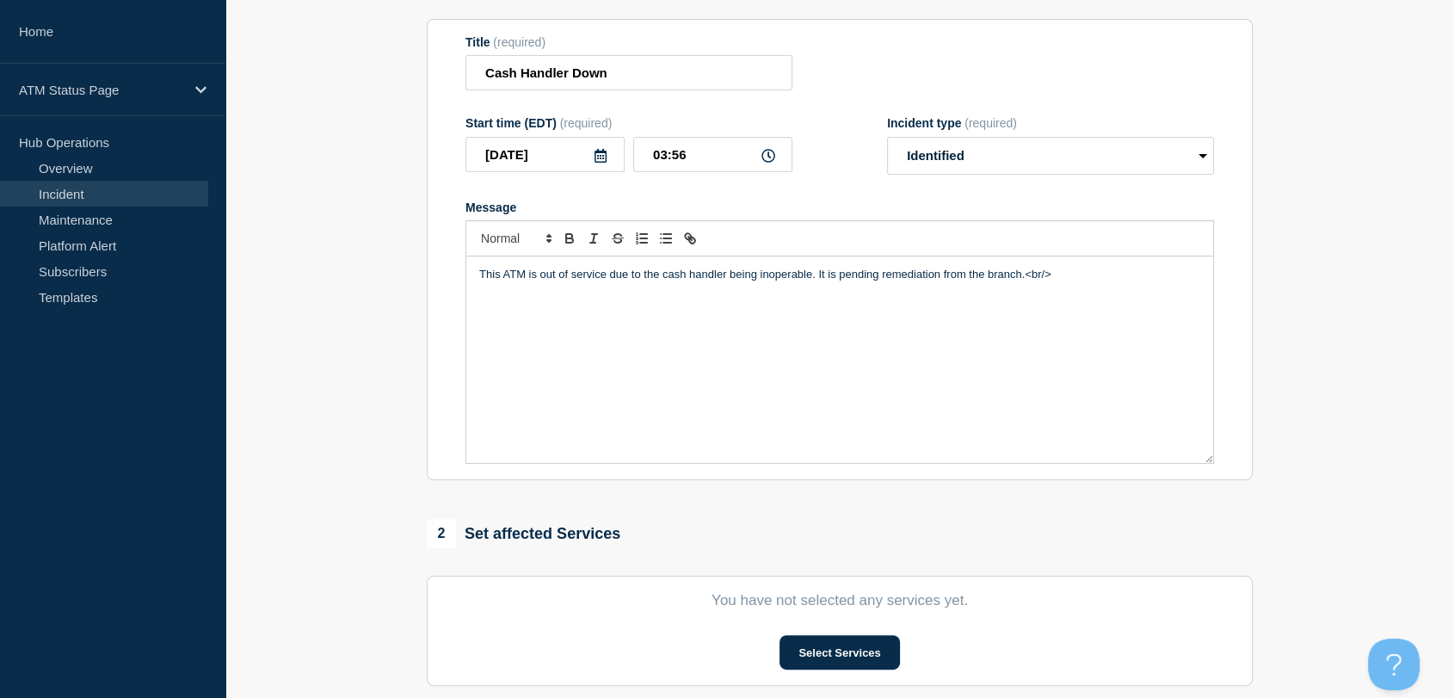
scroll to position [478, 0]
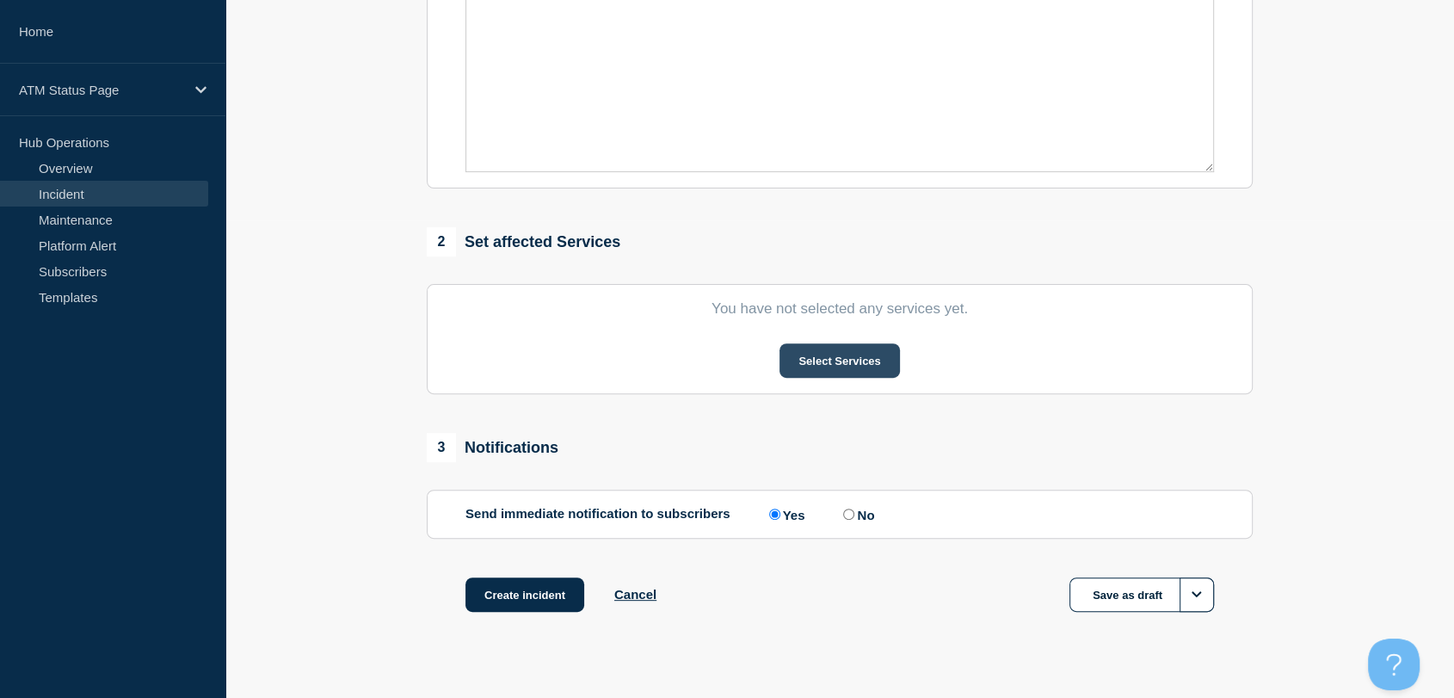
click at [873, 362] on button "Select Services" at bounding box center [840, 360] width 120 height 34
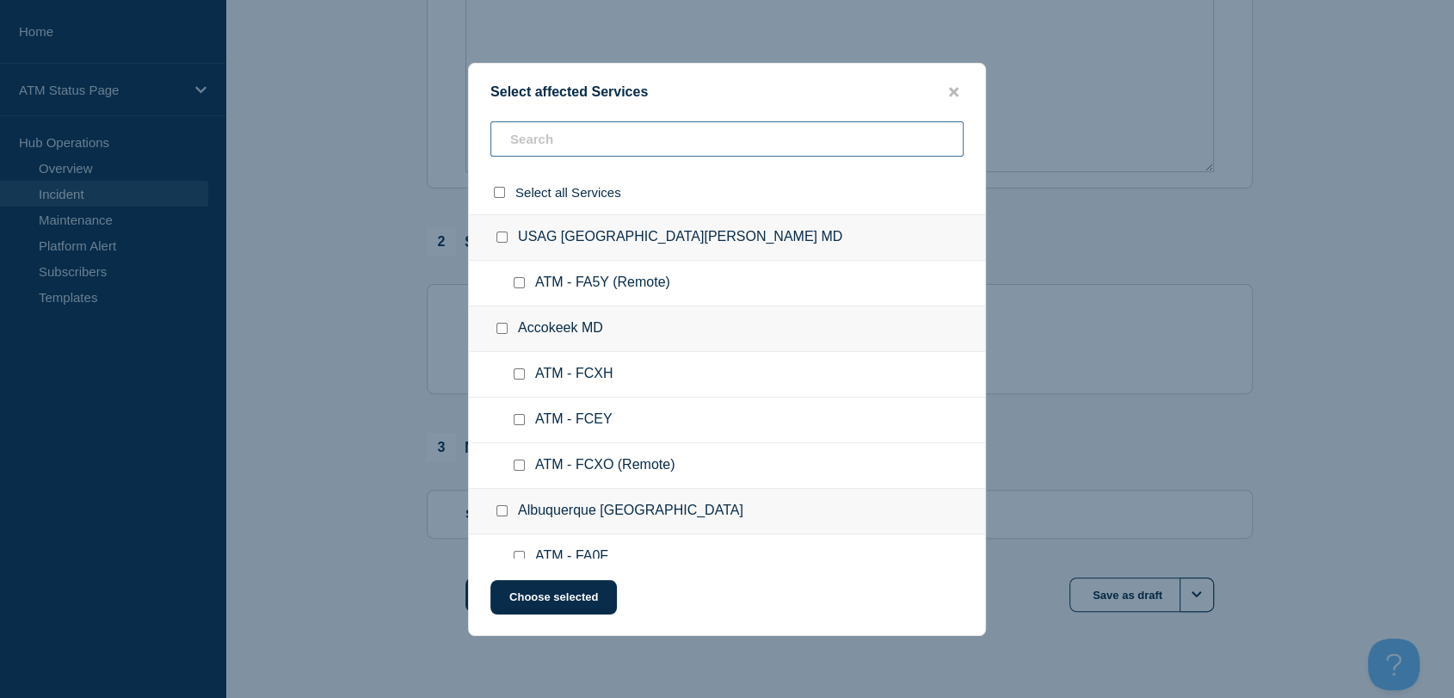
click at [704, 138] on input "text" at bounding box center [726, 138] width 473 height 35
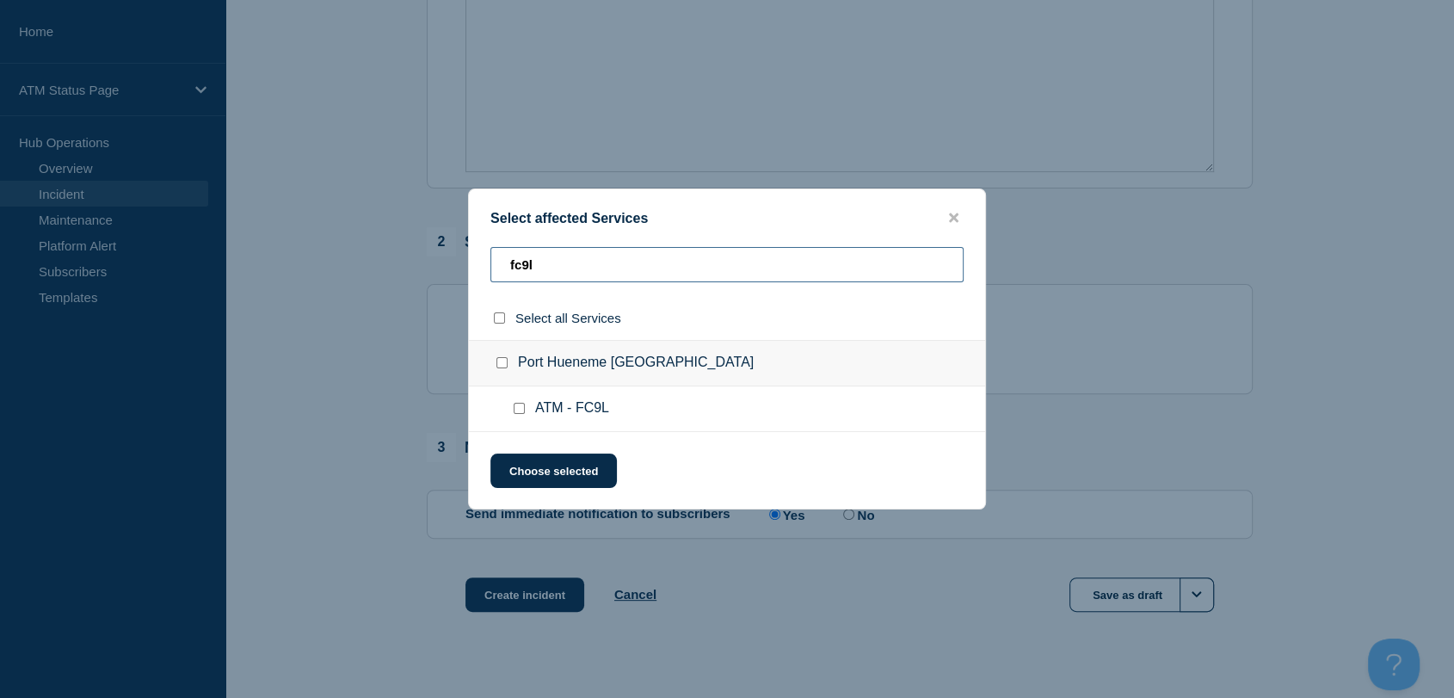
type input "fc9l"
click at [520, 413] on input "ATM - FC9L checkbox" at bounding box center [519, 408] width 11 height 11
checkbox input "true"
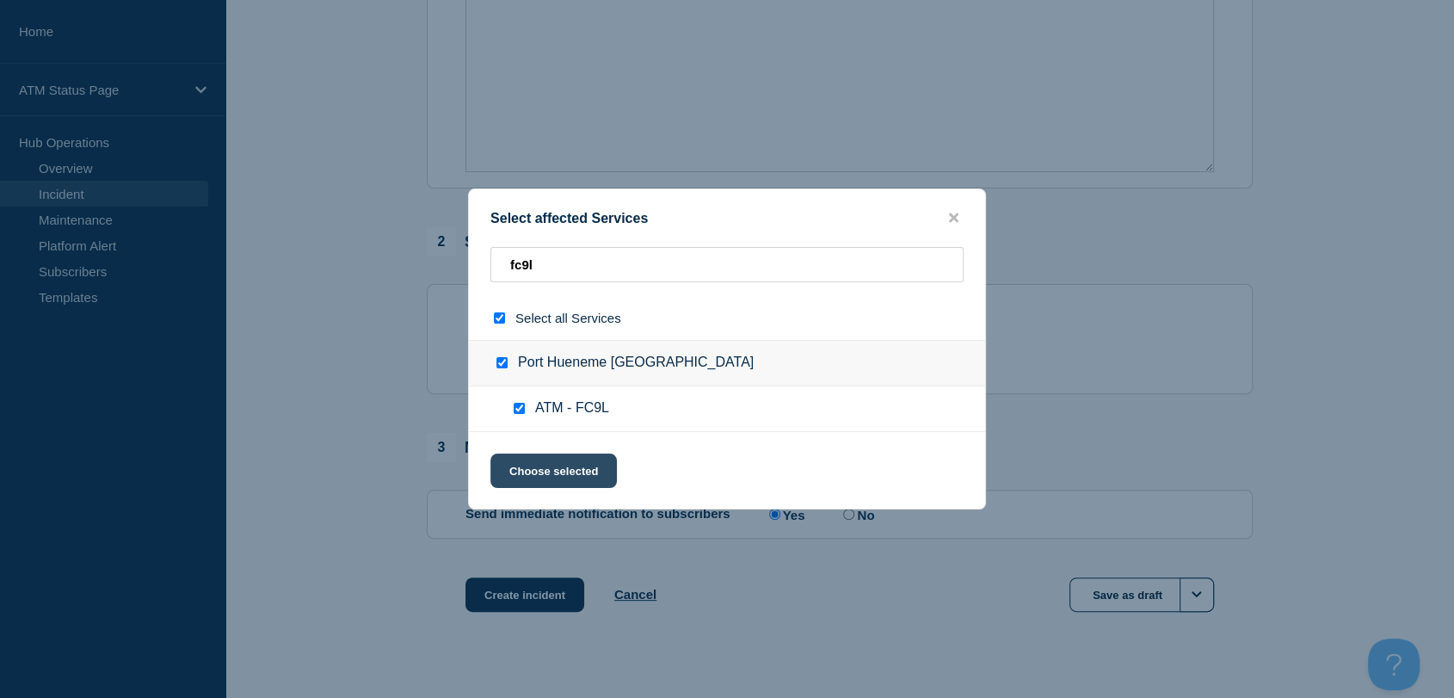
click at [565, 468] on button "Choose selected" at bounding box center [553, 470] width 126 height 34
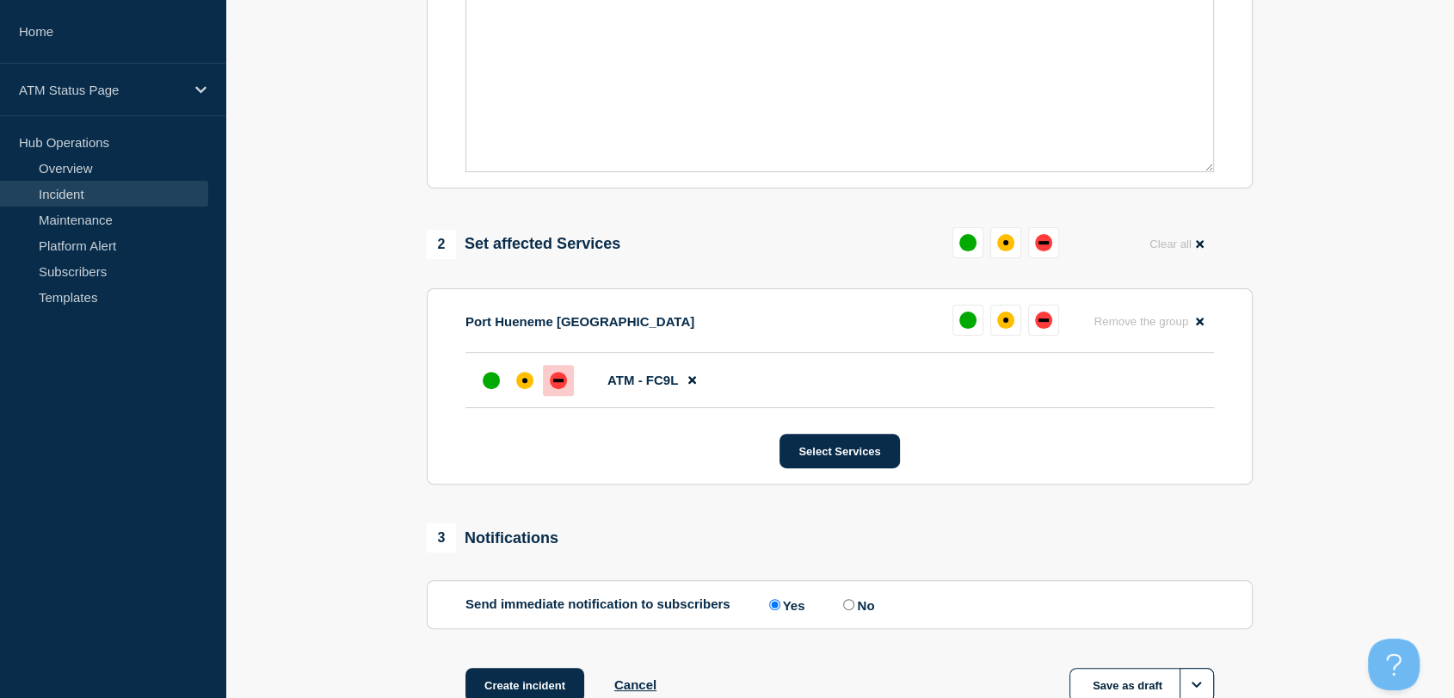
click at [551, 389] on div "down" at bounding box center [558, 380] width 17 height 17
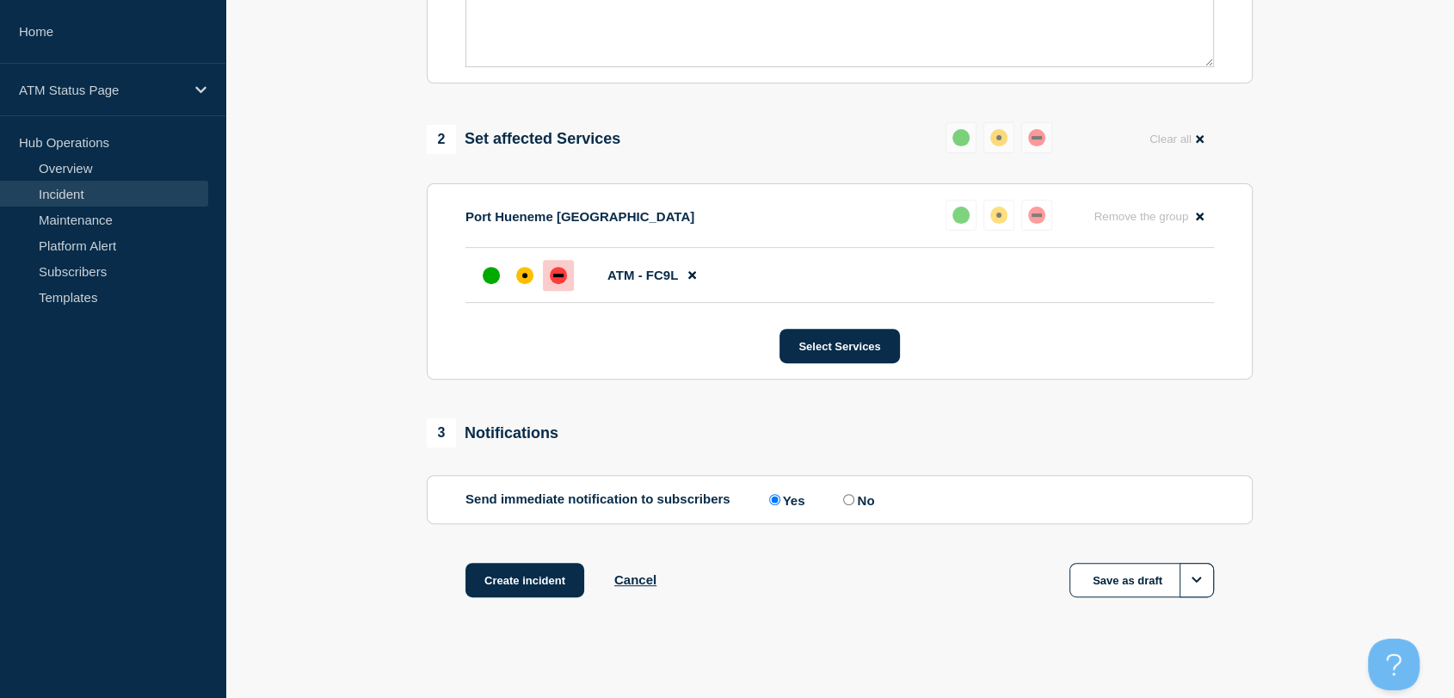
scroll to position [599, 0]
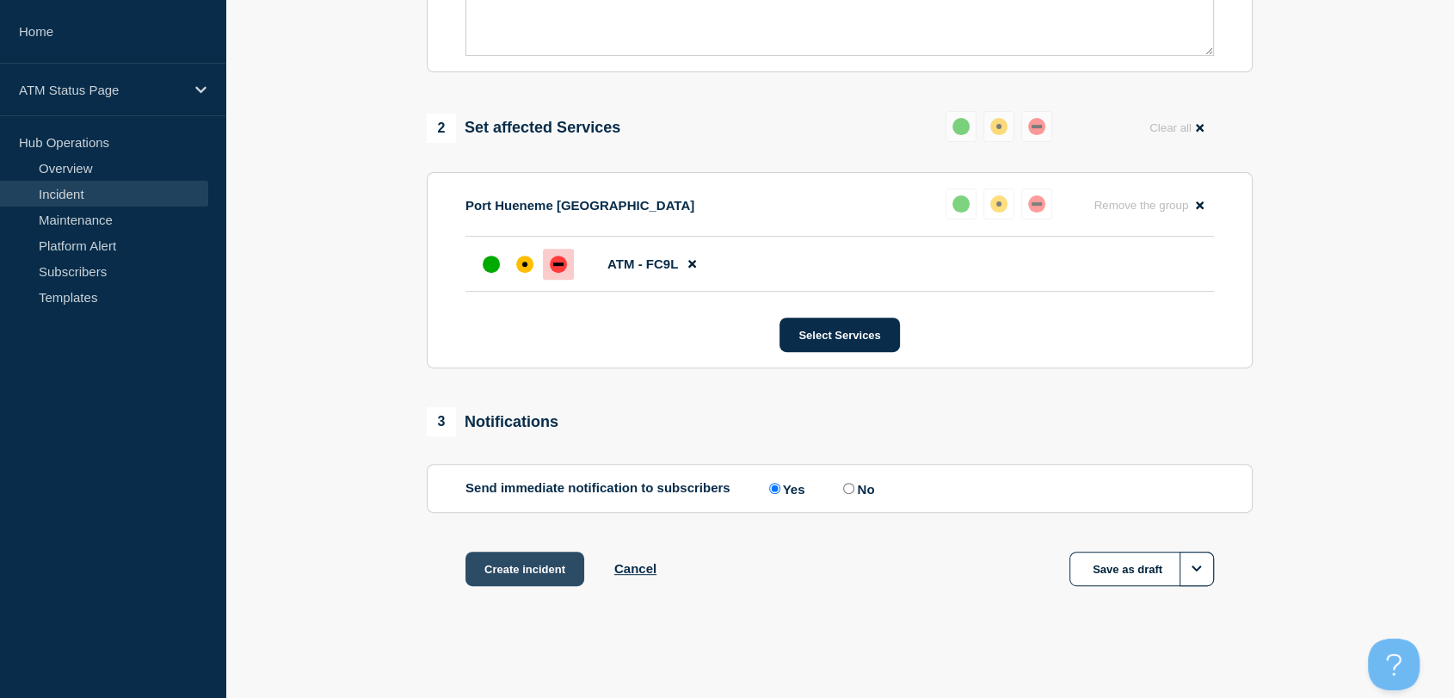
click at [562, 569] on button "Create incident" at bounding box center [525, 569] width 119 height 34
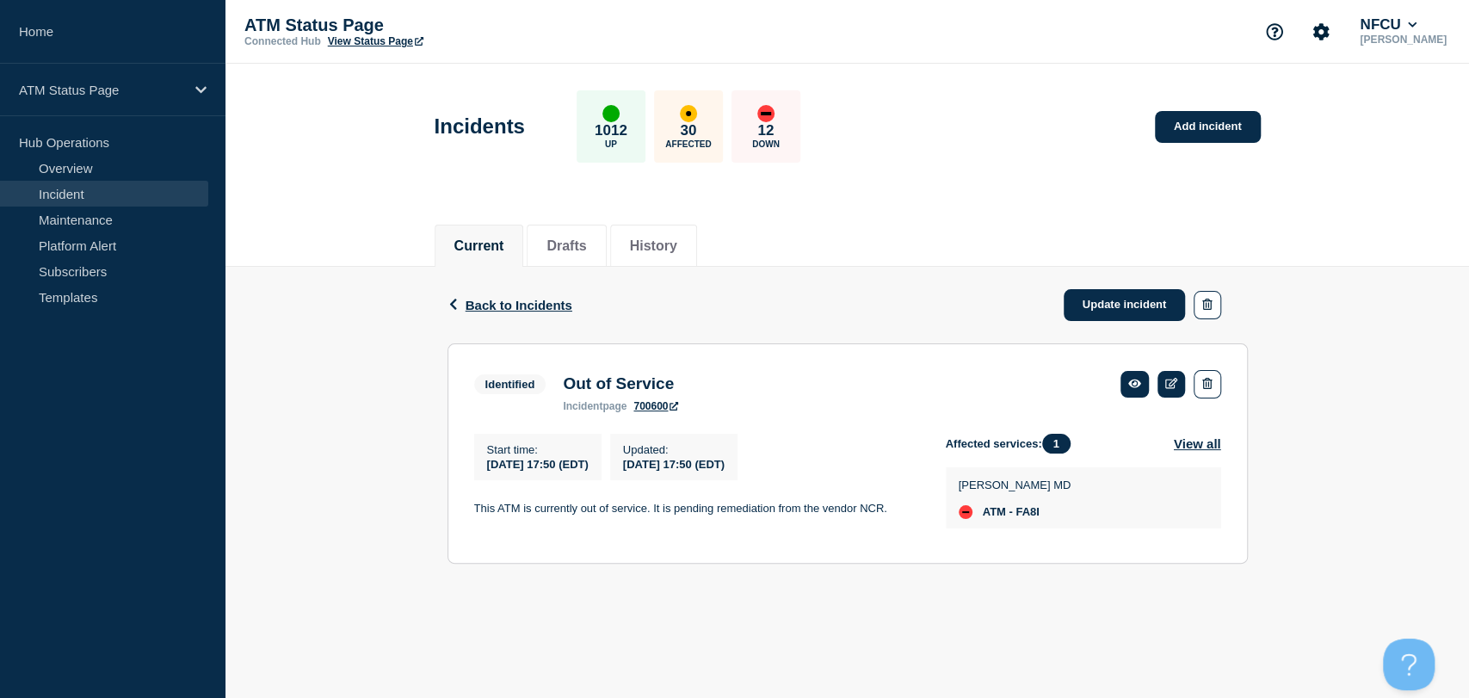
drag, startPoint x: 943, startPoint y: 172, endPoint x: 982, endPoint y: 145, distance: 47.5
click at [943, 172] on div "Incidents 1012 Up 30 Affected 12 Down Add incident" at bounding box center [847, 120] width 865 height 105
click at [945, 66] on header "Incidents 1012 Up 30 Affected 12 Down Add incident" at bounding box center [846, 136] width 1243 height 144
